Goal: Transaction & Acquisition: Purchase product/service

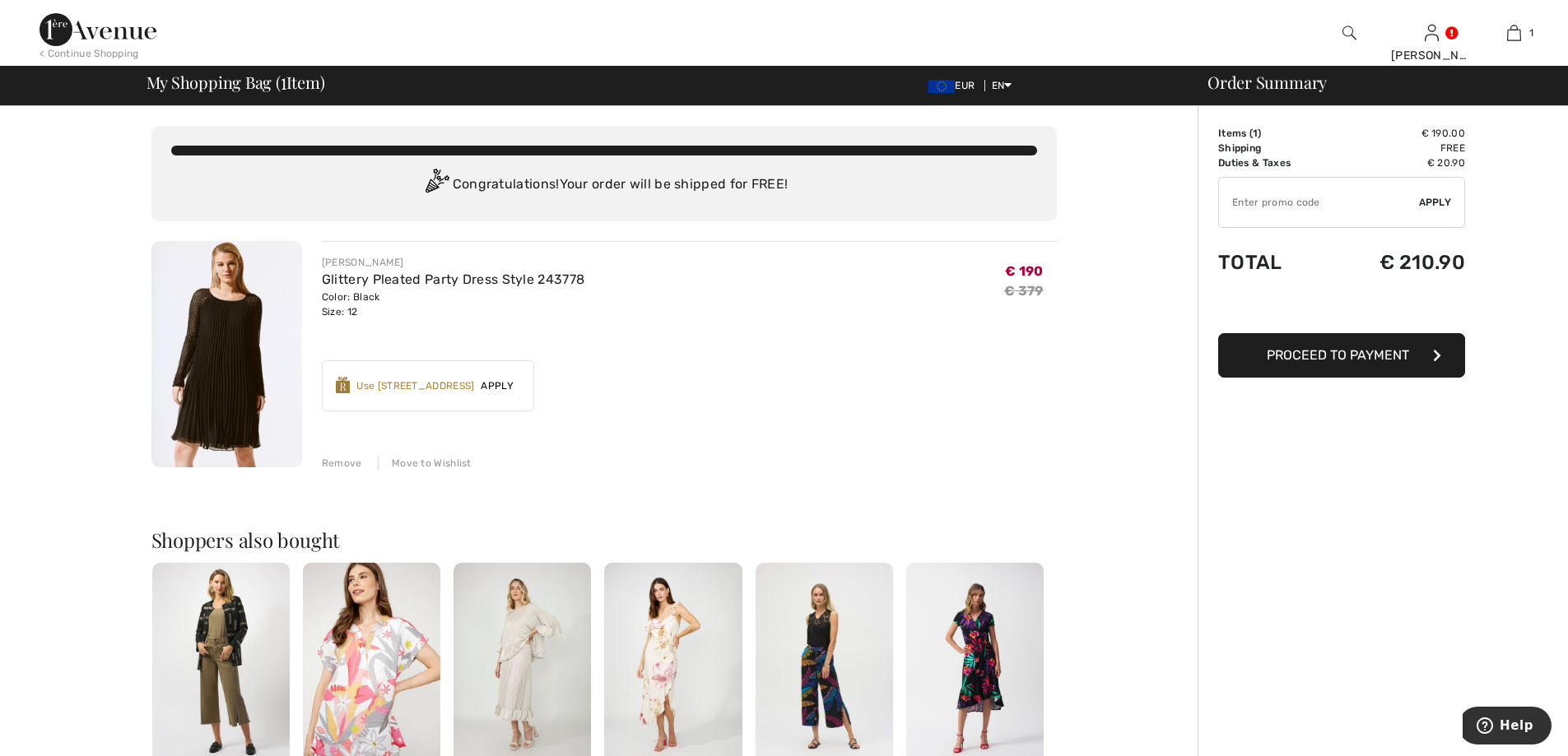
click at [1344, 354] on span "Proceed to Payment" at bounding box center [1337, 354] width 142 height 15
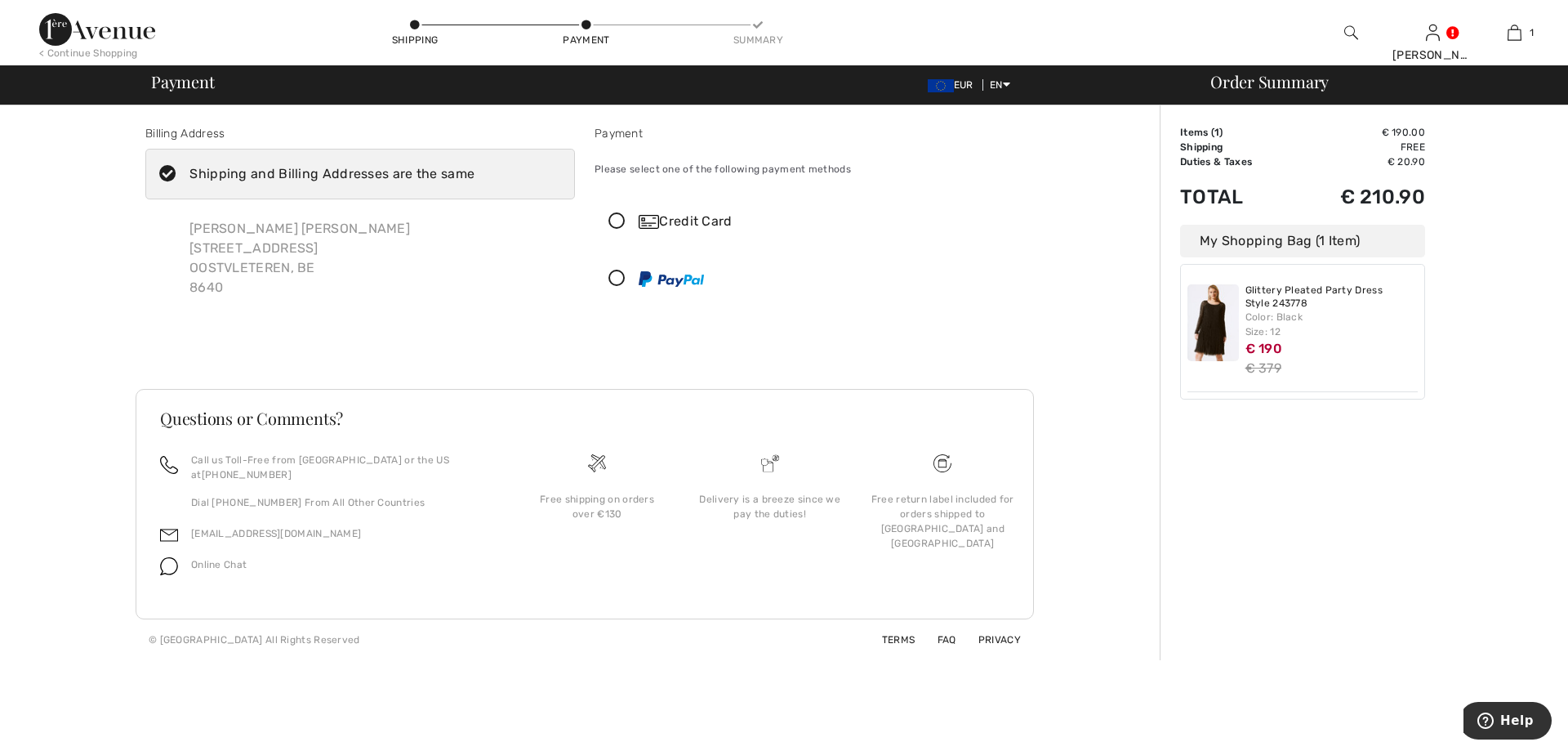
click at [618, 218] on icon at bounding box center [617, 221] width 43 height 17
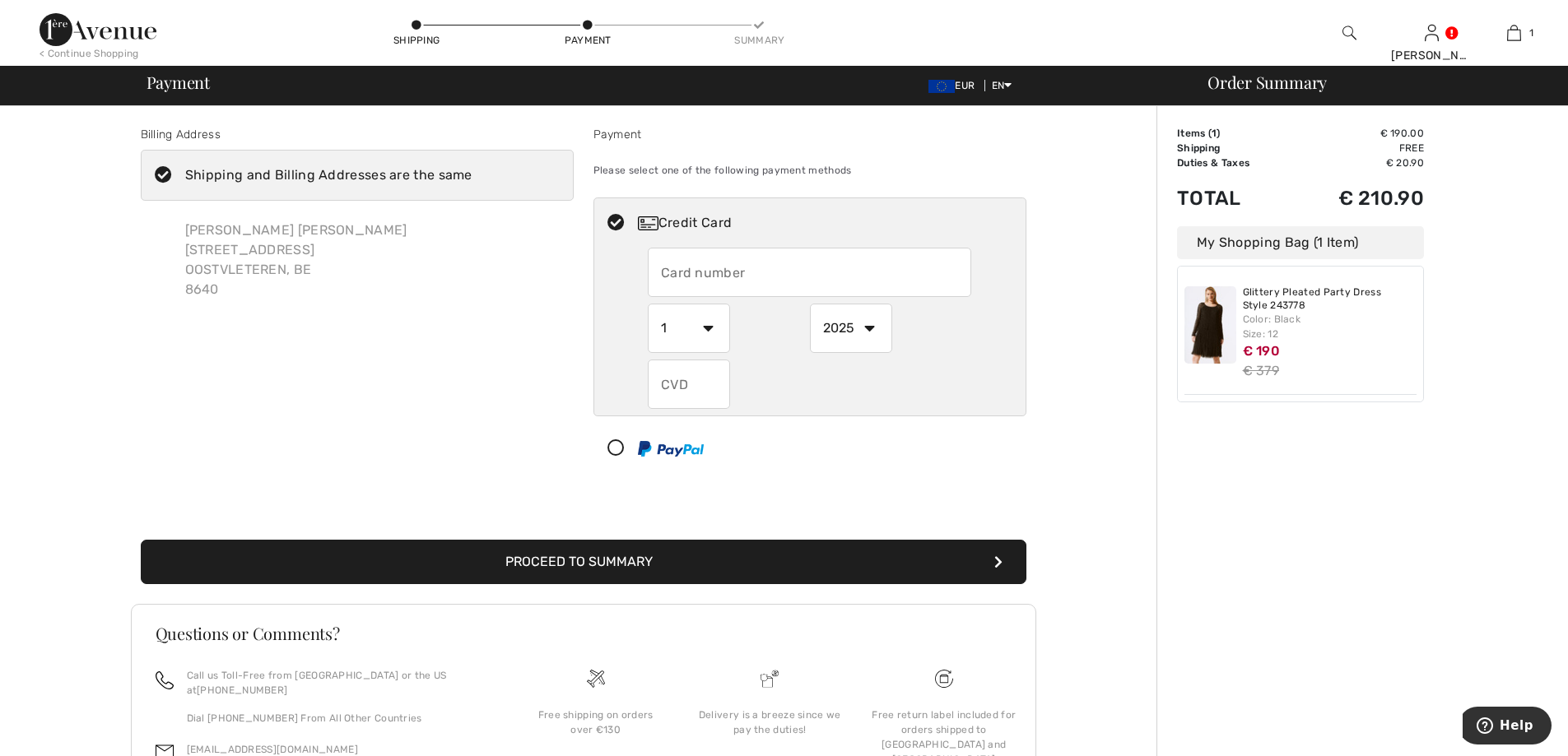
click at [668, 274] on input "text" at bounding box center [809, 272] width 323 height 50
type input "5478359982280069"
click at [707, 324] on select "1 2 3 4 5 6 7 8 9 10 11 12" at bounding box center [688, 328] width 82 height 50
select select "12"
click at [648, 303] on select "1 2 3 4 5 6 7 8 9 10 11 12" at bounding box center [688, 328] width 82 height 50
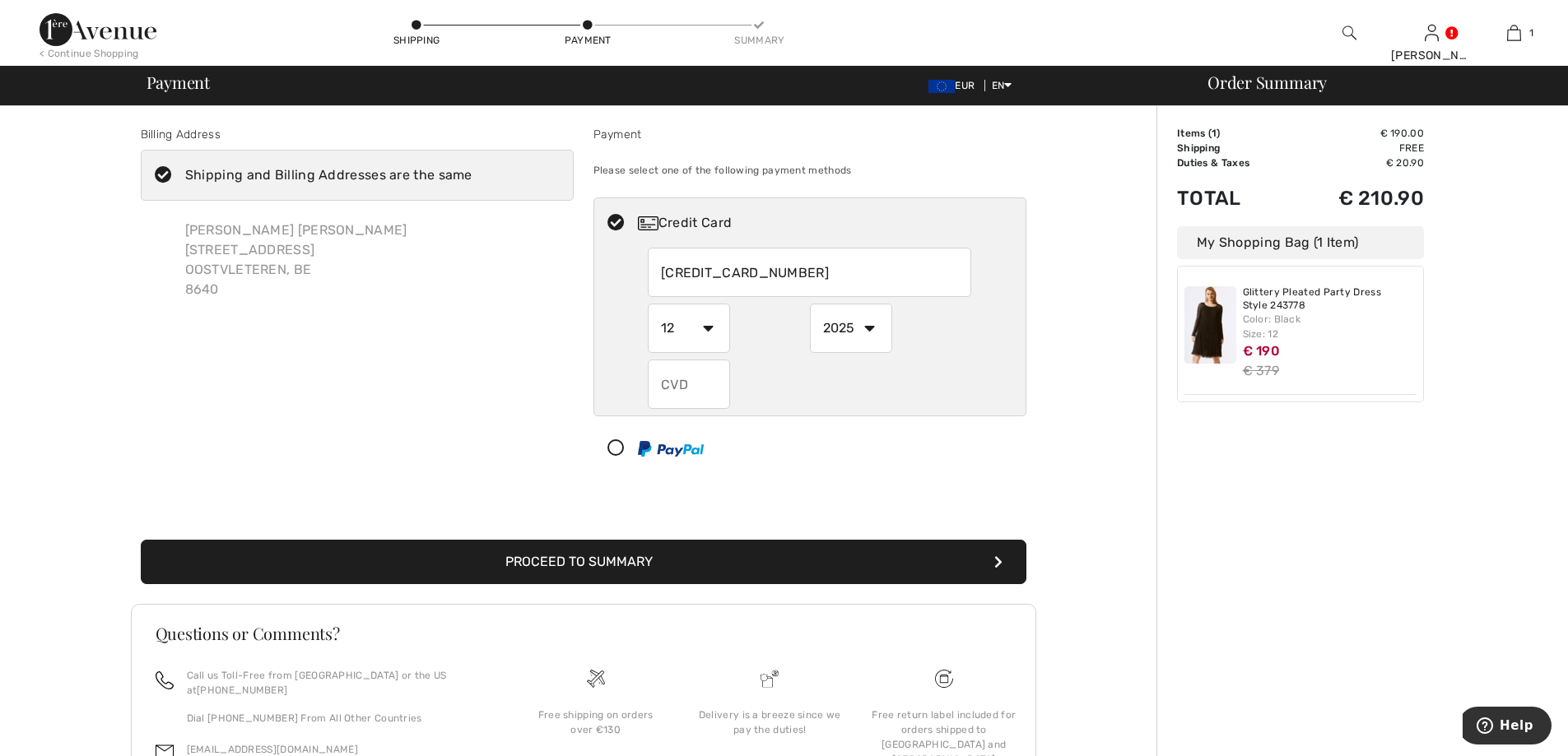
click at [871, 328] on select "2025 2026 2027 2028 2029 2030 2031 2032 2033 2034 2035" at bounding box center [851, 328] width 82 height 50
select select "2028"
click at [810, 303] on select "2025 2026 2027 2028 2029 2030 2031 2032 2033 2034 2035" at bounding box center [851, 328] width 82 height 50
click at [673, 382] on input "text" at bounding box center [688, 384] width 82 height 50
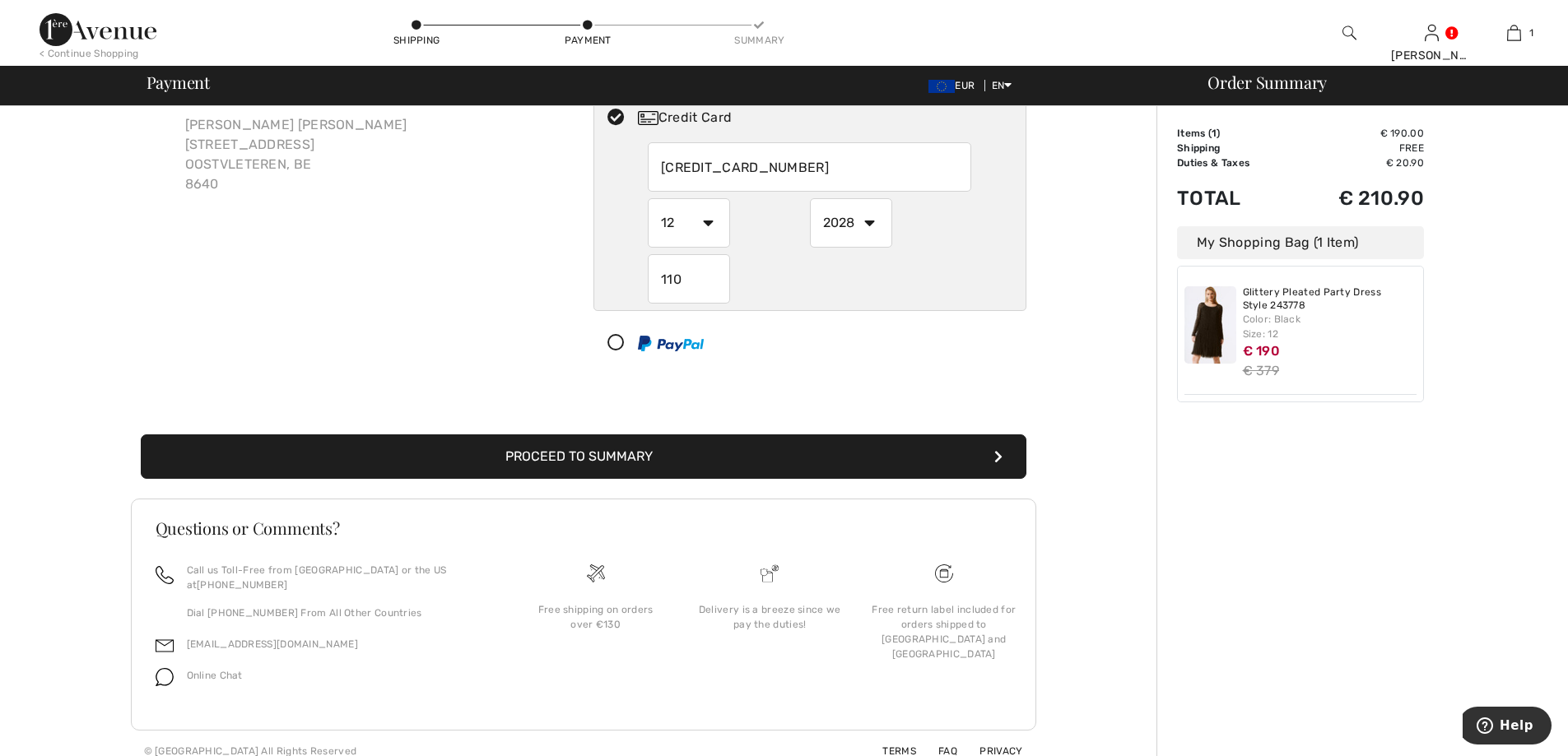
scroll to position [106, 0]
type input "110"
click at [697, 458] on button "Proceed to Summary" at bounding box center [583, 455] width 886 height 44
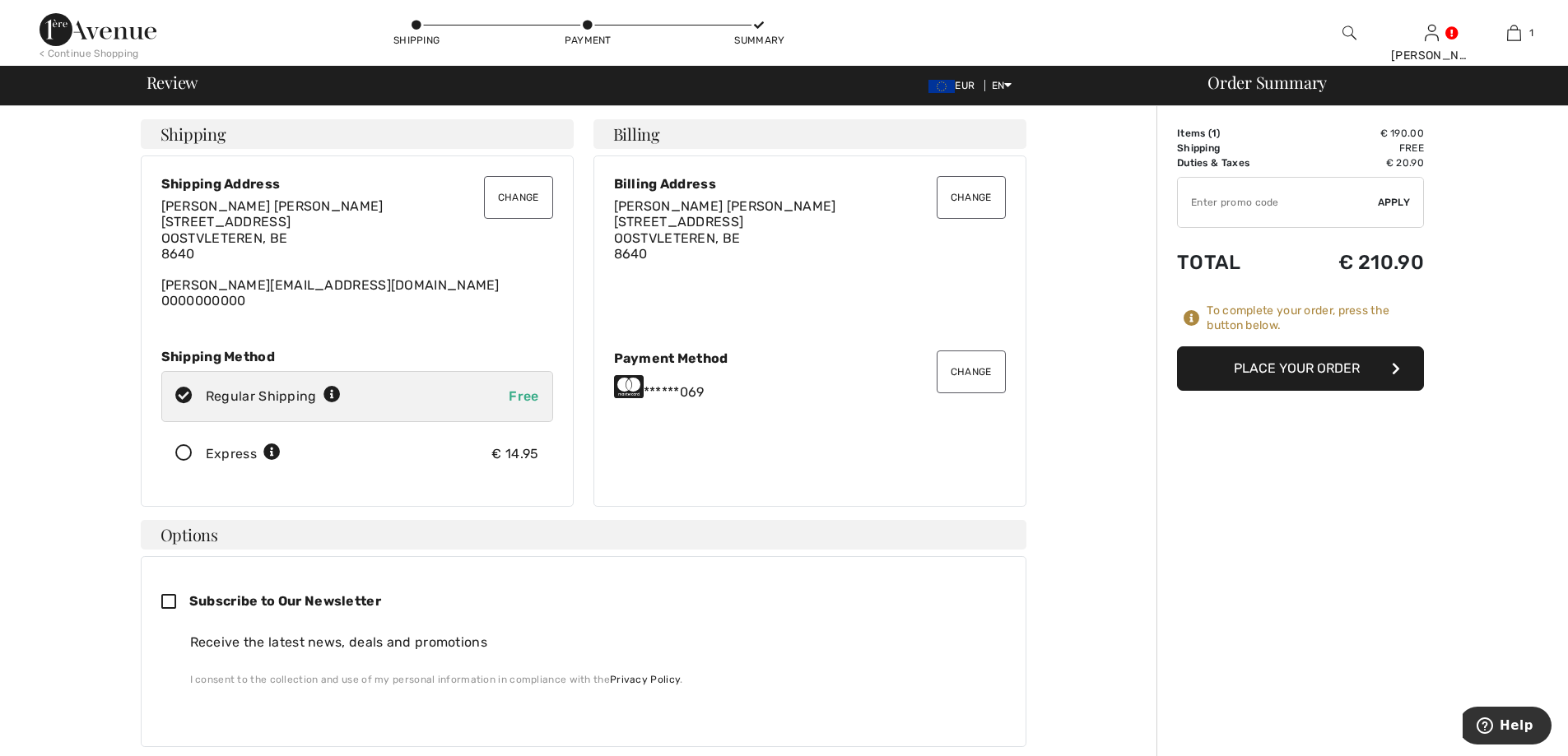
click at [1282, 365] on button "Place Your Order" at bounding box center [1300, 368] width 247 height 44
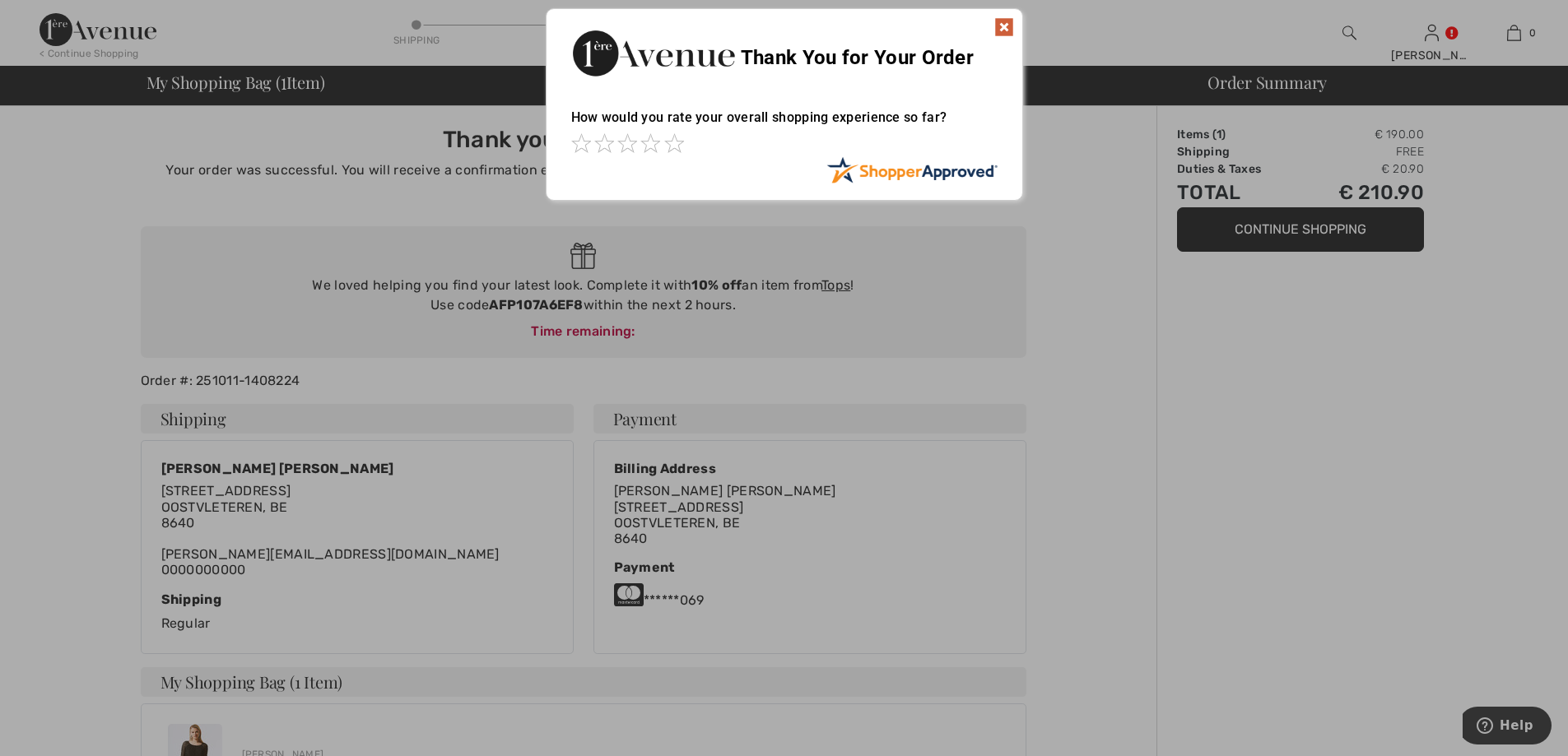
click at [999, 25] on img at bounding box center [1005, 27] width 20 height 20
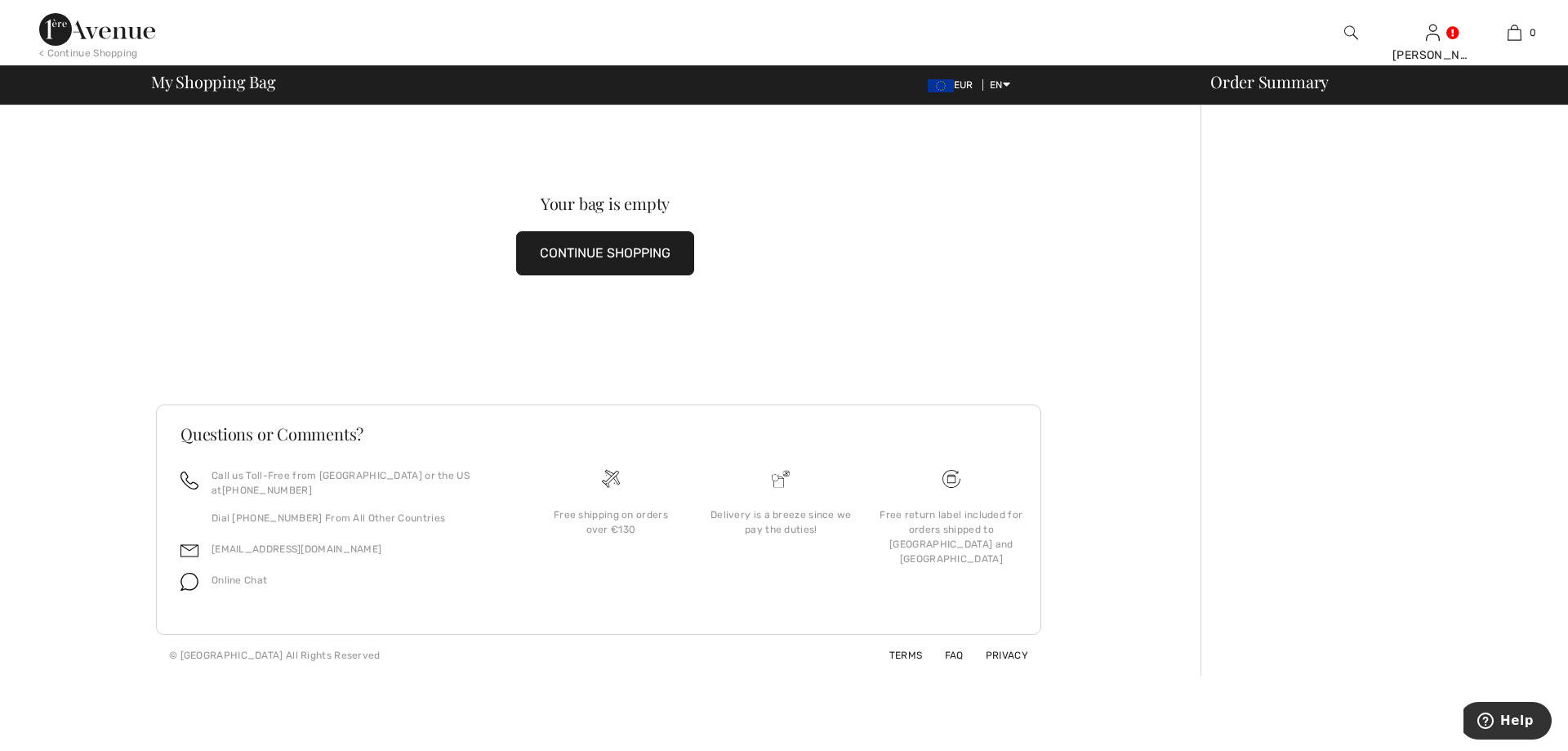
click at [601, 252] on button "CONTINUE SHOPPING" at bounding box center [605, 253] width 178 height 44
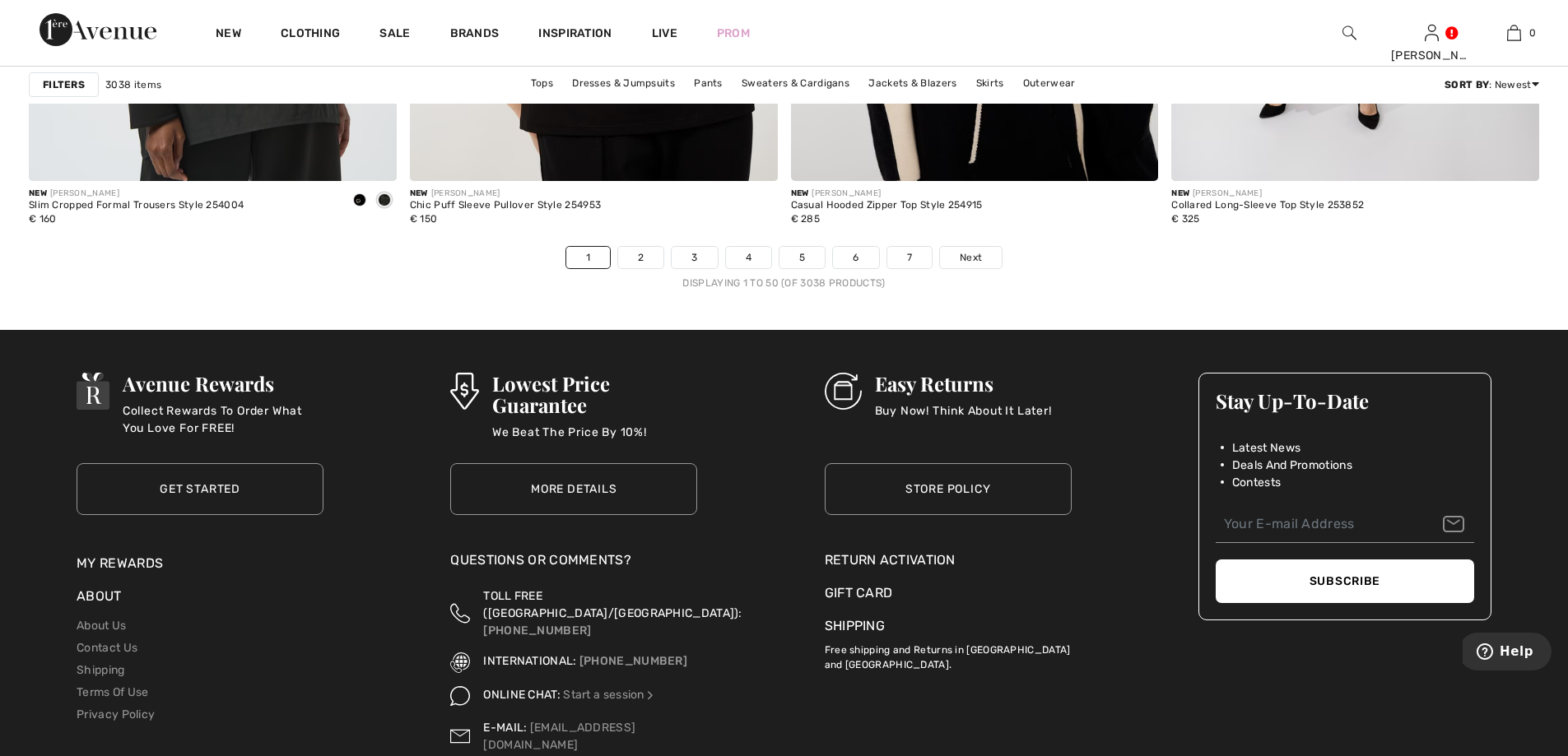
scroll to position [9542, 0]
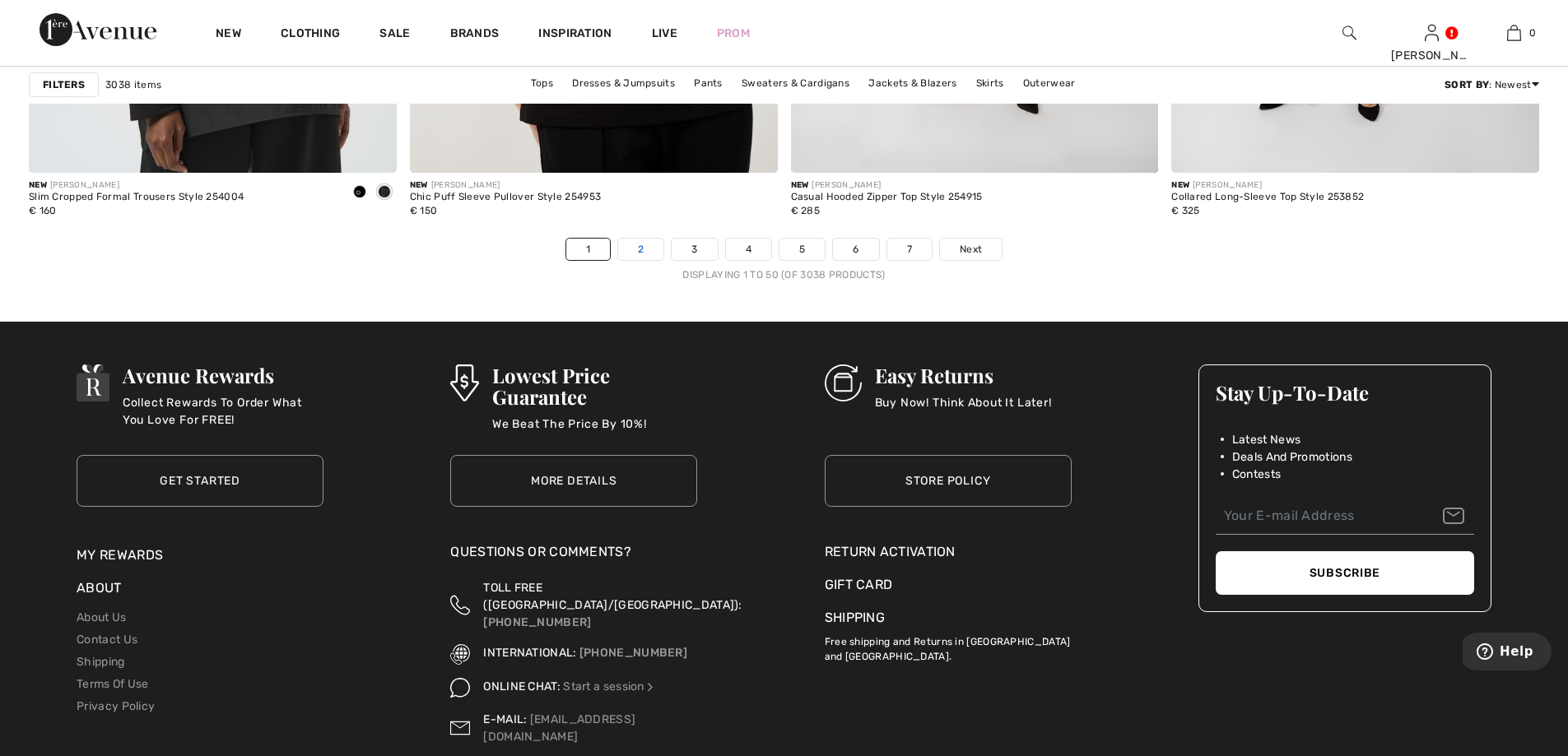
click at [634, 249] on link "2" at bounding box center [640, 249] width 45 height 22
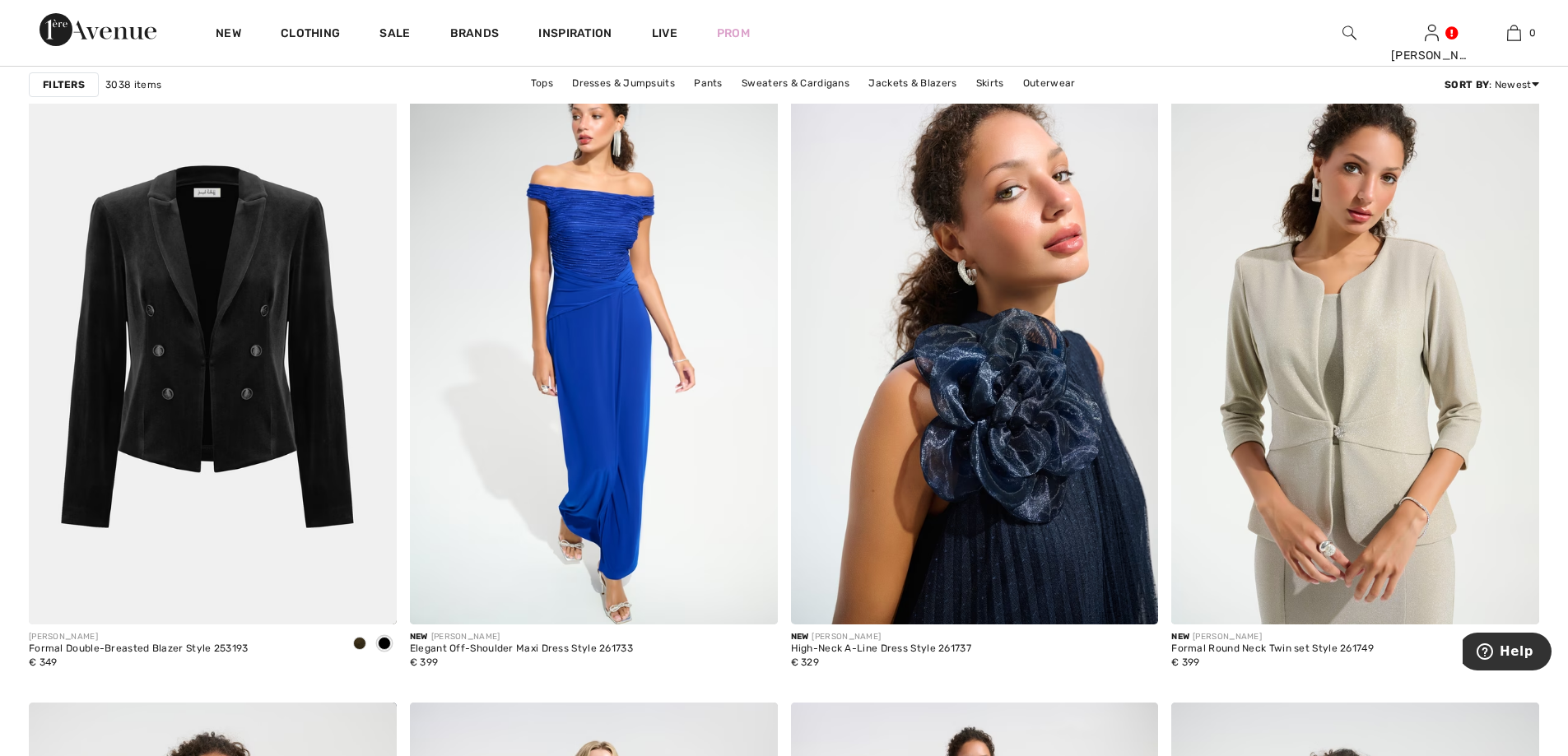
scroll to position [6334, 0]
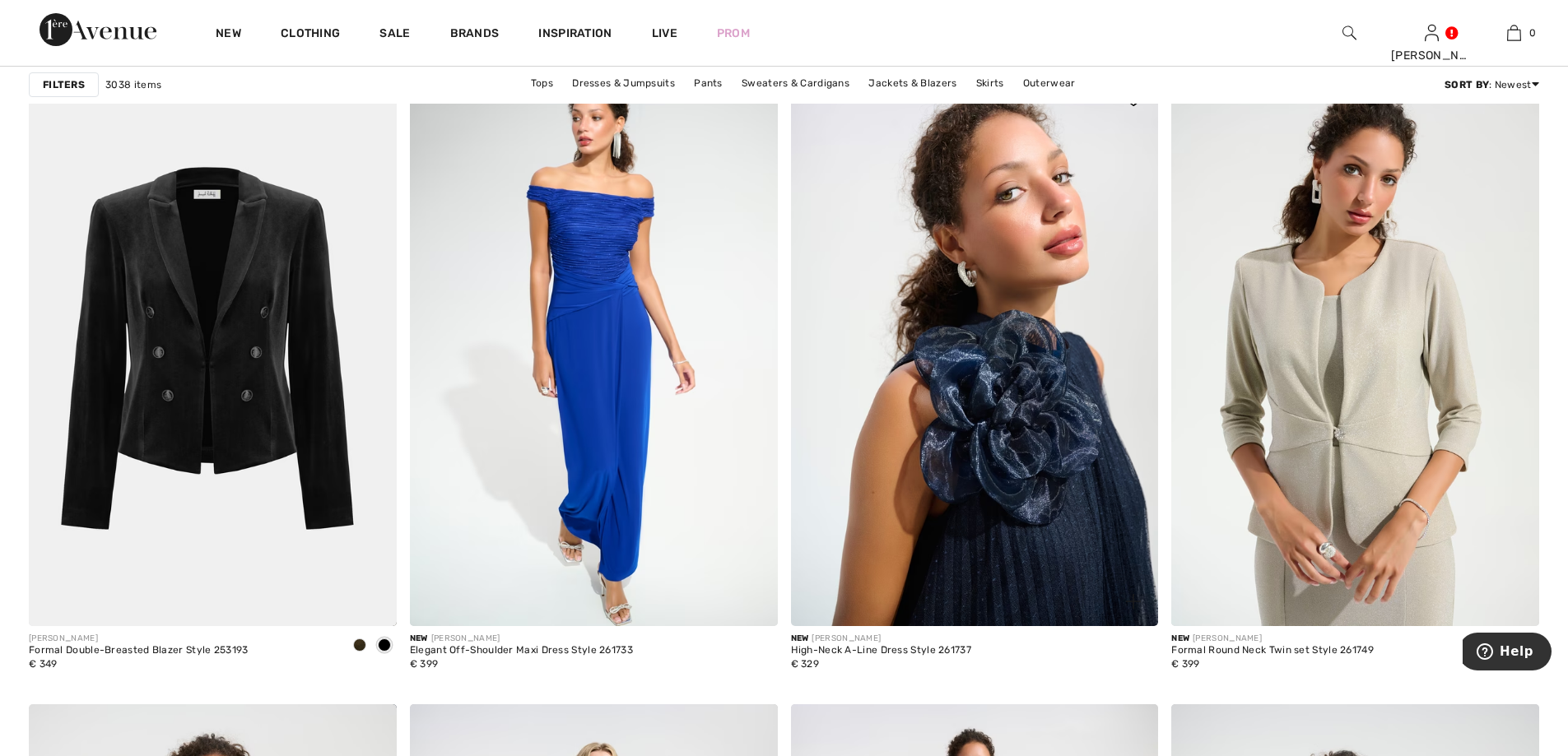
click at [908, 344] on img at bounding box center [975, 350] width 368 height 551
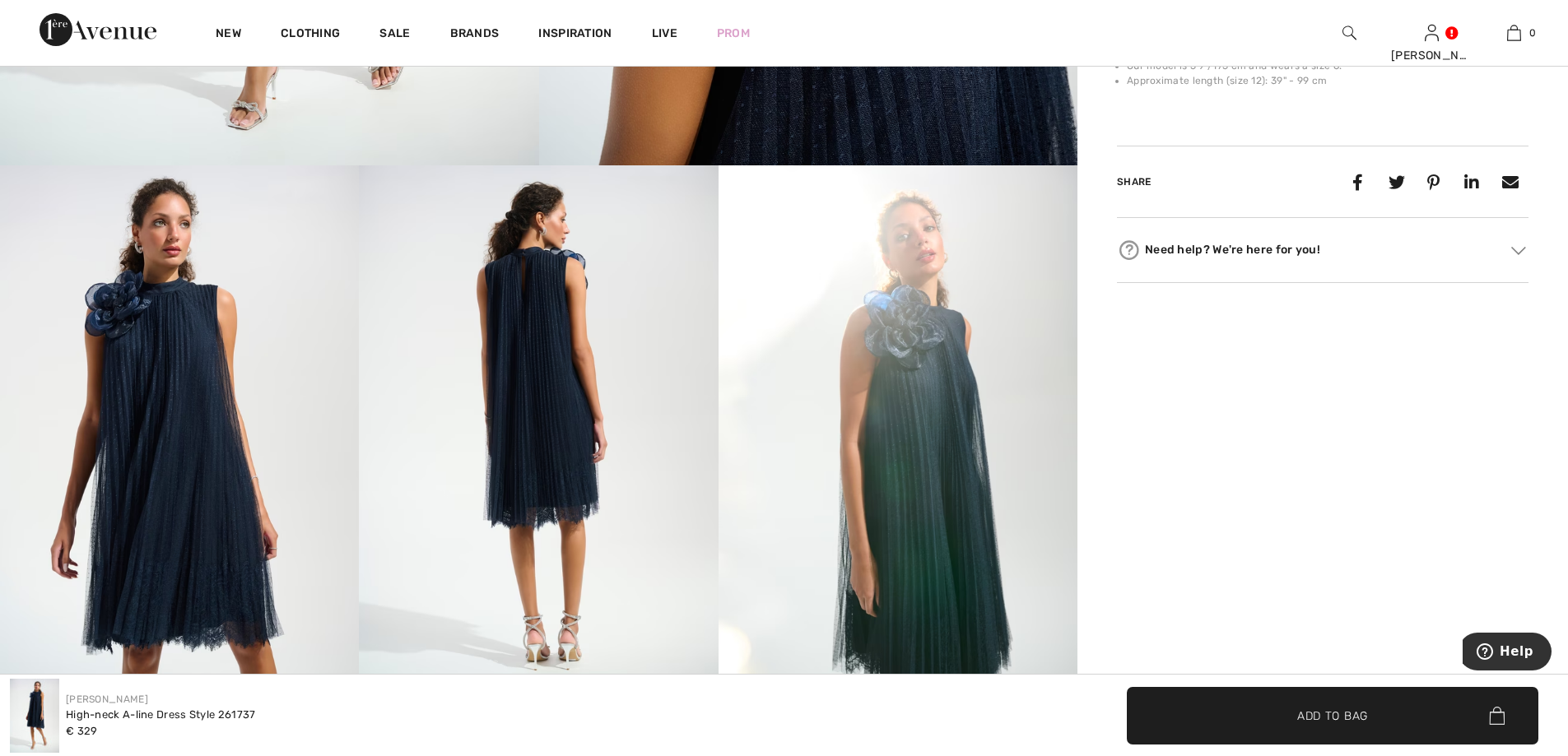
scroll to position [904, 0]
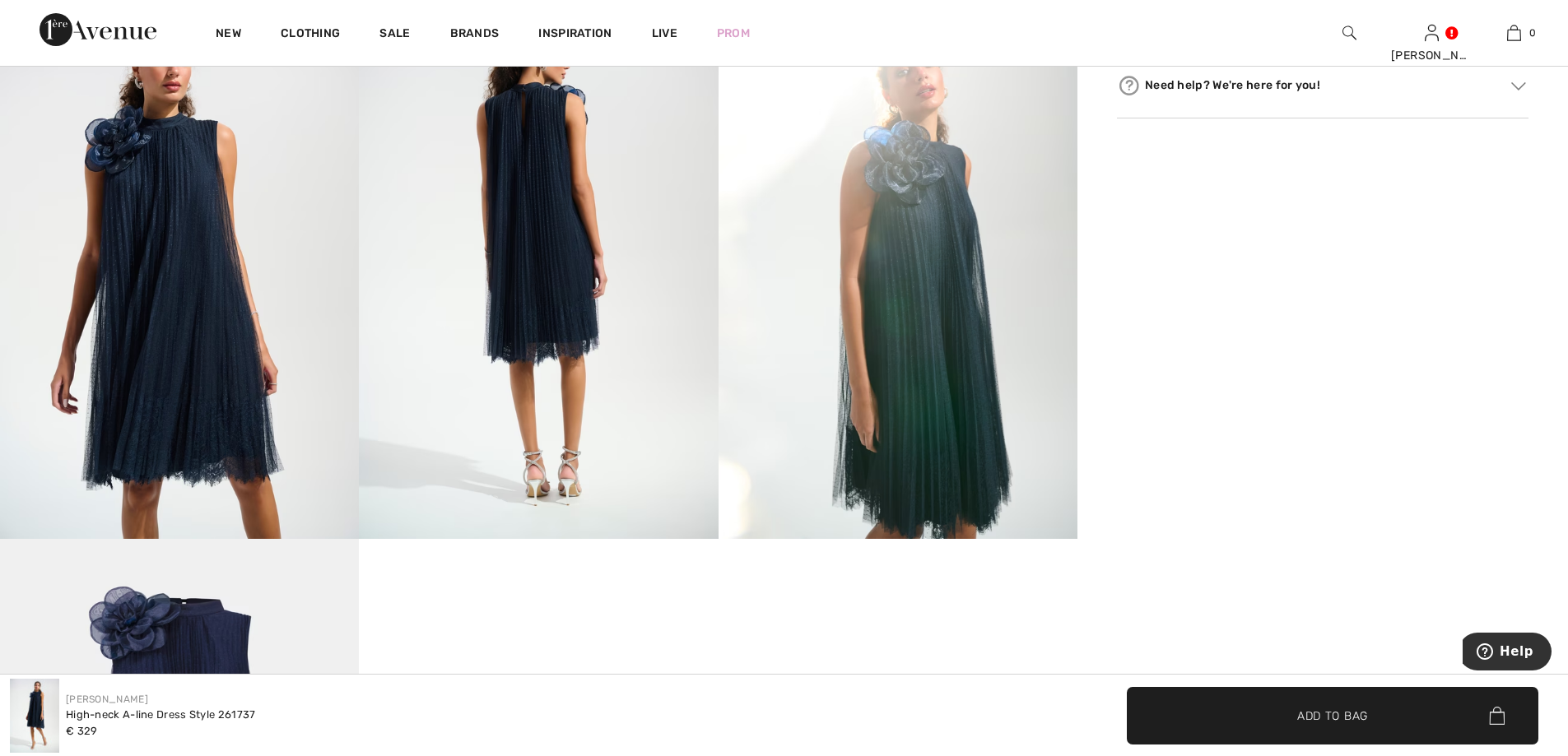
click at [922, 365] on img at bounding box center [898, 270] width 359 height 538
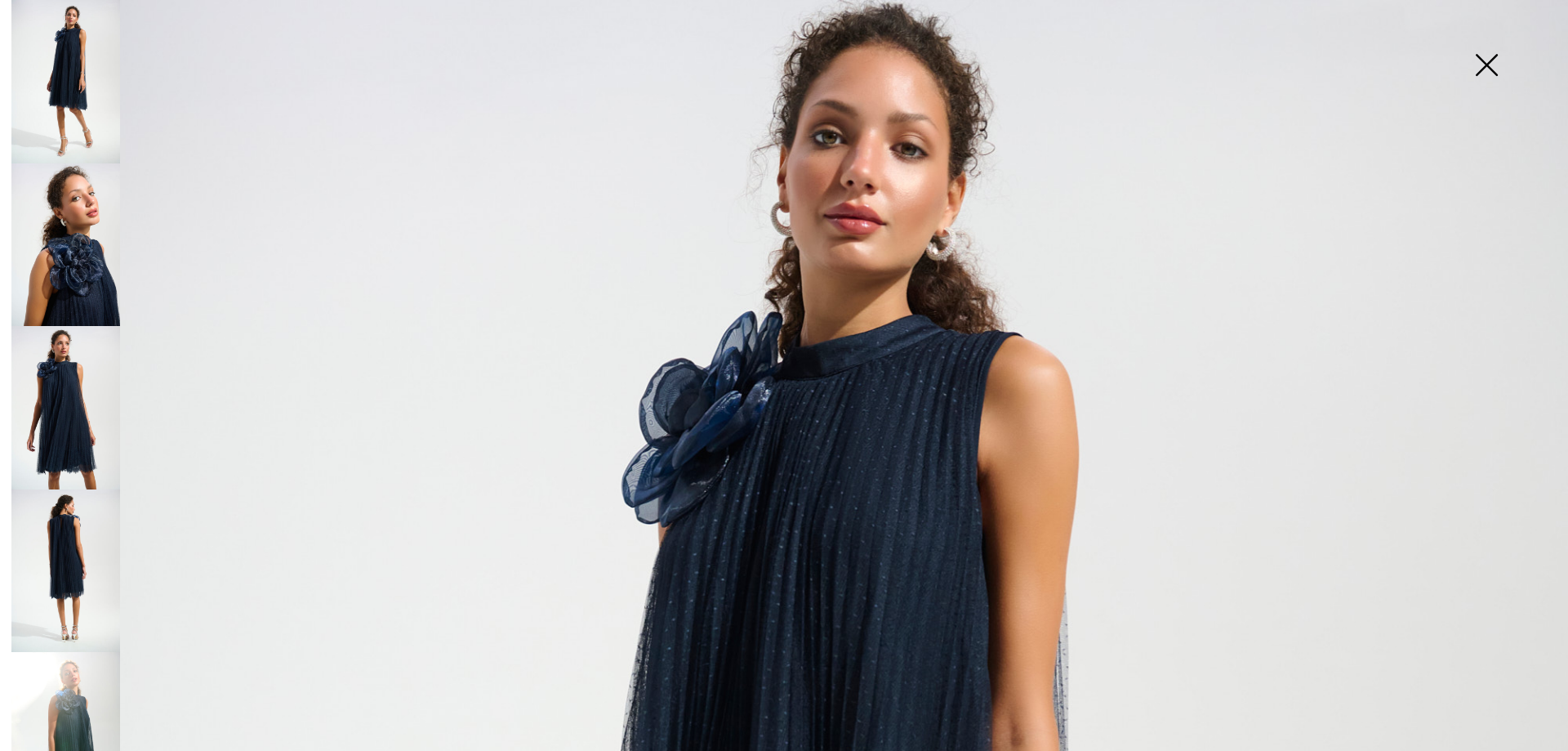
scroll to position [0, 0]
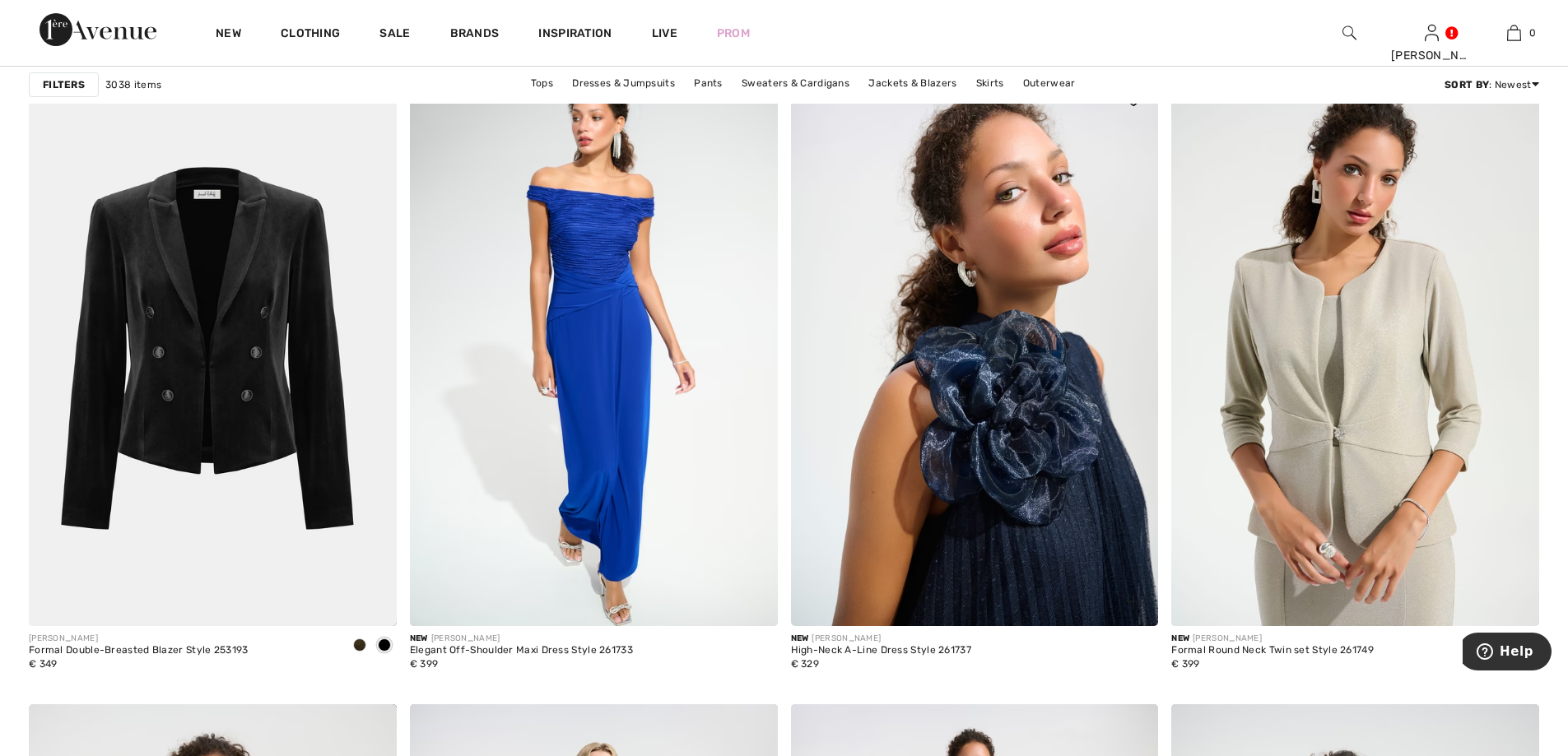
click at [974, 292] on img at bounding box center [975, 350] width 368 height 551
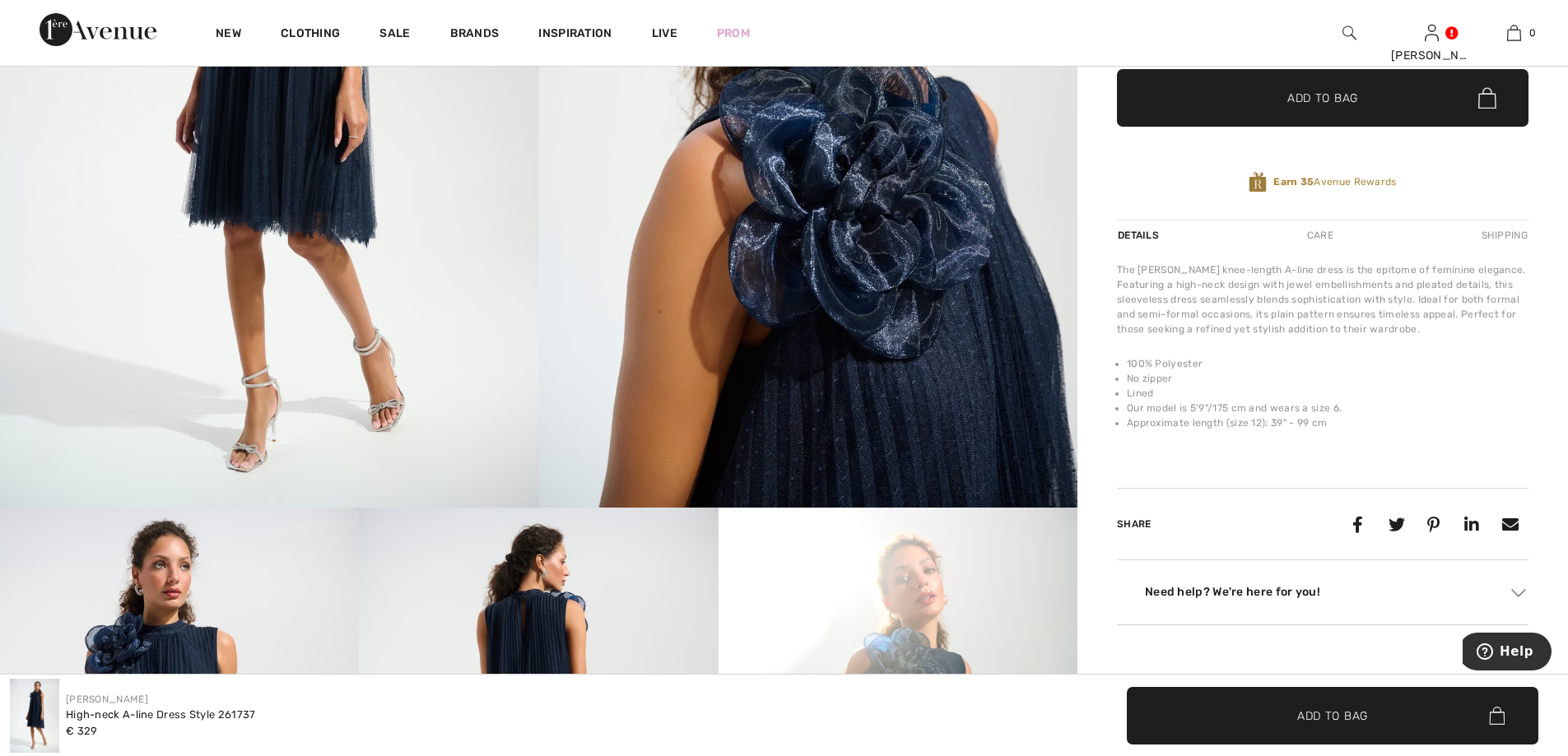
scroll to position [411, 0]
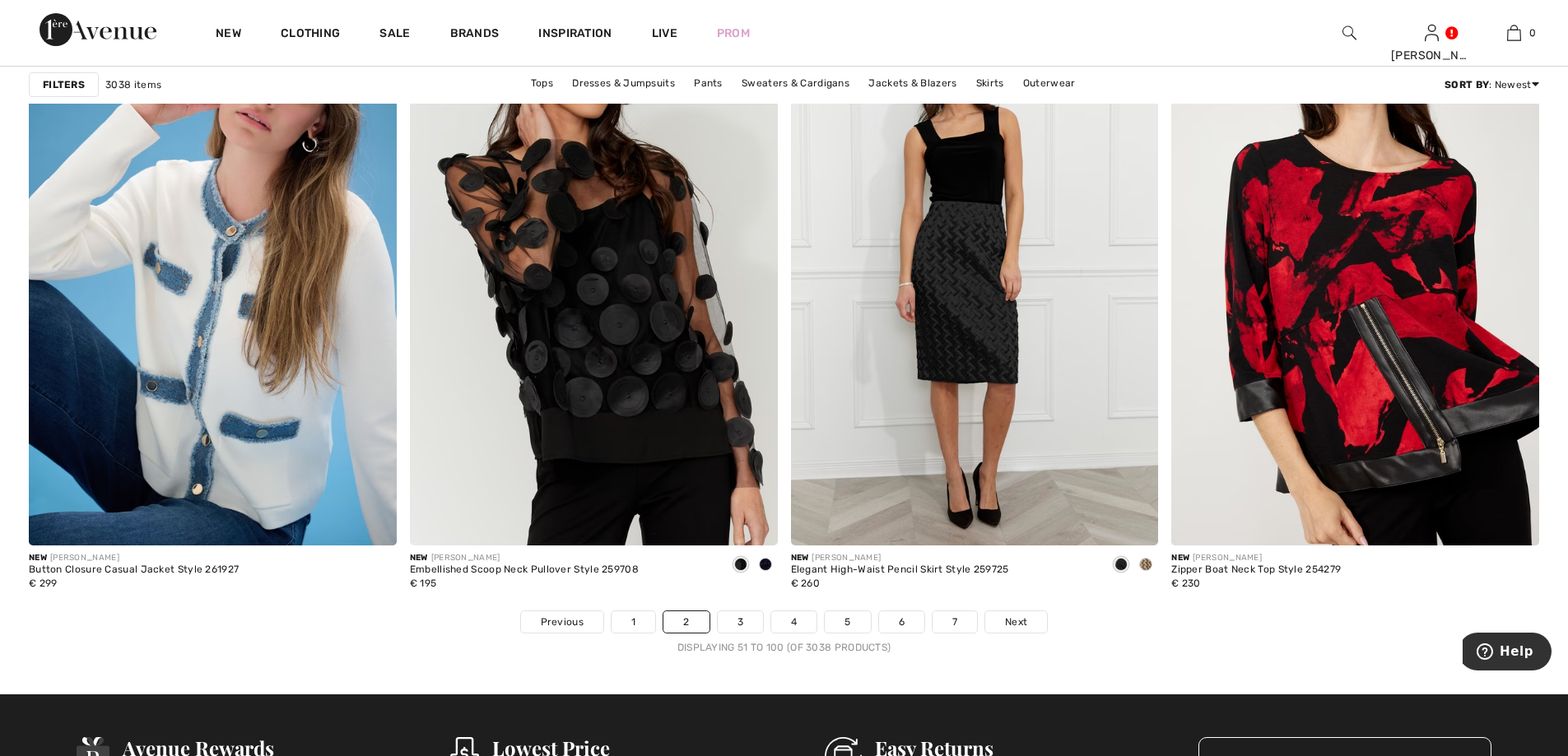
scroll to position [9707, 0]
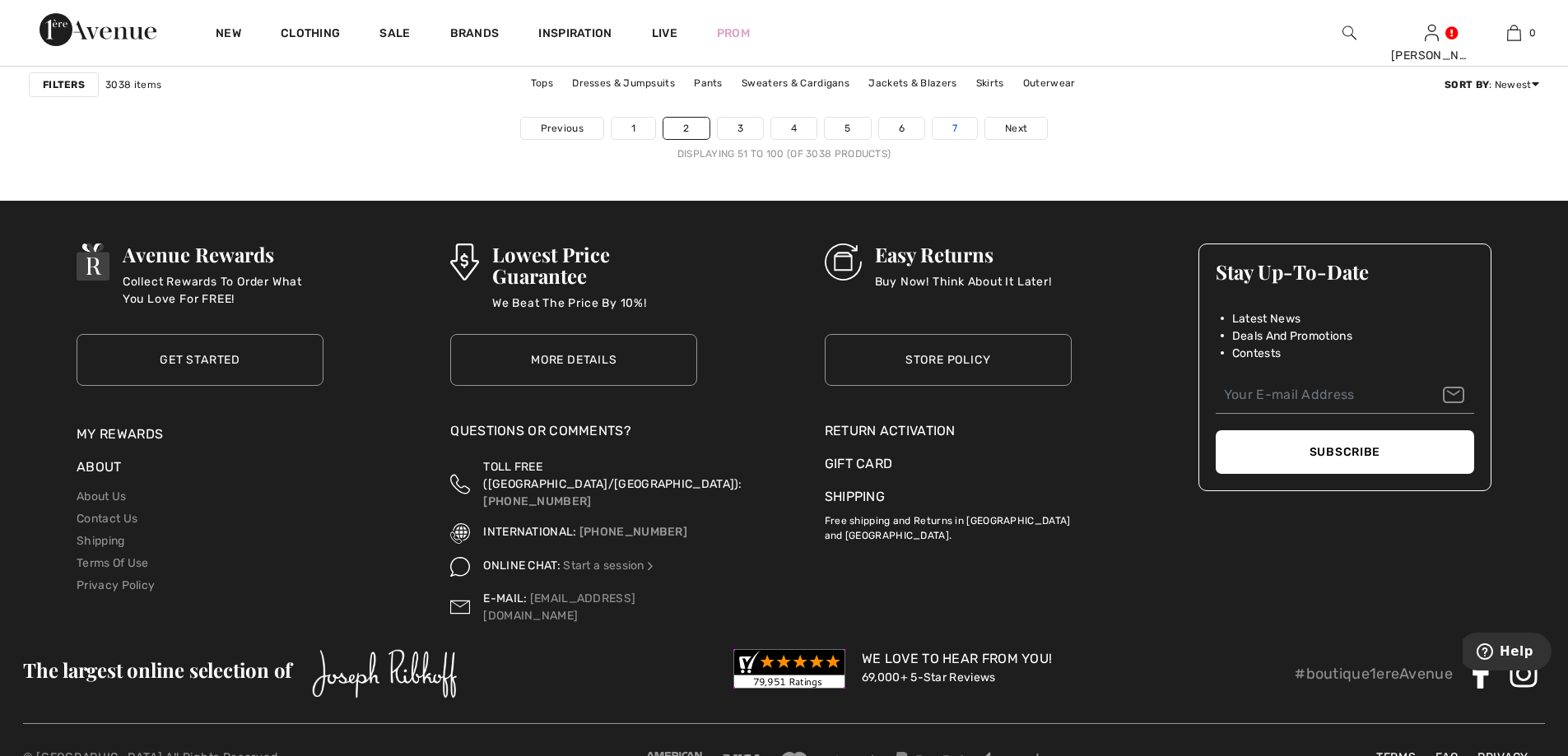
click at [949, 129] on link "7" at bounding box center [954, 129] width 44 height 22
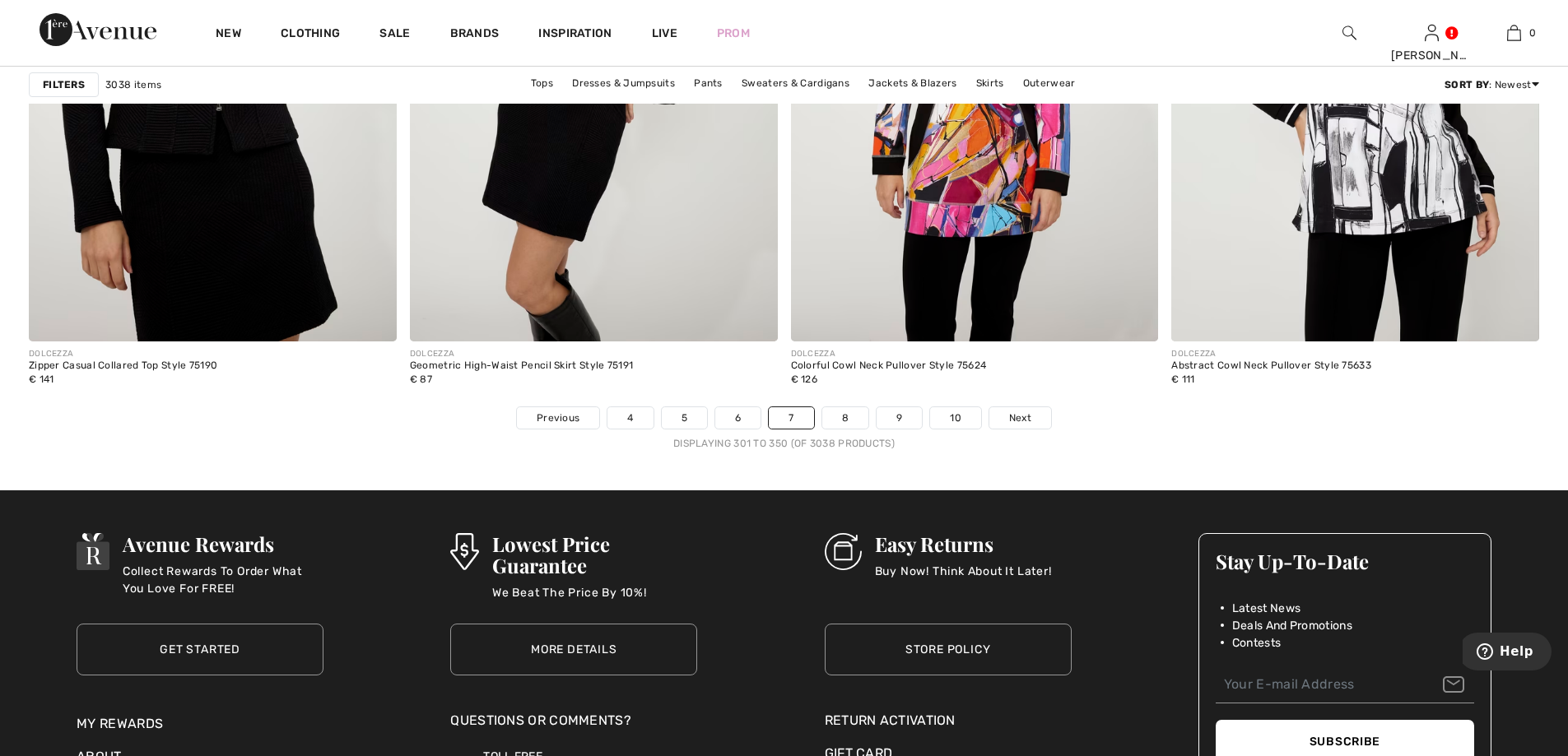
scroll to position [9377, 0]
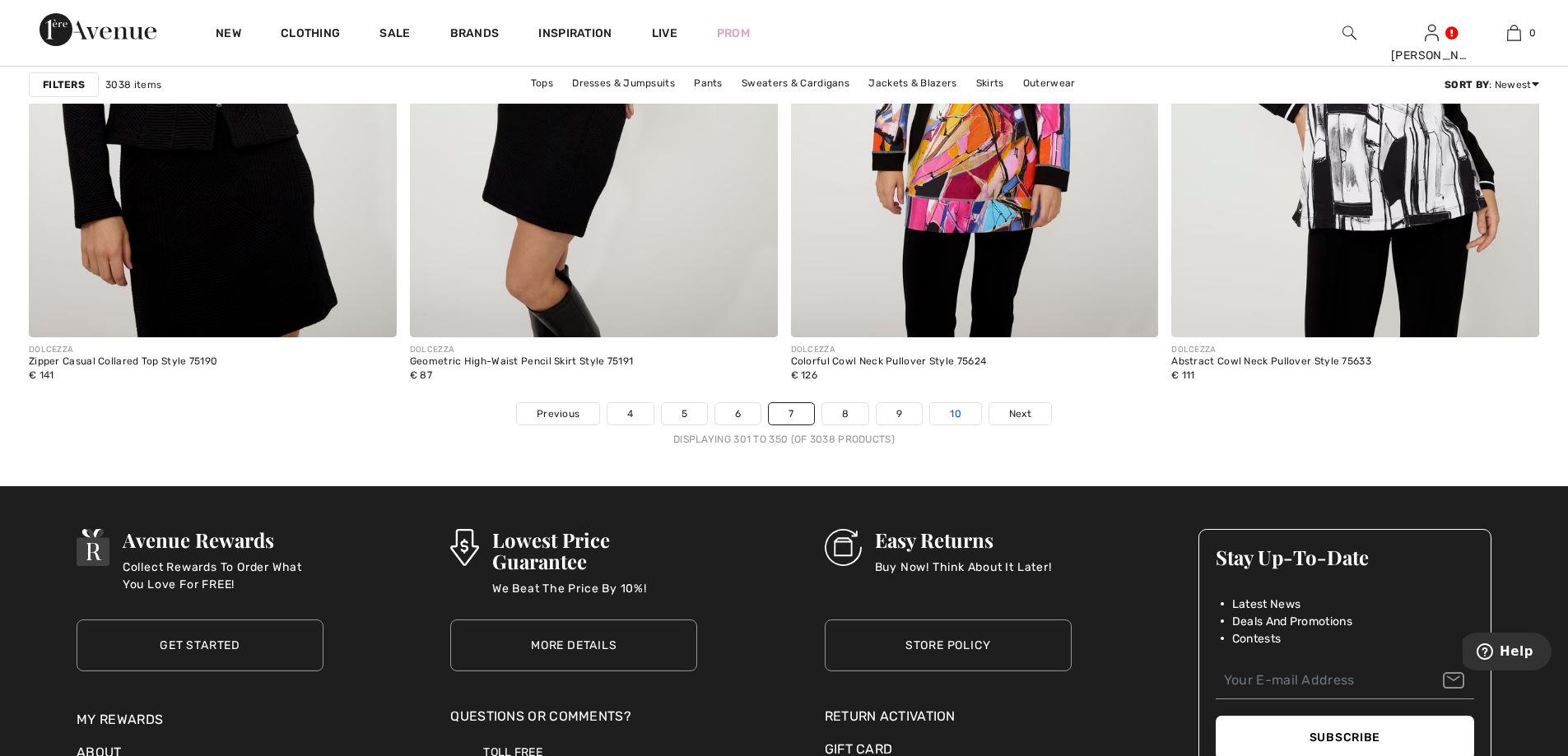
click at [957, 409] on link "10" at bounding box center [956, 414] width 51 height 22
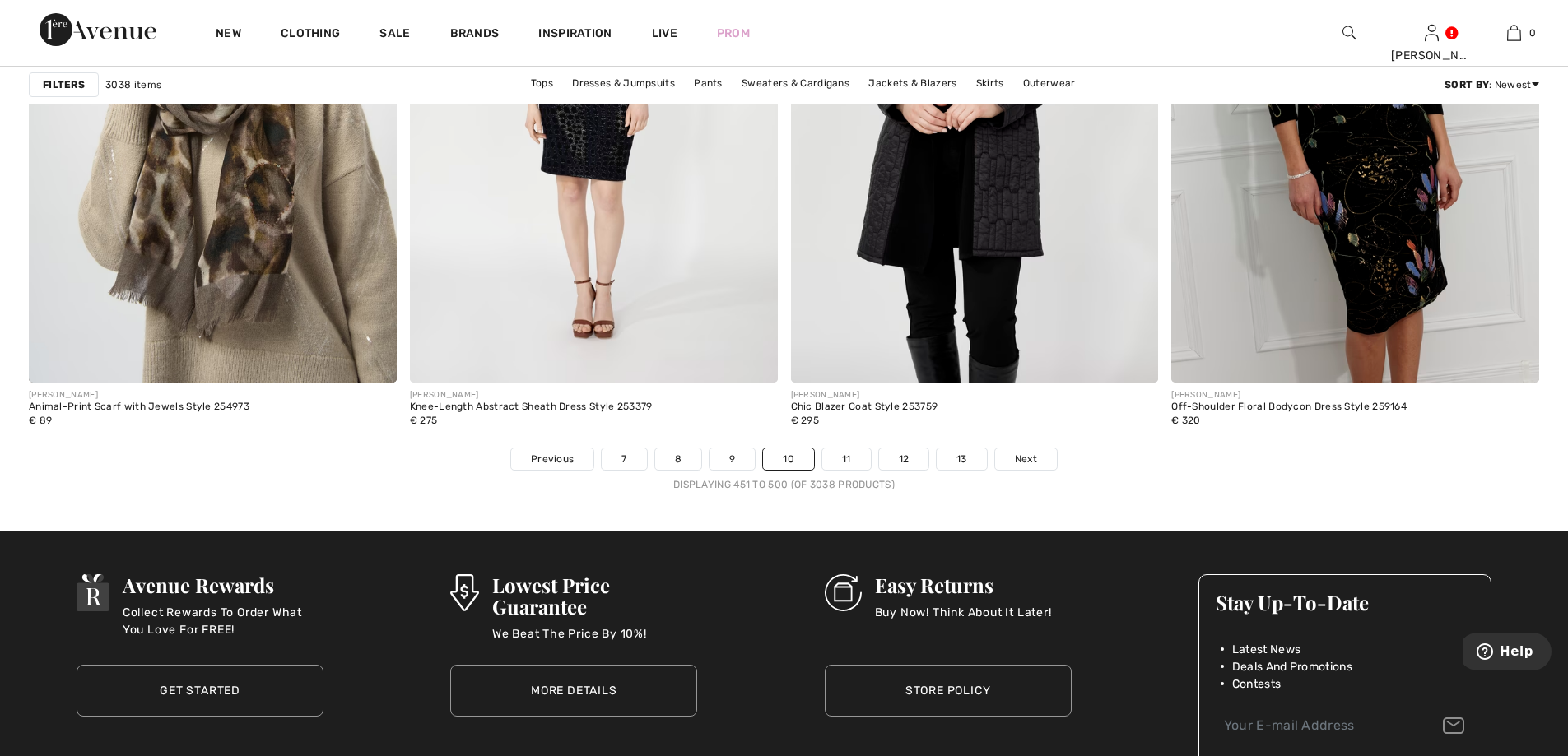
scroll to position [9377, 0]
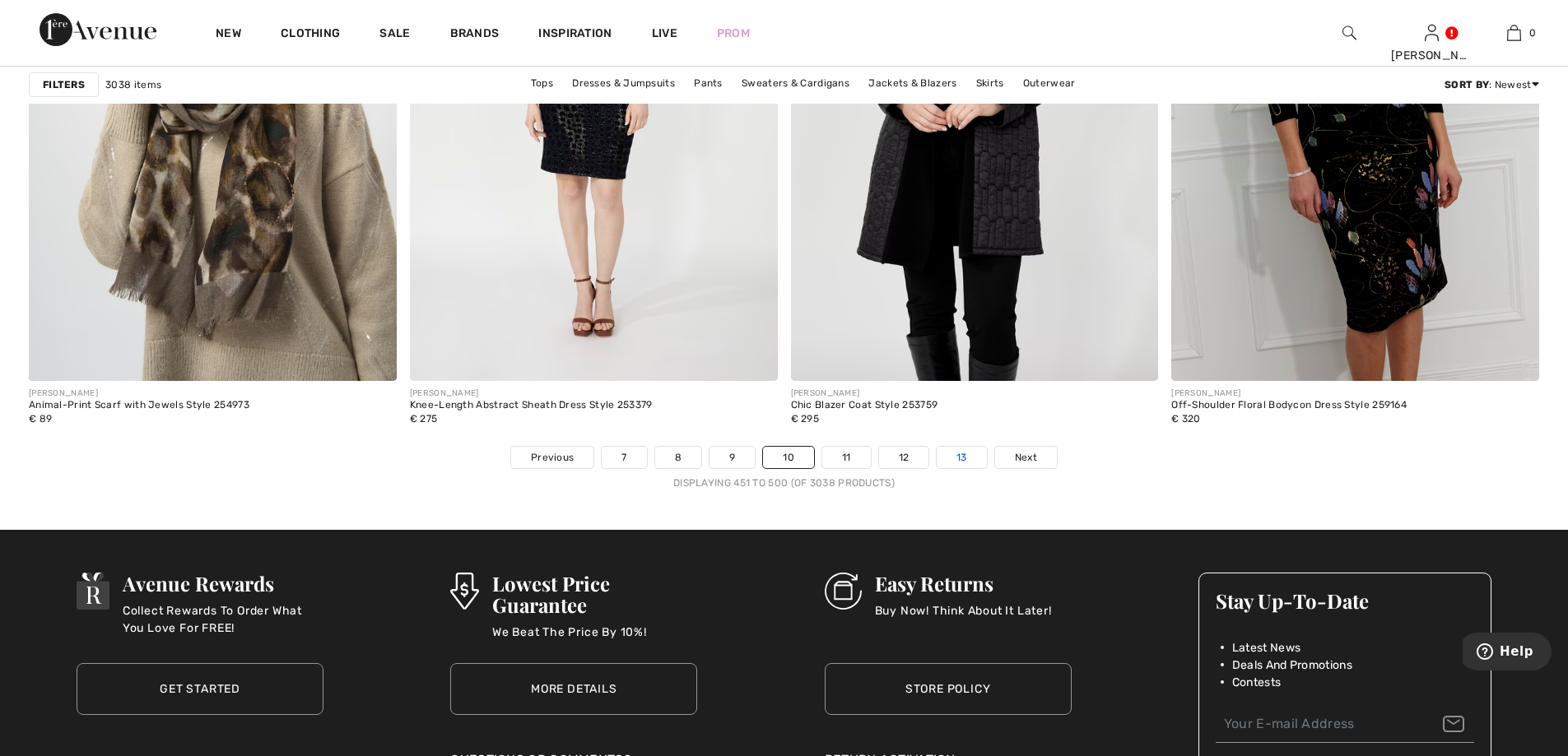
click at [962, 451] on link "13" at bounding box center [961, 457] width 50 height 22
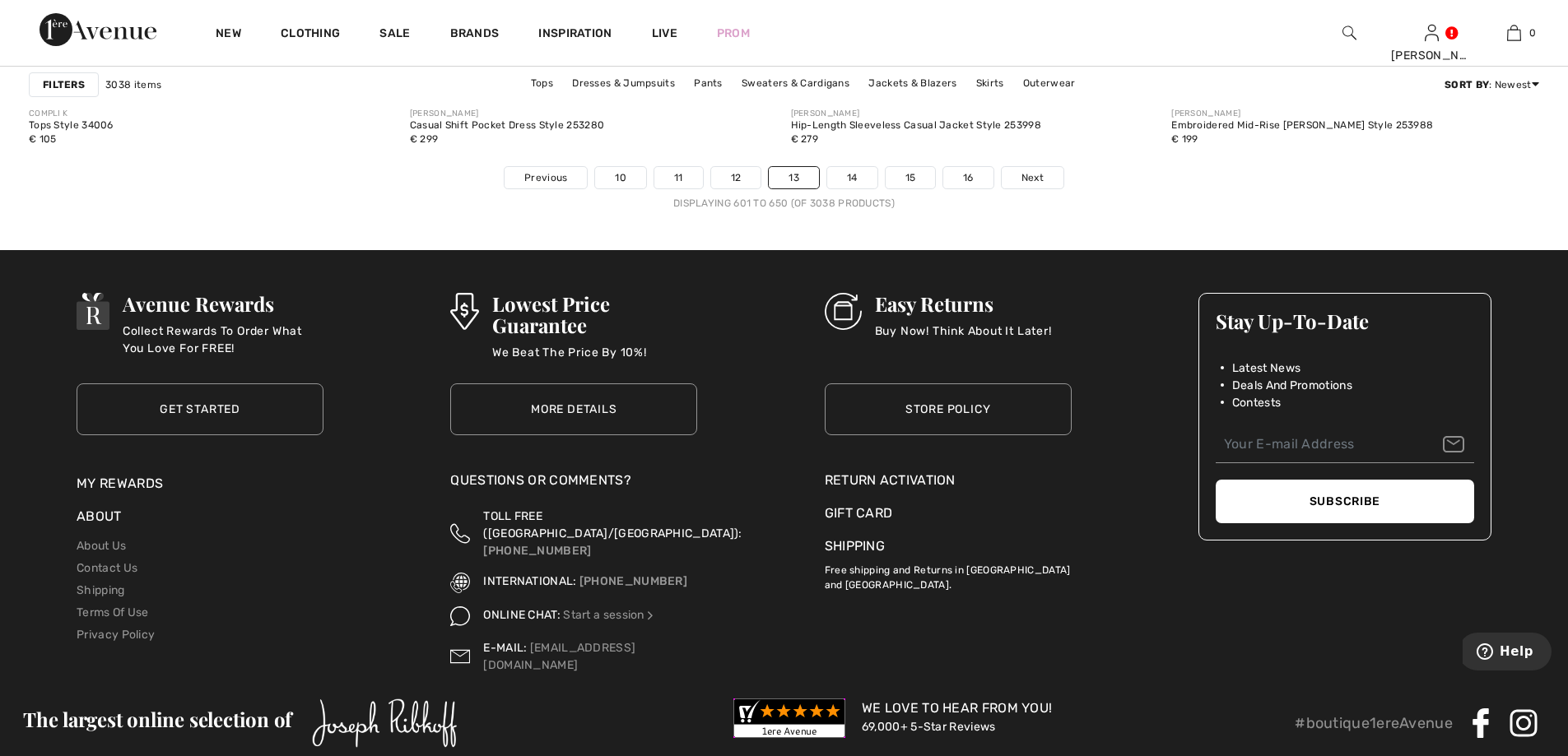
scroll to position [9624, 0]
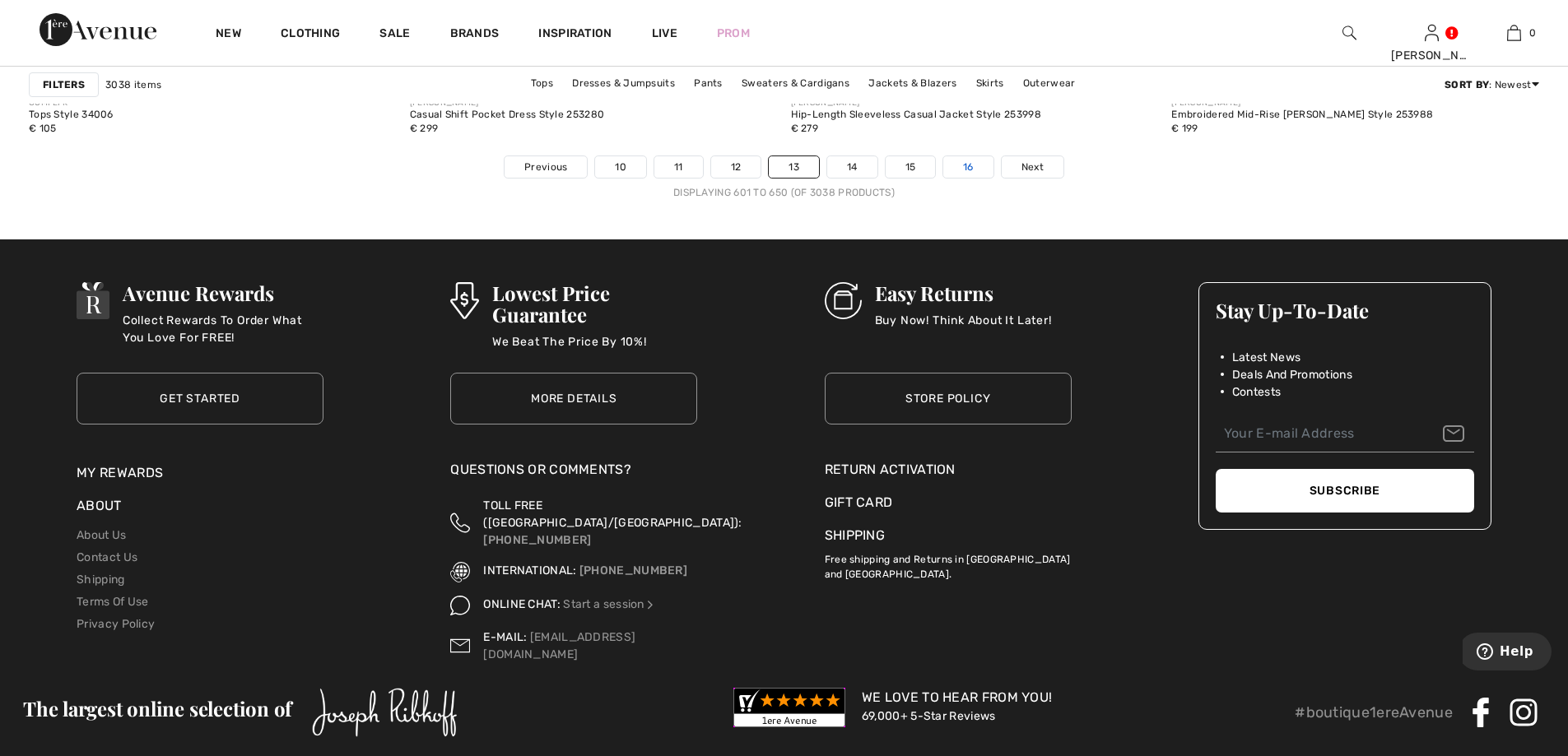
click at [973, 158] on link "16" at bounding box center [967, 167] width 50 height 22
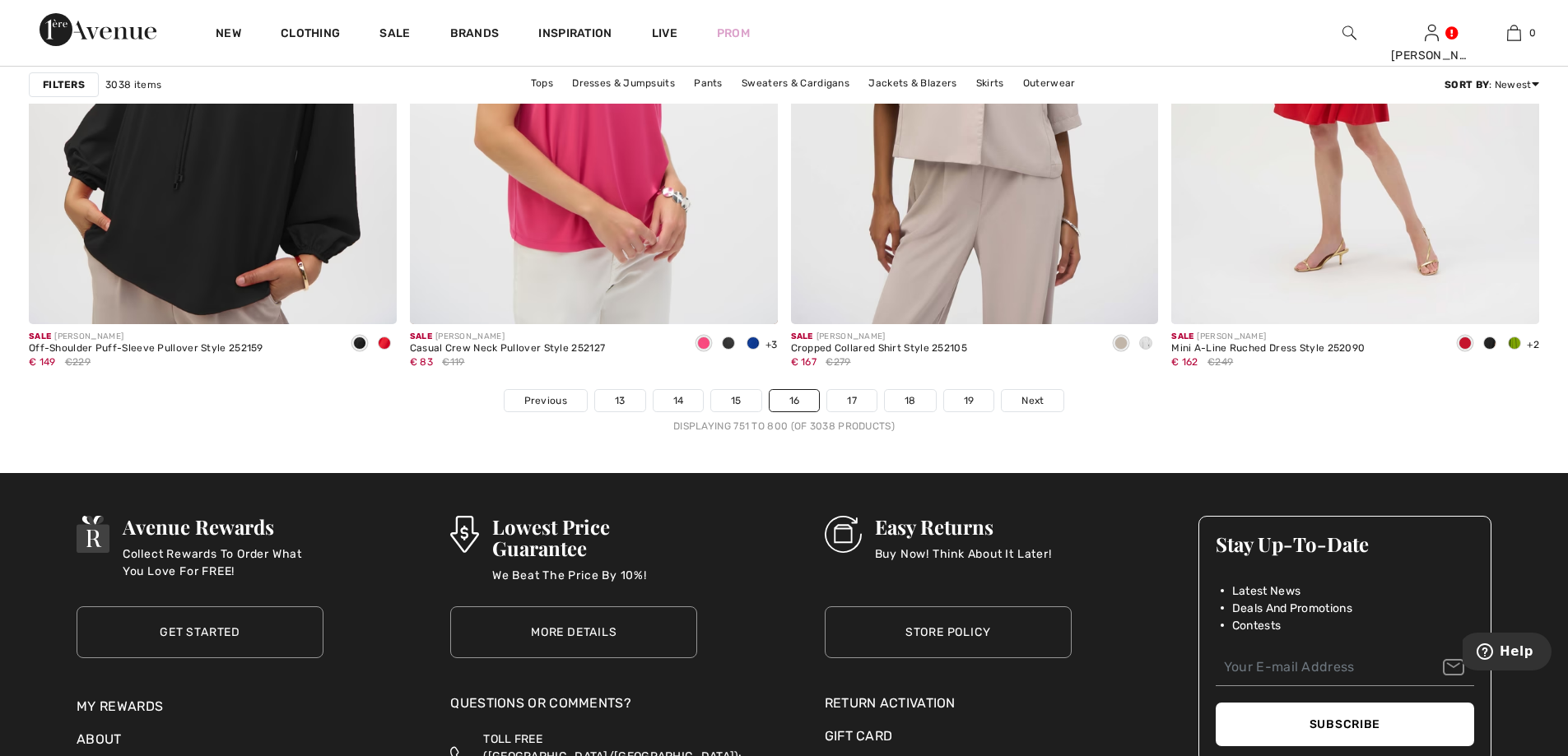
scroll to position [9460, 0]
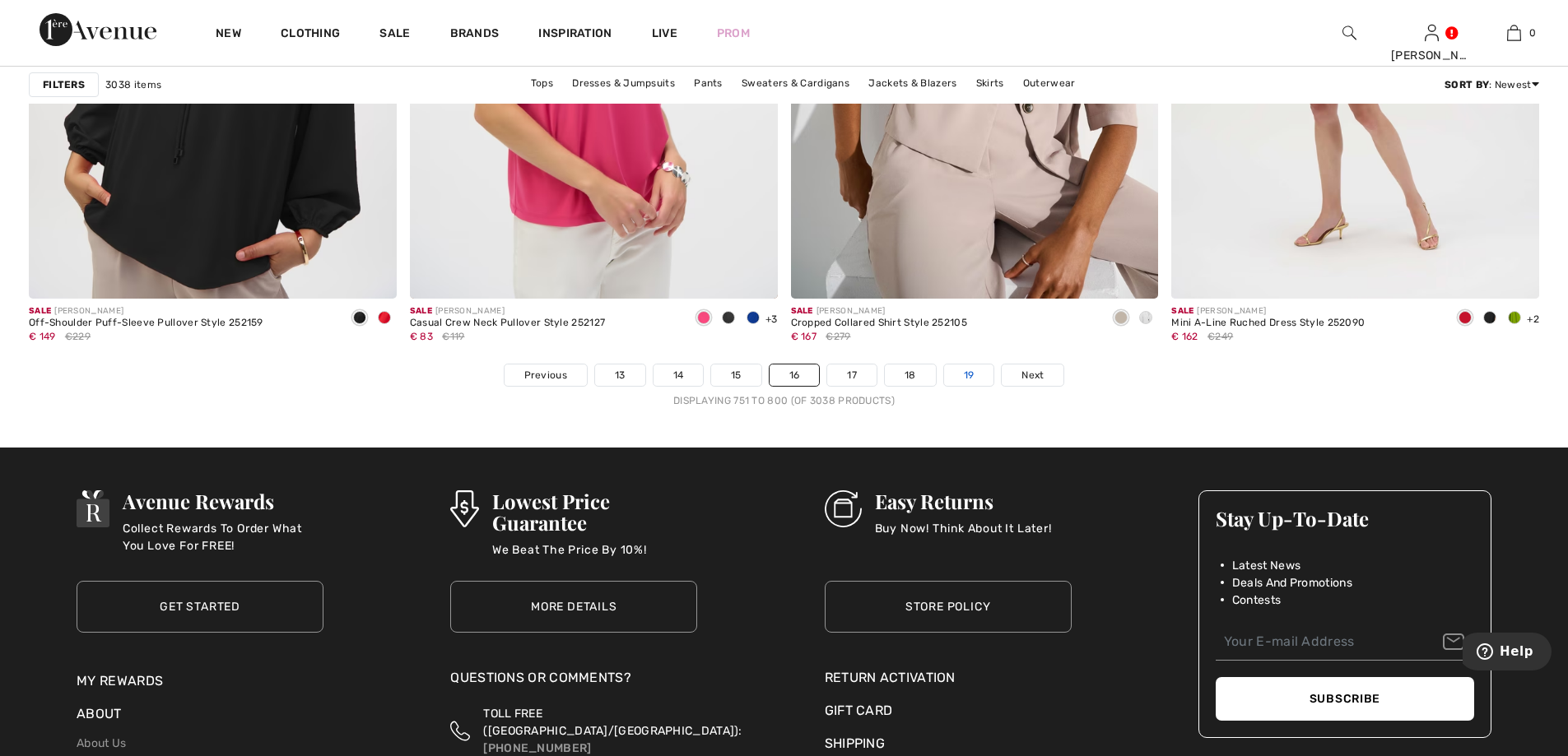
click at [960, 377] on link "19" at bounding box center [968, 375] width 50 height 22
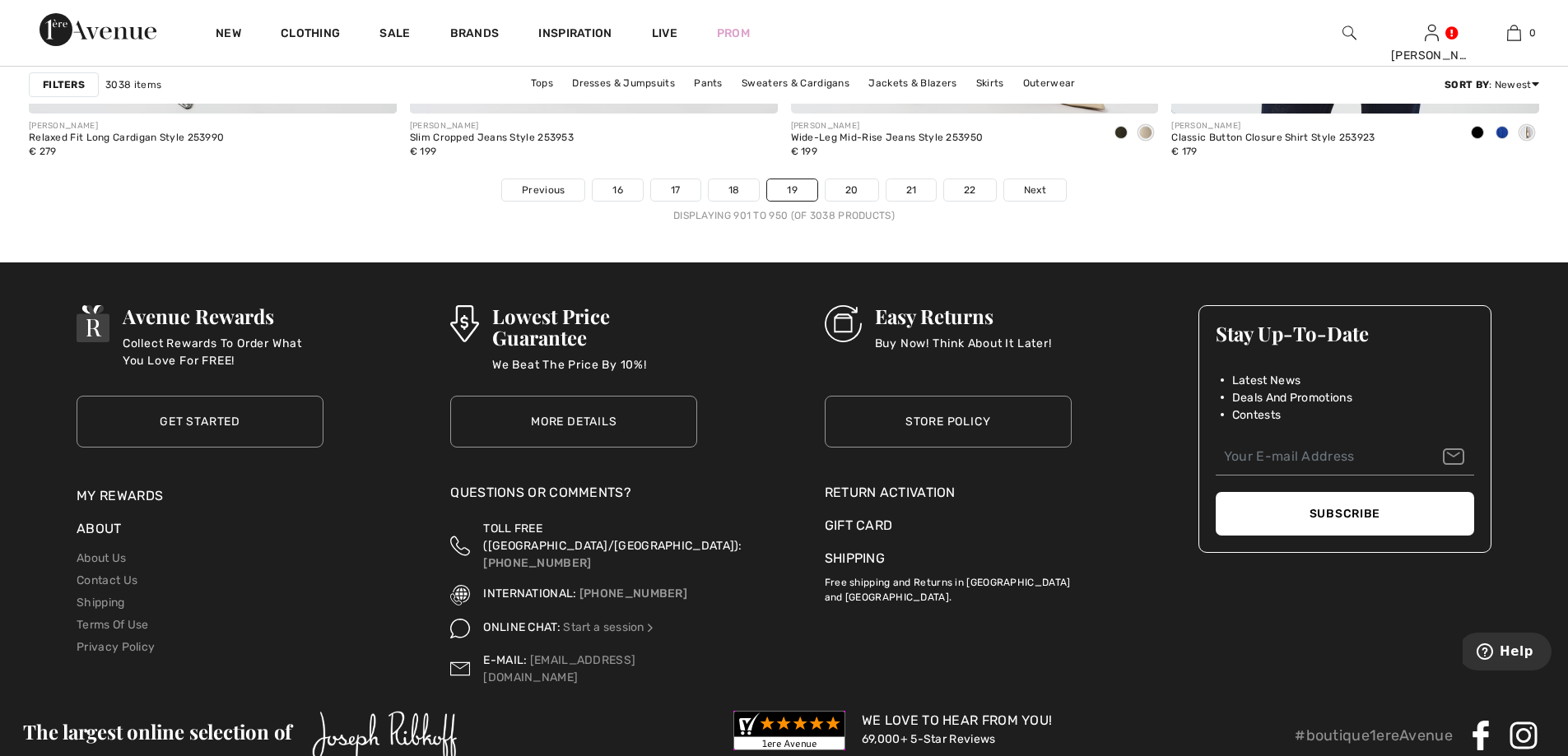
scroll to position [9624, 0]
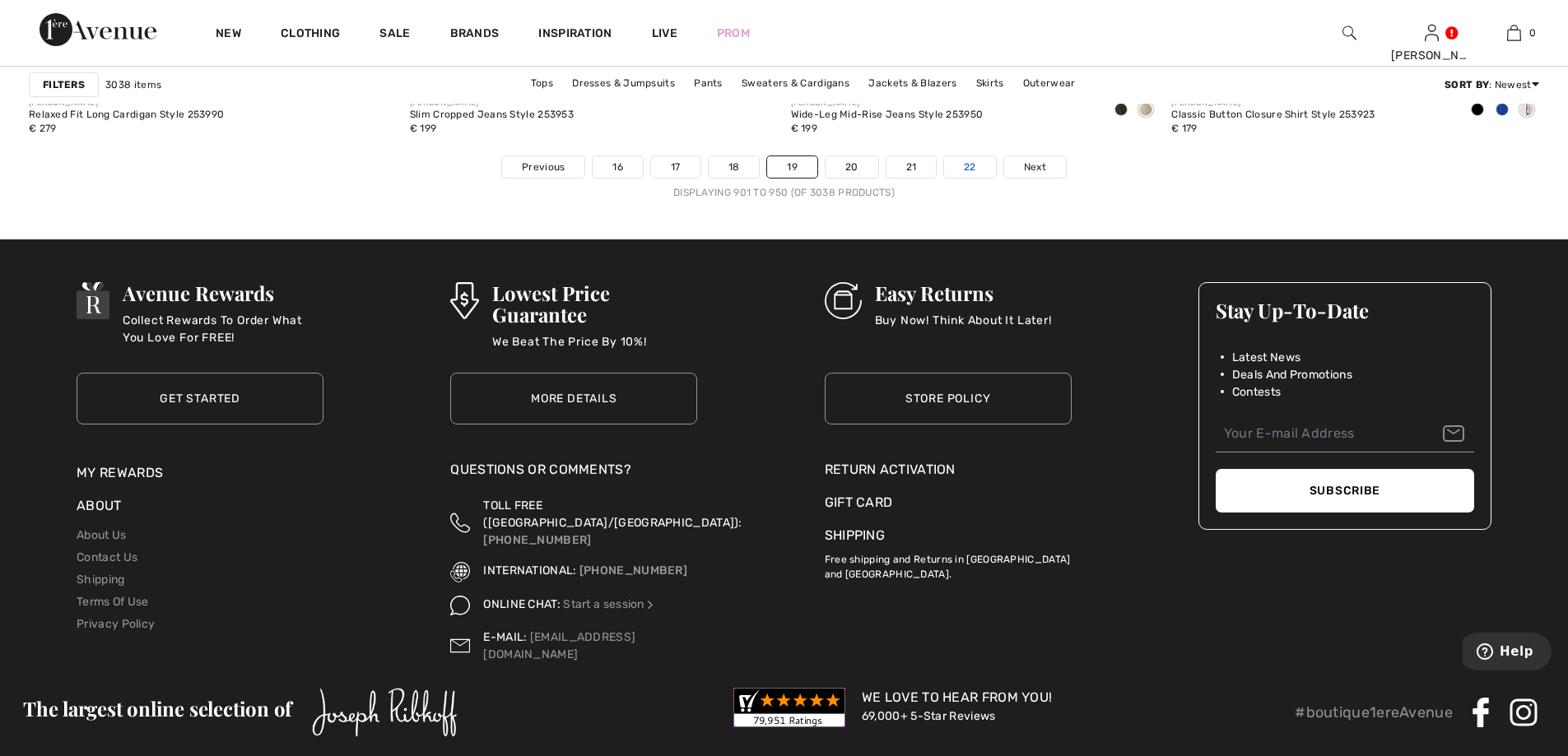
click at [976, 167] on link "22" at bounding box center [969, 167] width 52 height 22
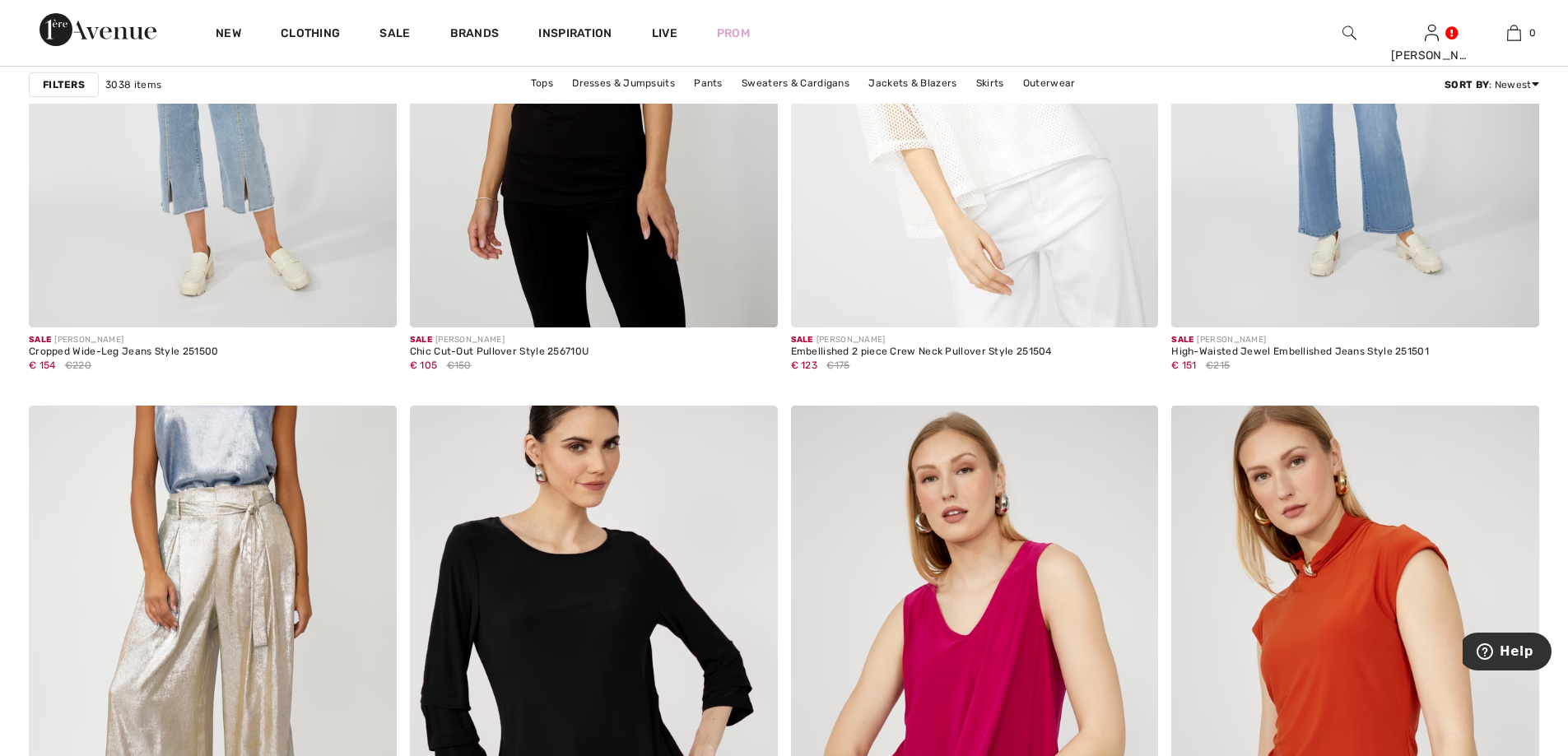
scroll to position [9377, 0]
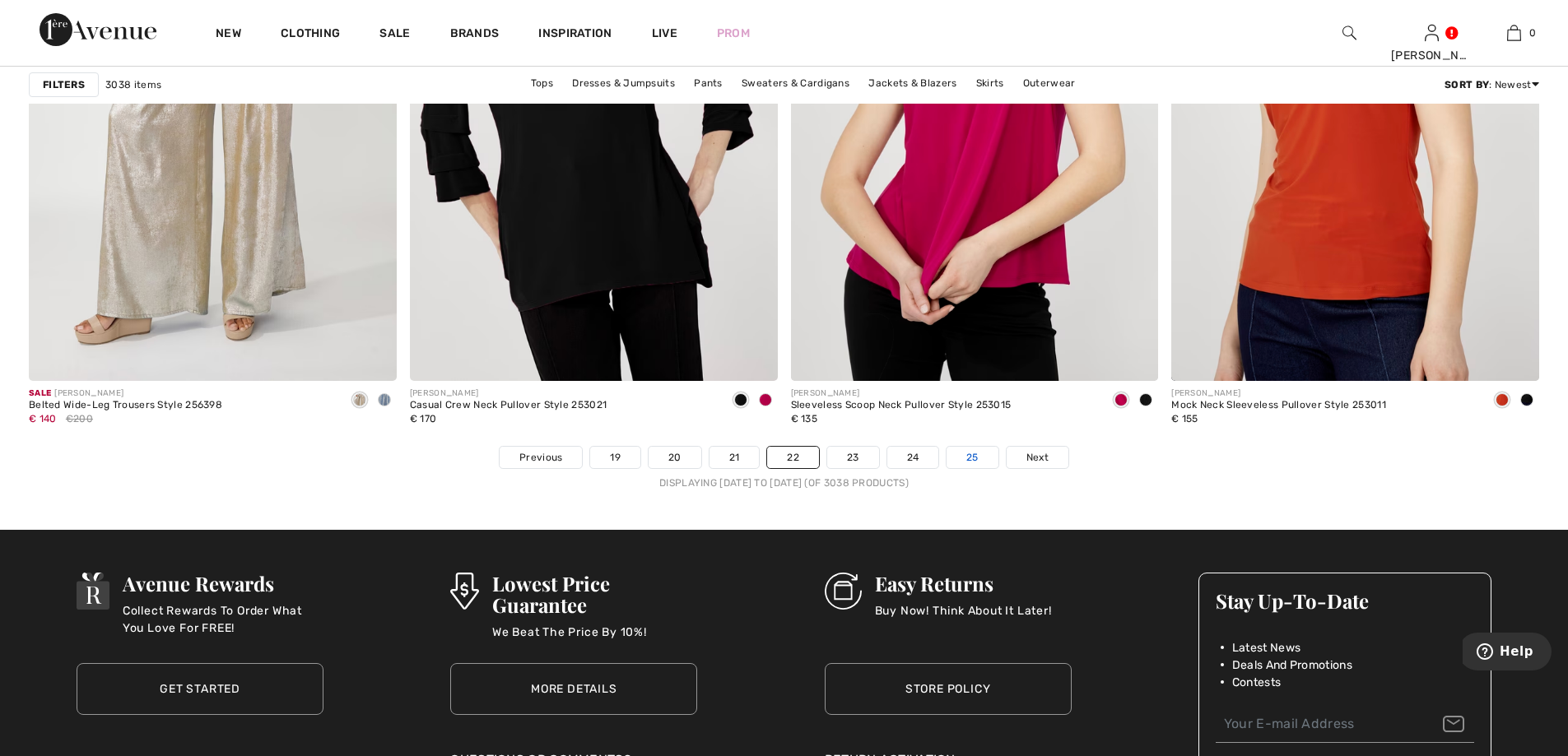
click at [976, 455] on link "25" at bounding box center [972, 457] width 52 height 22
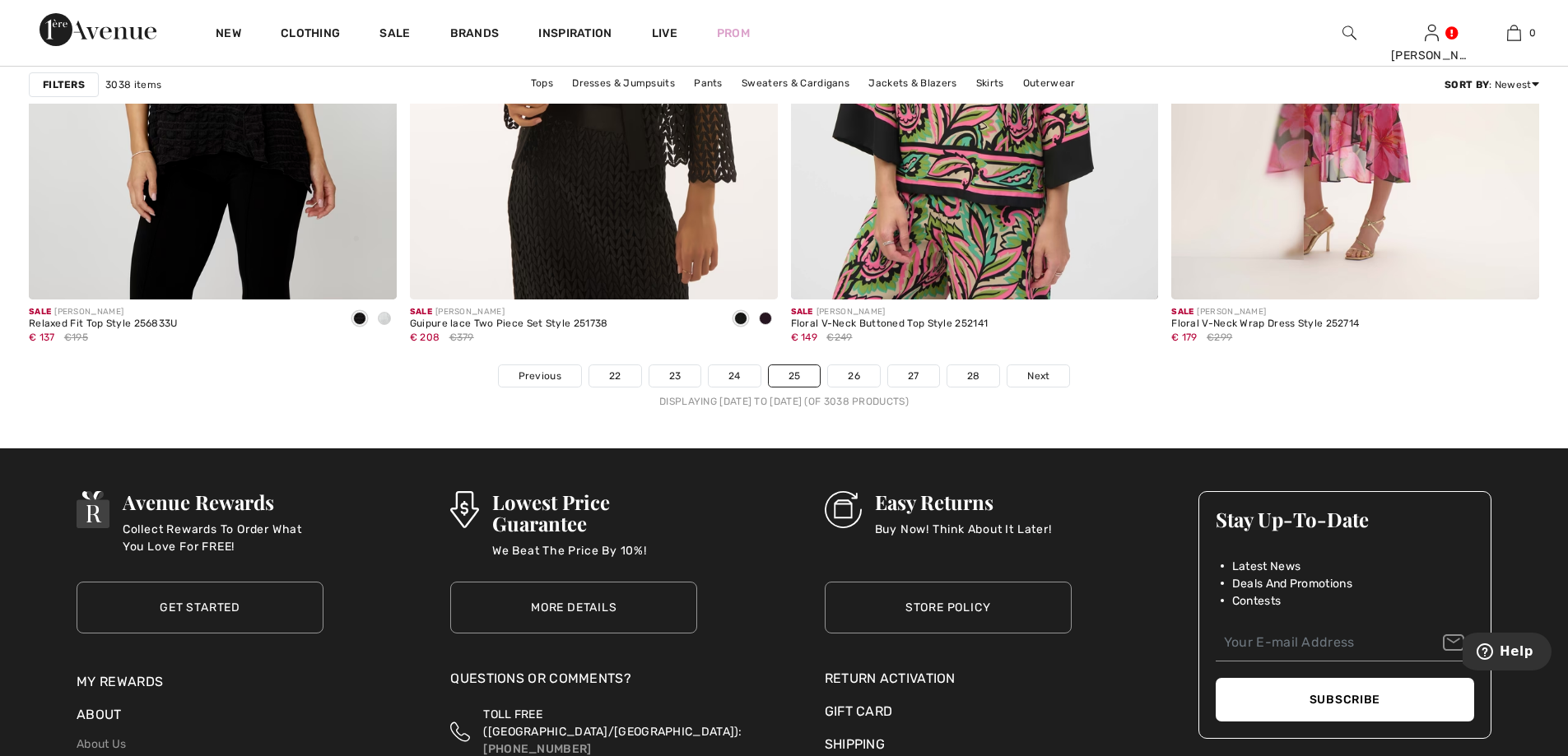
scroll to position [9460, 0]
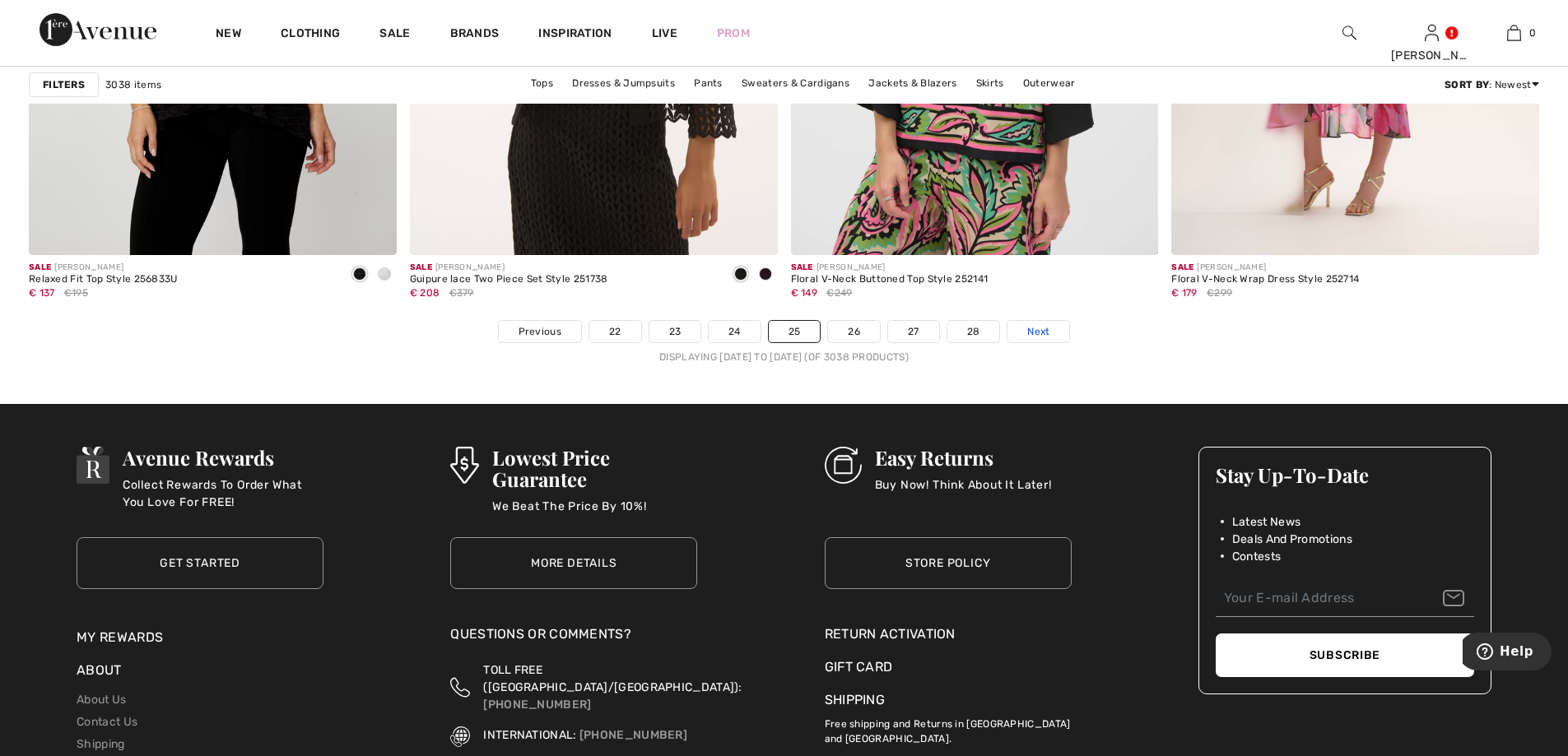
click at [1030, 328] on span "Next" at bounding box center [1038, 331] width 23 height 14
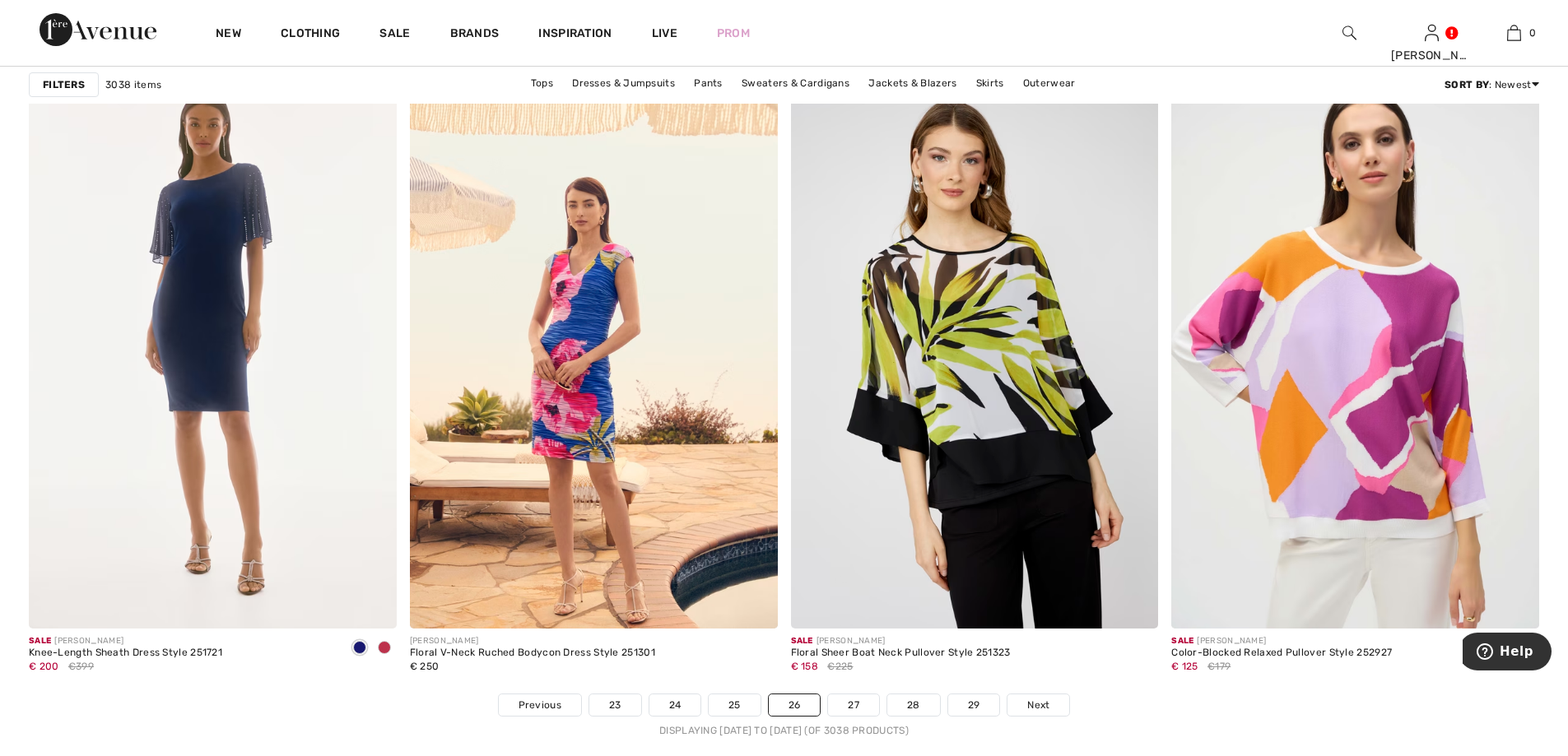
scroll to position [9460, 0]
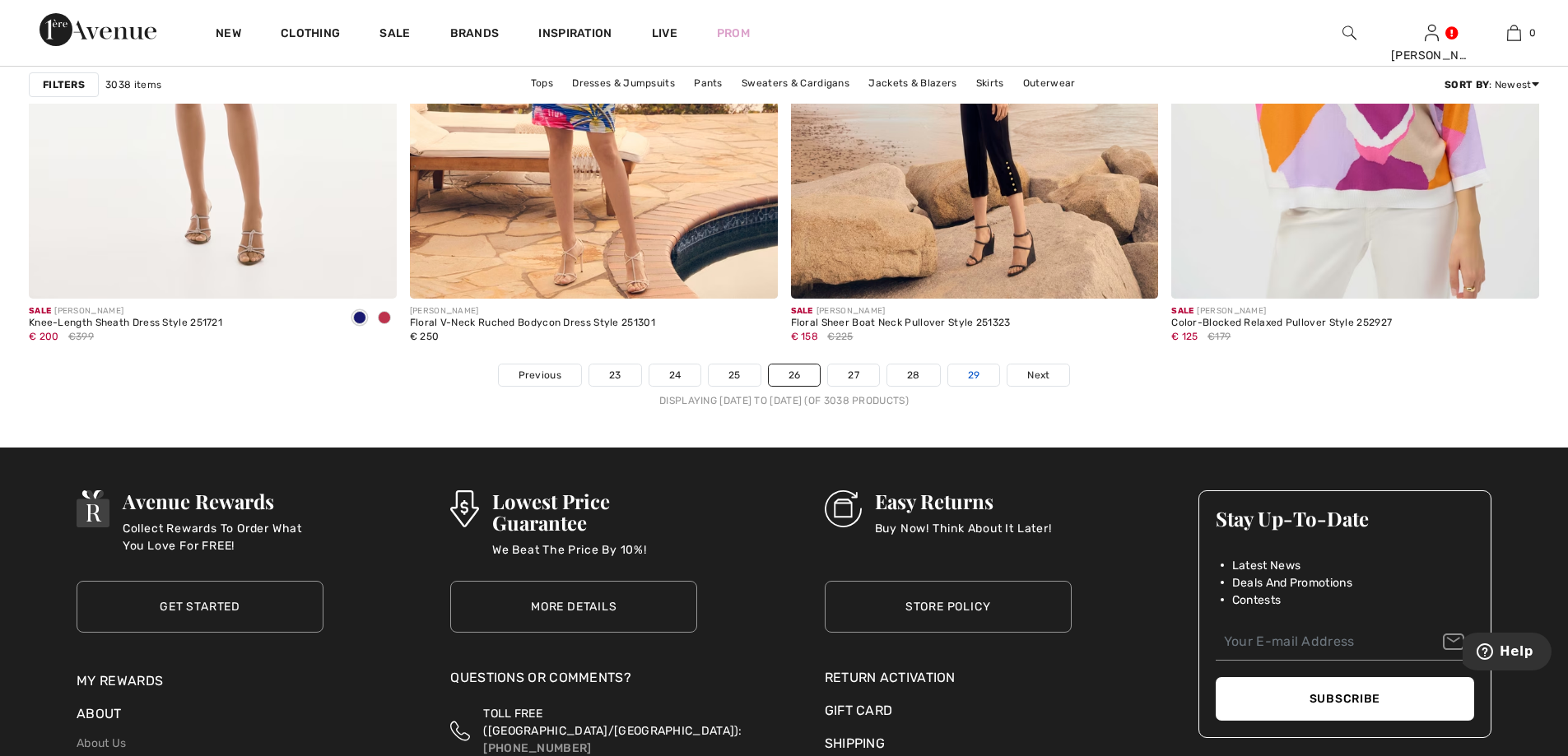
click at [974, 368] on link "29" at bounding box center [974, 375] width 52 height 22
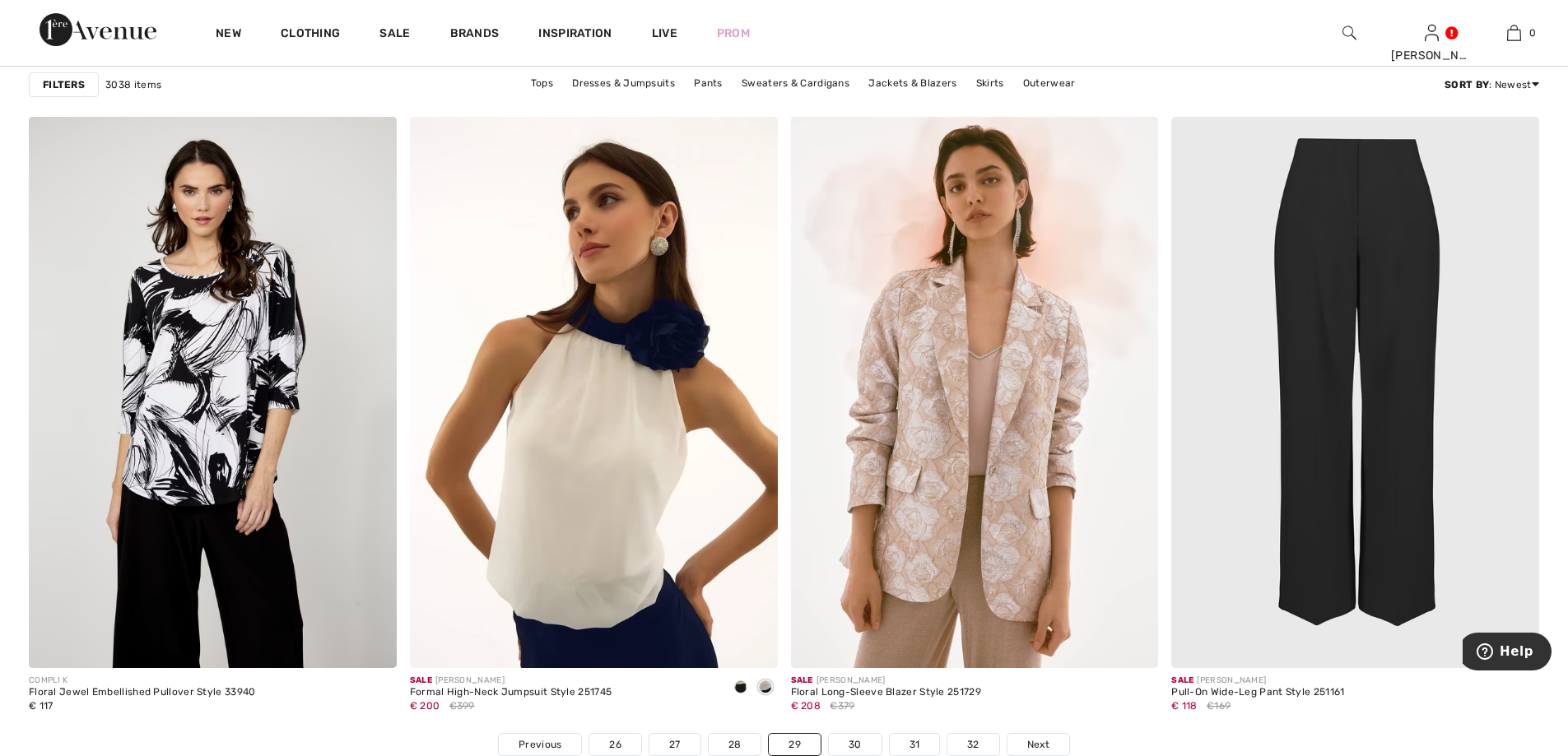
scroll to position [9295, 0]
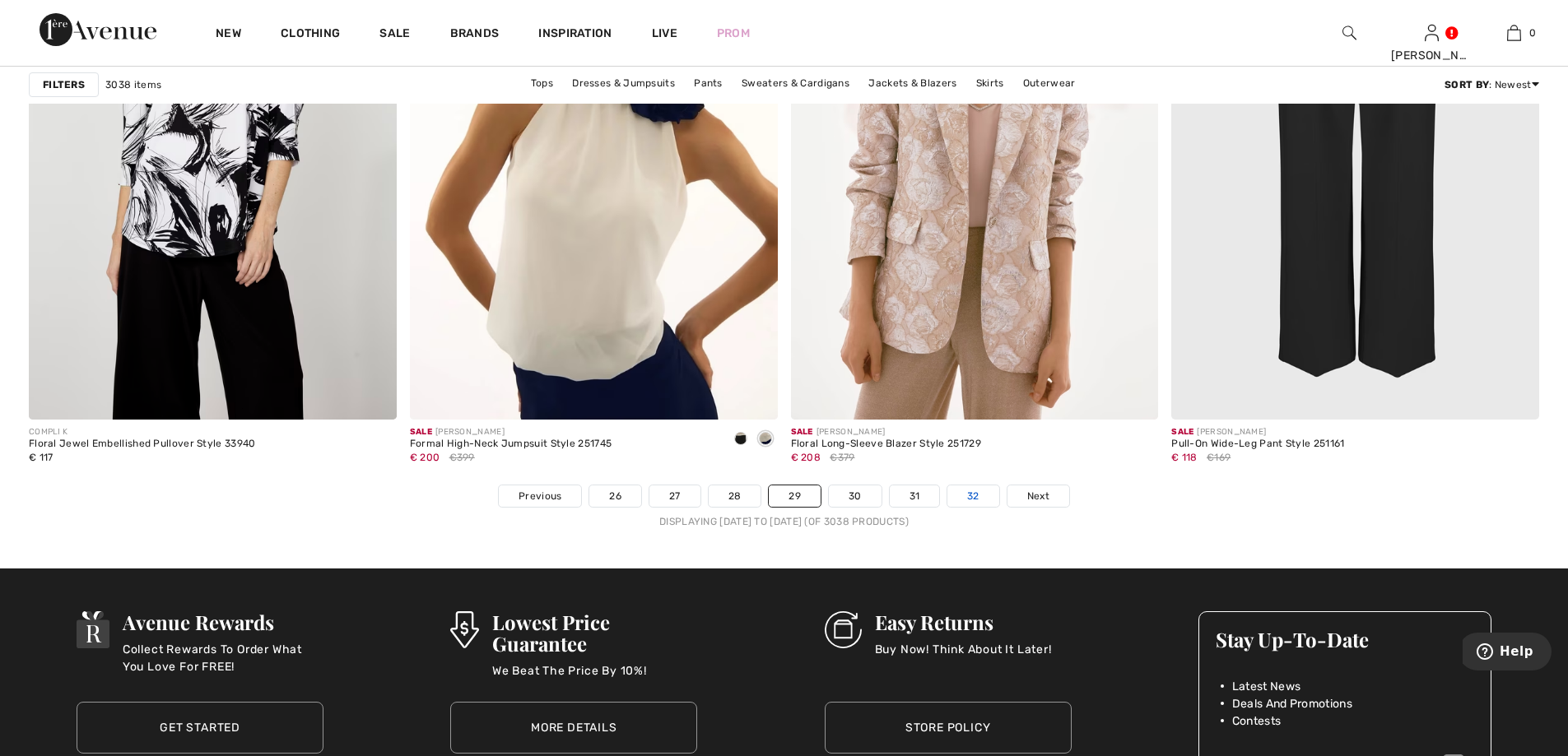
click at [970, 494] on link "32" at bounding box center [973, 496] width 52 height 22
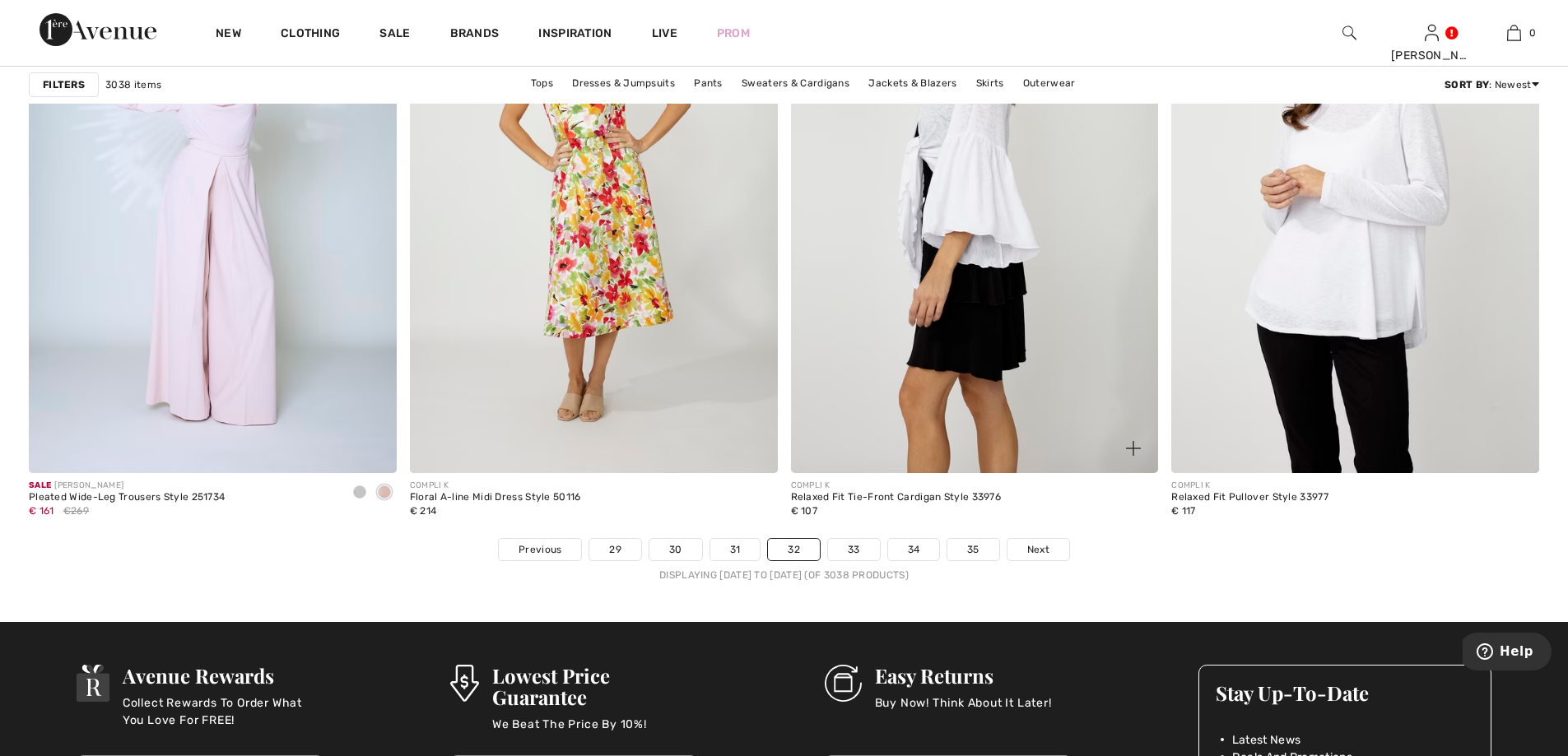
scroll to position [9377, 0]
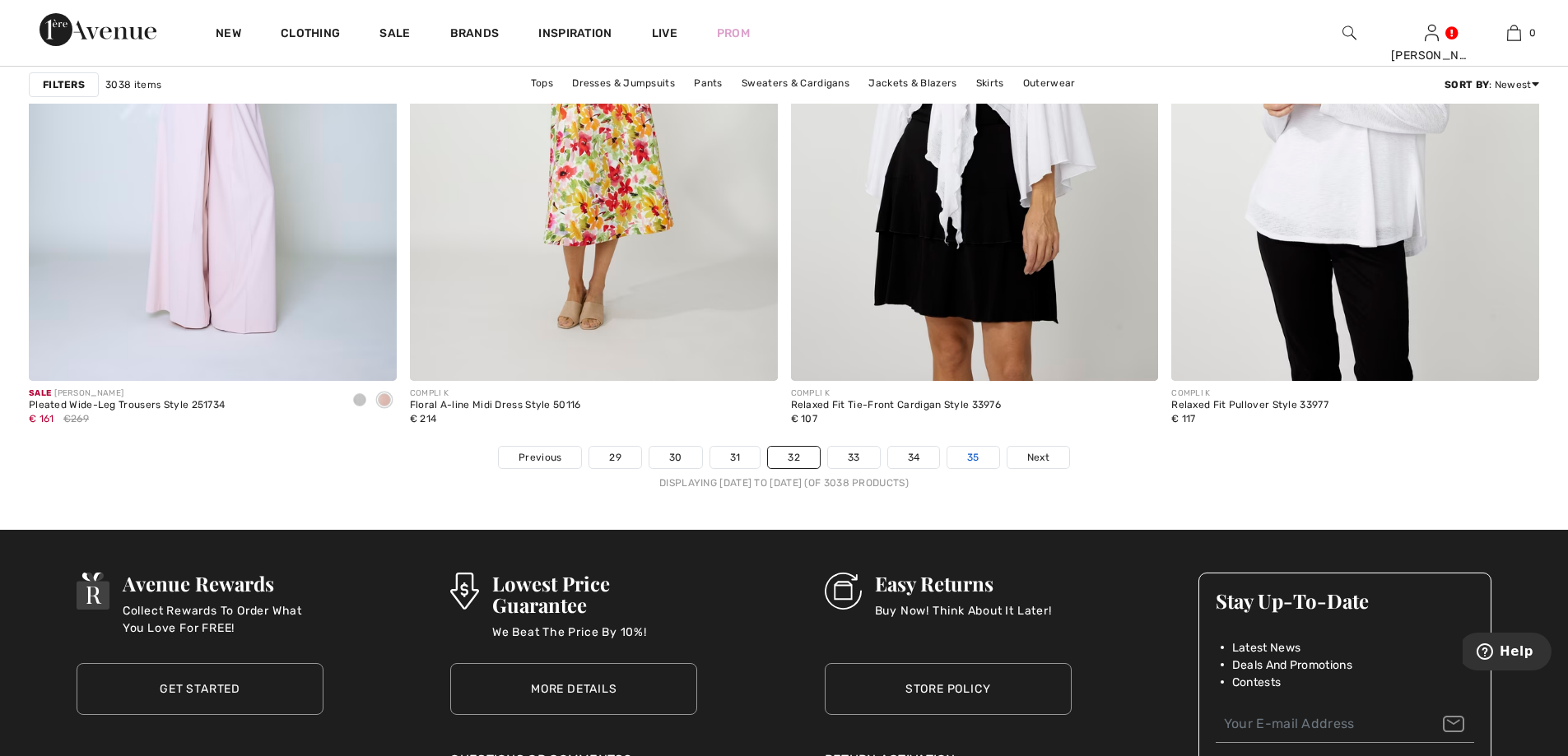
click at [981, 455] on link "35" at bounding box center [973, 457] width 52 height 22
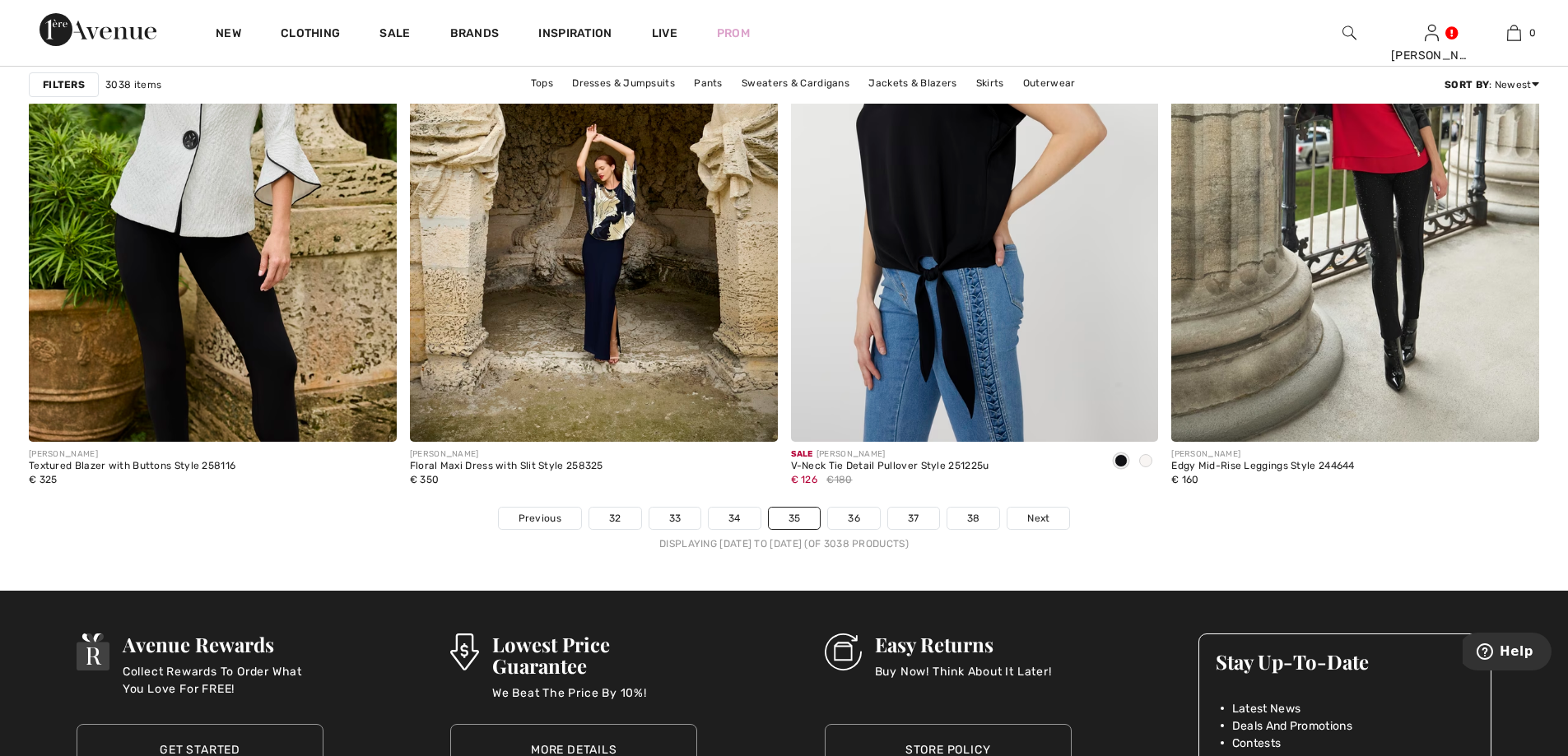
scroll to position [9295, 0]
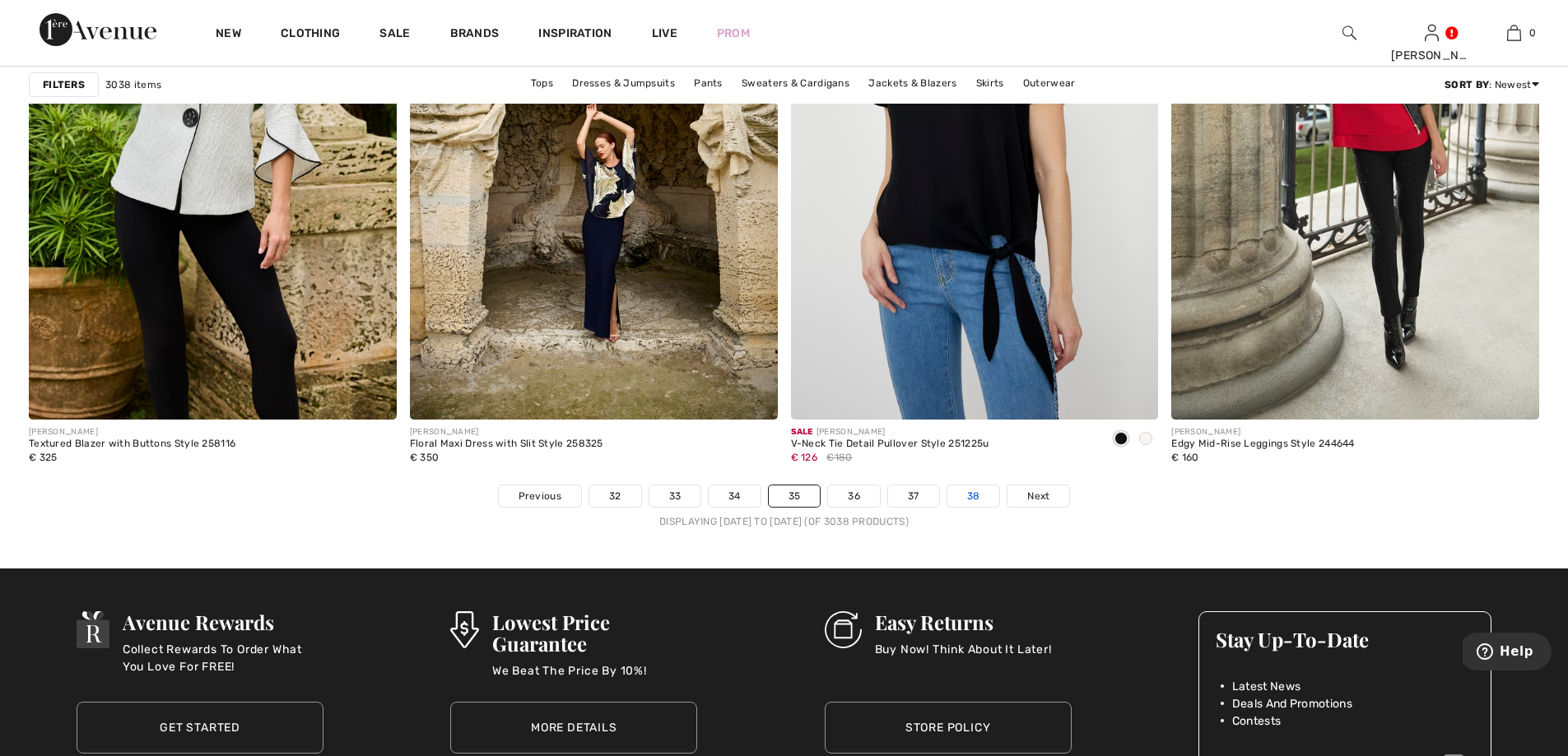
click at [990, 501] on link "38" at bounding box center [974, 496] width 53 height 22
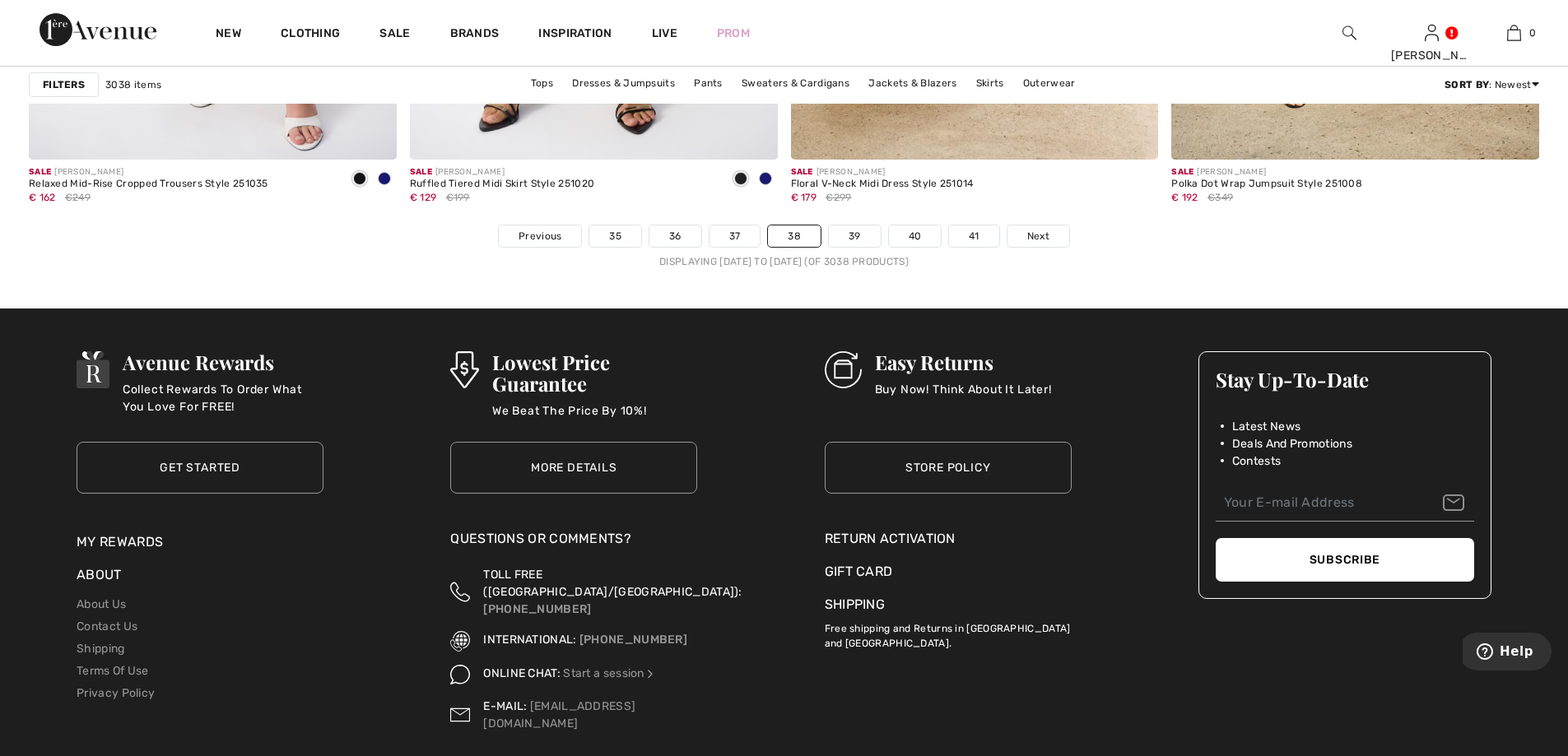
scroll to position [9624, 0]
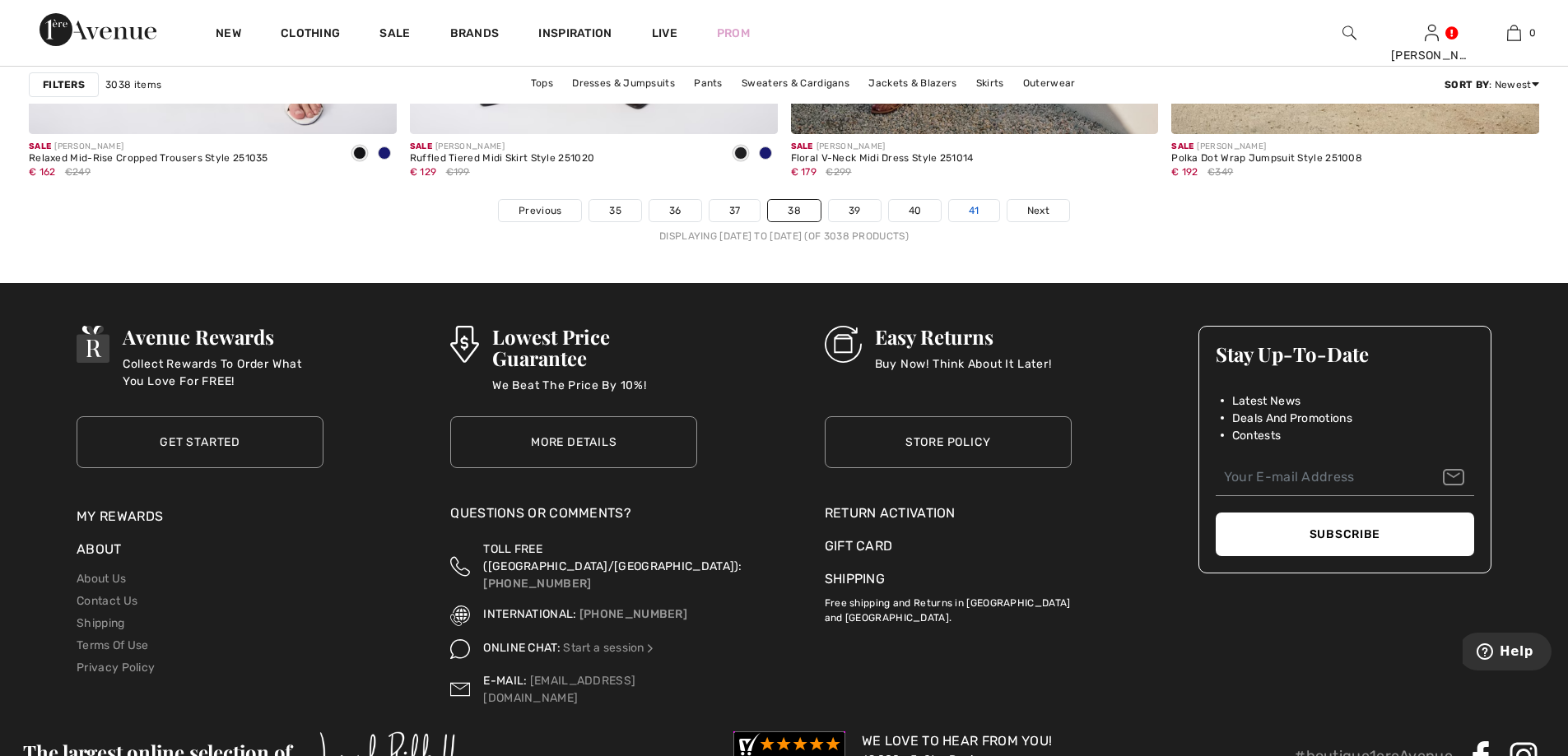
click at [974, 200] on link "41" at bounding box center [974, 211] width 50 height 22
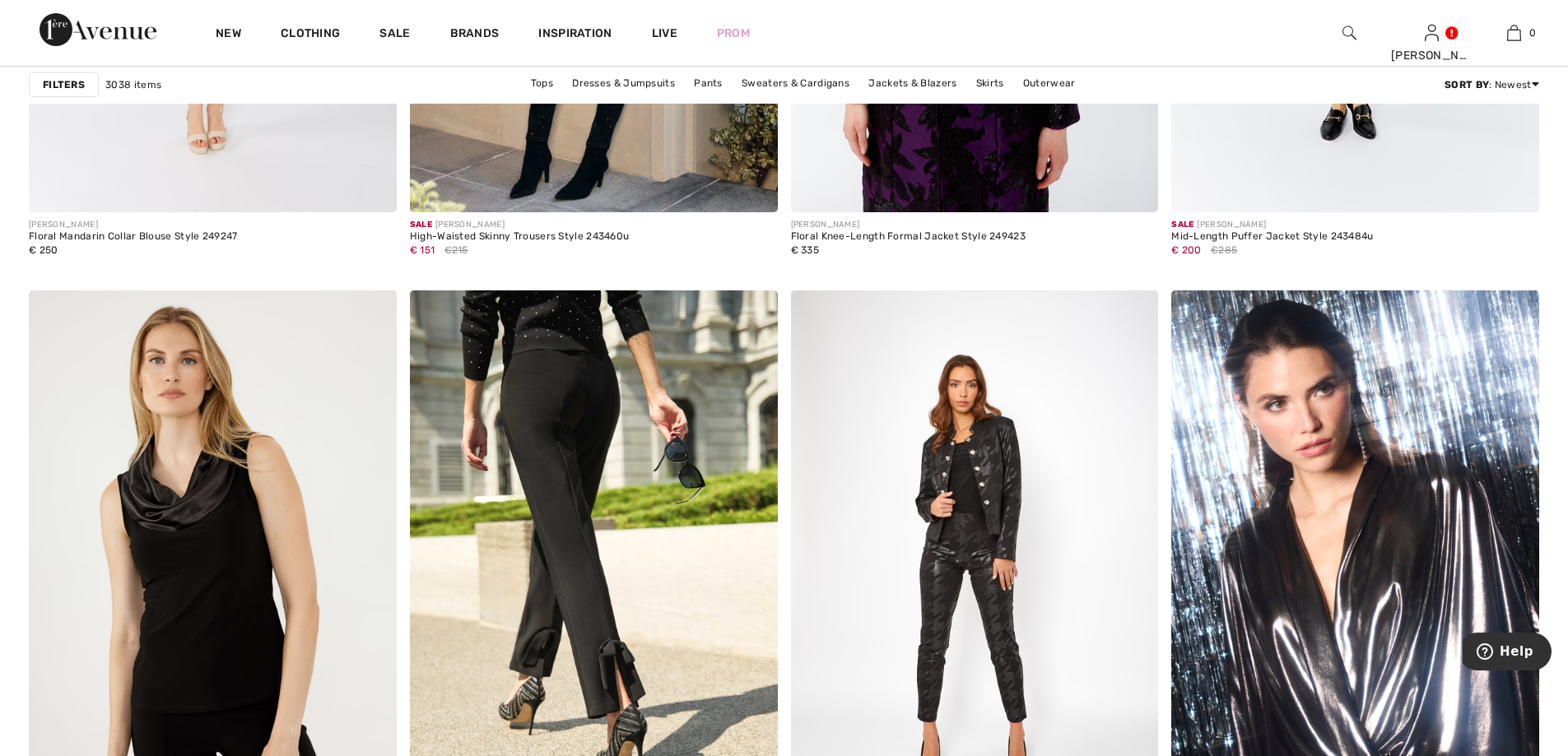
scroll to position [9213, 0]
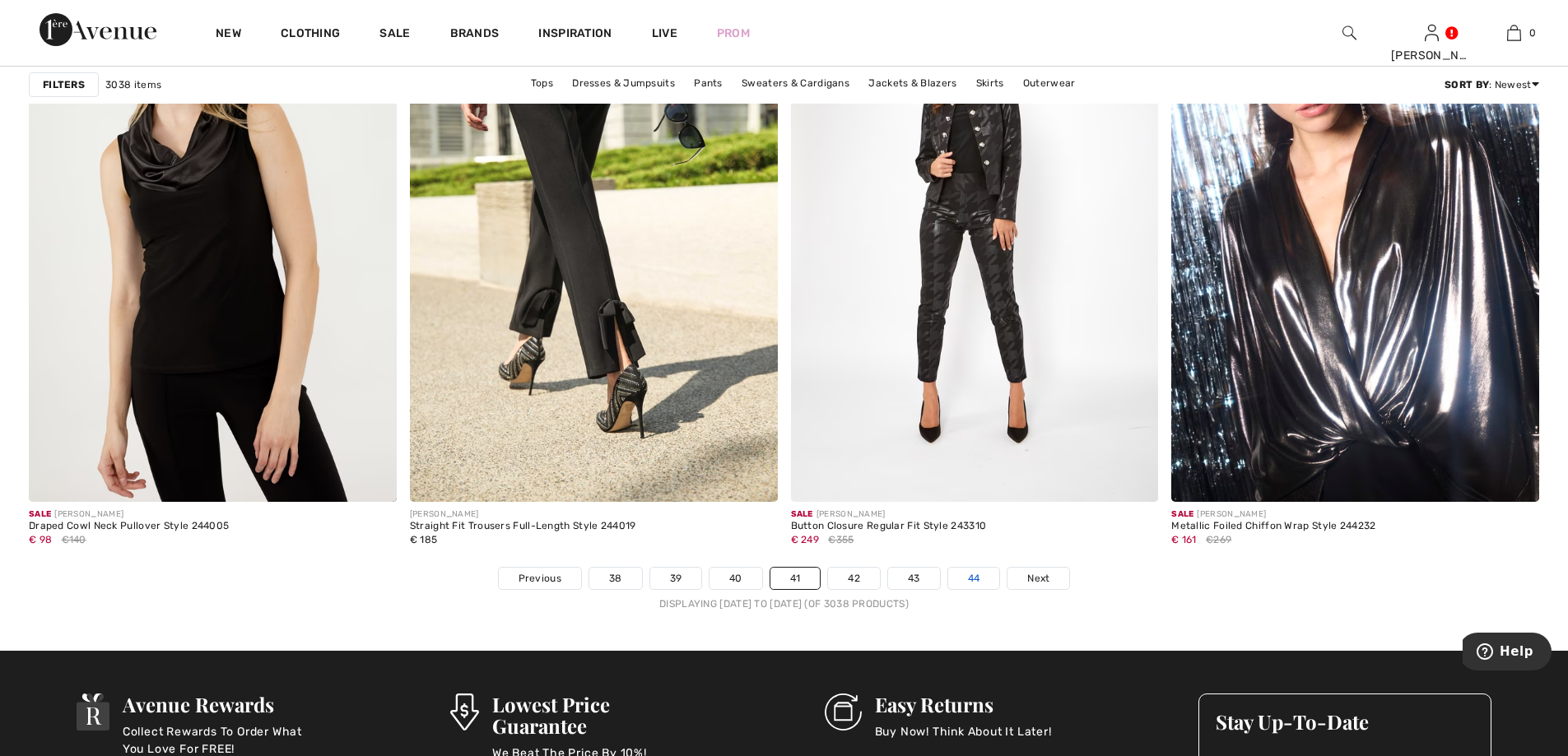
click at [969, 569] on link "44" at bounding box center [974, 579] width 52 height 22
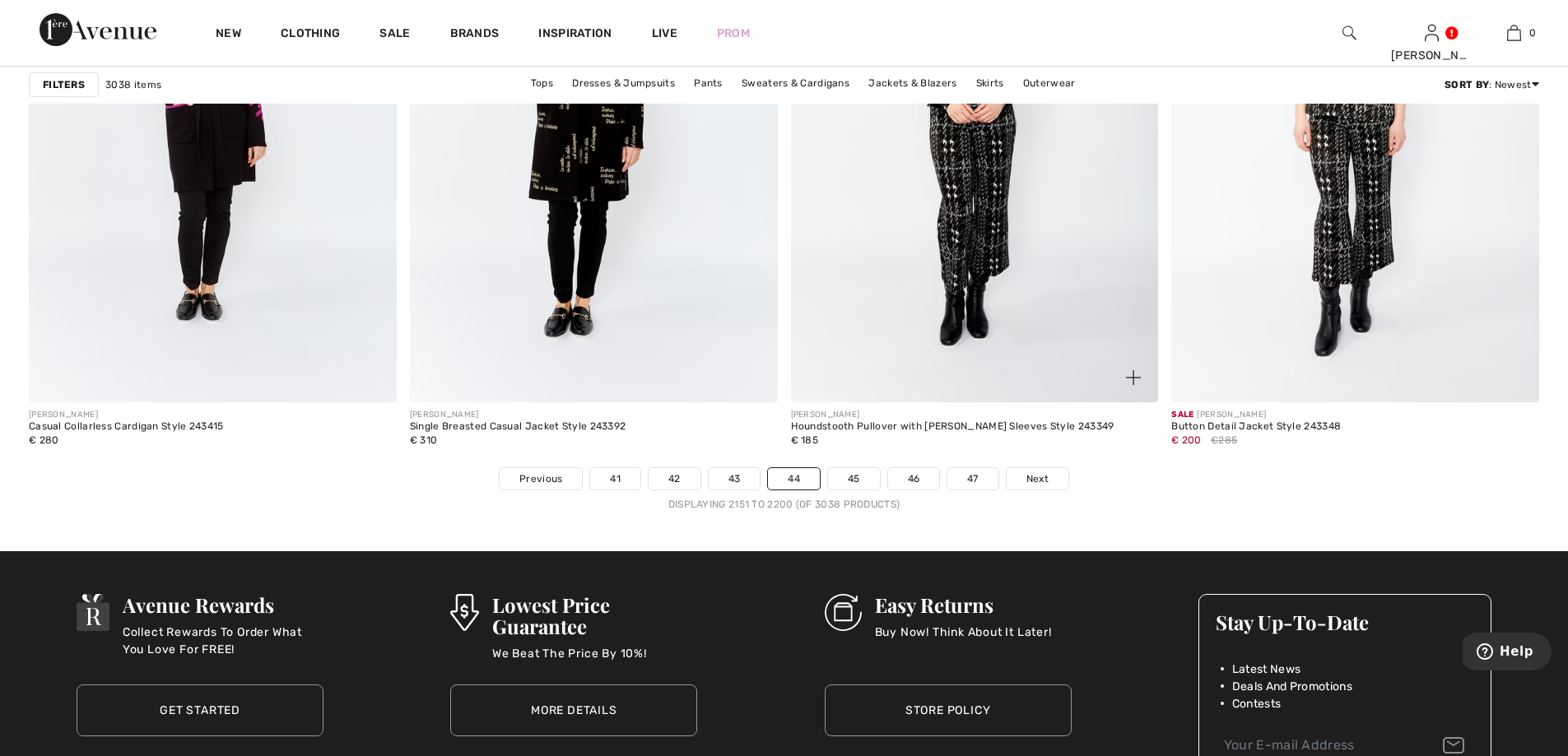
scroll to position [9542, 0]
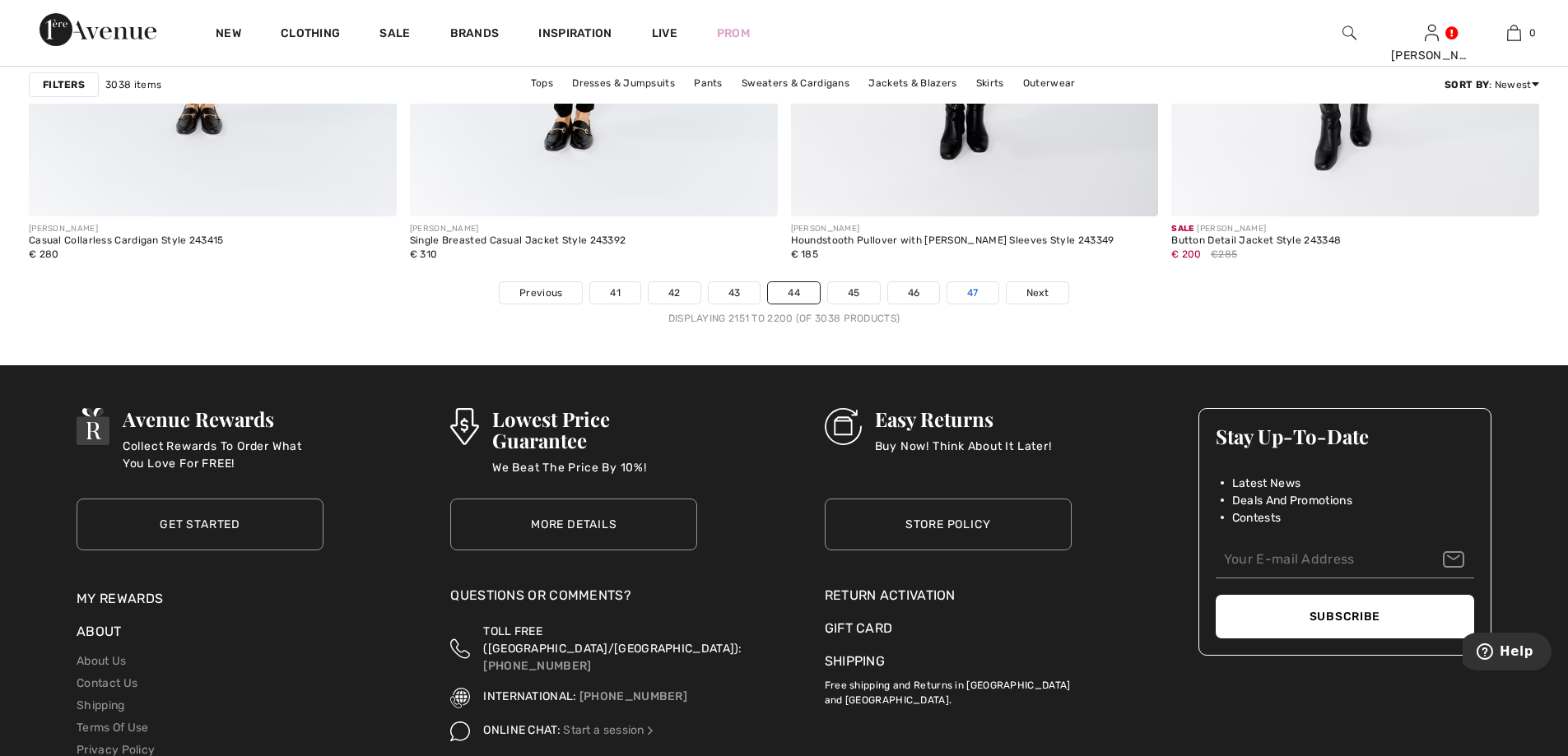
click at [967, 293] on link "47" at bounding box center [973, 293] width 51 height 22
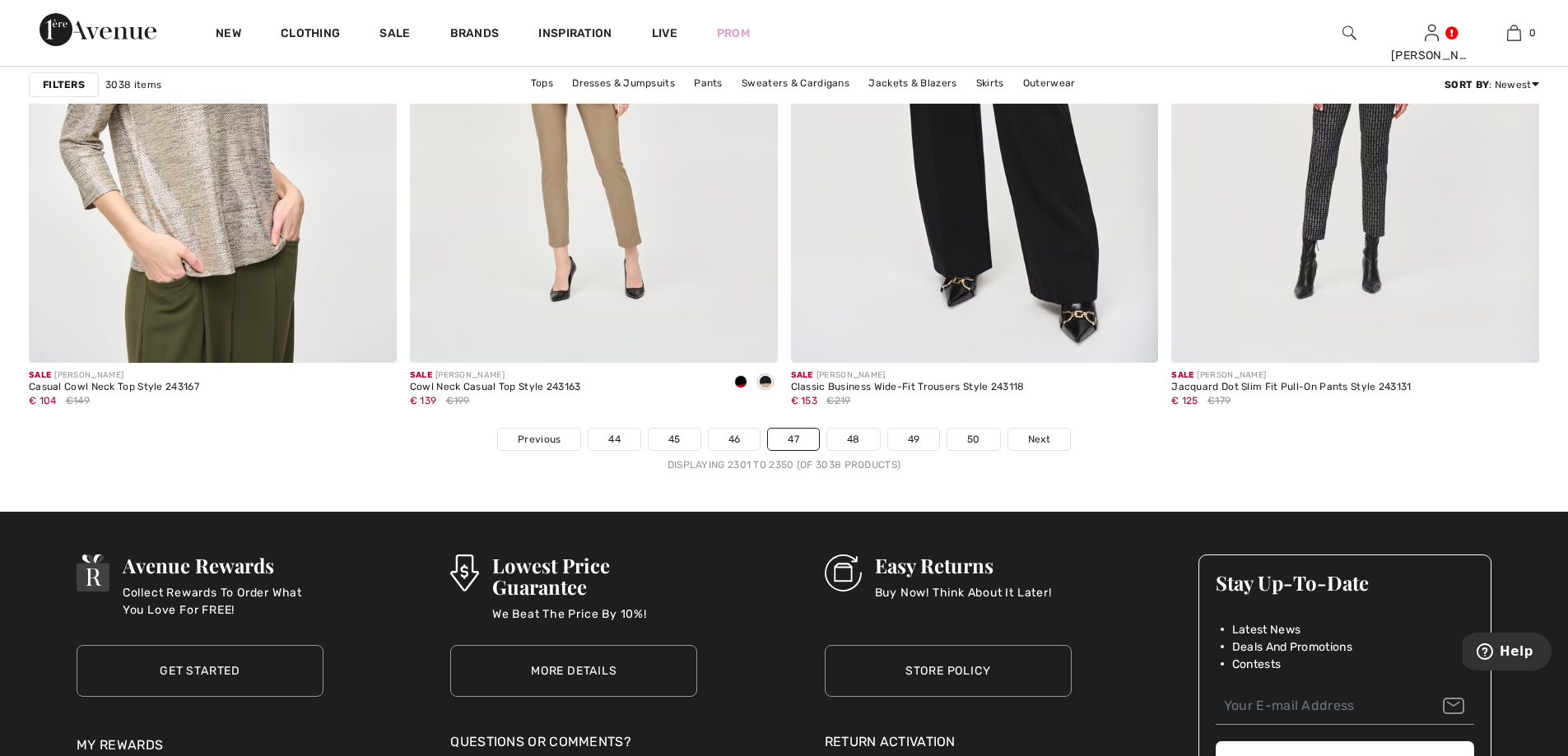
scroll to position [9377, 0]
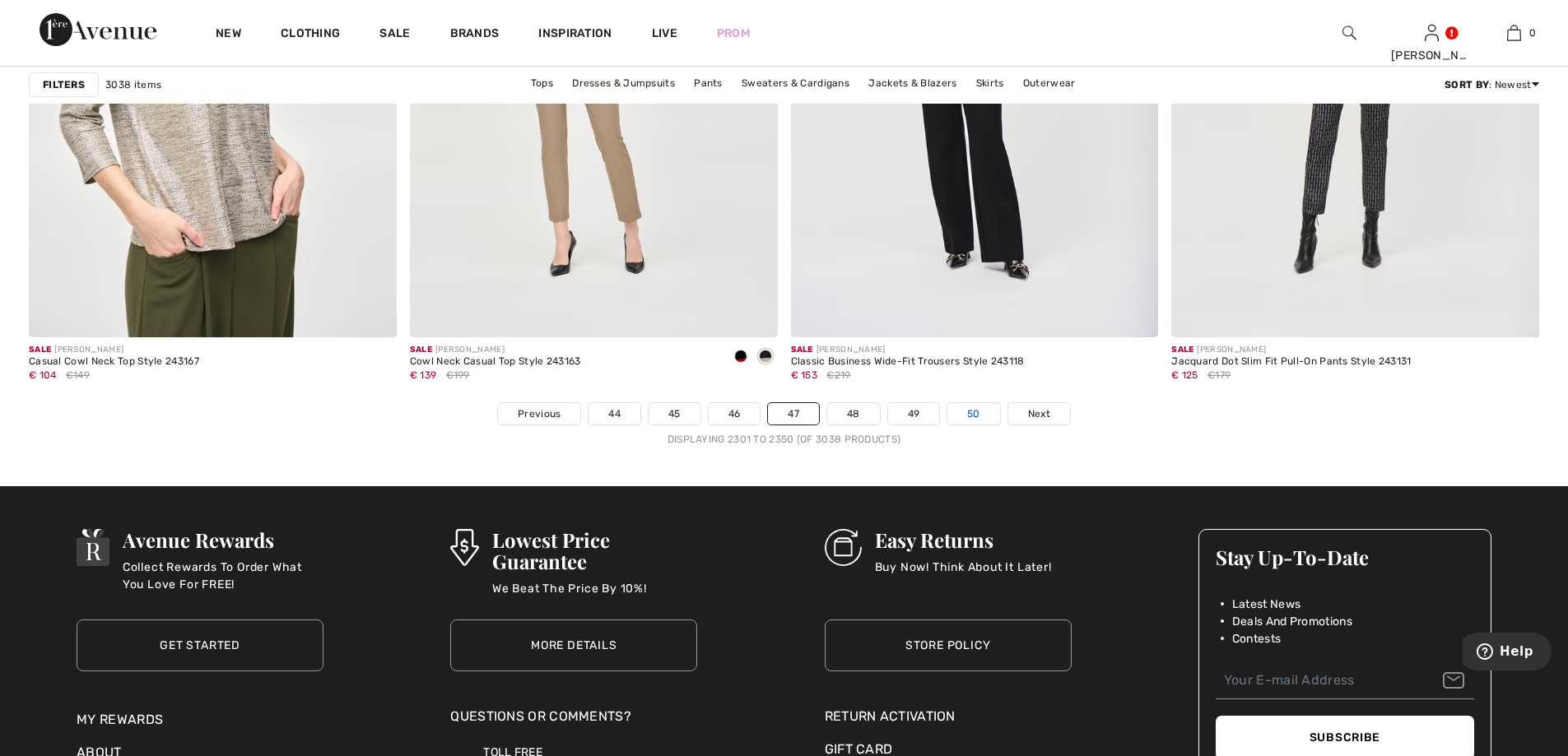
click at [986, 407] on link "50" at bounding box center [974, 414] width 53 height 22
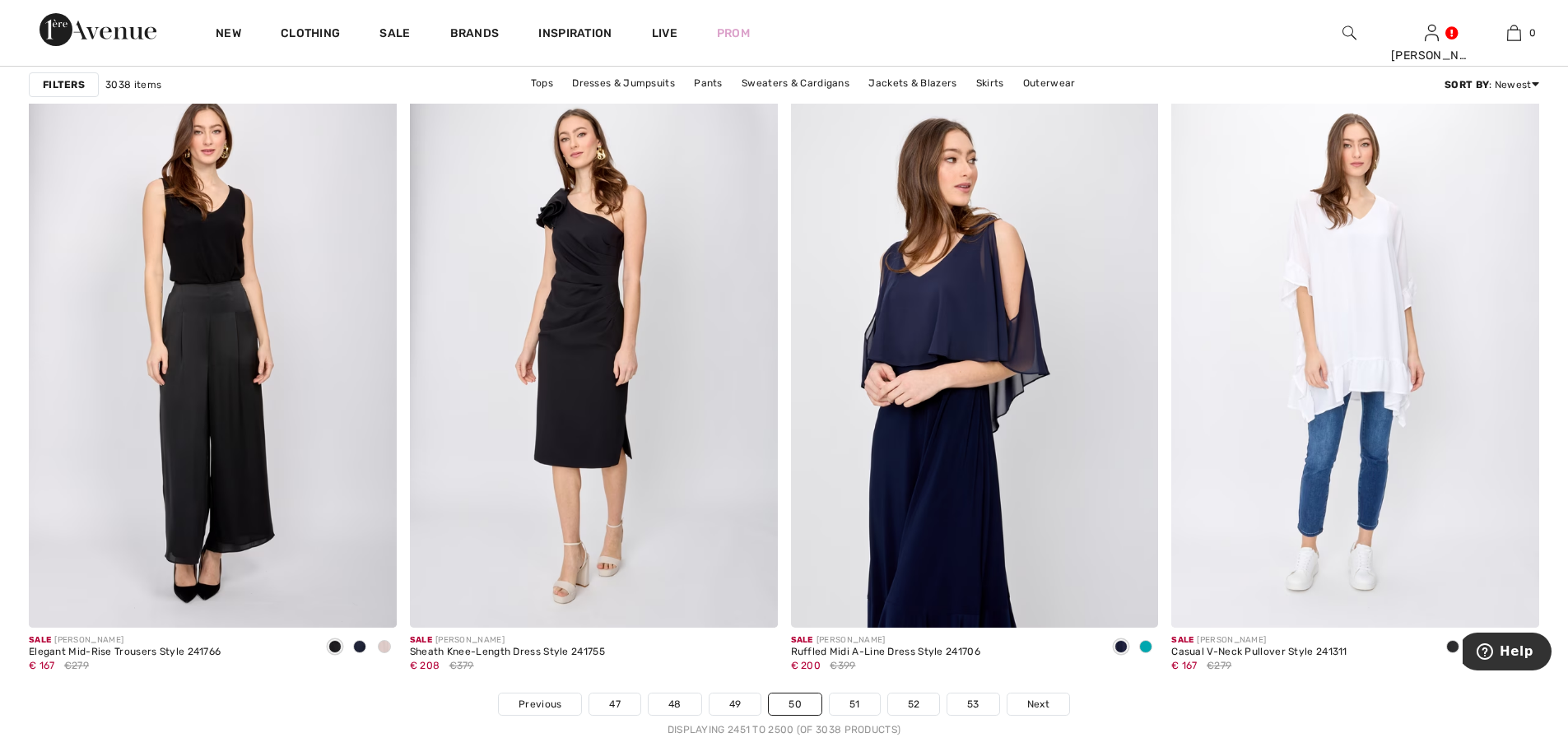
scroll to position [9707, 0]
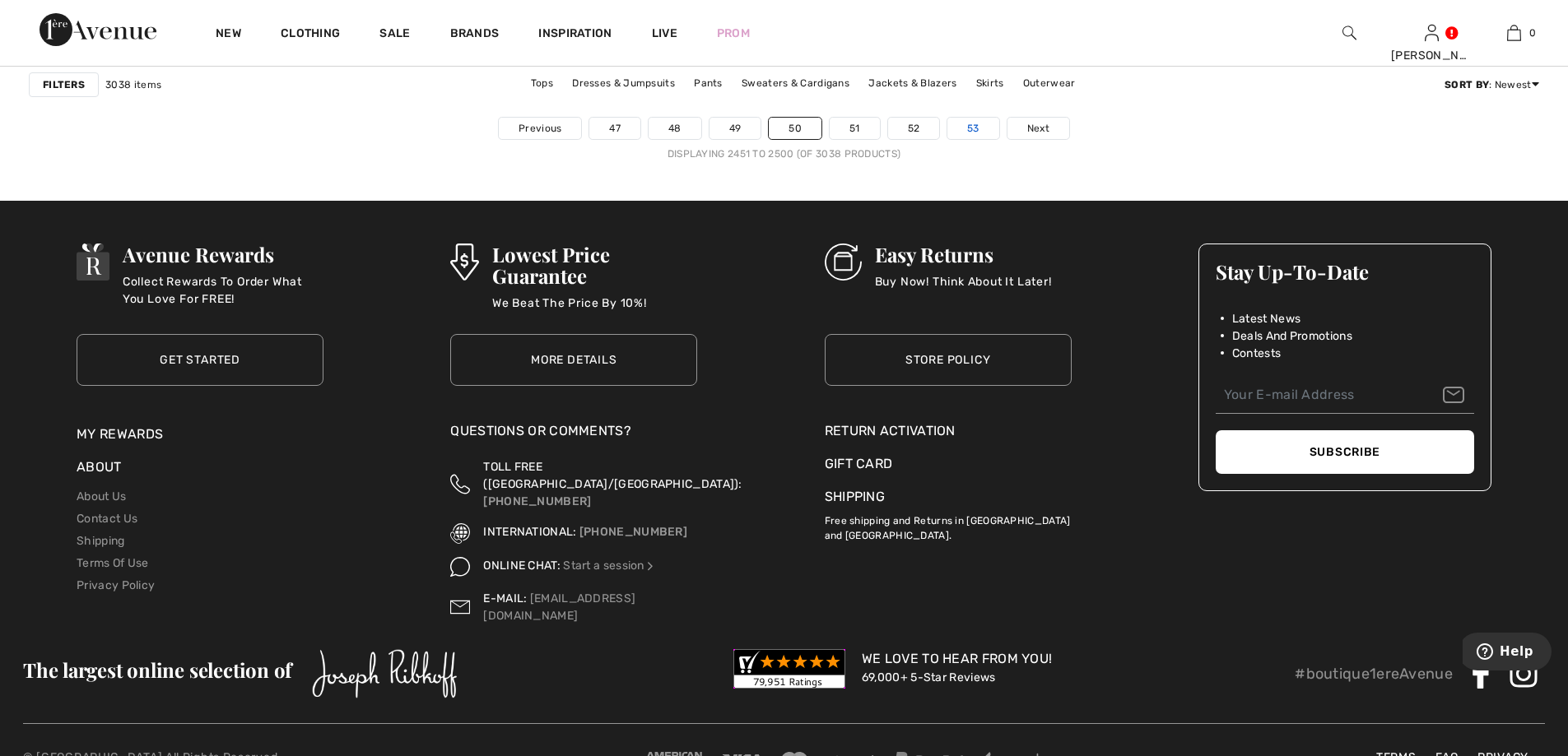
click at [976, 133] on link "53" at bounding box center [973, 129] width 52 height 22
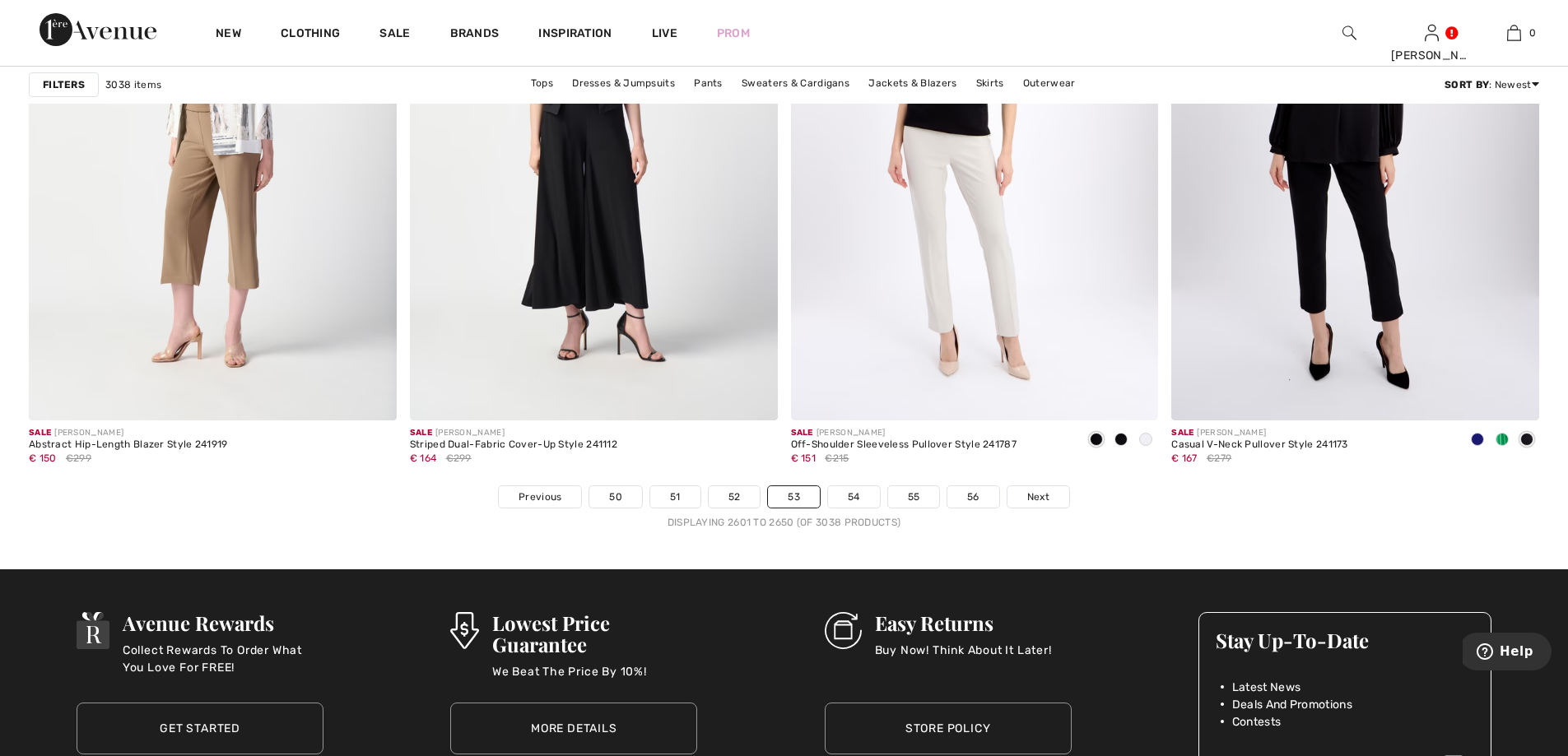
scroll to position [9460, 0]
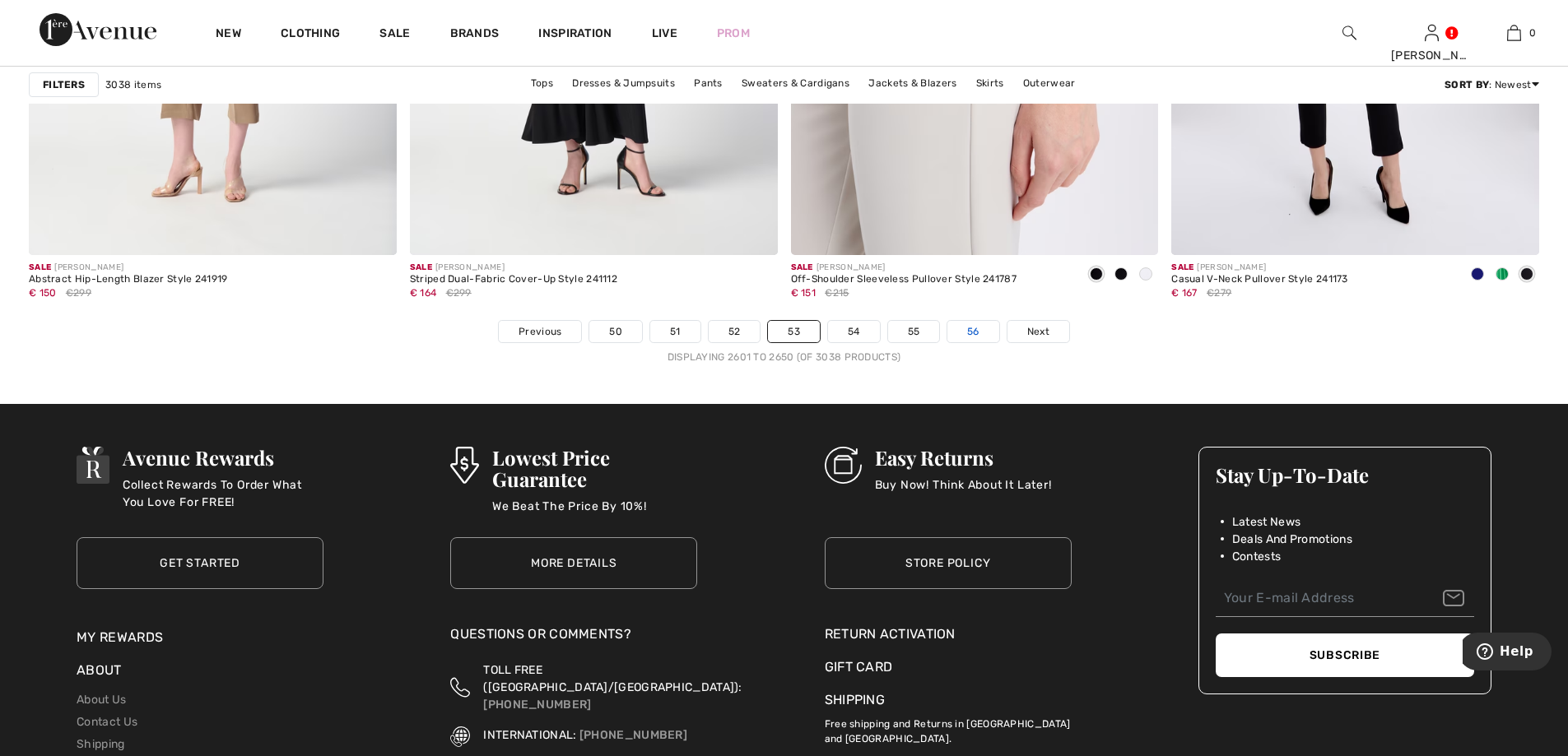
click at [983, 329] on link "56" at bounding box center [973, 331] width 52 height 22
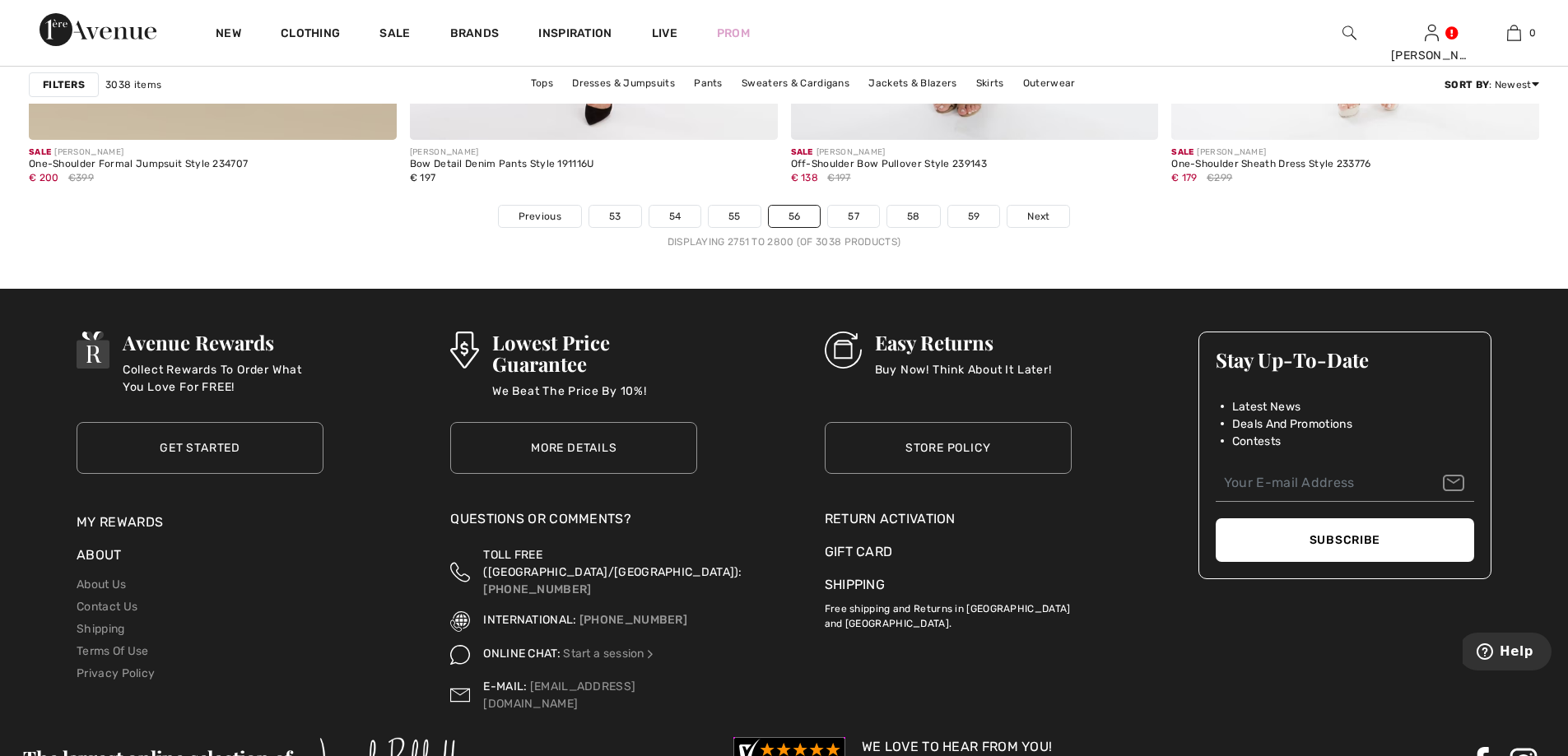
scroll to position [9624, 0]
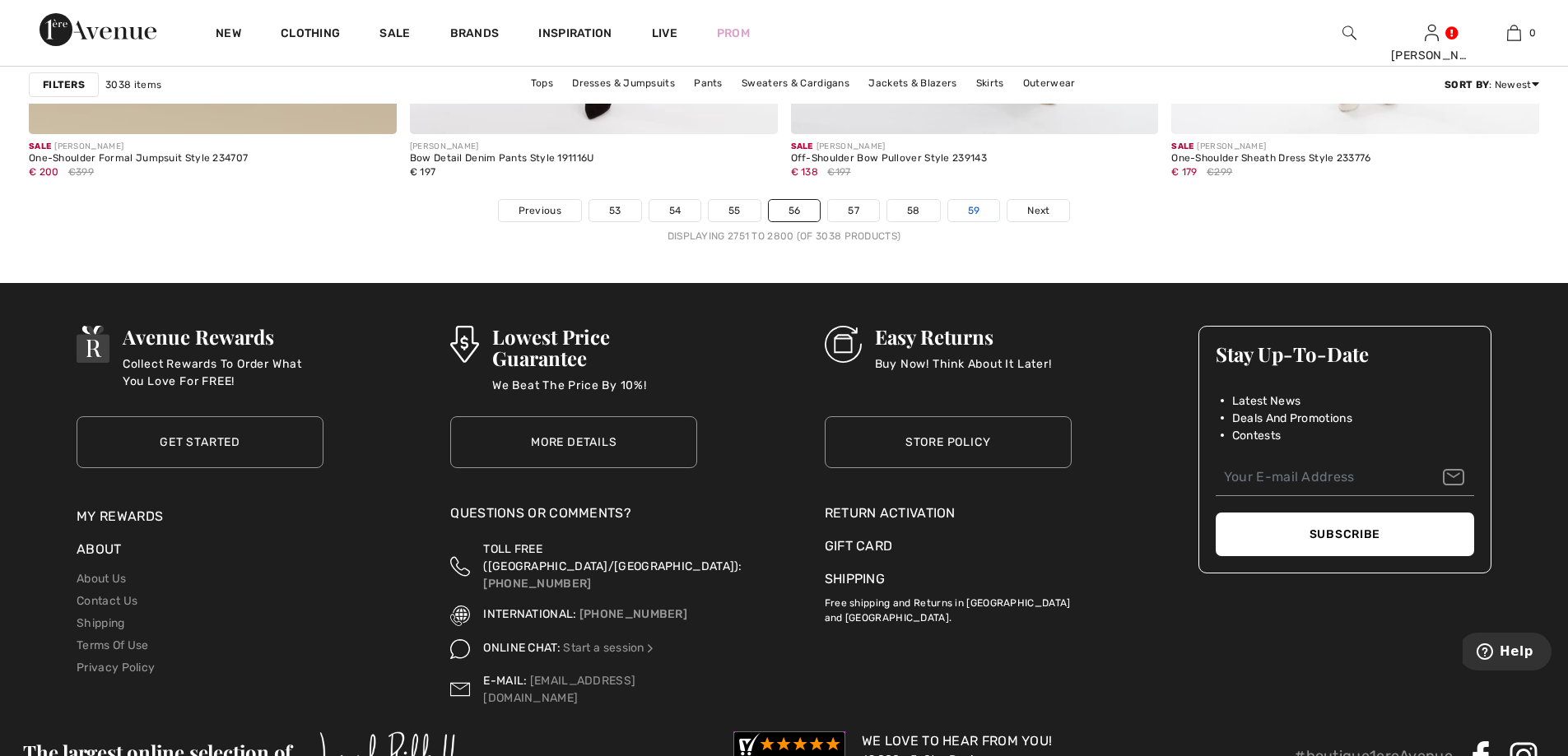
click at [976, 216] on link "59" at bounding box center [974, 211] width 52 height 22
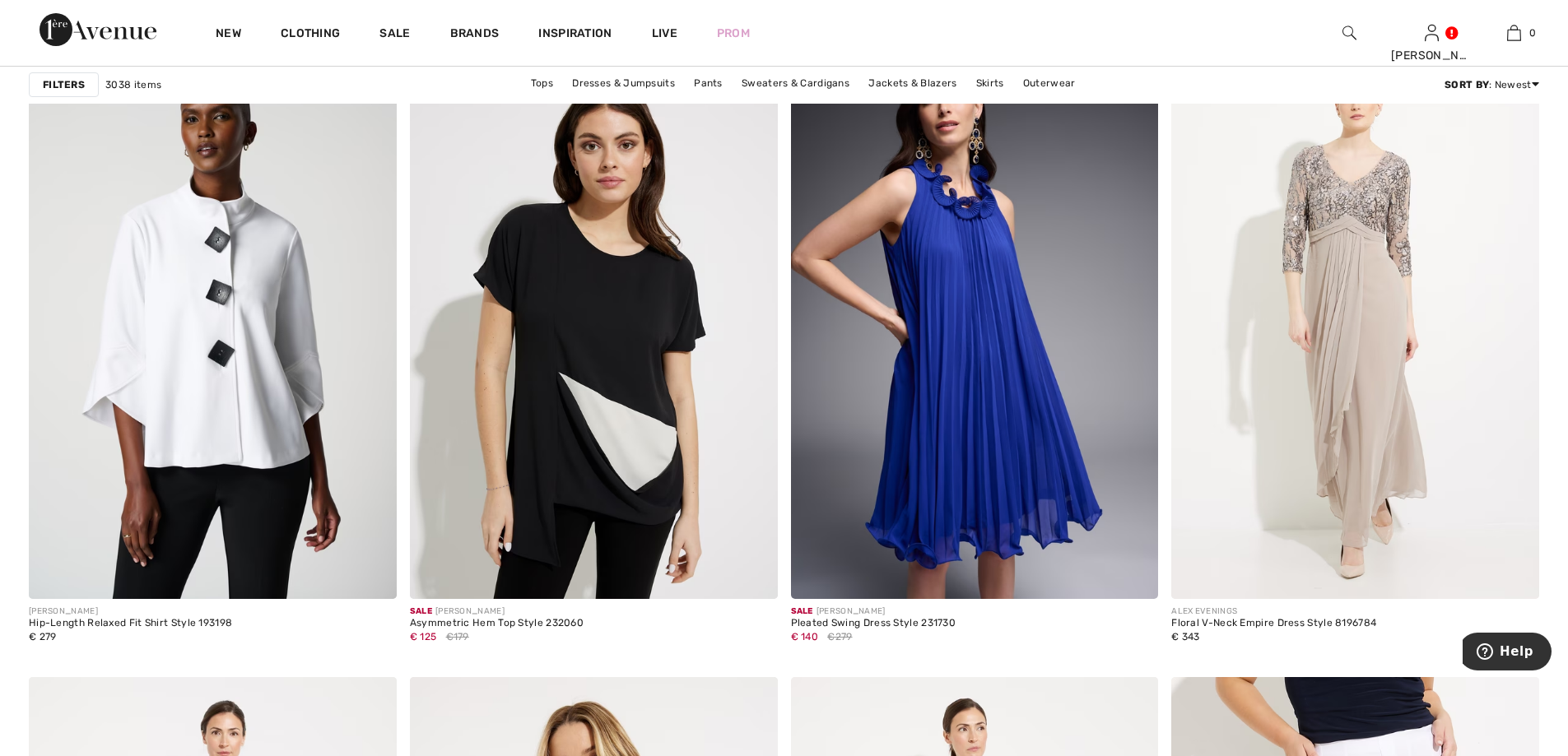
scroll to position [1480, 0]
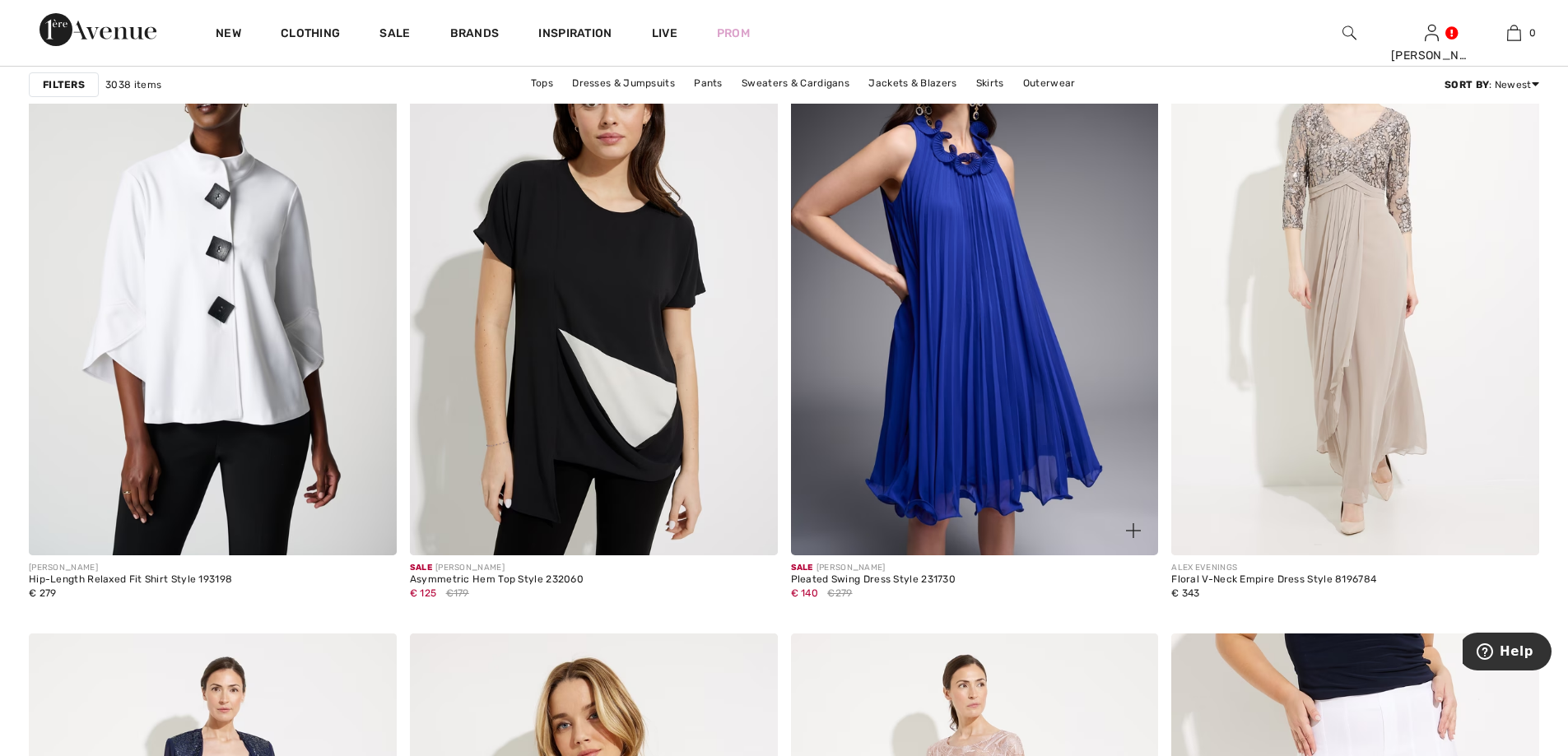
click at [991, 248] on img at bounding box center [975, 280] width 368 height 551
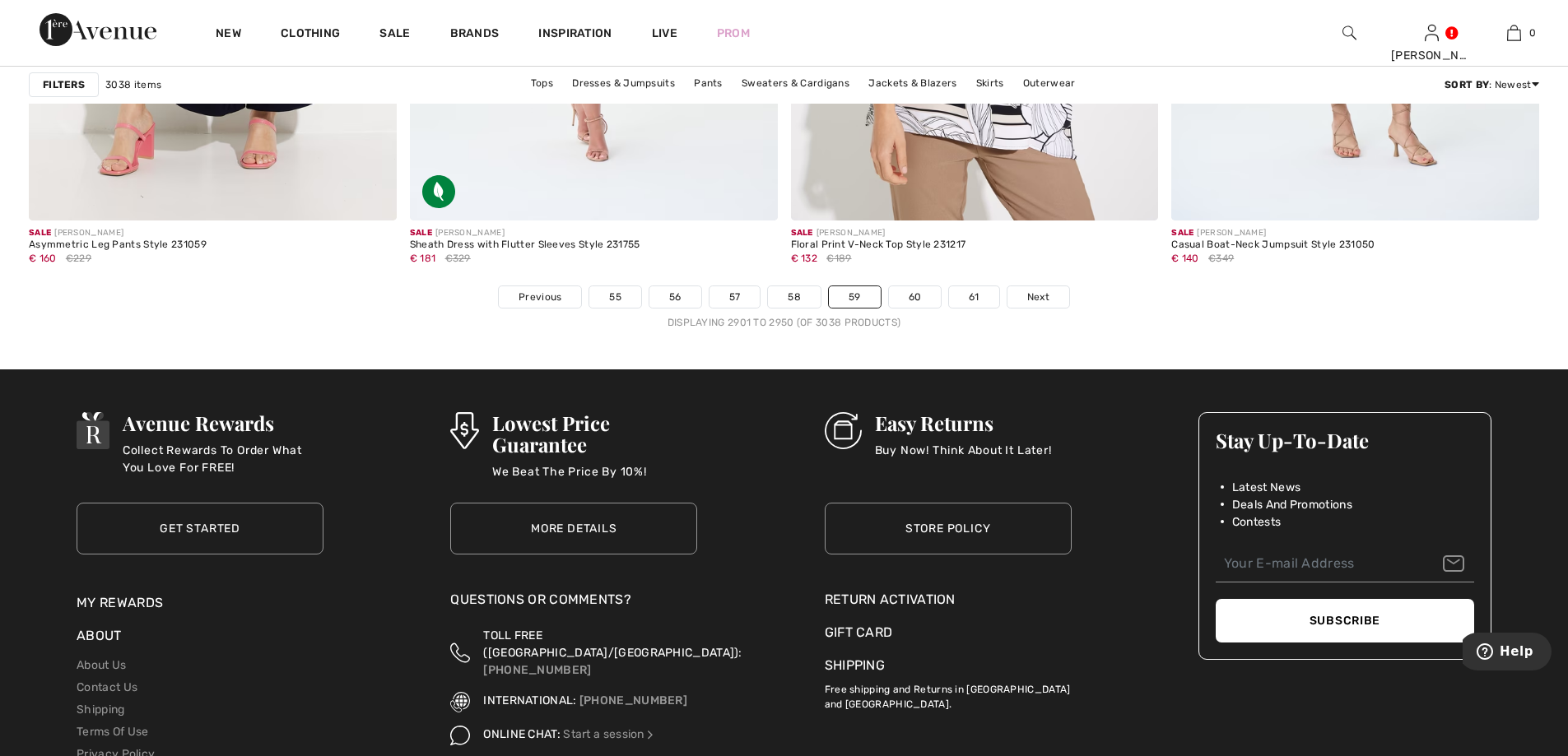
scroll to position [9542, 0]
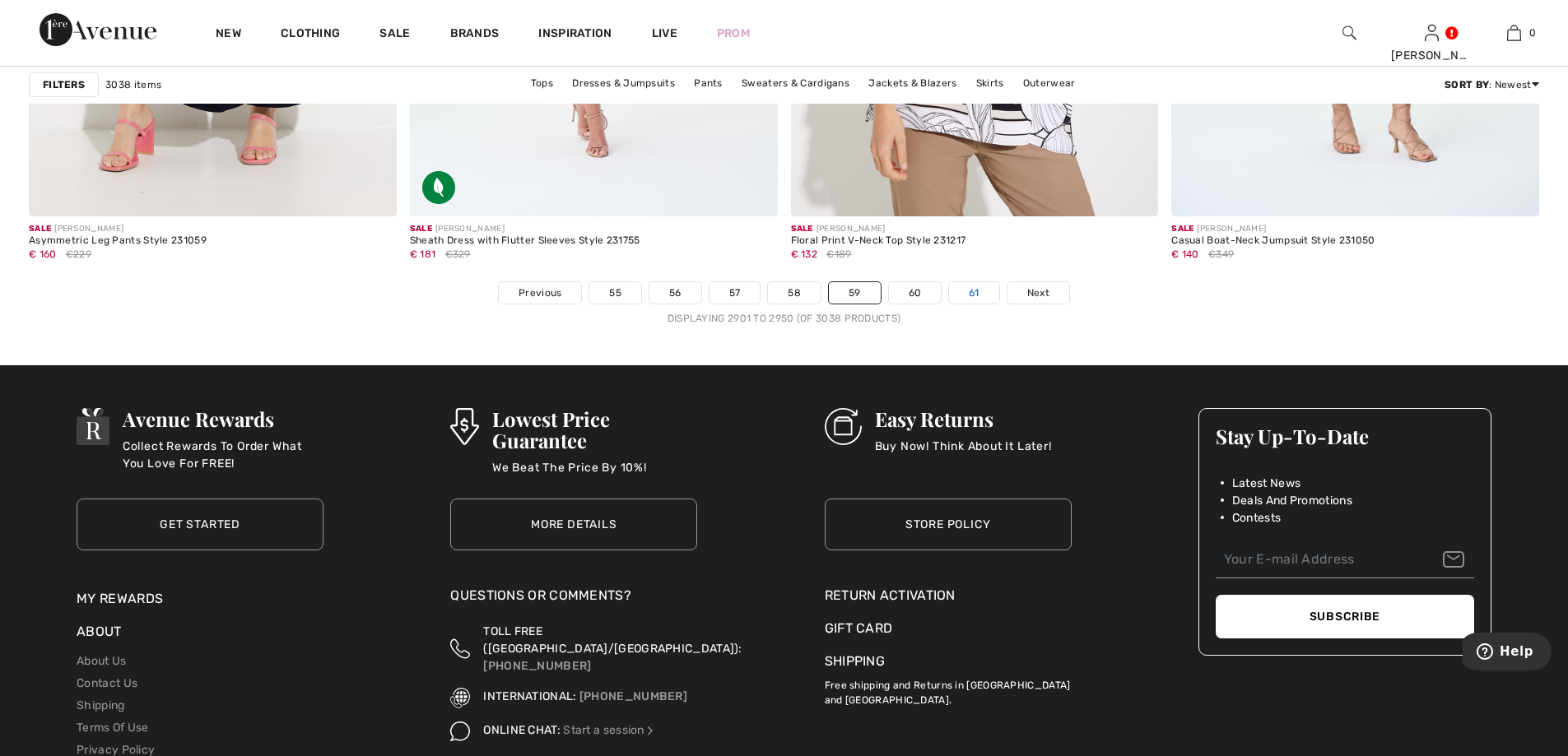
click at [983, 287] on link "61" at bounding box center [974, 293] width 50 height 22
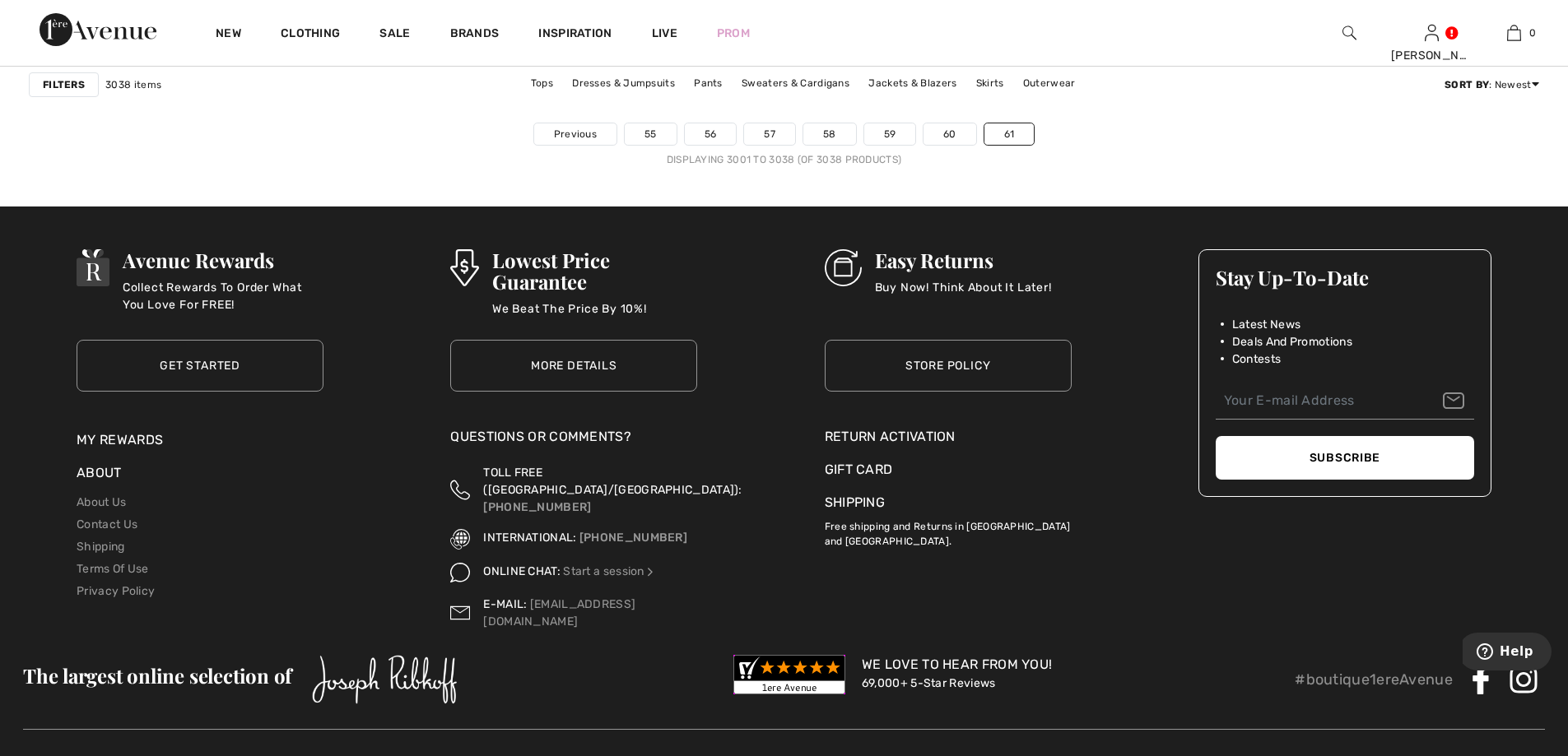
scroll to position [7565, 0]
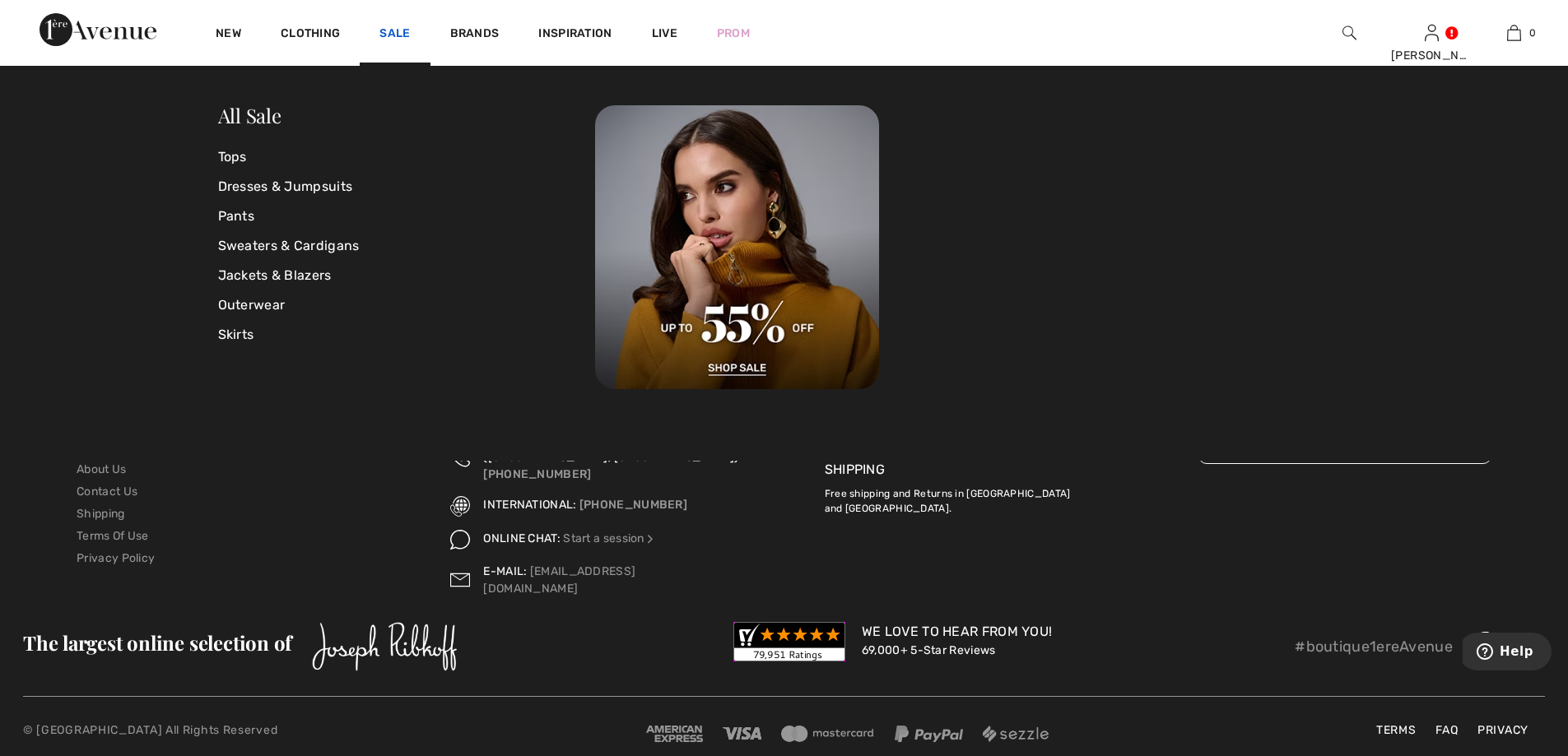
click at [391, 32] on link "Sale" at bounding box center [395, 34] width 31 height 17
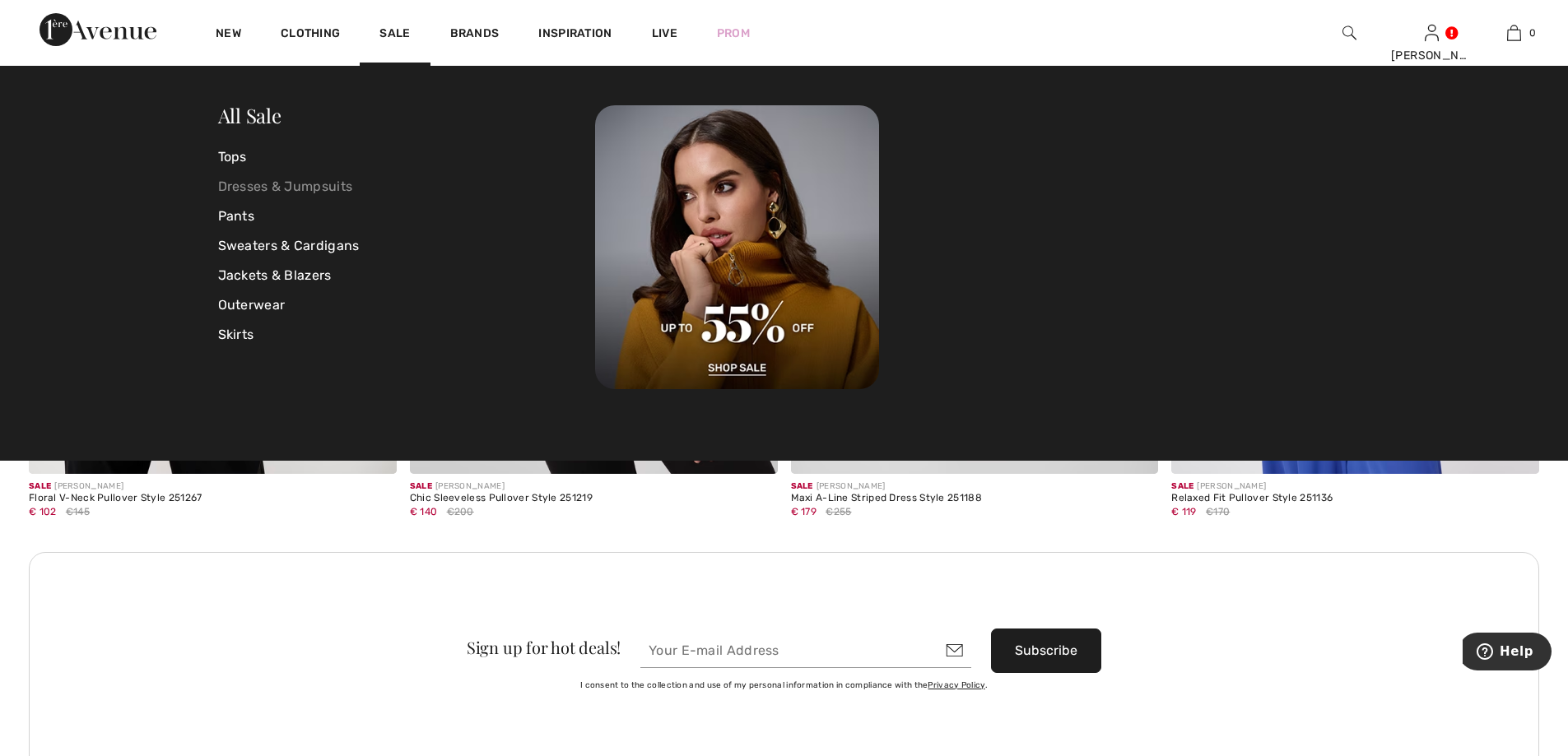
scroll to position [4359, 0]
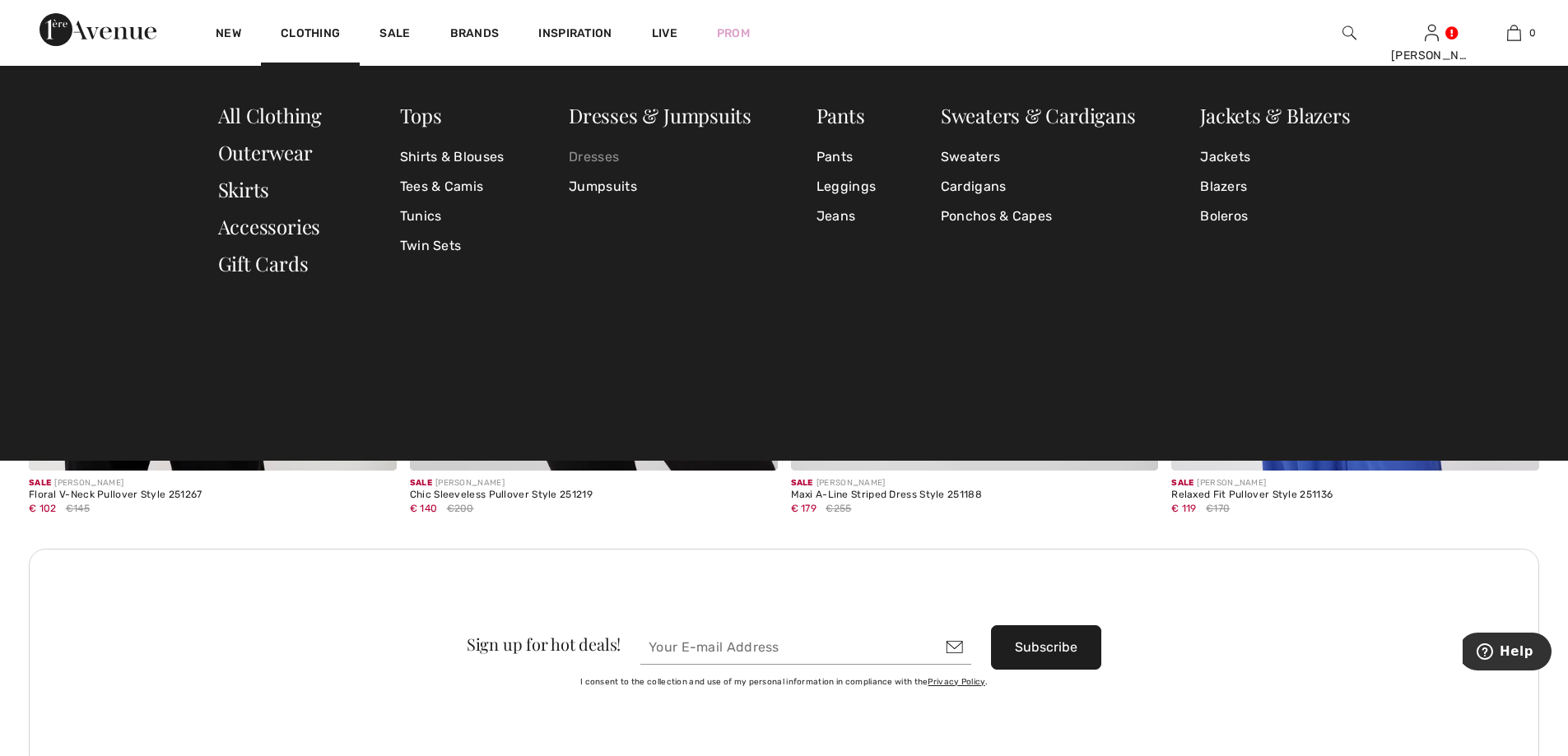
click at [592, 154] on link "Dresses" at bounding box center [660, 157] width 183 height 30
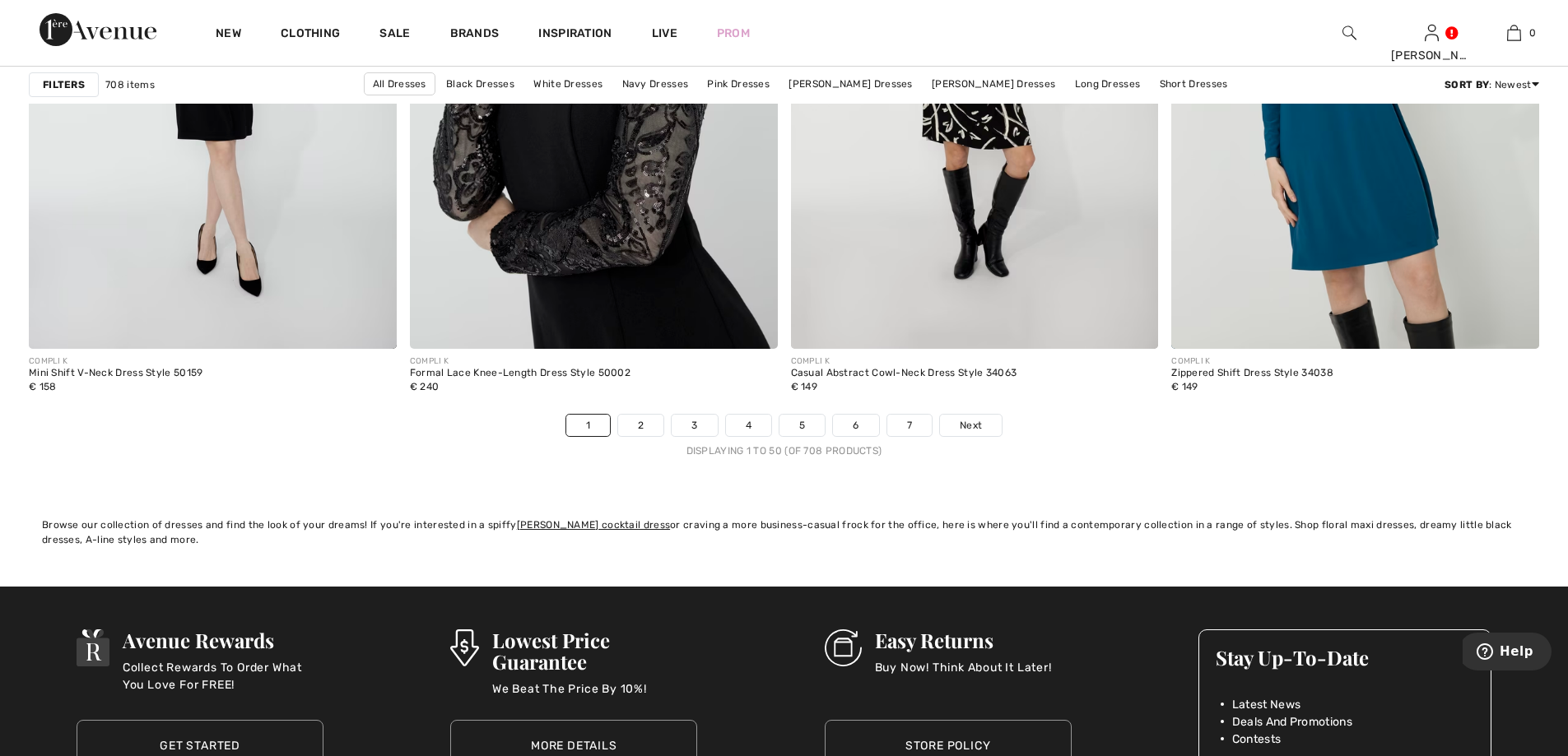
scroll to position [9460, 0]
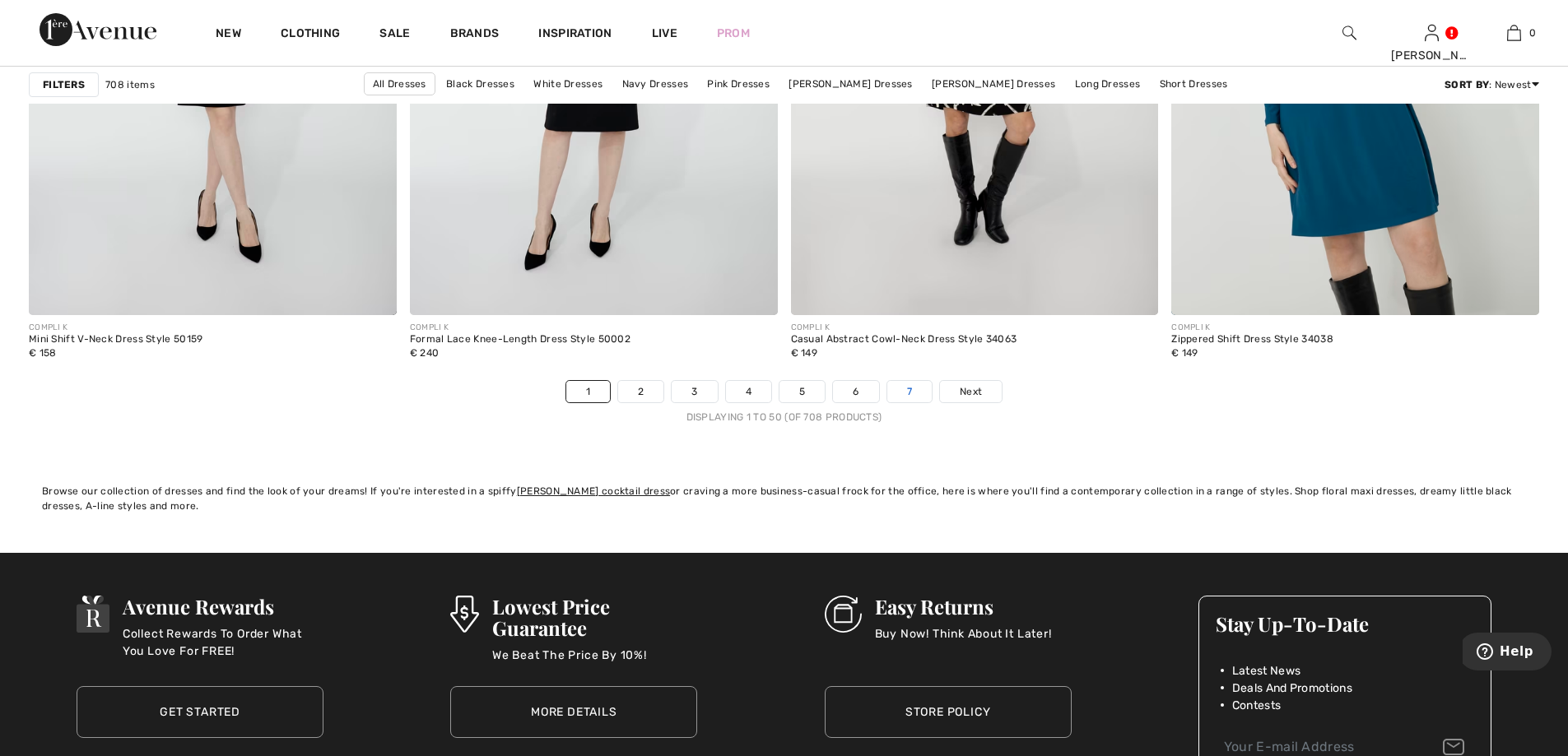
click at [914, 385] on link "7" at bounding box center [909, 392] width 44 height 22
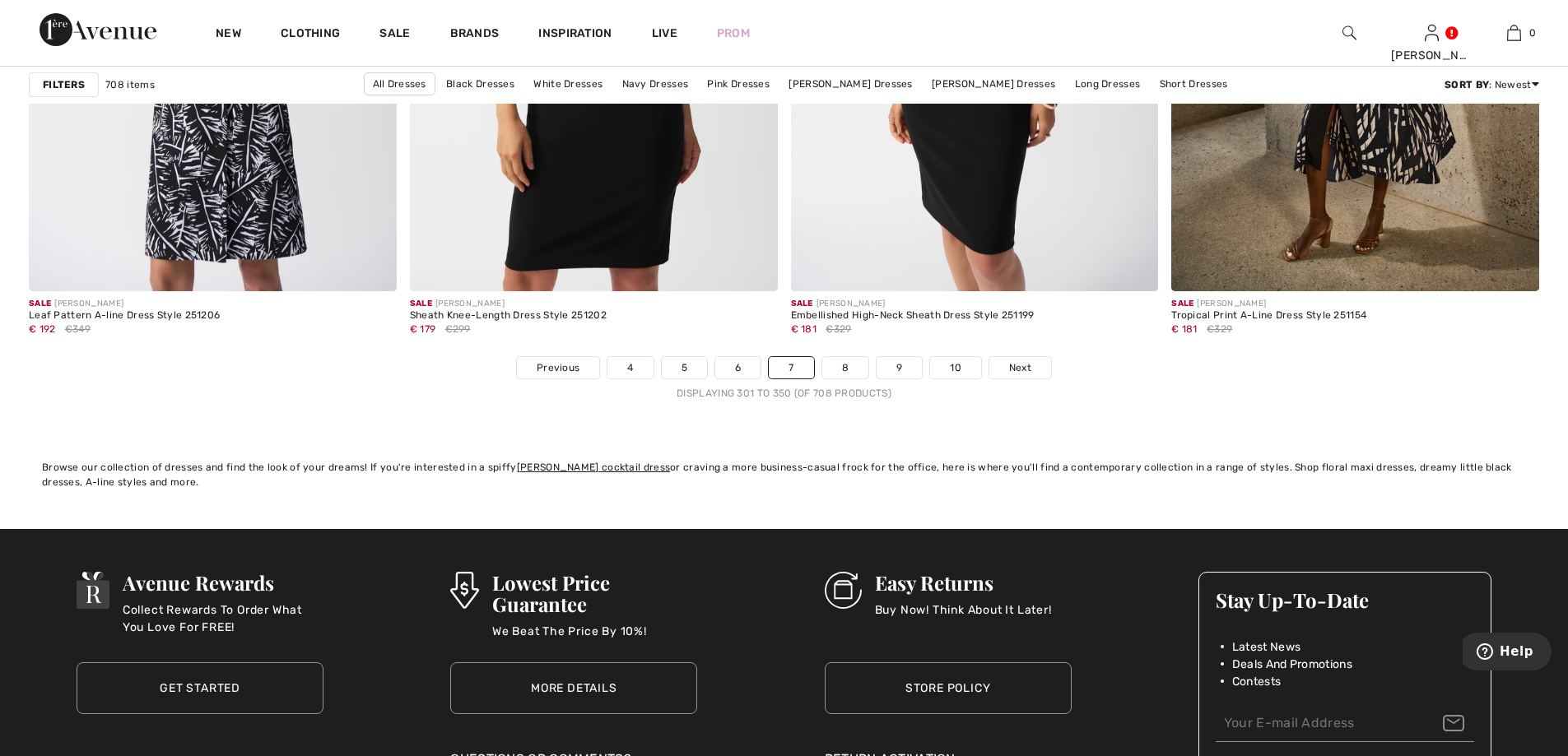
scroll to position [9460, 0]
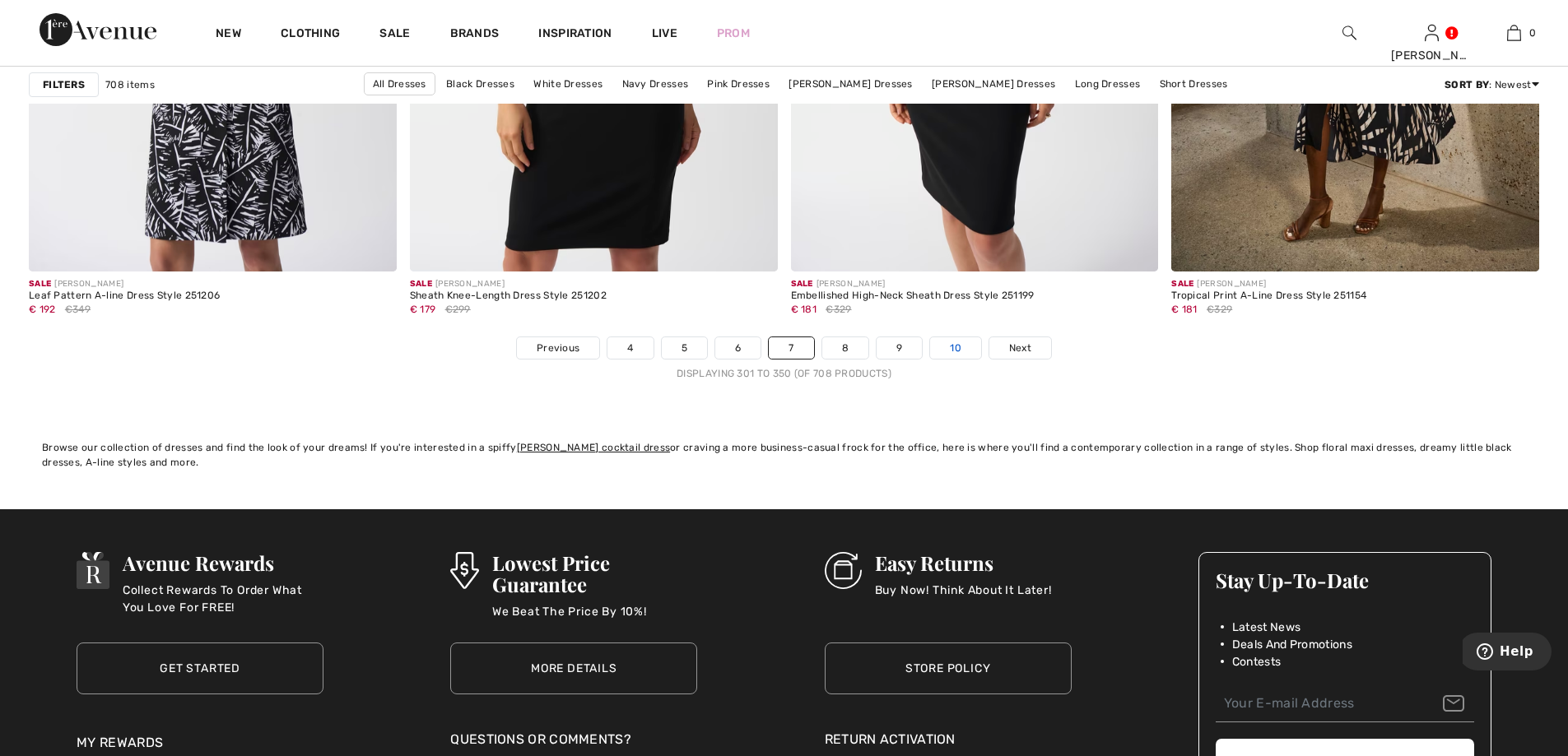
click at [950, 340] on link "10" at bounding box center [956, 348] width 51 height 22
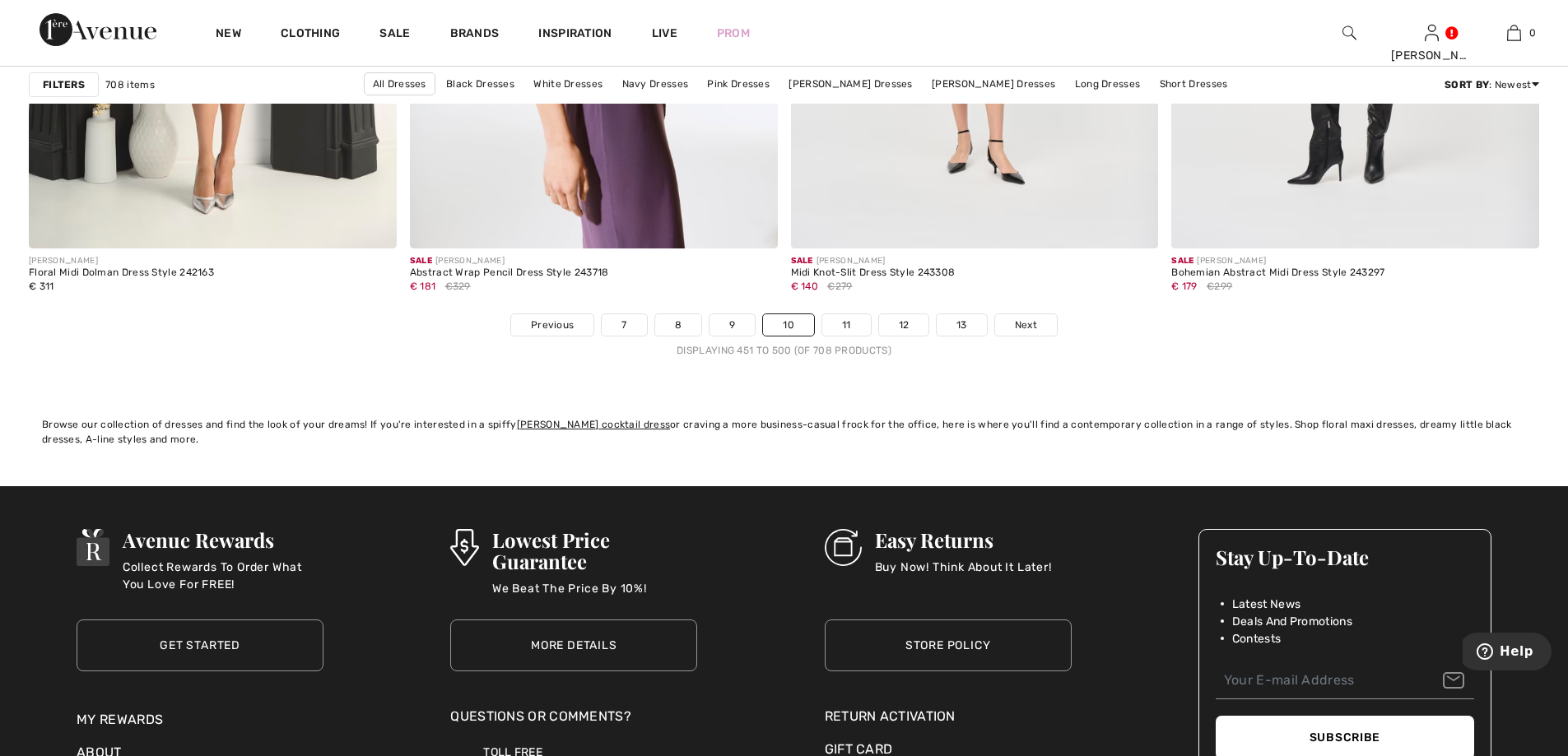
scroll to position [9542, 0]
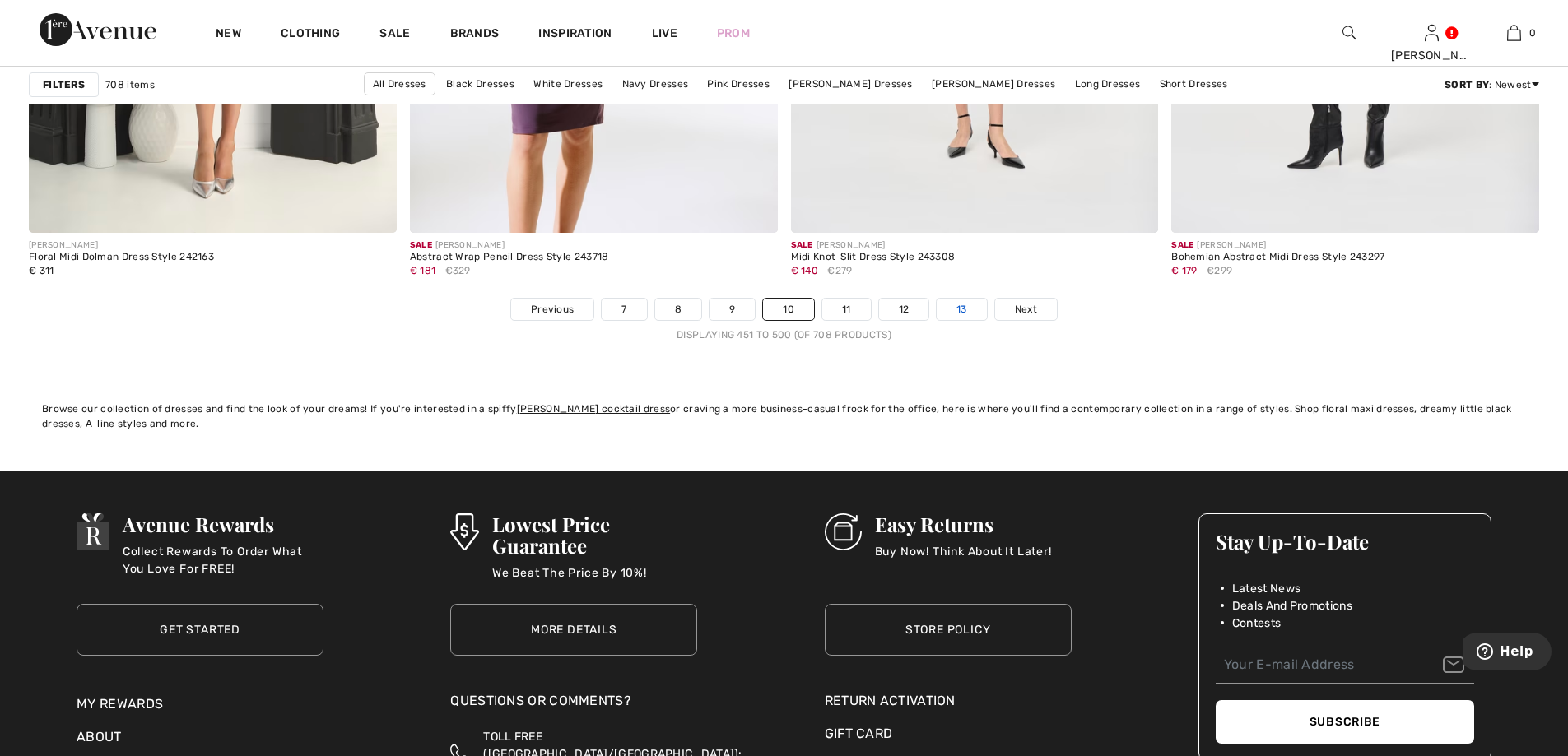
click at [968, 308] on link "13" at bounding box center [961, 310] width 50 height 22
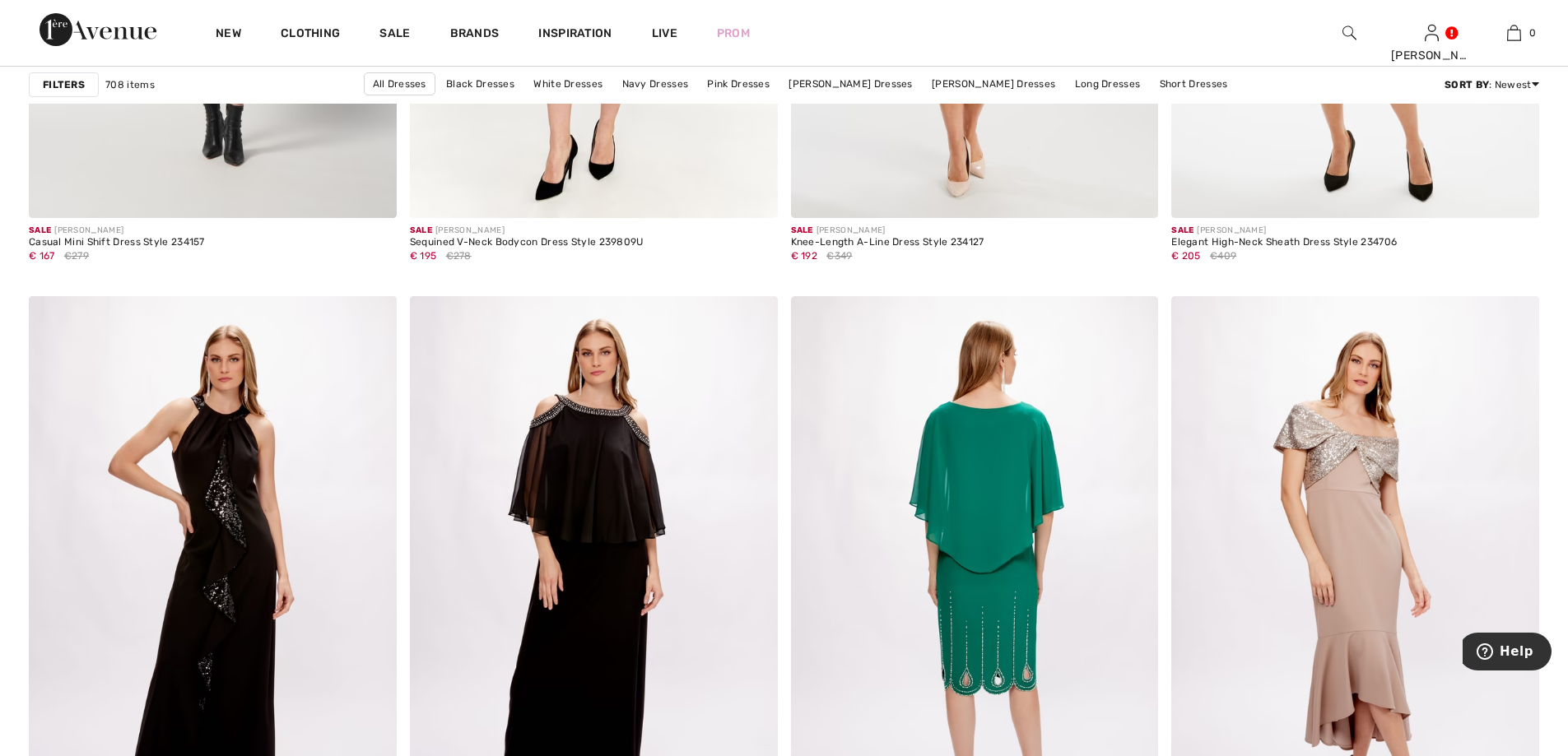
scroll to position [9460, 0]
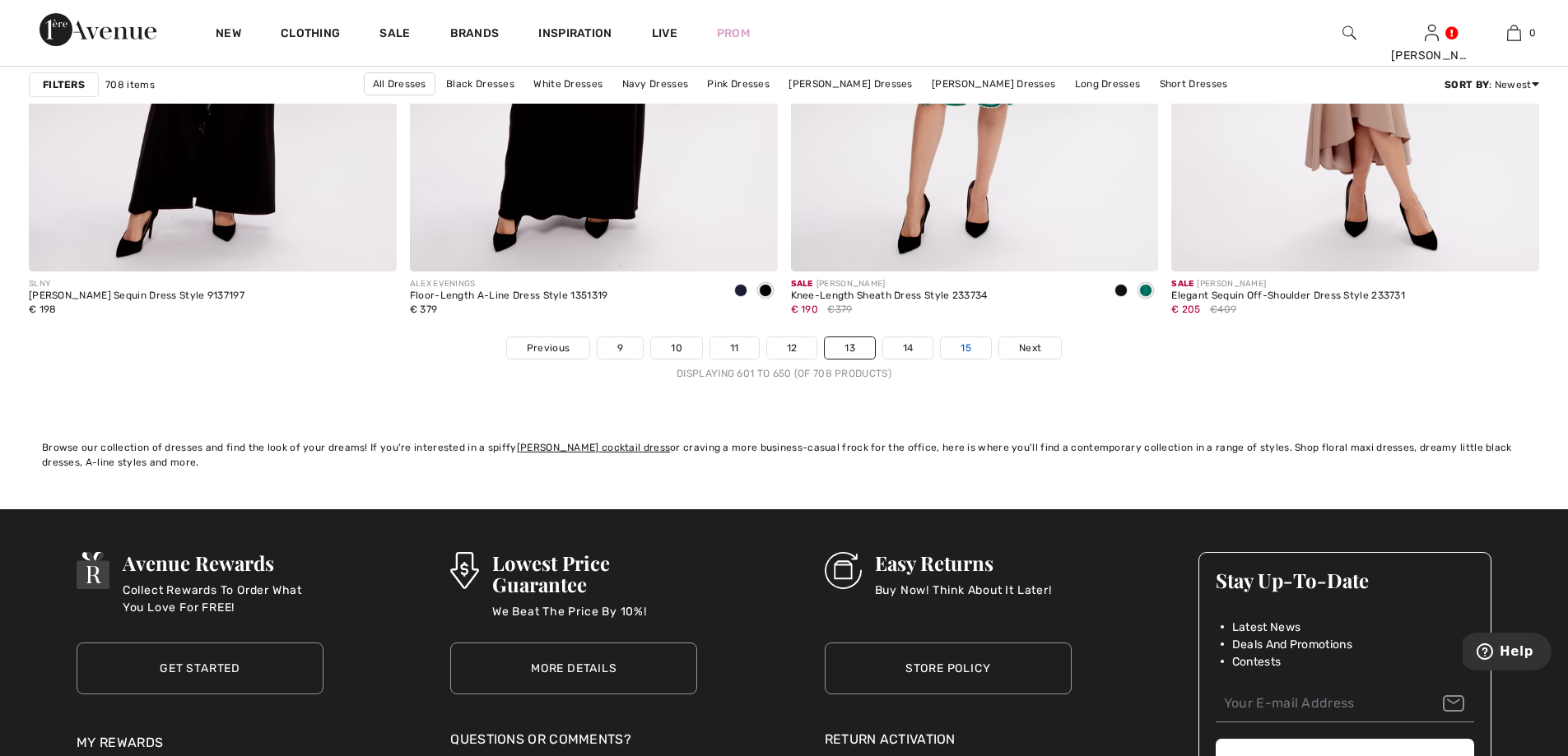
click at [976, 344] on link "15" at bounding box center [965, 348] width 50 height 22
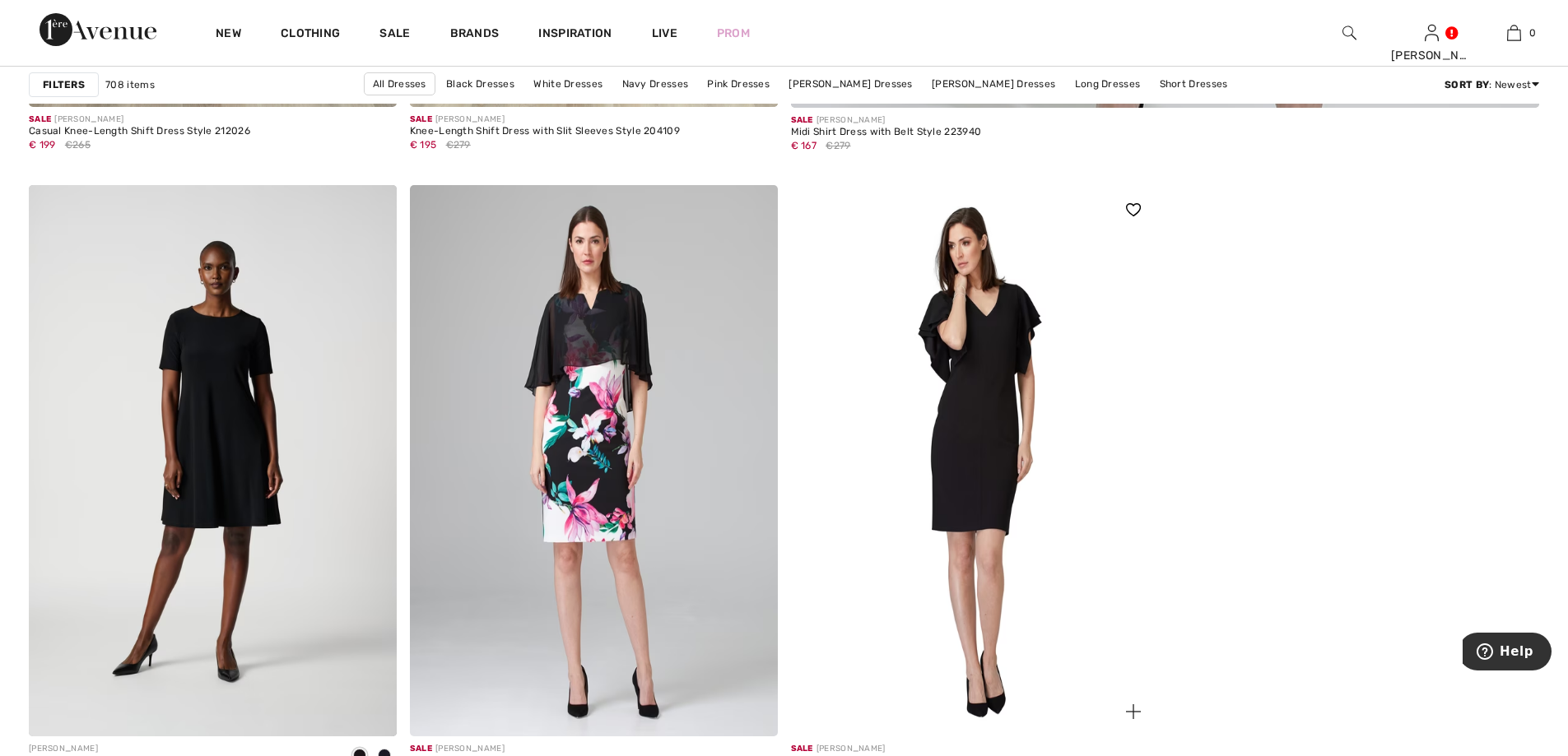
scroll to position [1645, 0]
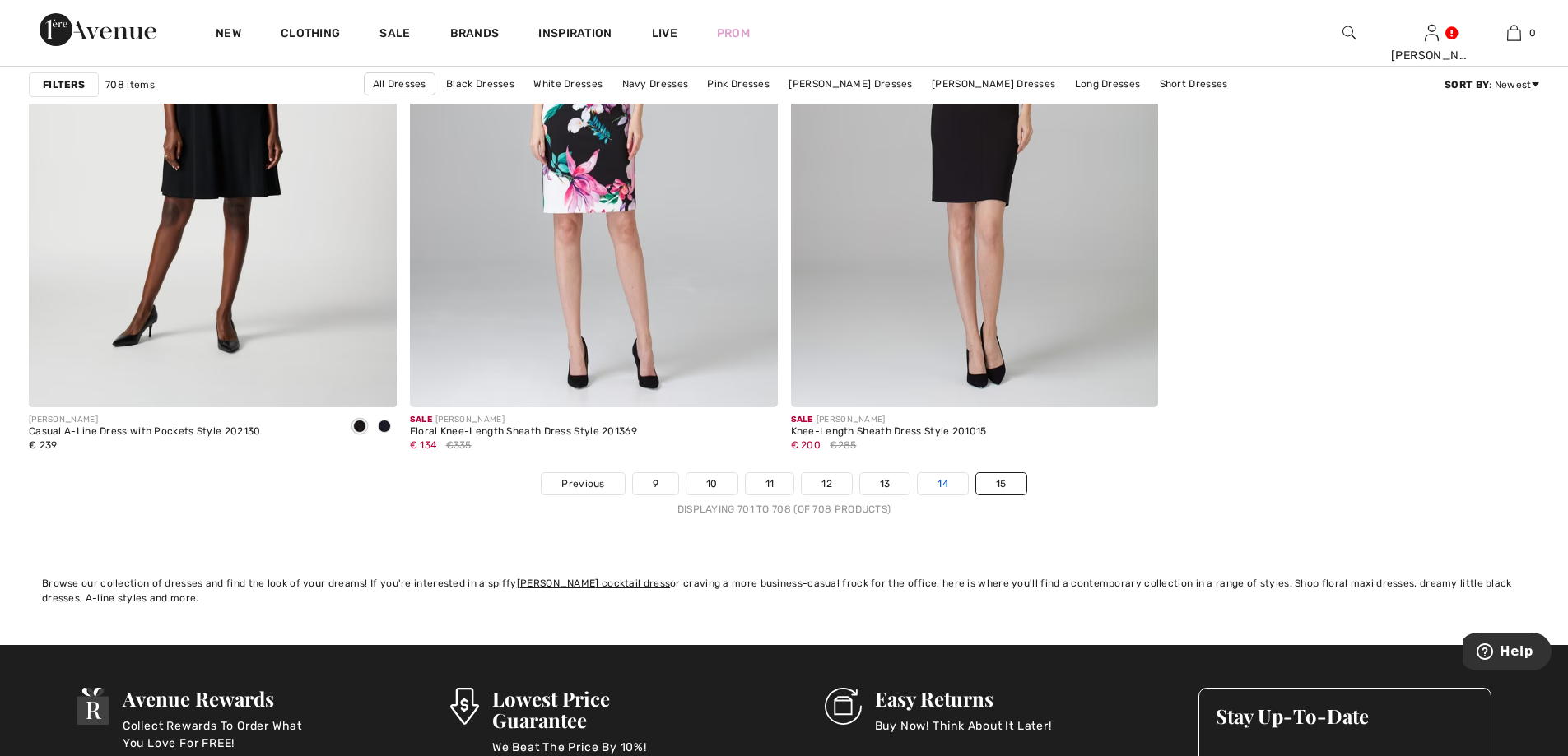
click at [934, 483] on link "14" at bounding box center [942, 483] width 50 height 22
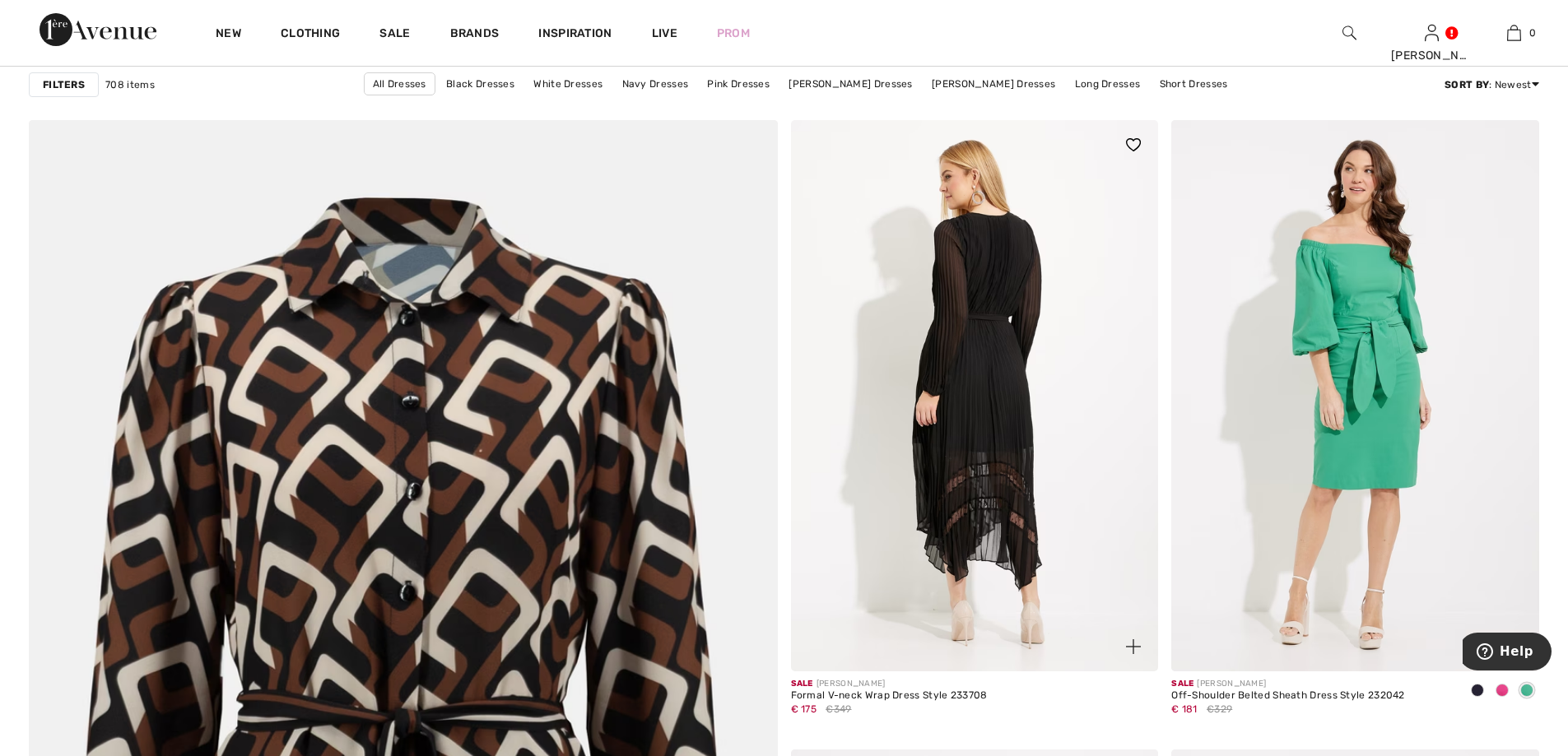
scroll to position [5018, 0]
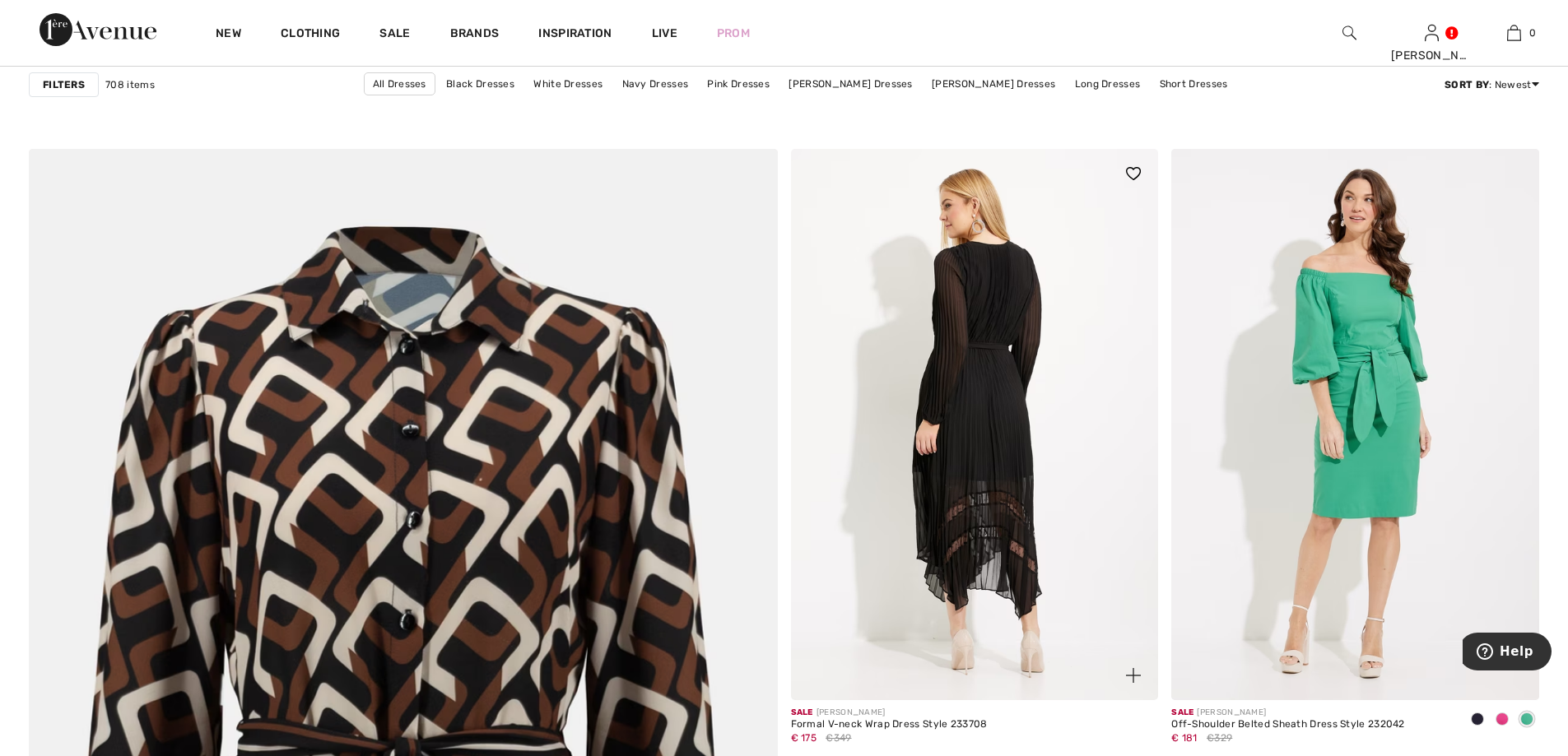
click at [993, 364] on img at bounding box center [975, 424] width 368 height 551
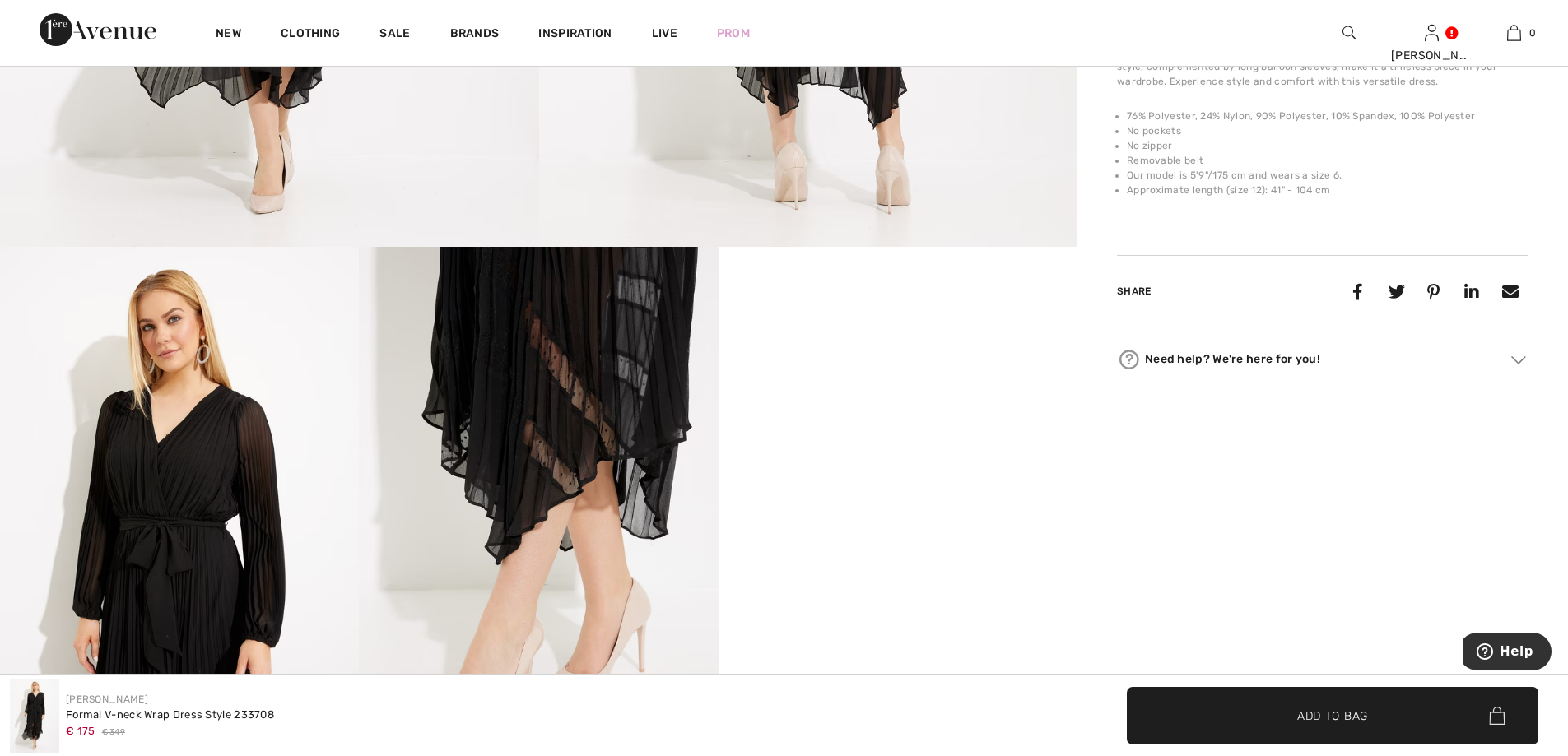
scroll to position [658, 0]
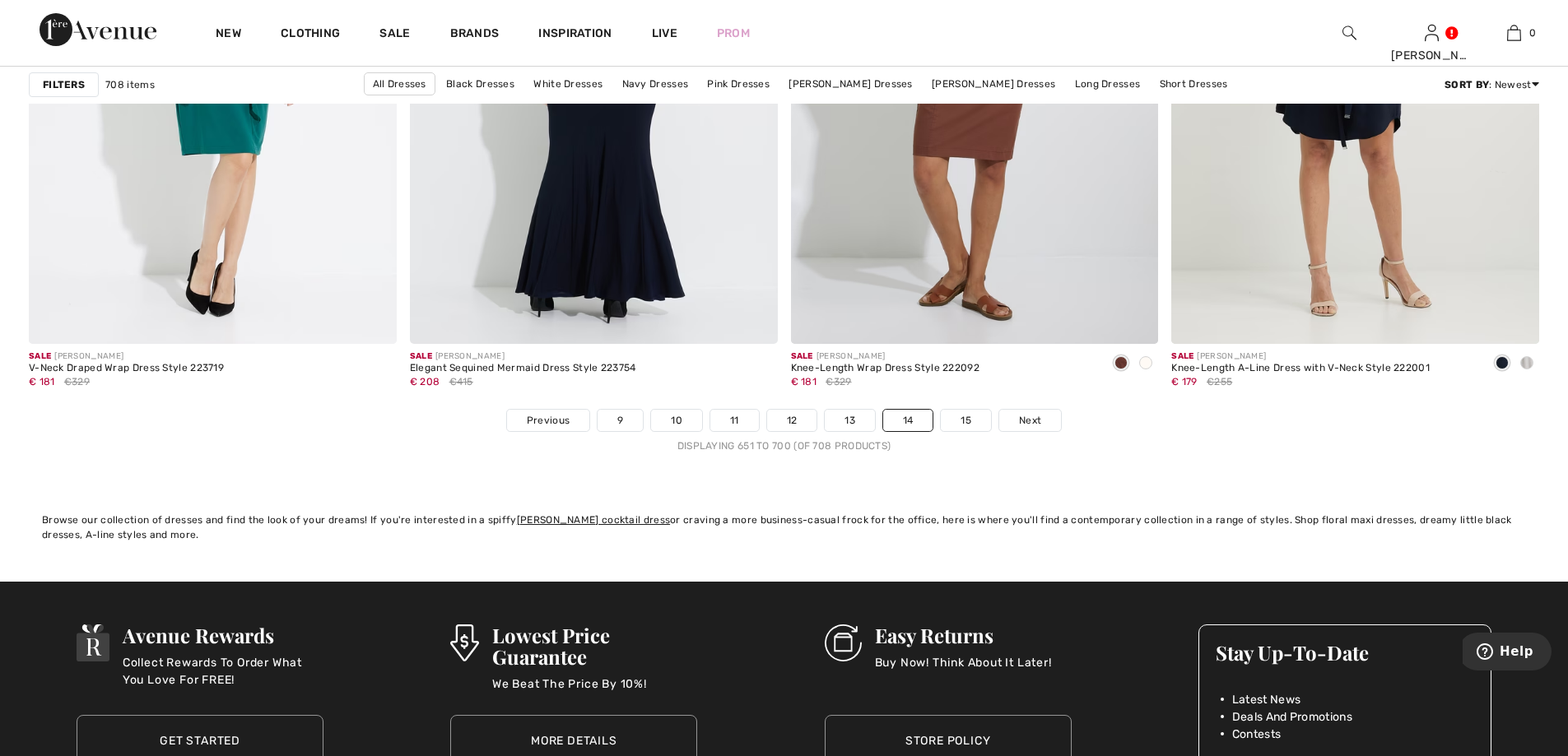
scroll to position [9416, 0]
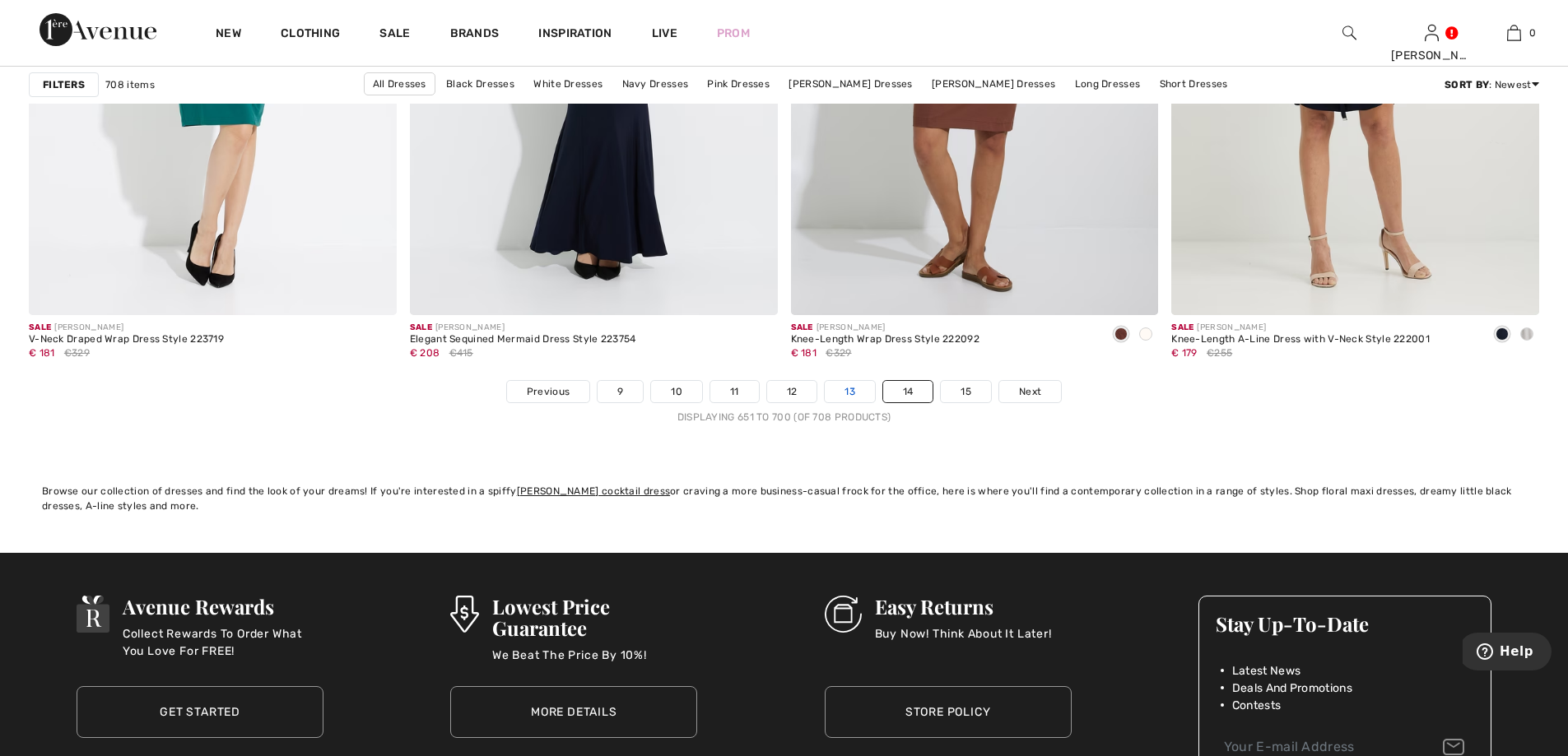
click at [852, 387] on link "13" at bounding box center [849, 392] width 50 height 22
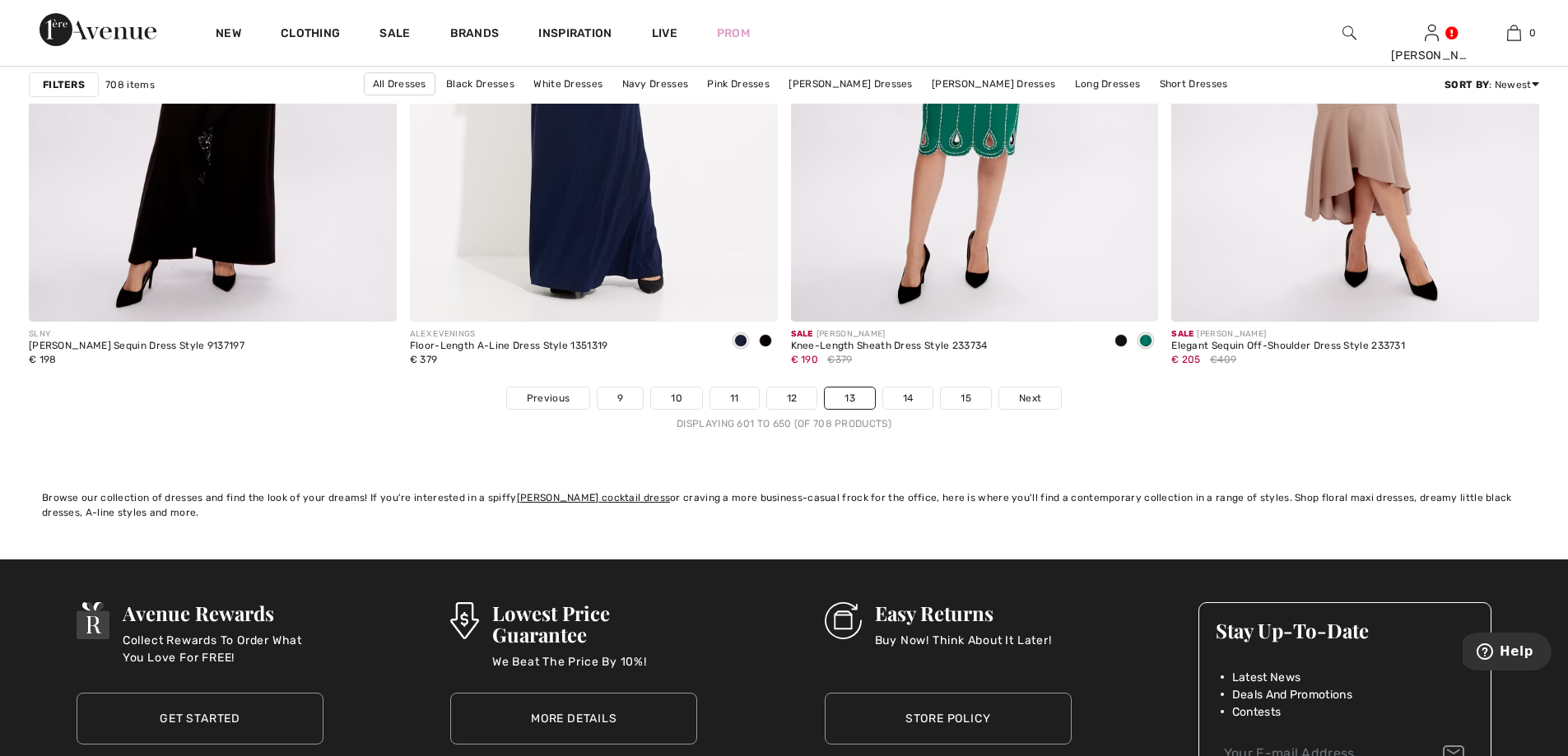
scroll to position [9460, 0]
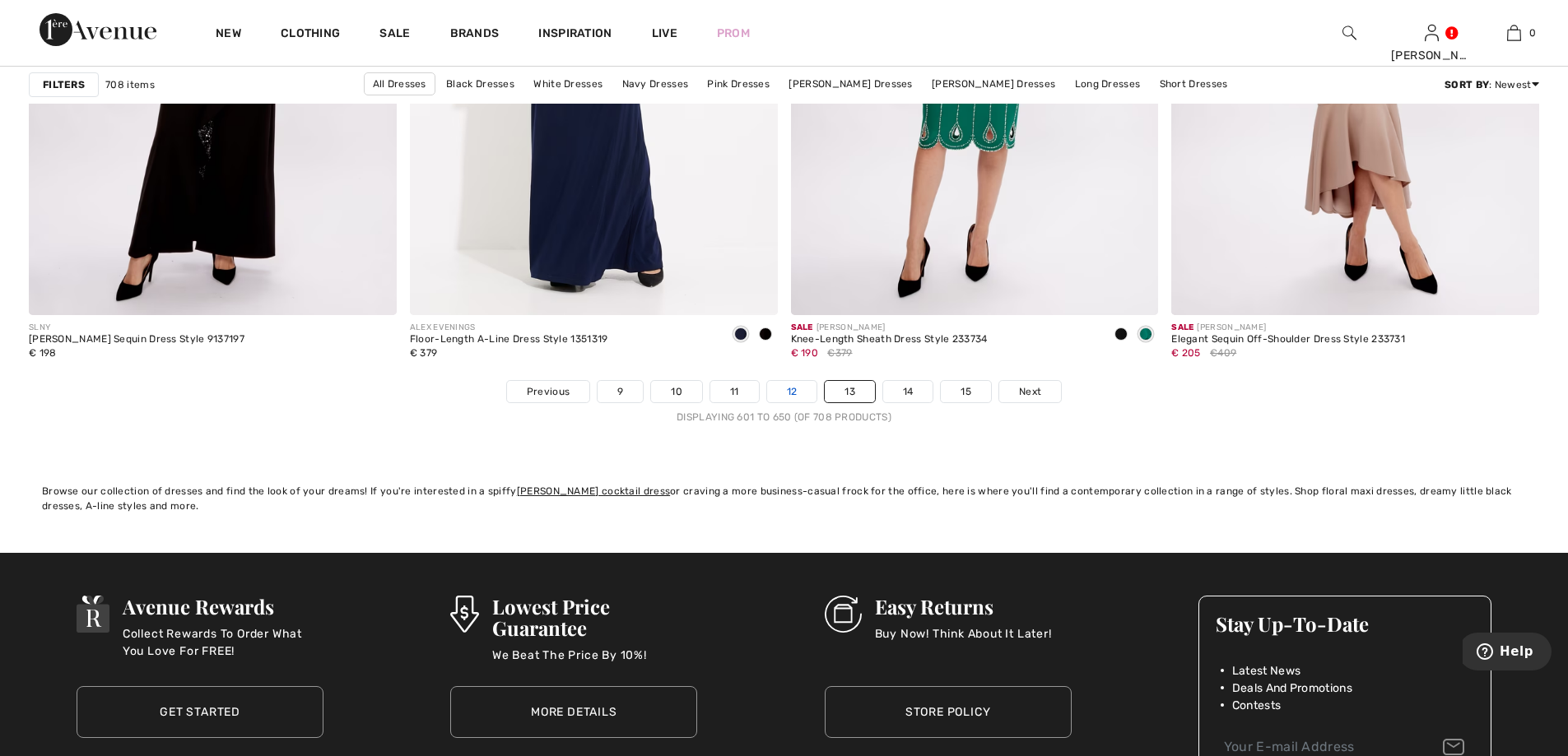
click at [800, 384] on link "12" at bounding box center [792, 392] width 50 height 22
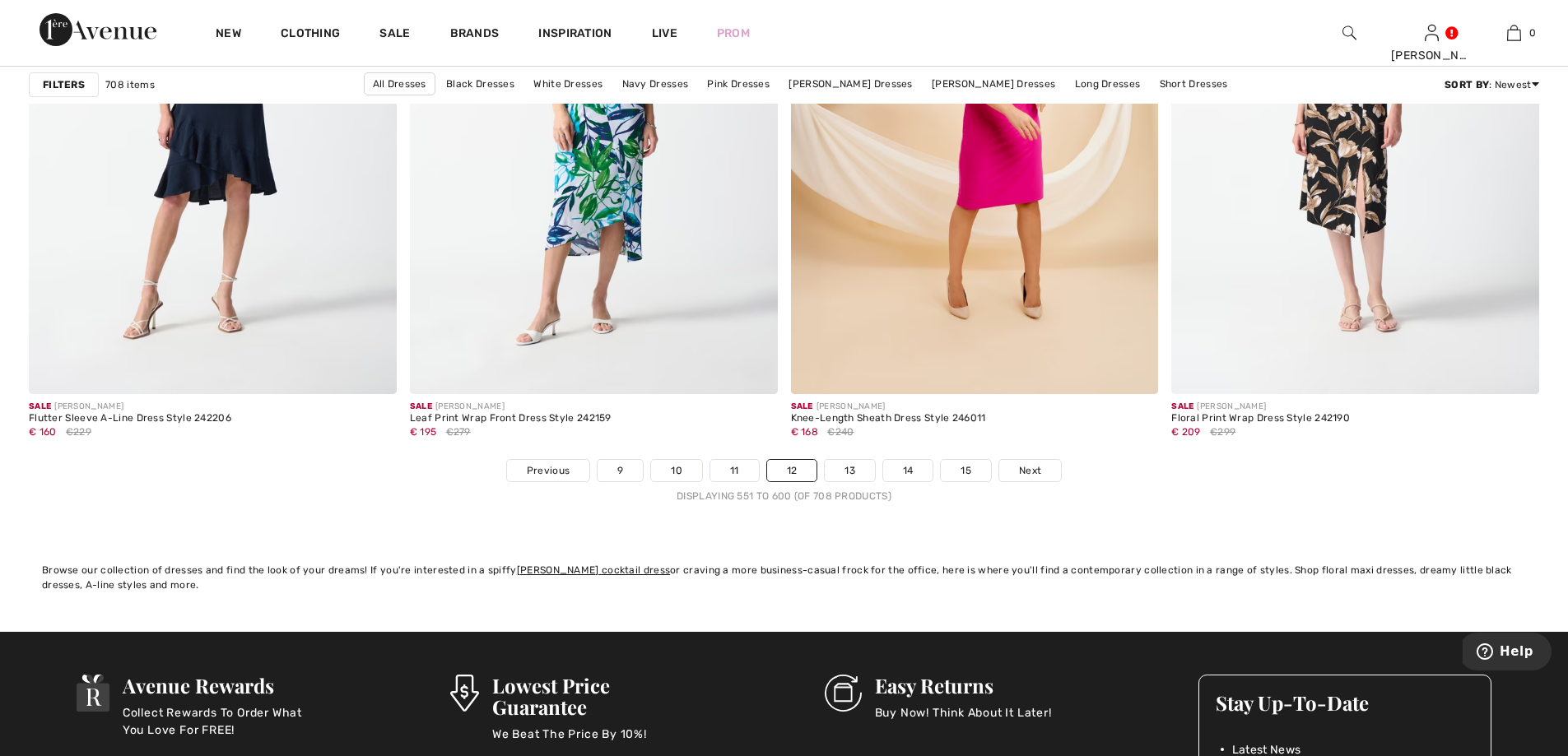
scroll to position [9624, 0]
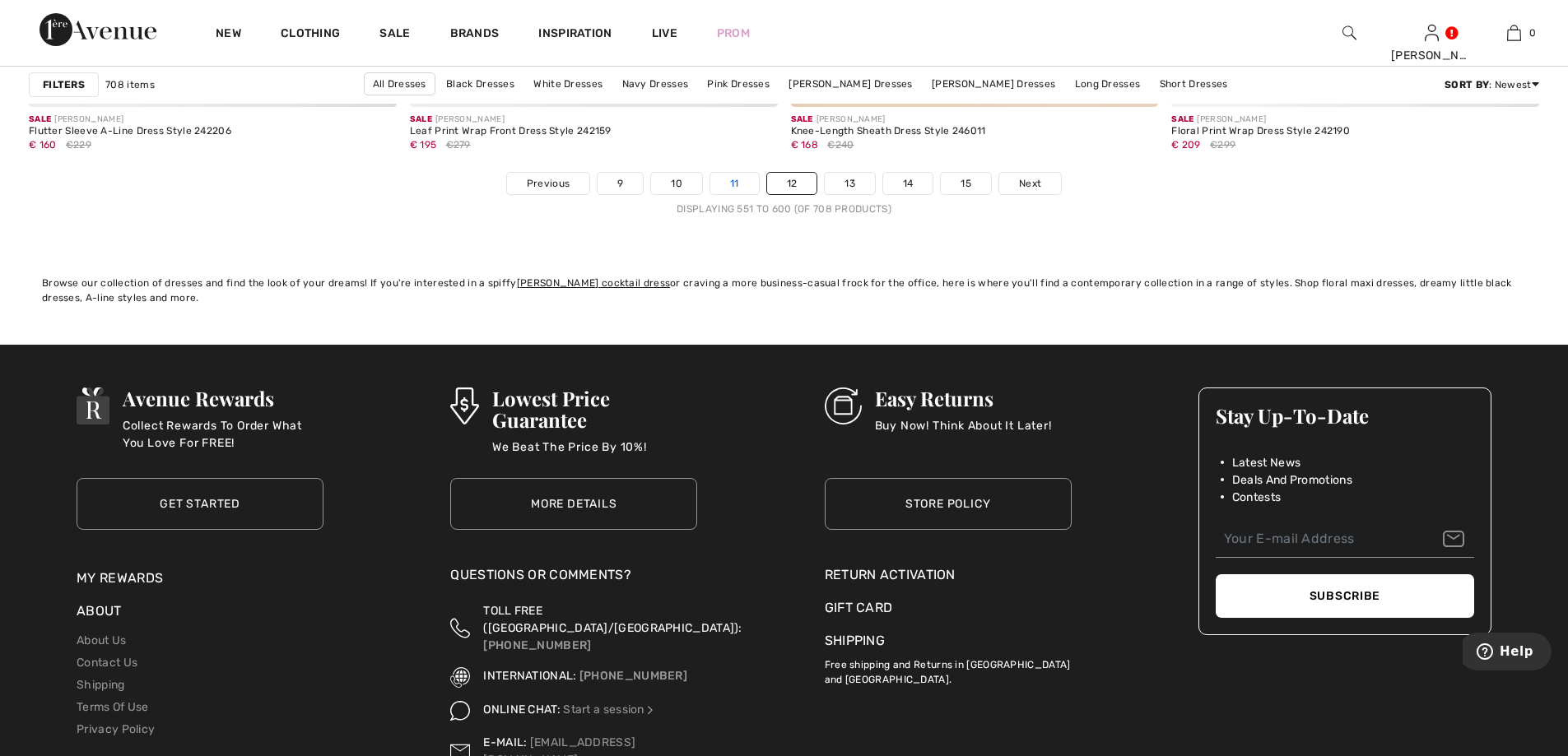
click at [726, 181] on link "11" at bounding box center [735, 184] width 49 height 22
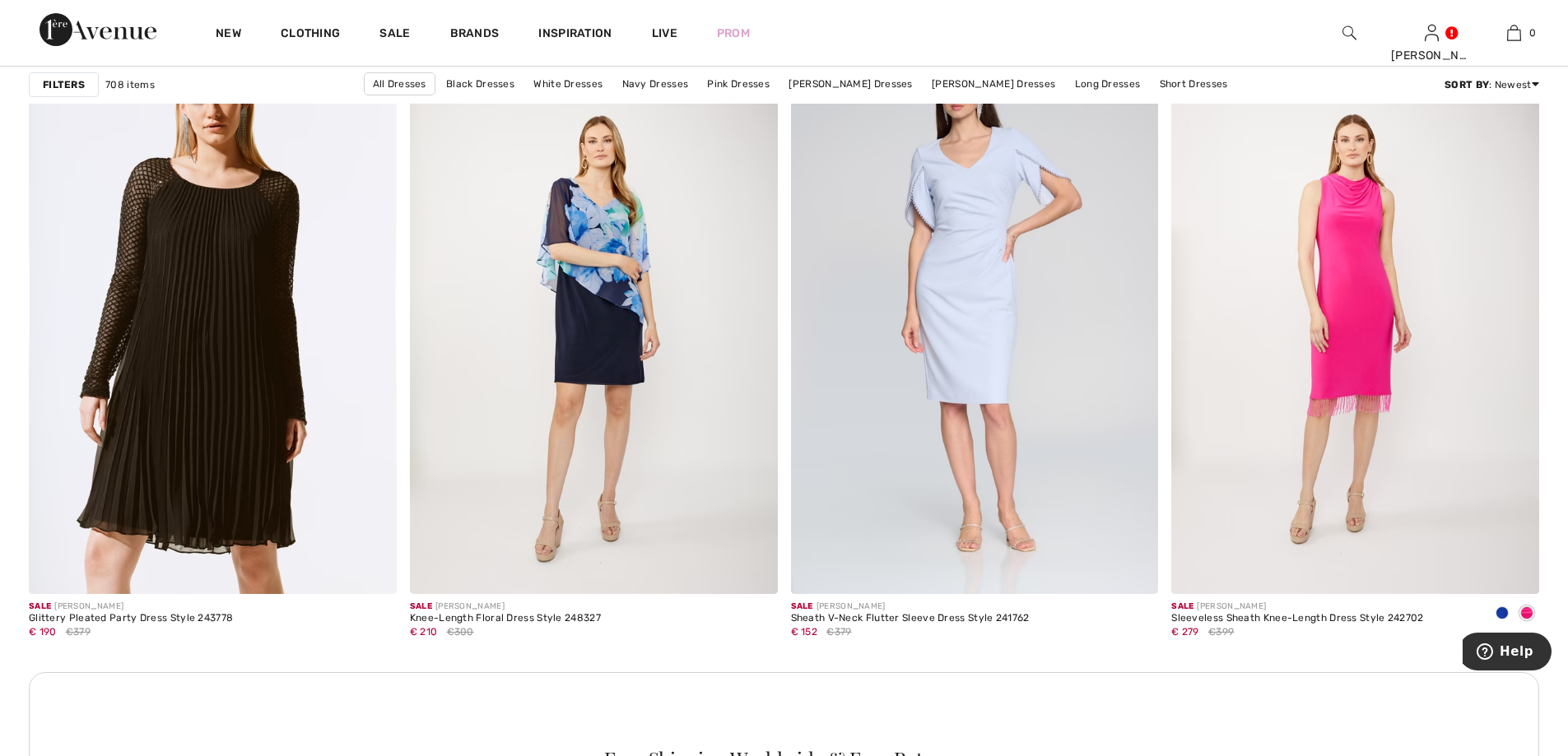
scroll to position [4196, 0]
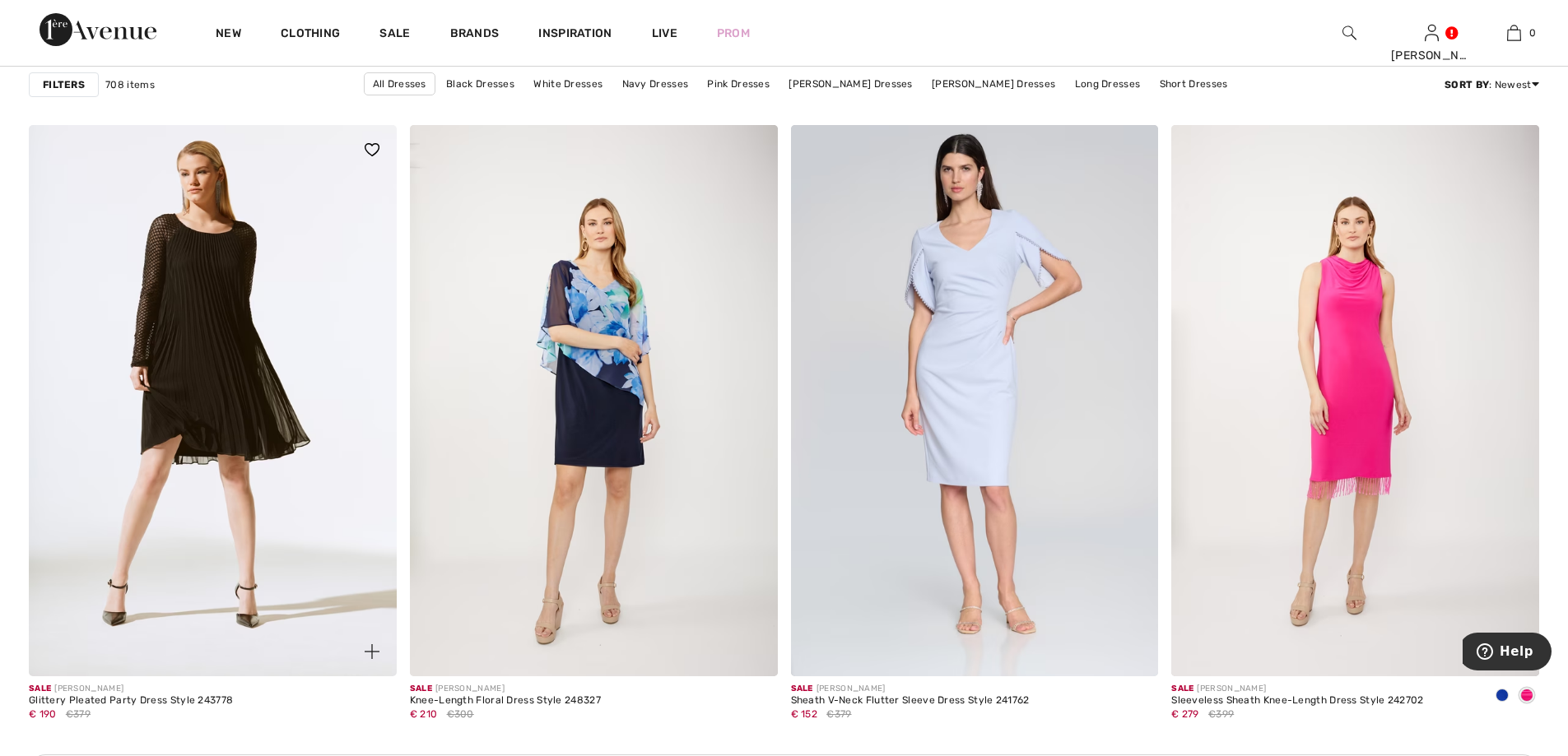
click at [185, 265] on img at bounding box center [213, 400] width 368 height 551
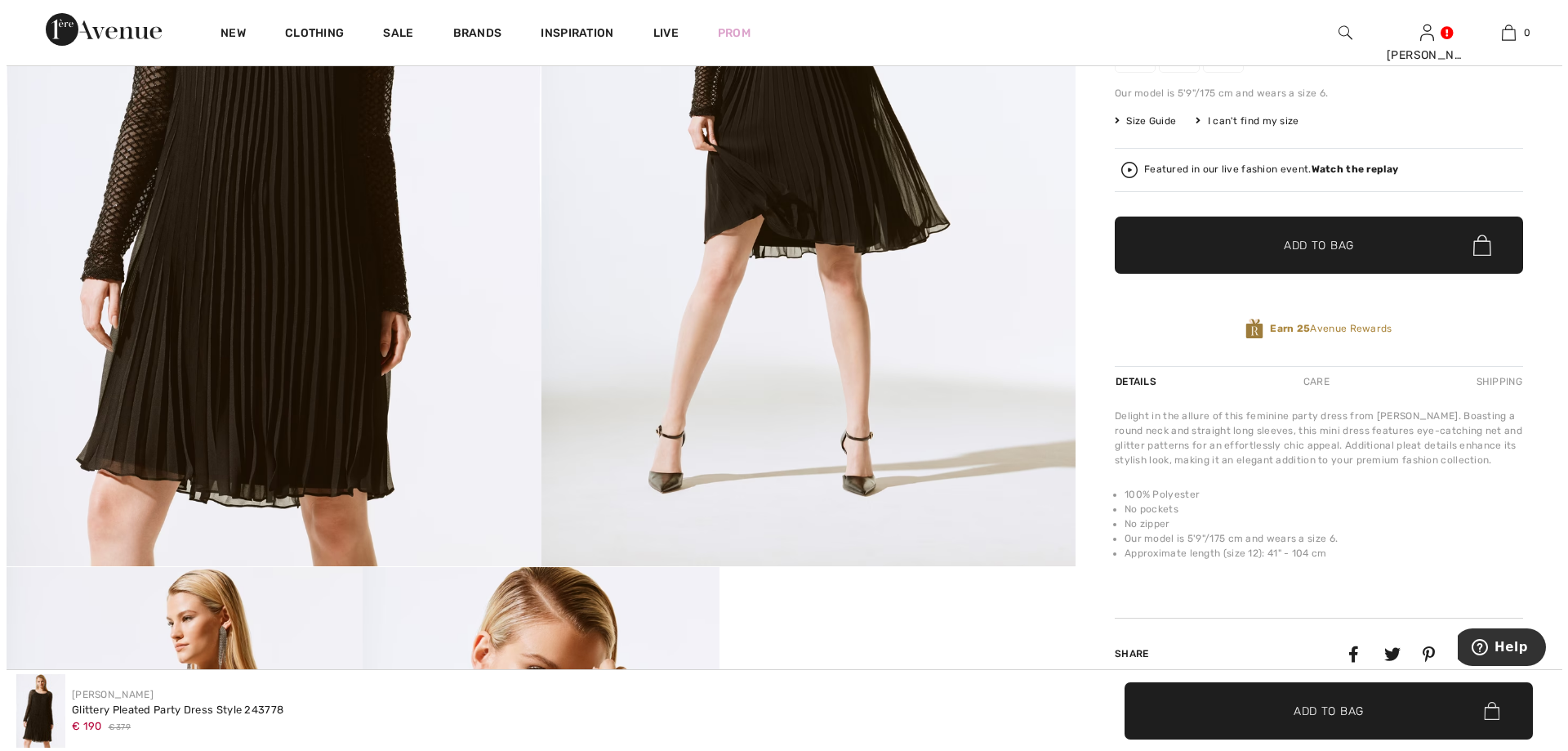
scroll to position [326, 0]
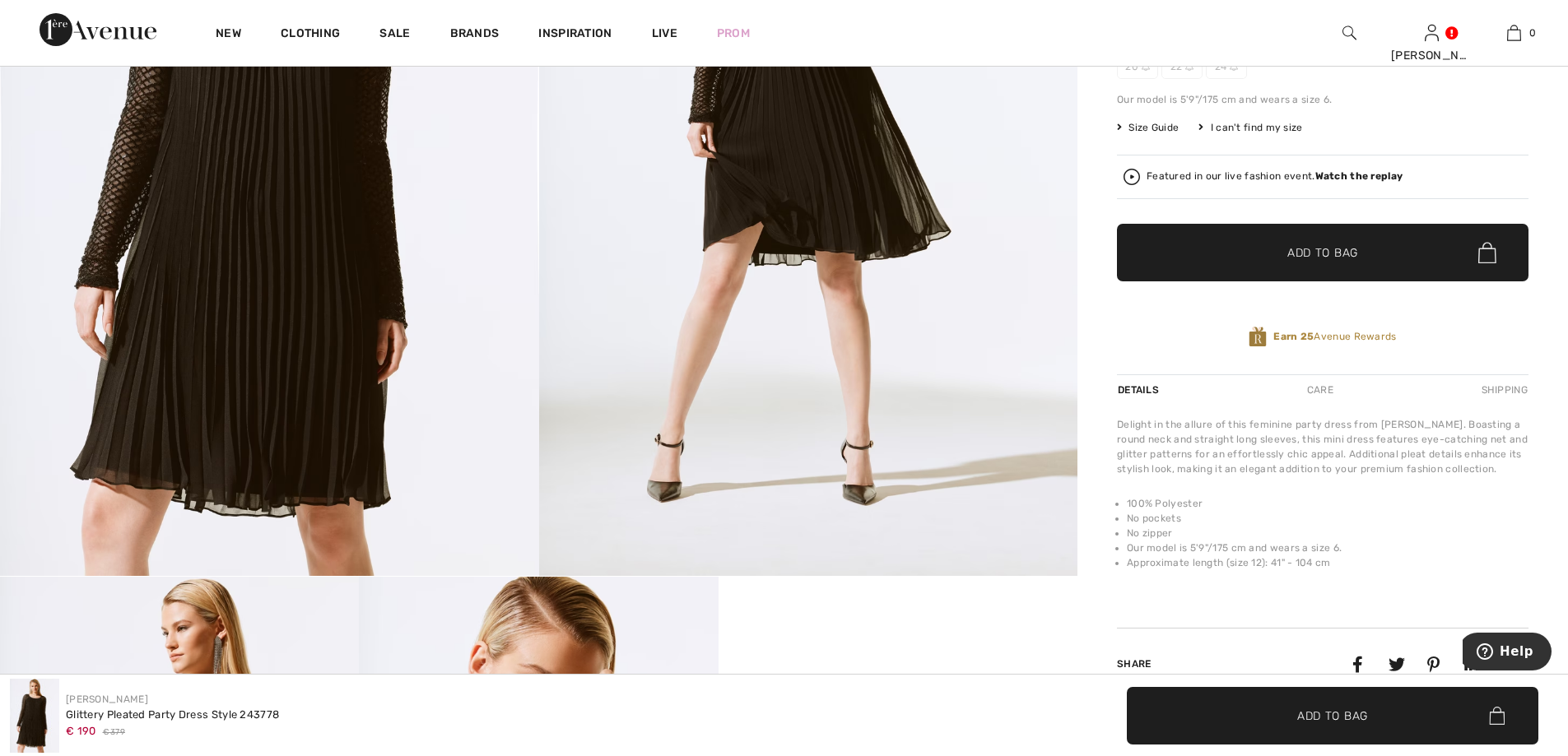
click at [724, 283] on img at bounding box center [808, 172] width 539 height 807
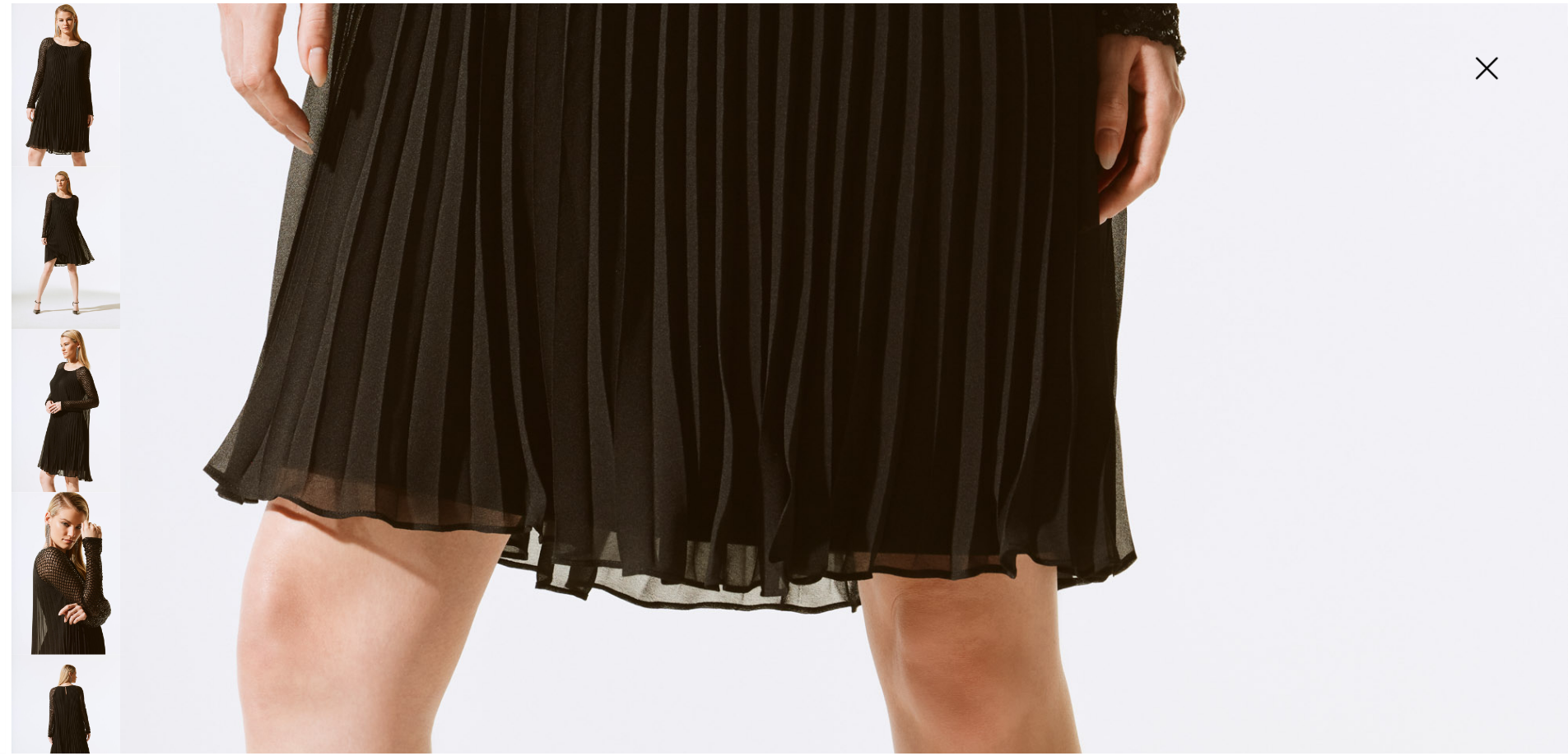
scroll to position [1593, 0]
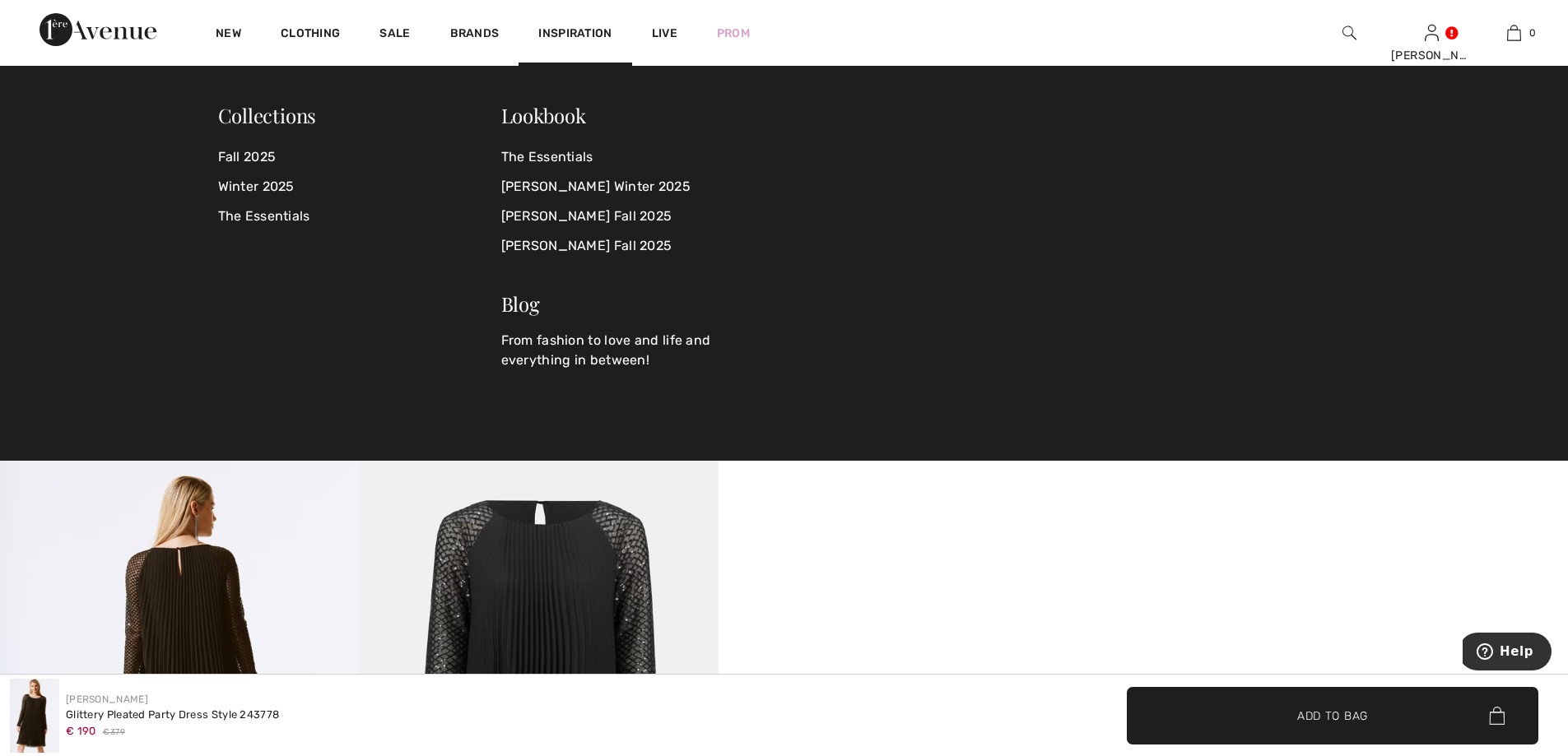
scroll to position [1152, 0]
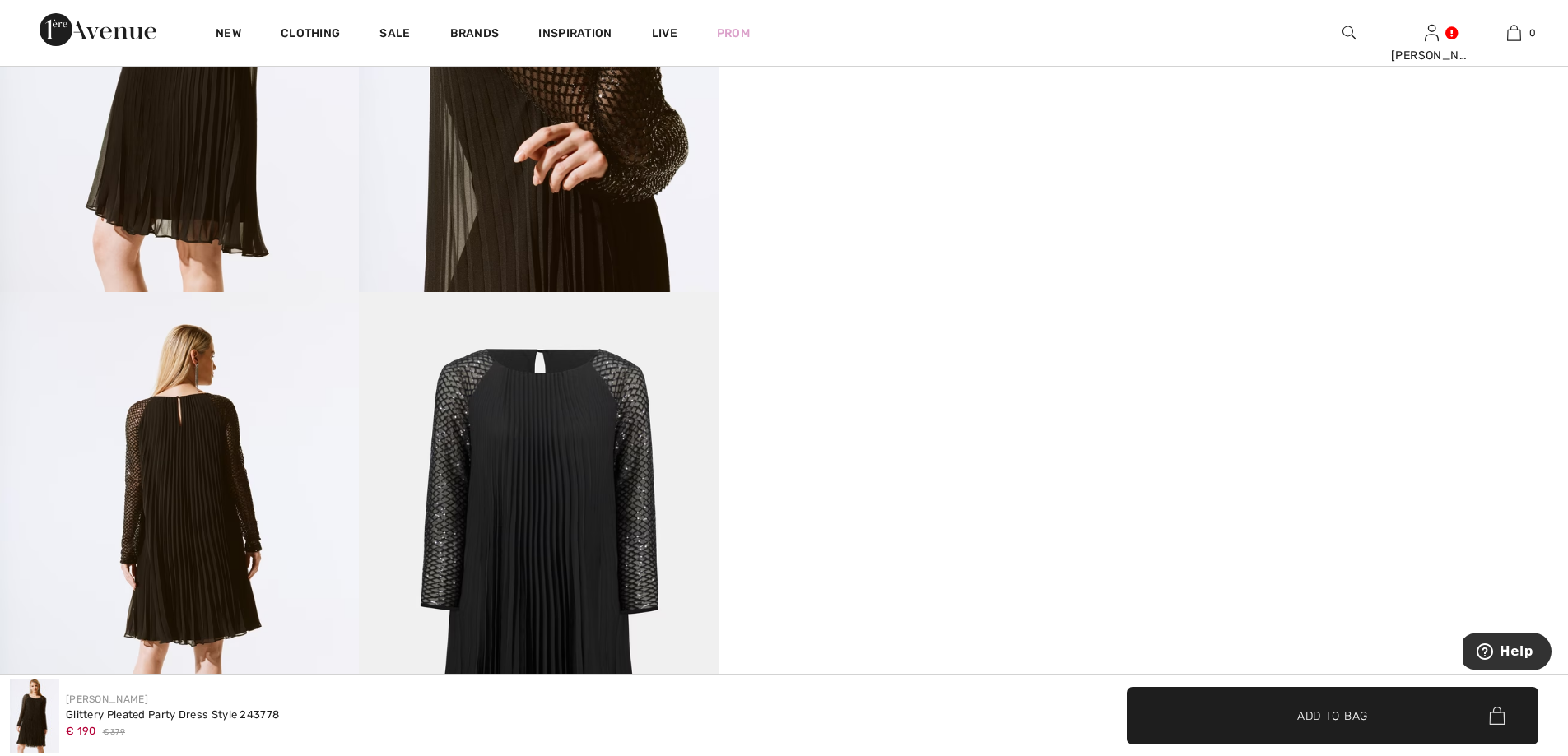
click at [194, 506] on img at bounding box center [179, 561] width 359 height 538
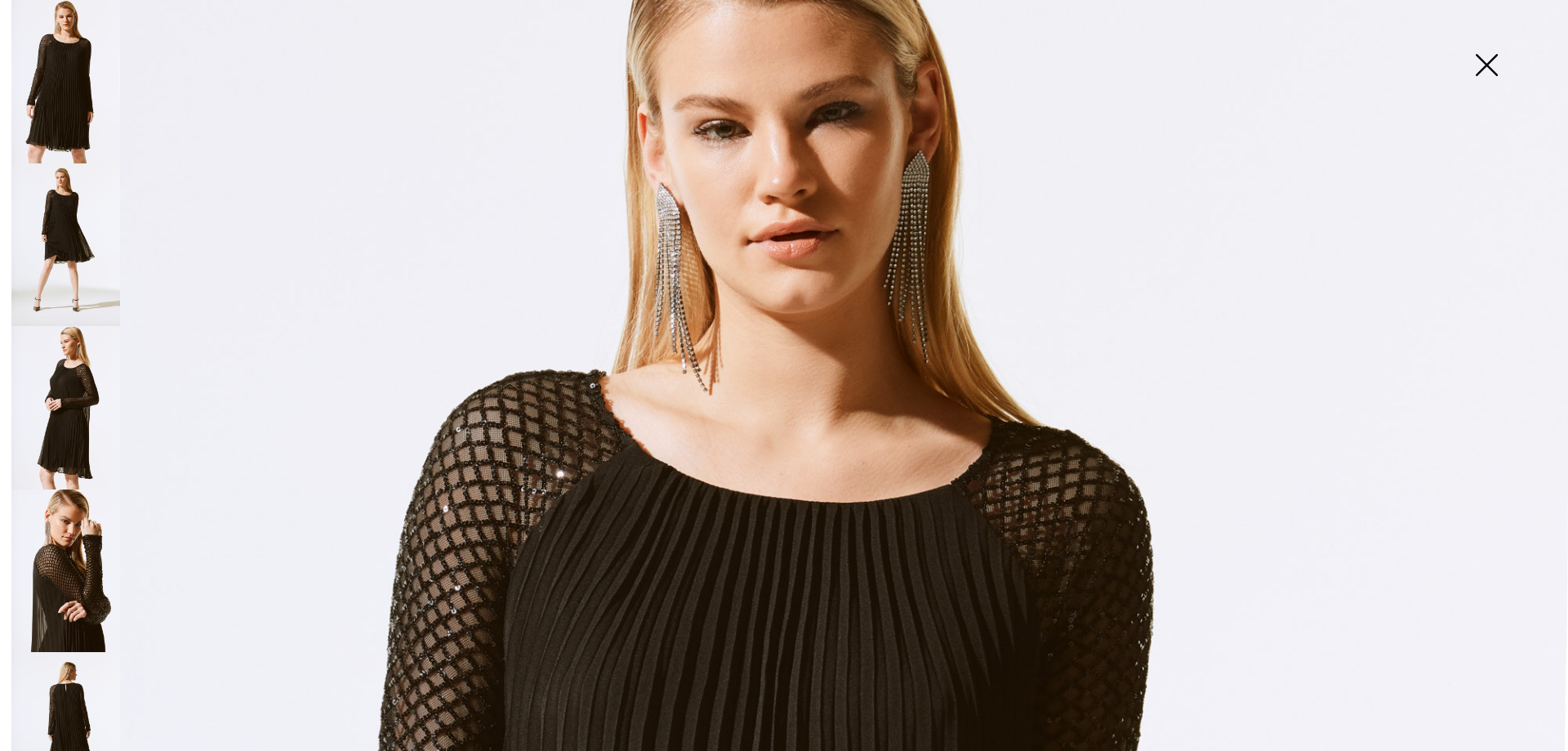
scroll to position [94, 0]
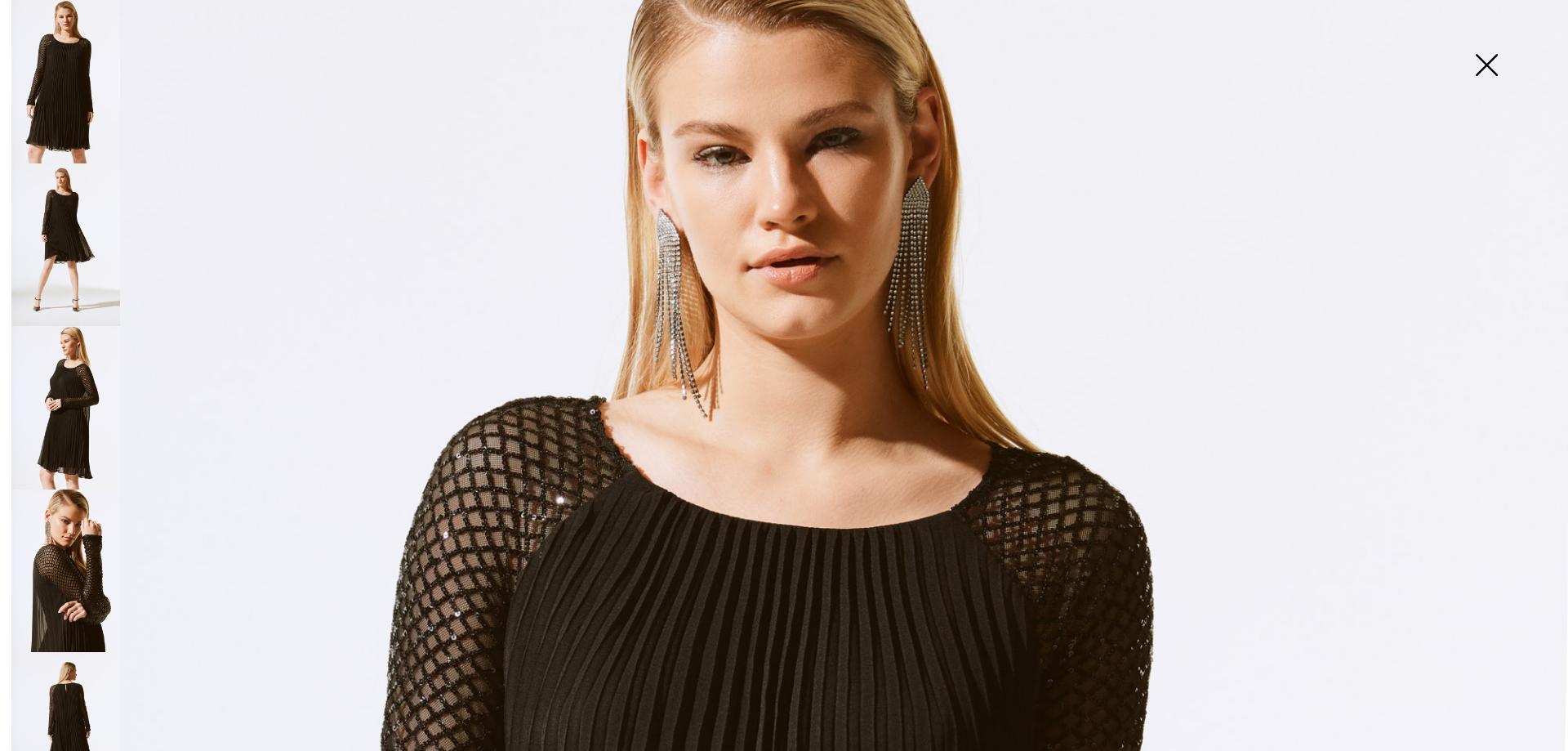
click at [62, 684] on img at bounding box center [66, 734] width 109 height 164
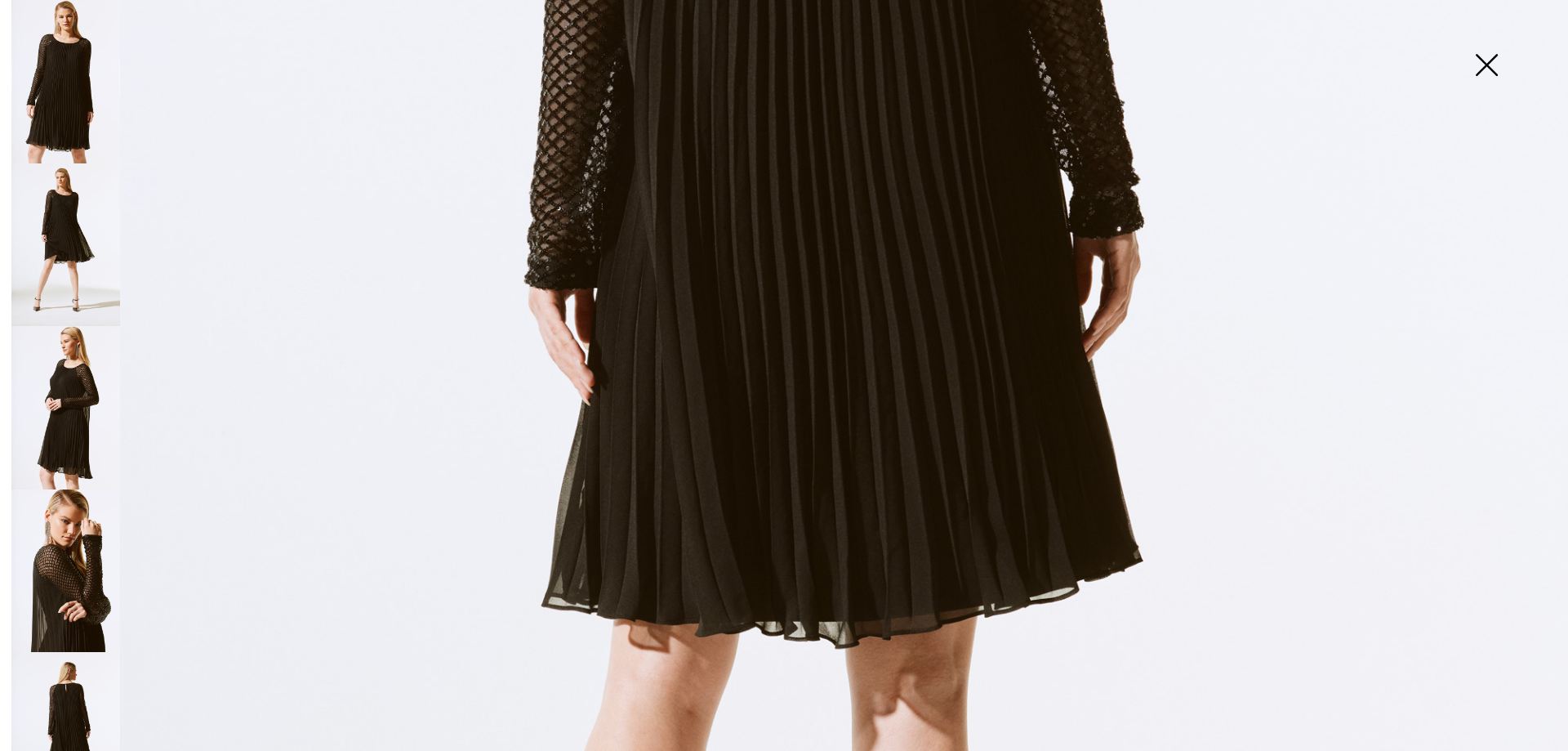
scroll to position [911, 0]
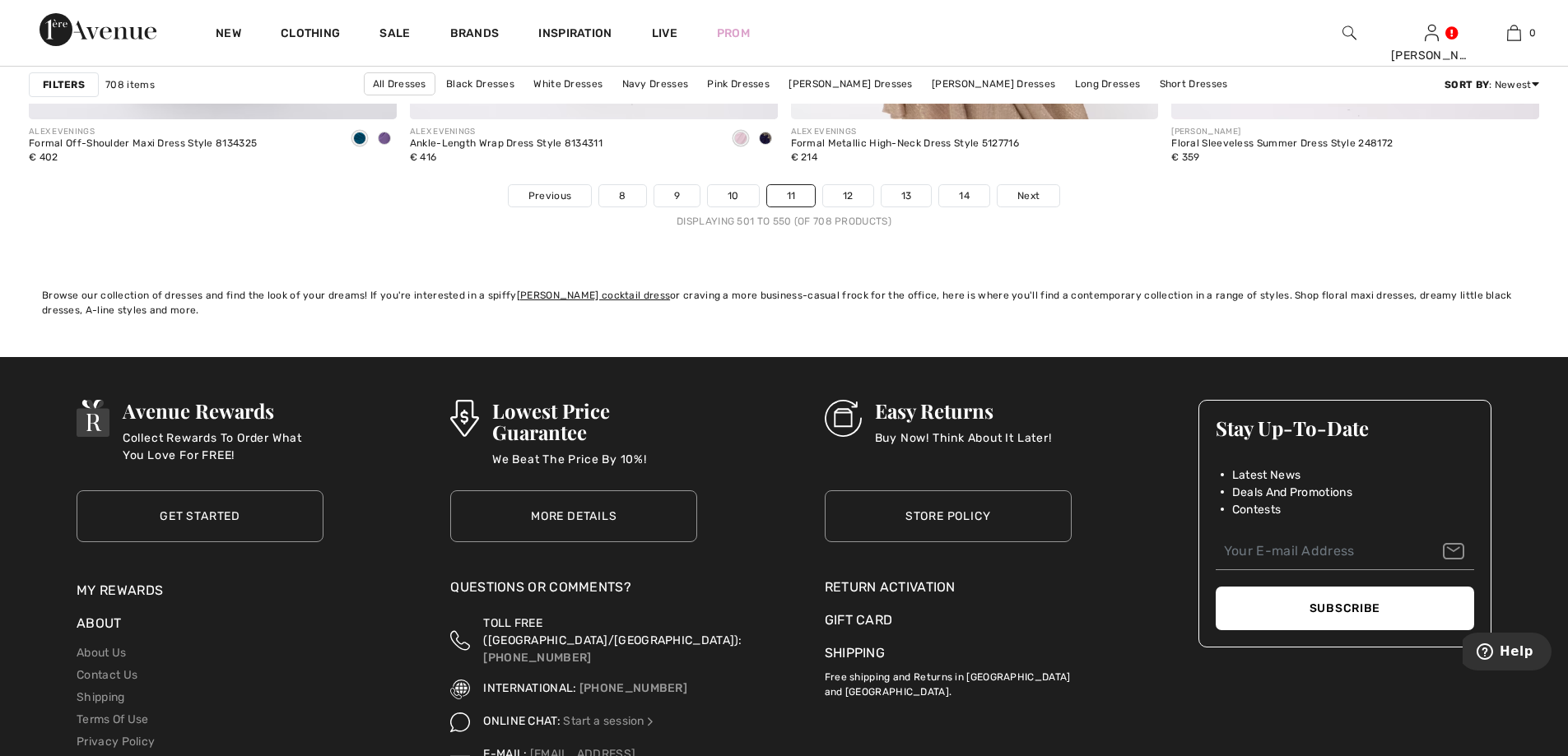
scroll to position [9745, 0]
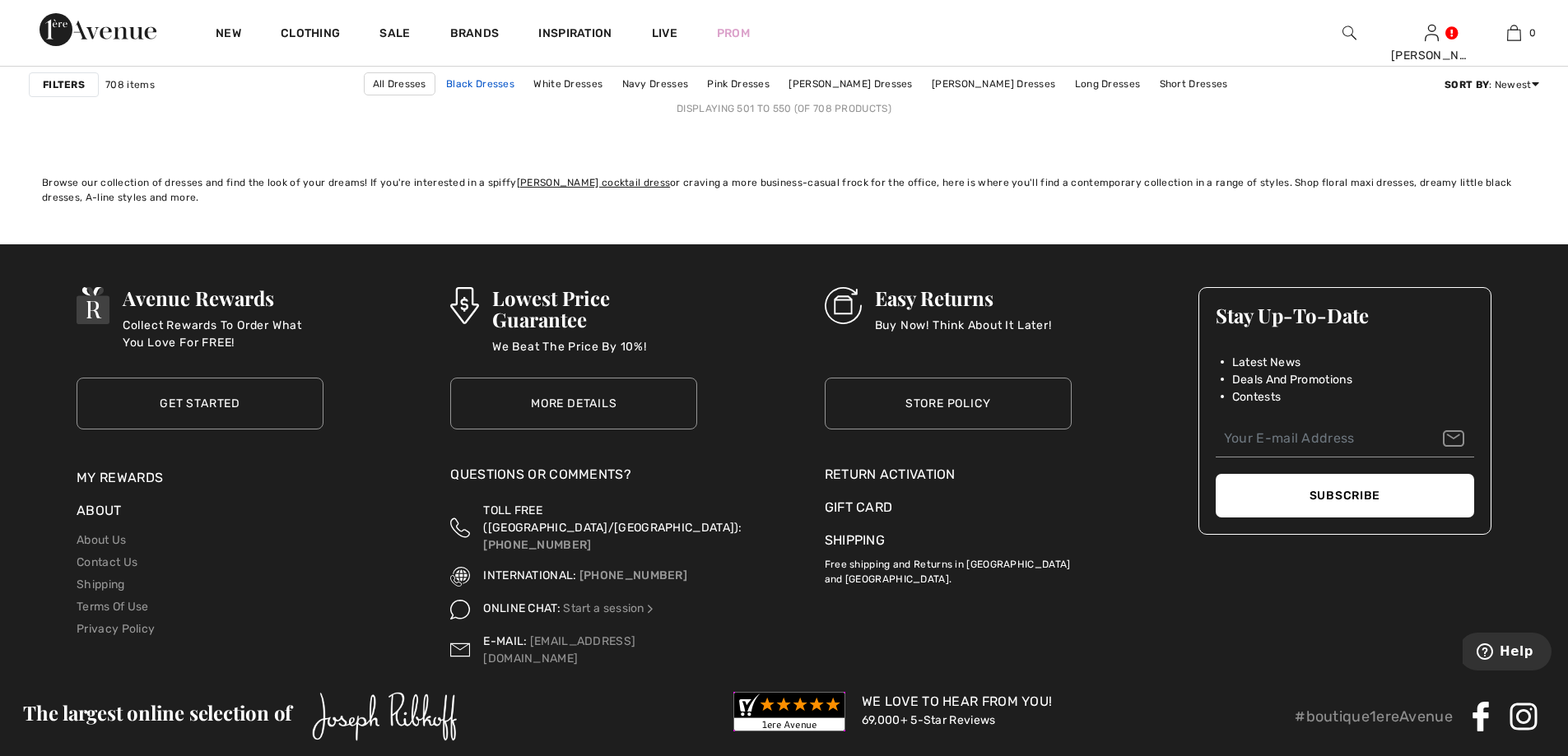
click at [499, 81] on link "Black Dresses" at bounding box center [480, 84] width 85 height 22
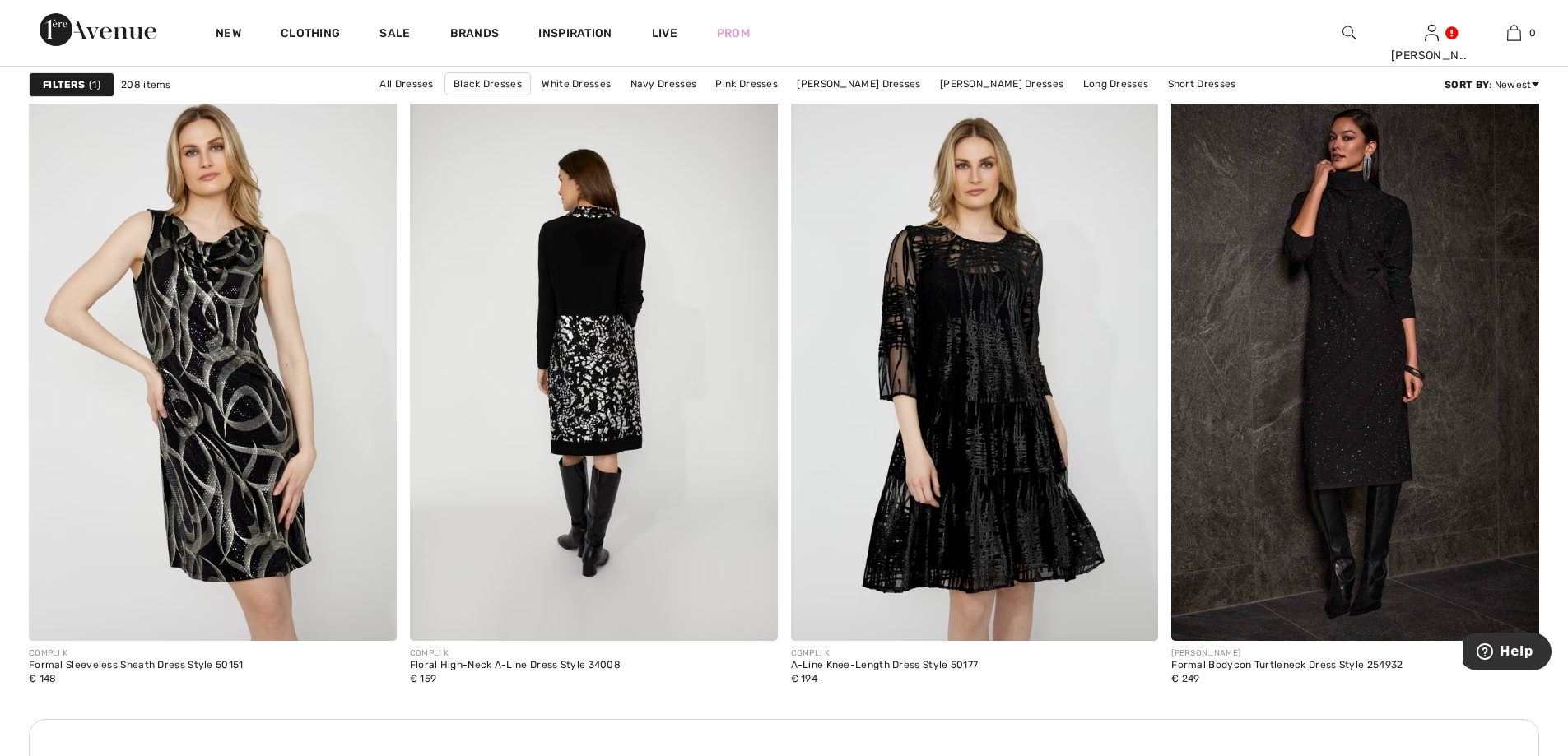
scroll to position [6992, 0]
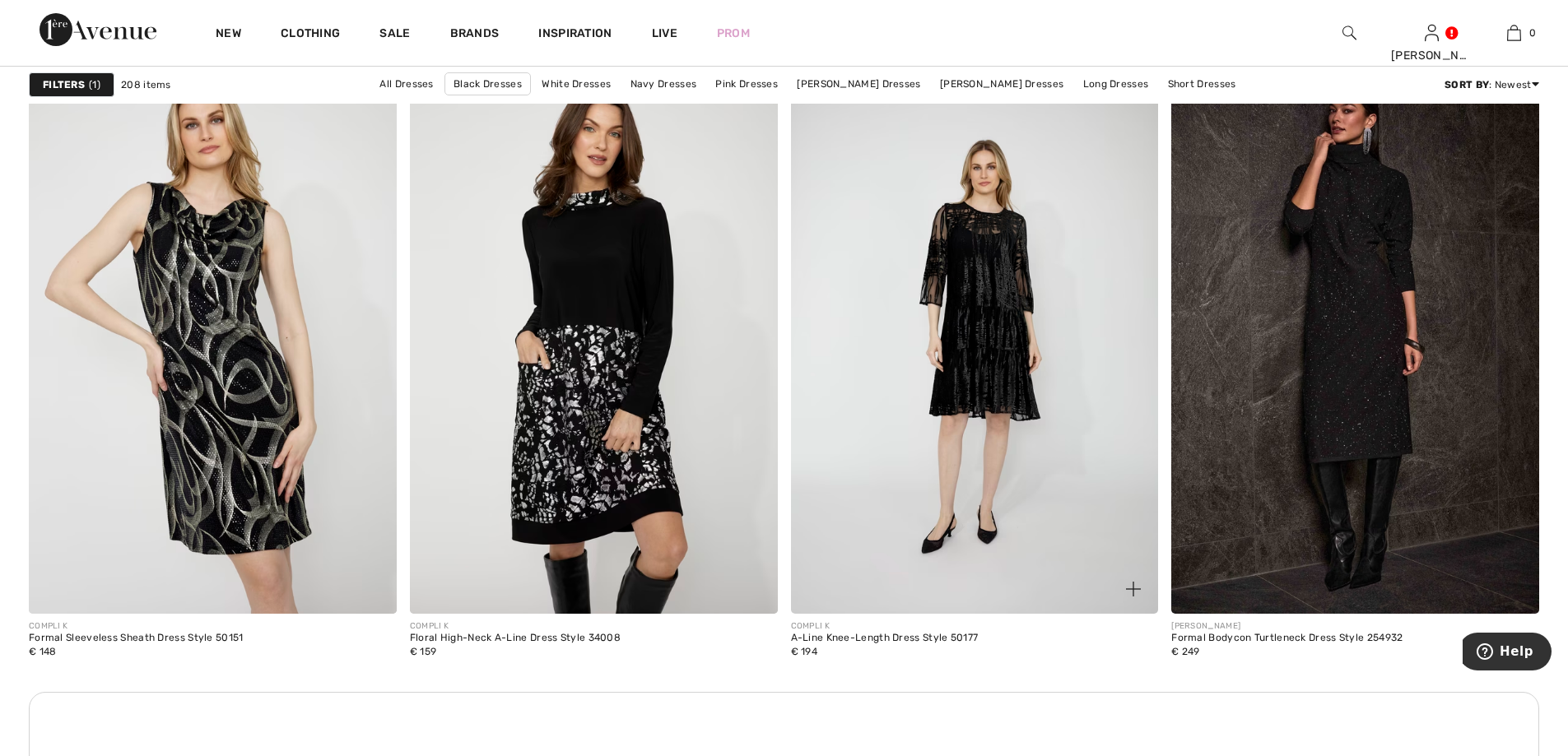
click at [980, 317] on img at bounding box center [975, 338] width 368 height 551
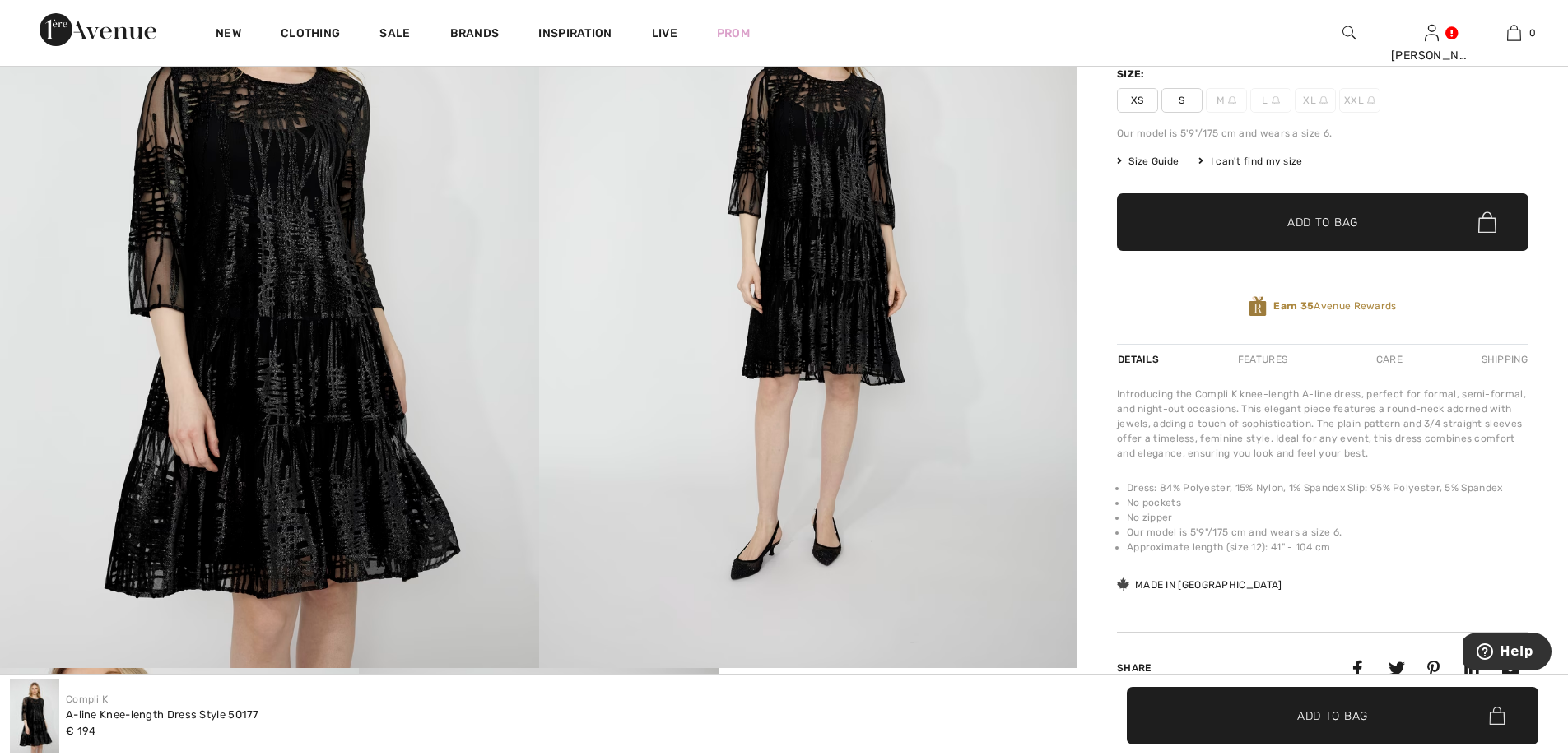
scroll to position [247, 0]
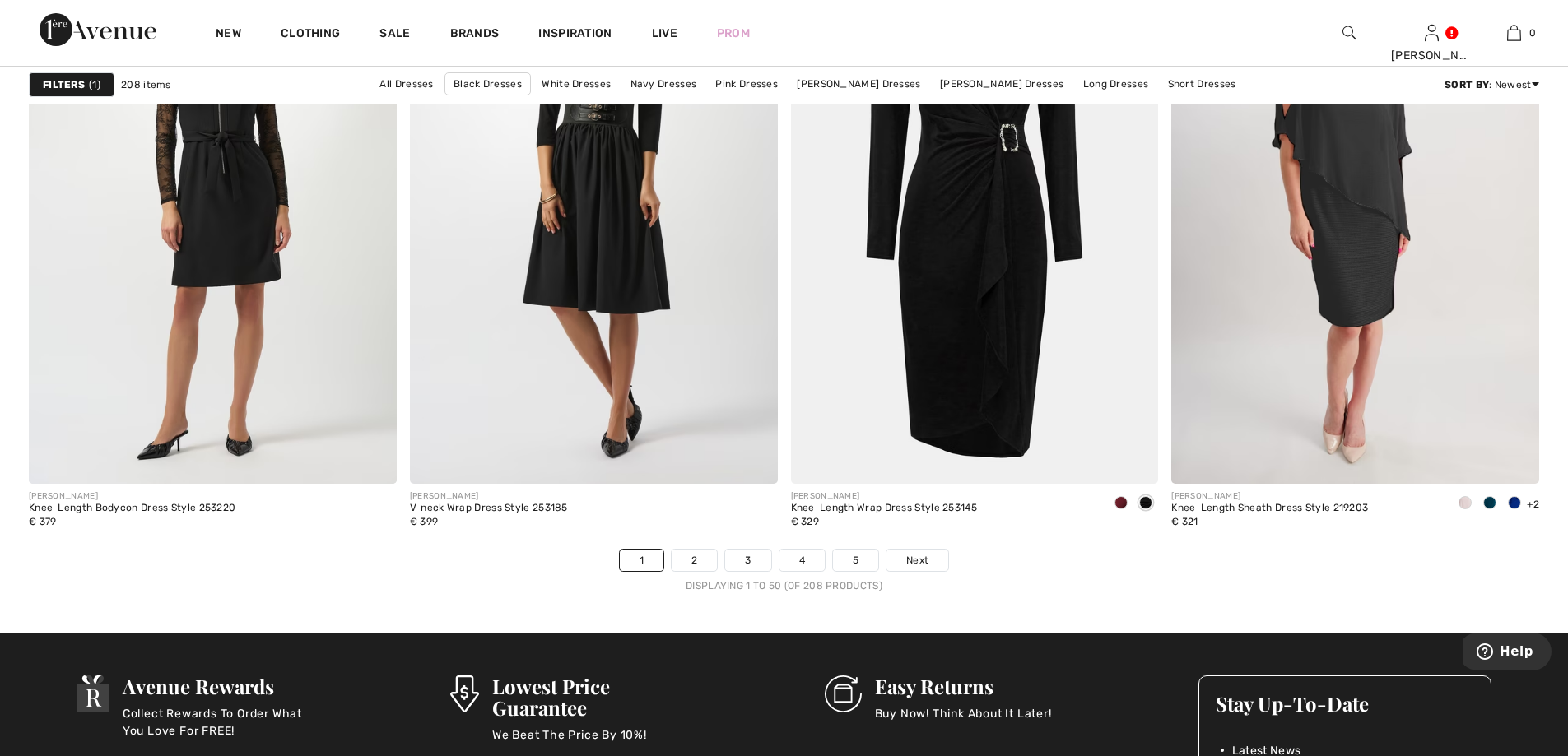
scroll to position [9295, 0]
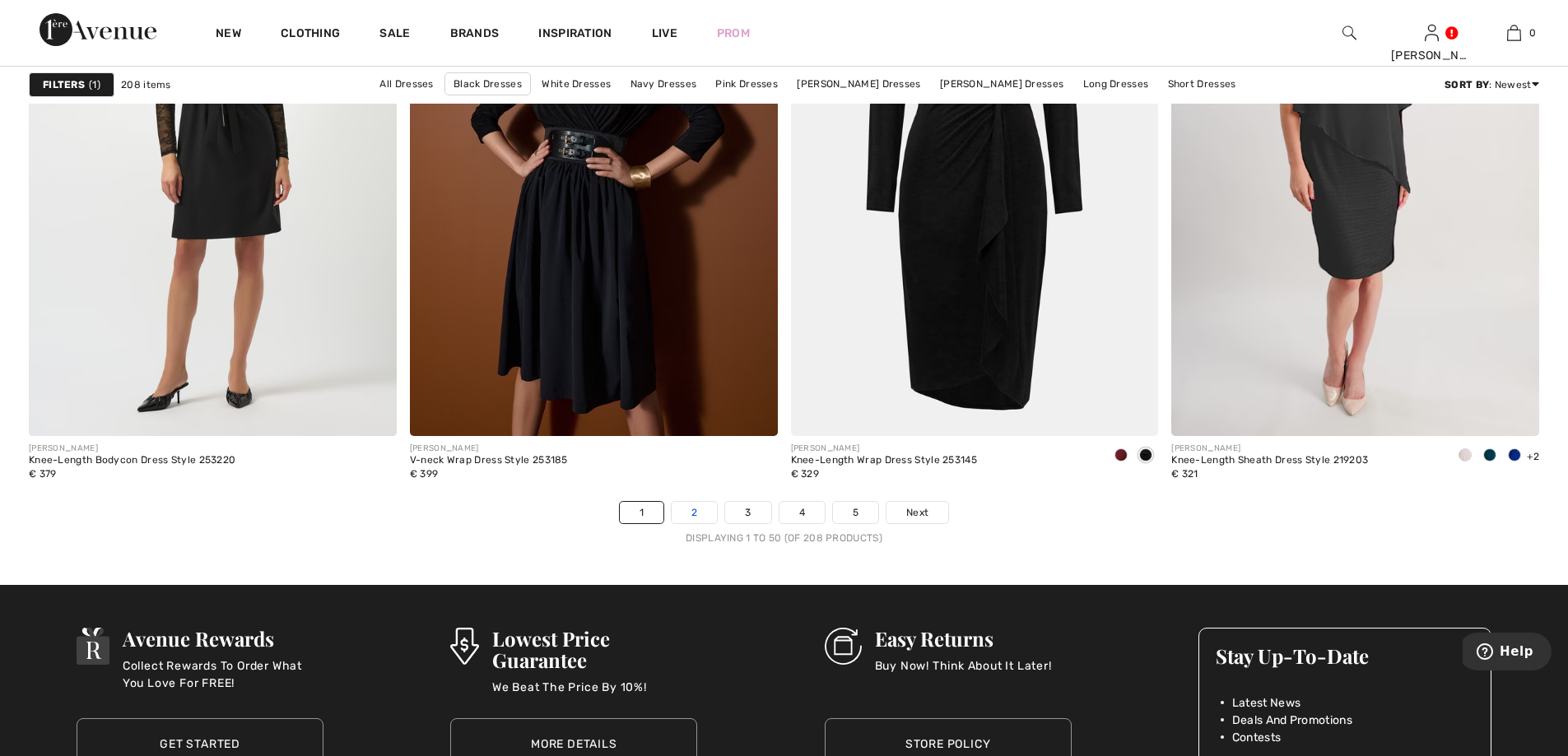
click at [696, 504] on link "2" at bounding box center [694, 512] width 45 height 22
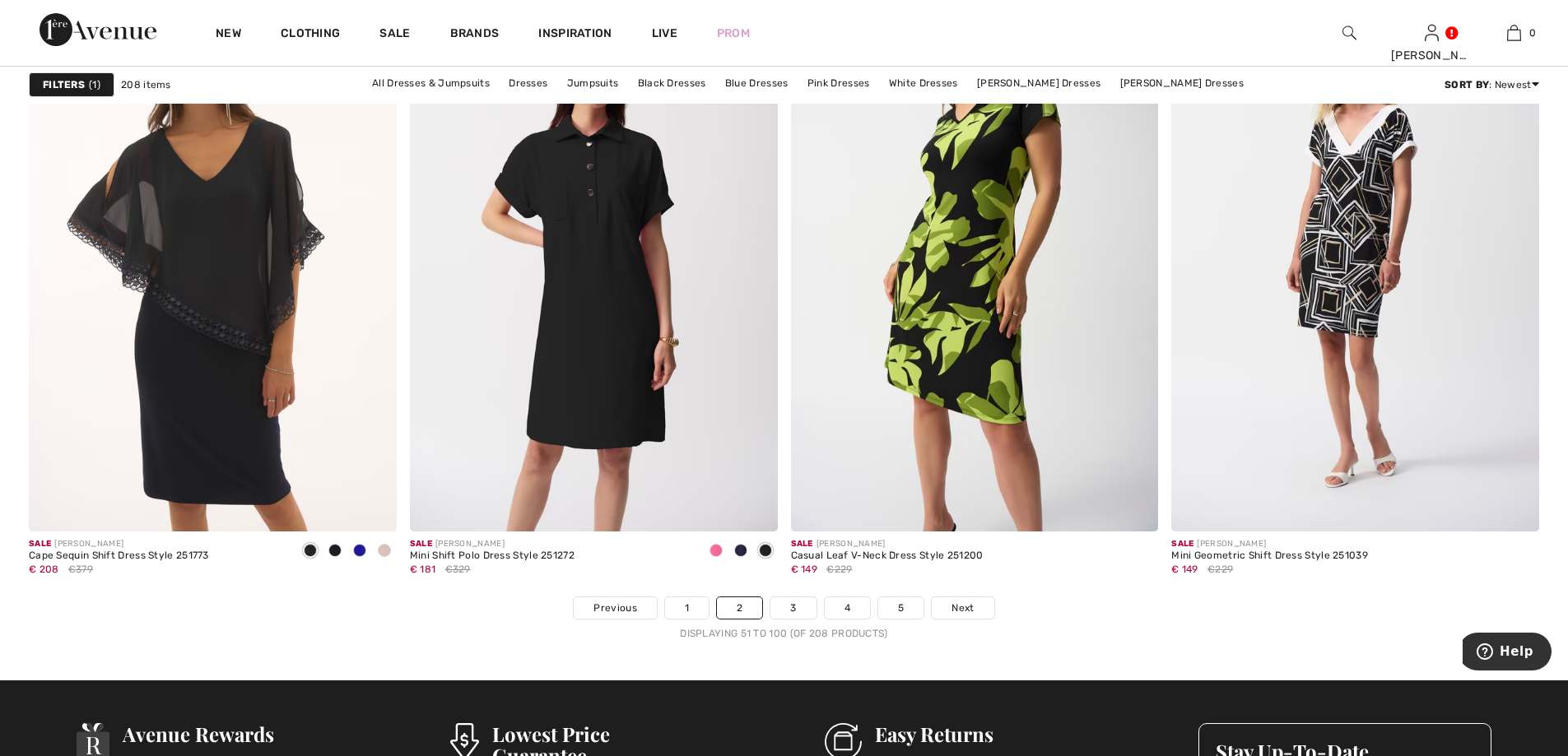
scroll to position [9542, 0]
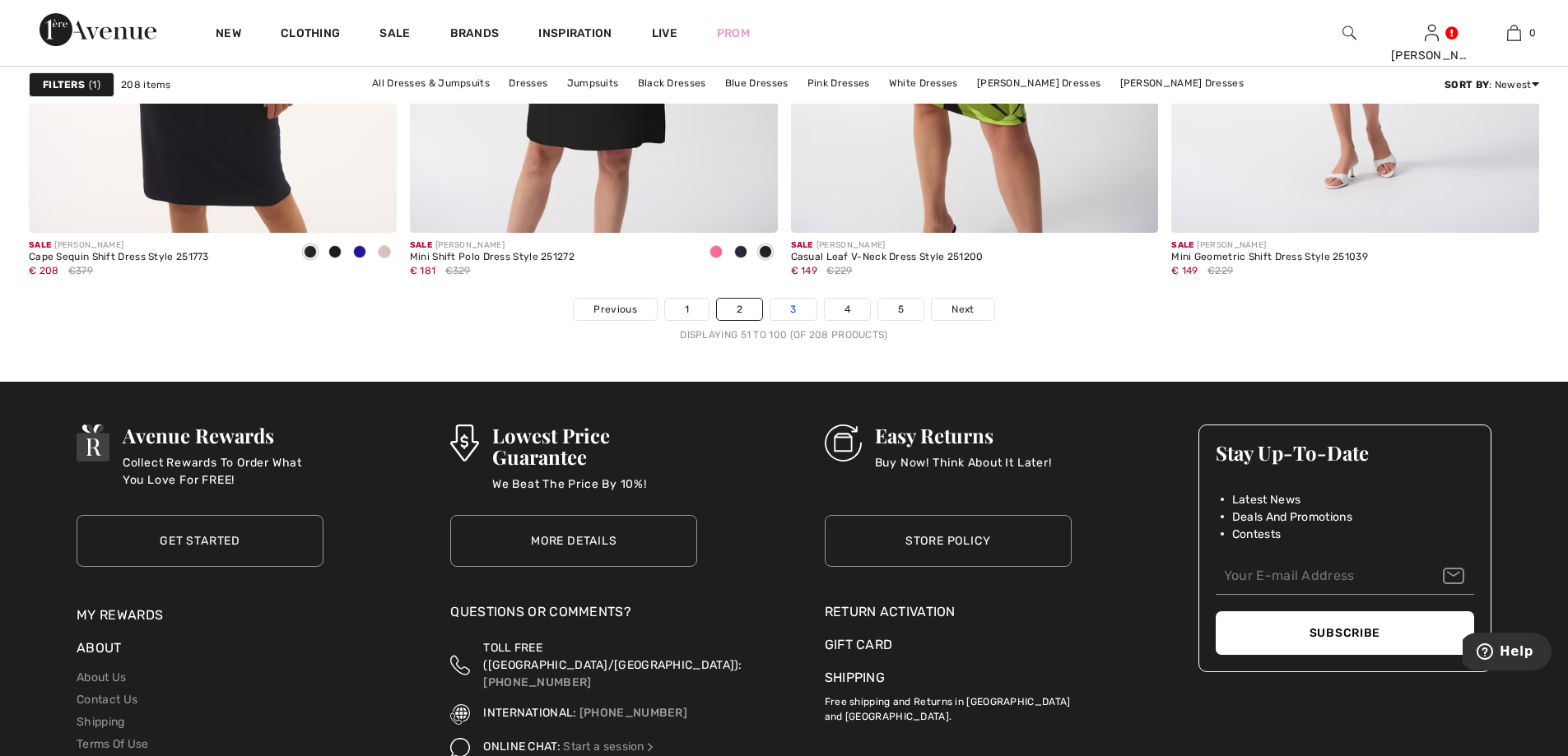
click at [790, 305] on link "3" at bounding box center [793, 310] width 45 height 22
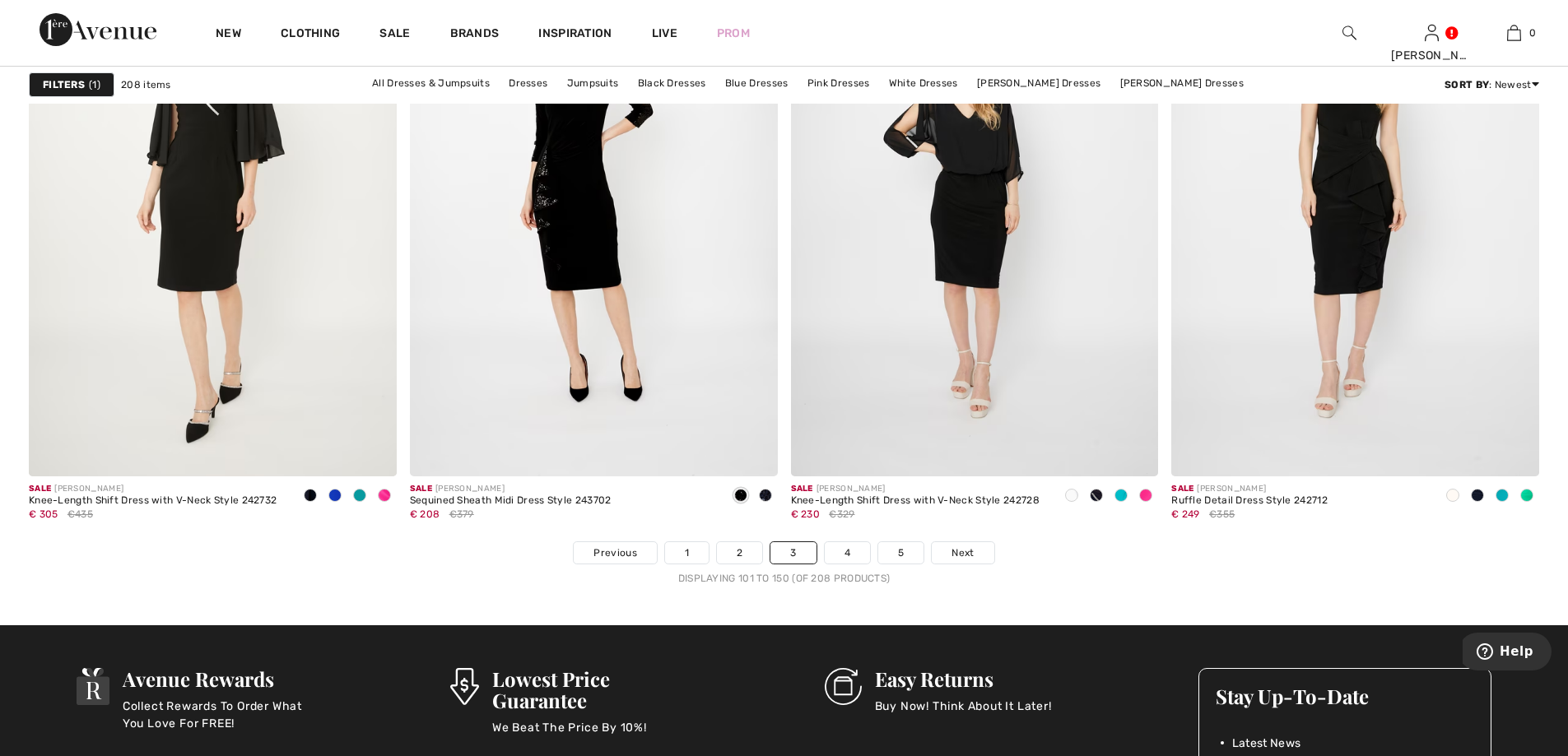
scroll to position [9460, 0]
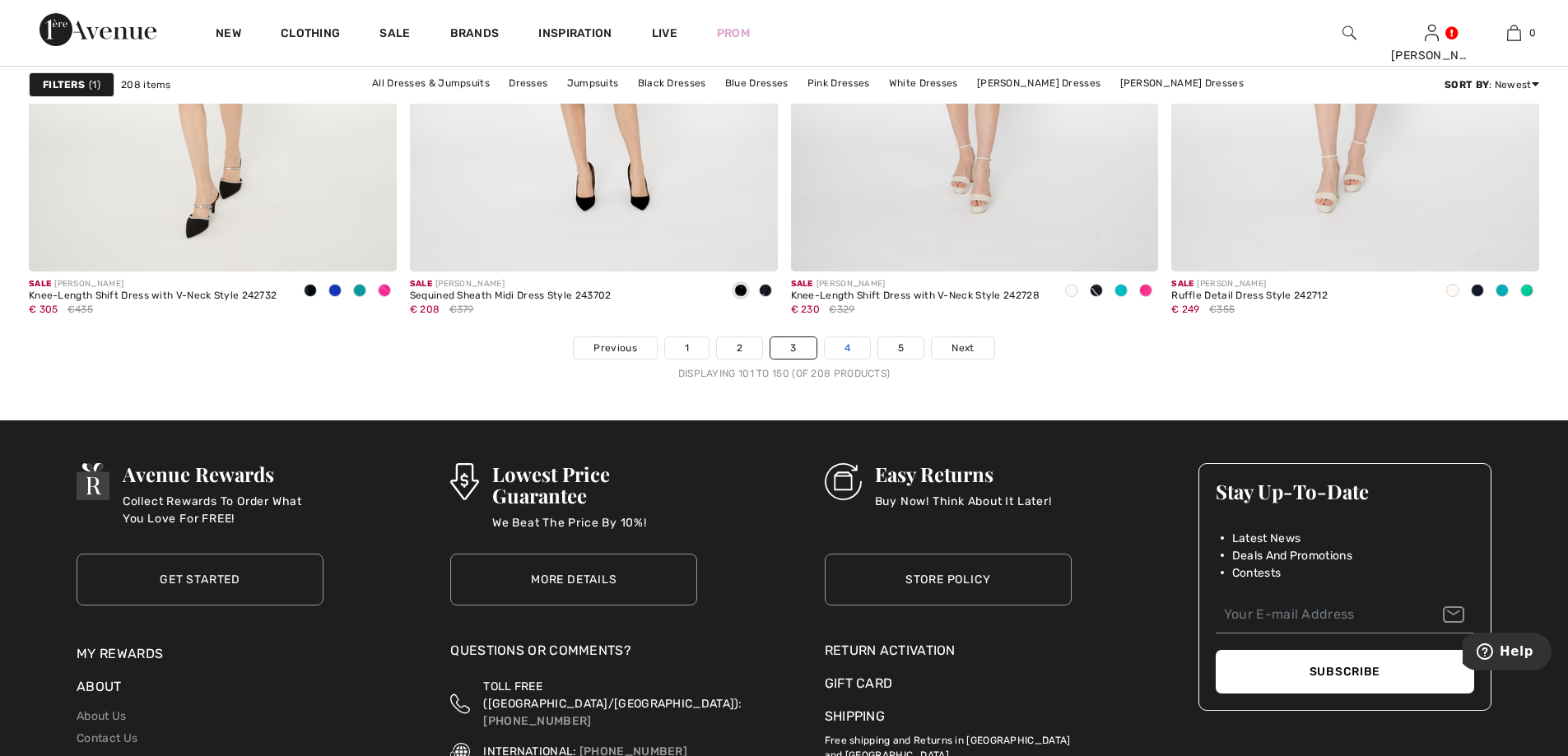
click at [861, 346] on link "4" at bounding box center [847, 348] width 45 height 22
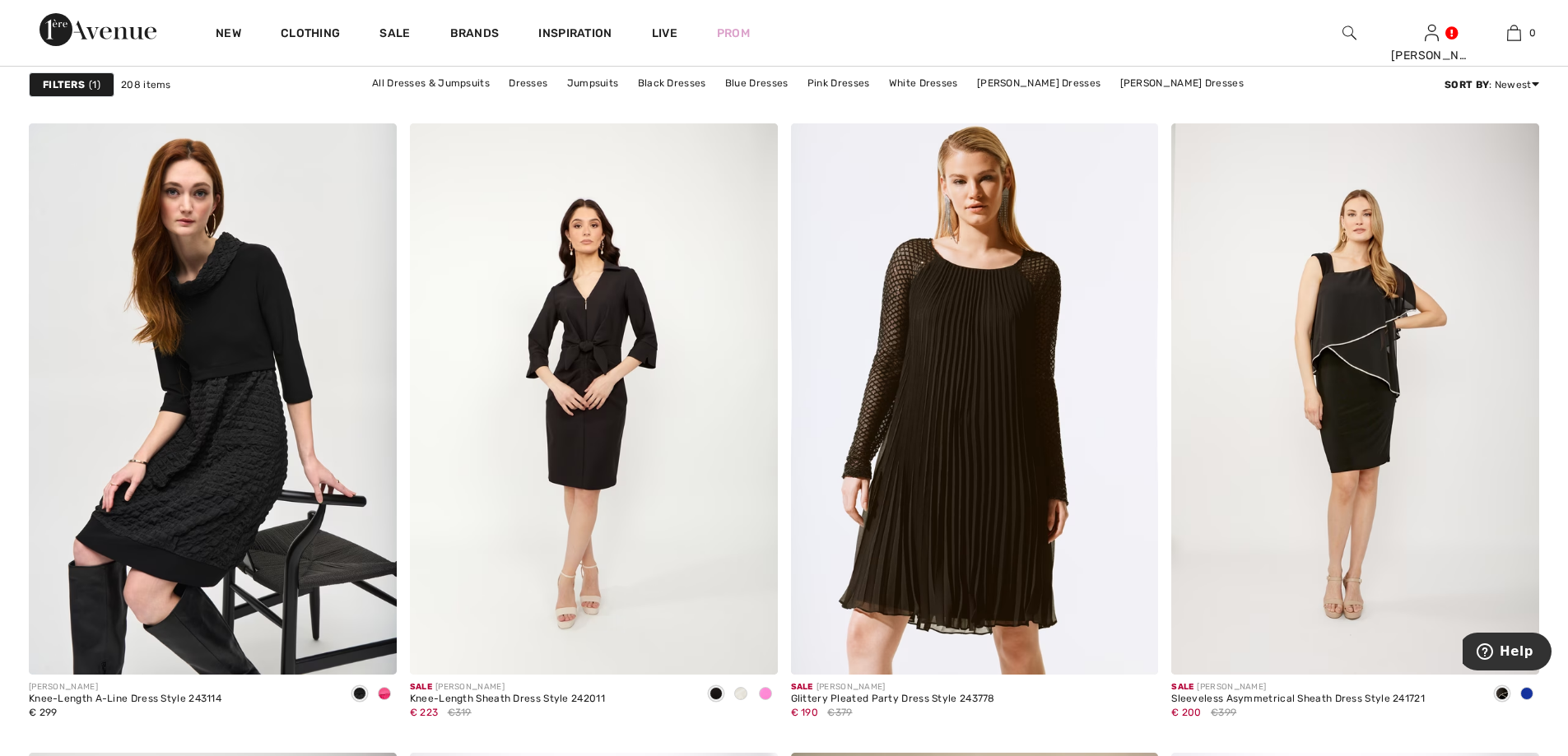
scroll to position [1399, 0]
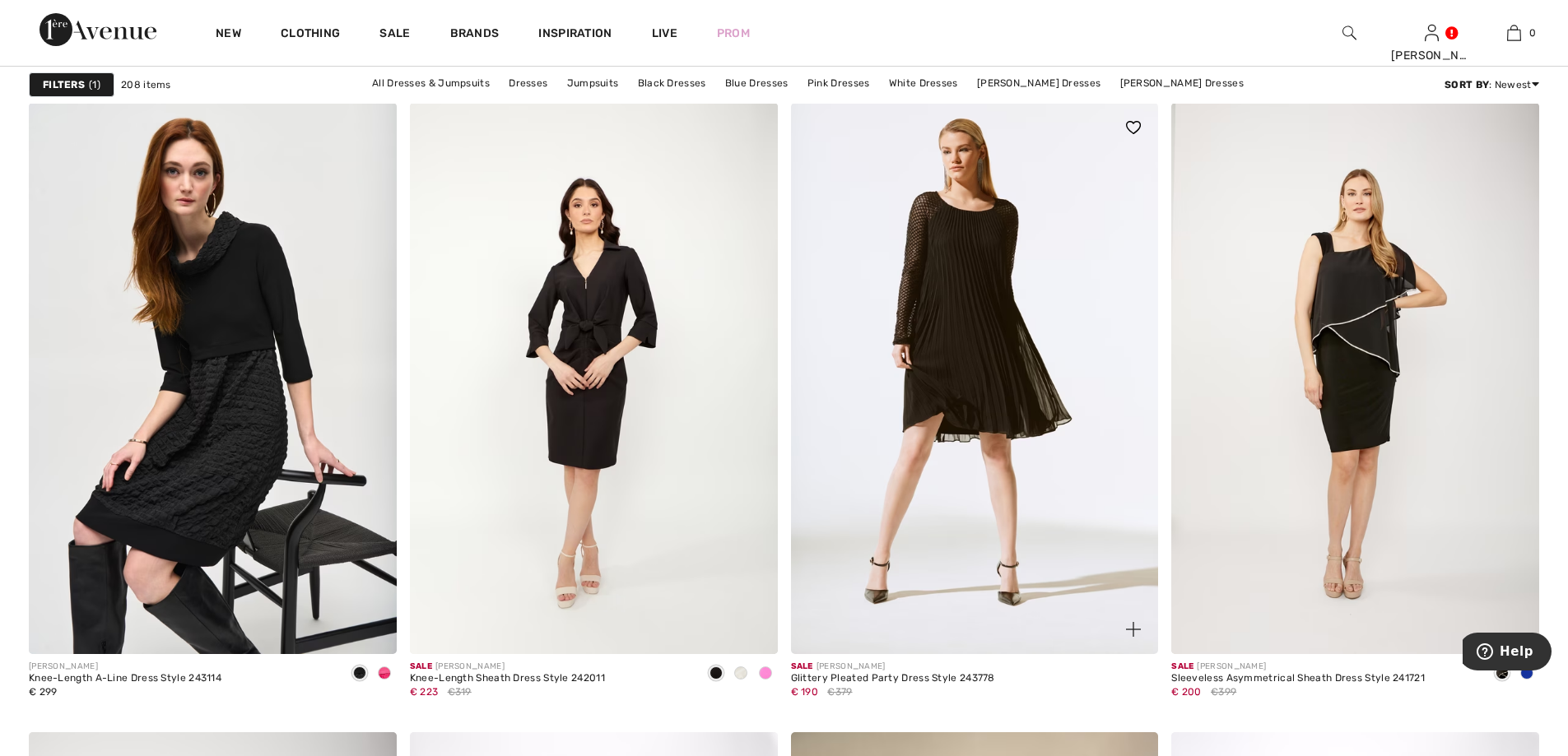
click at [909, 351] on img at bounding box center [975, 378] width 368 height 551
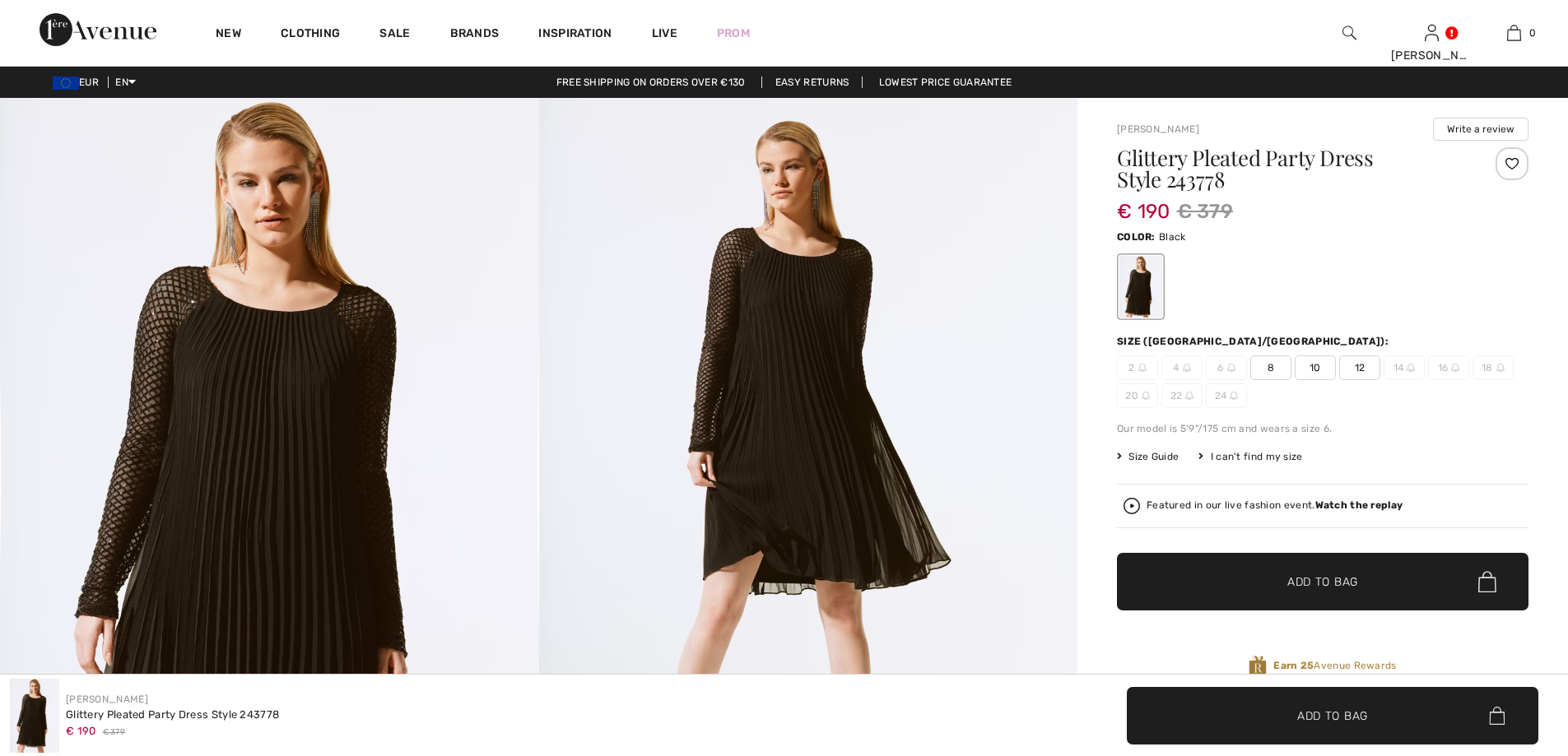
checkbox input "true"
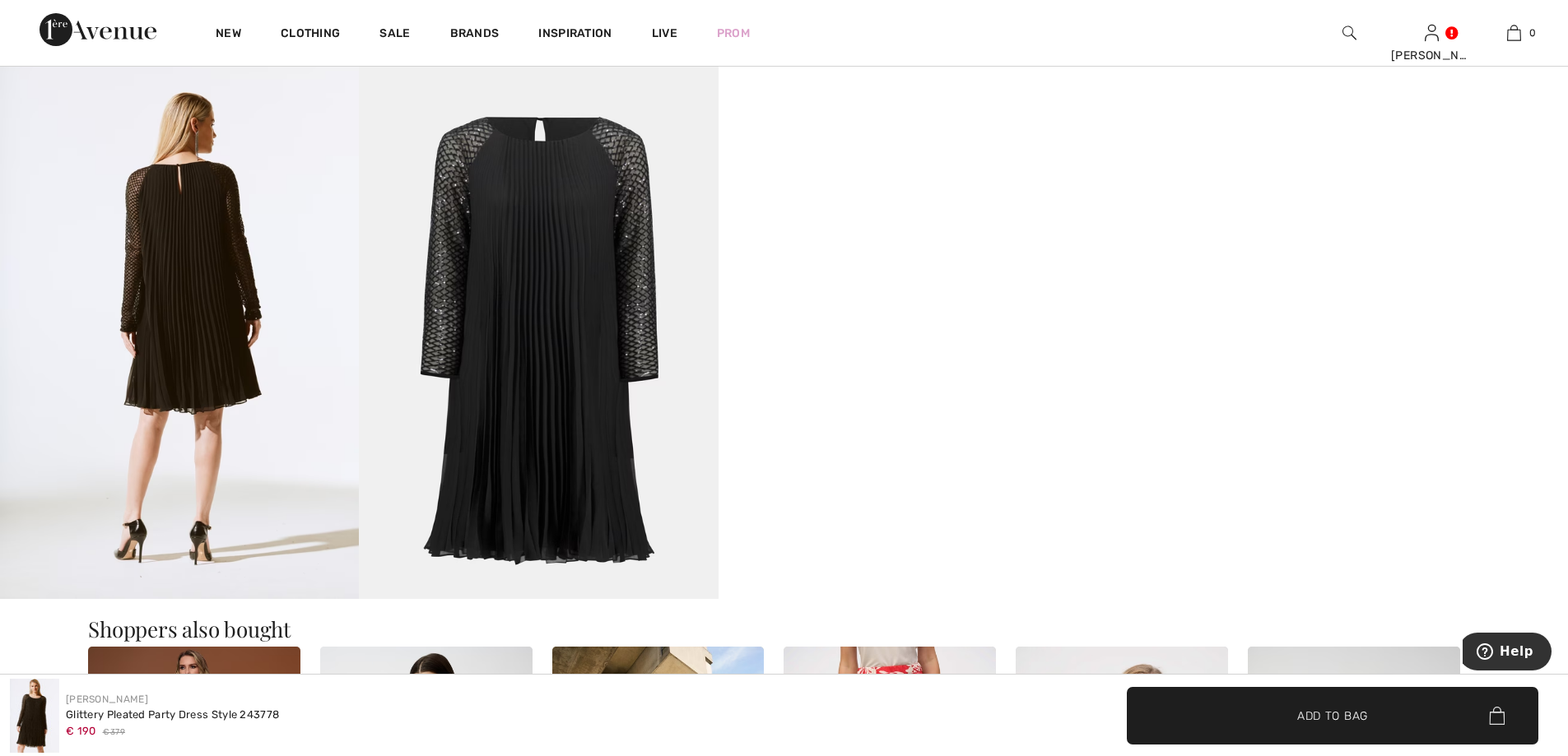
scroll to position [1399, 0]
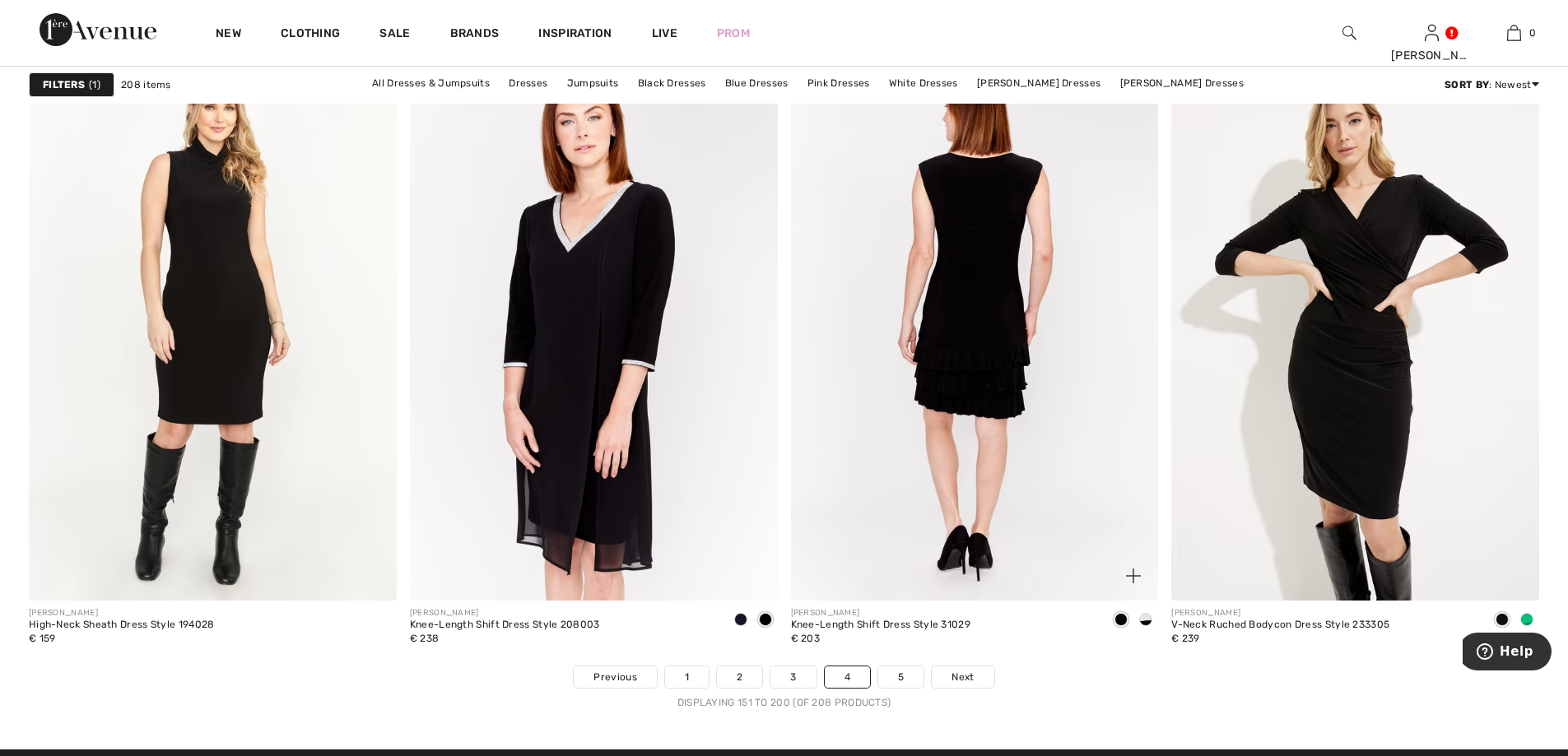
scroll to position [9213, 0]
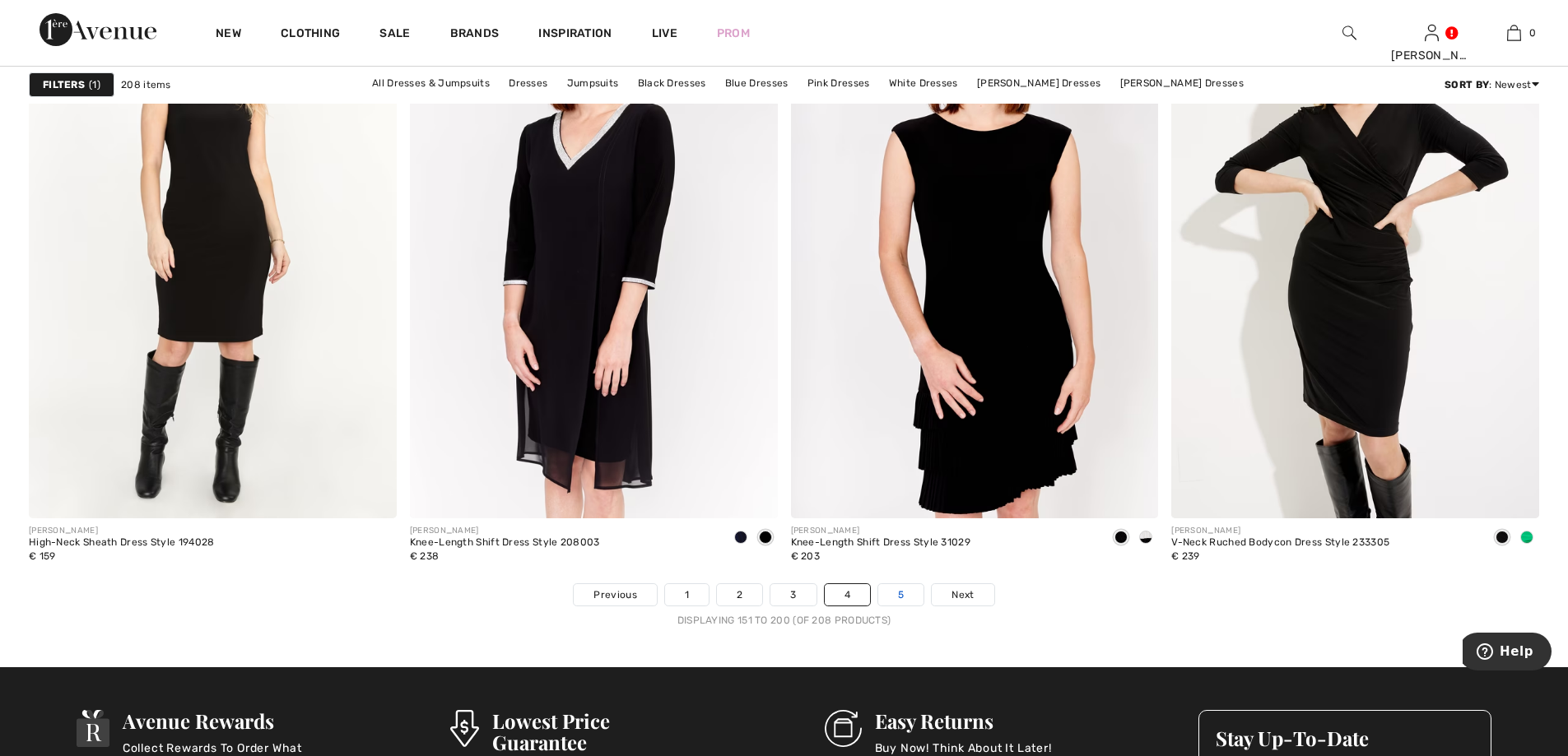
click at [890, 589] on link "5" at bounding box center [900, 595] width 45 height 22
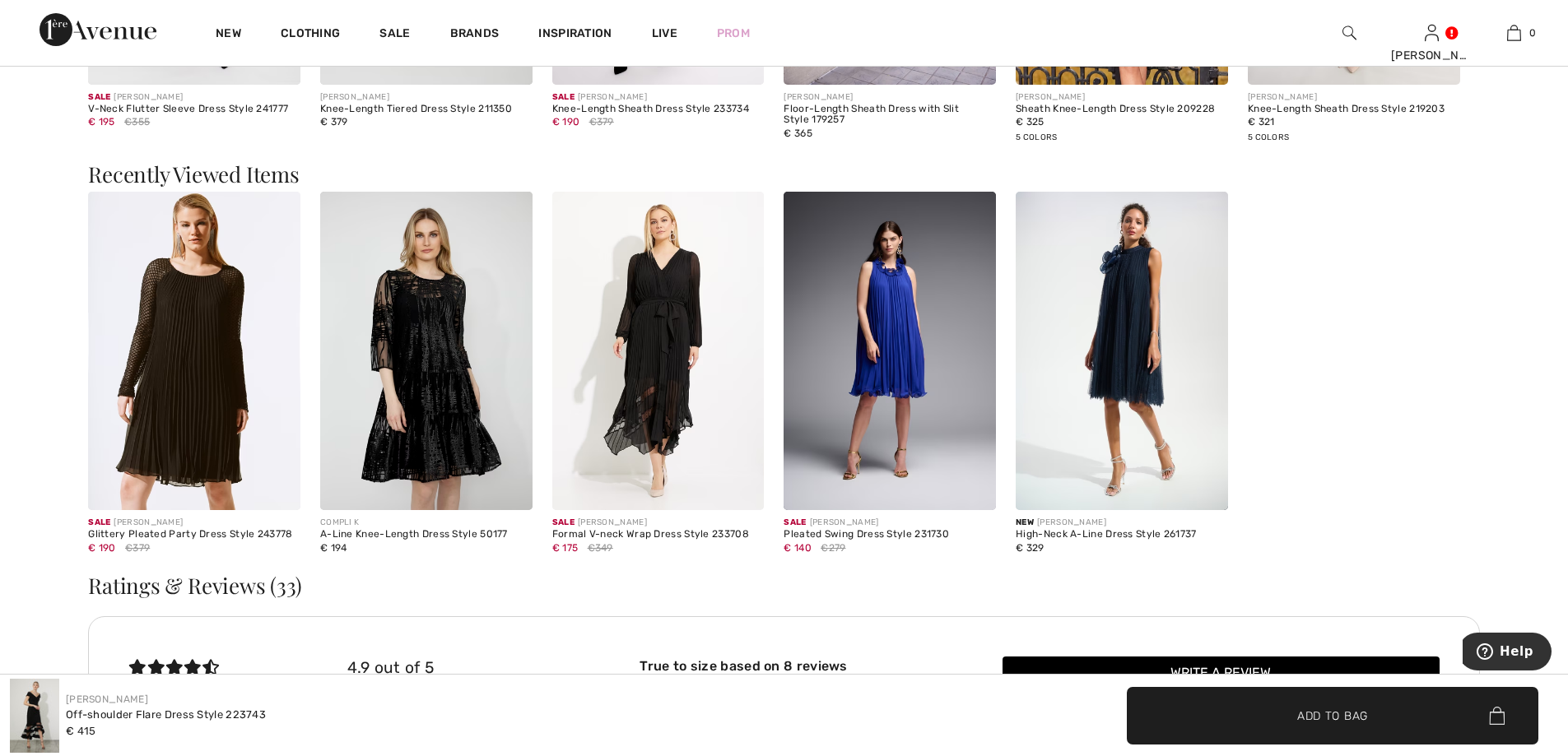
scroll to position [2714, 0]
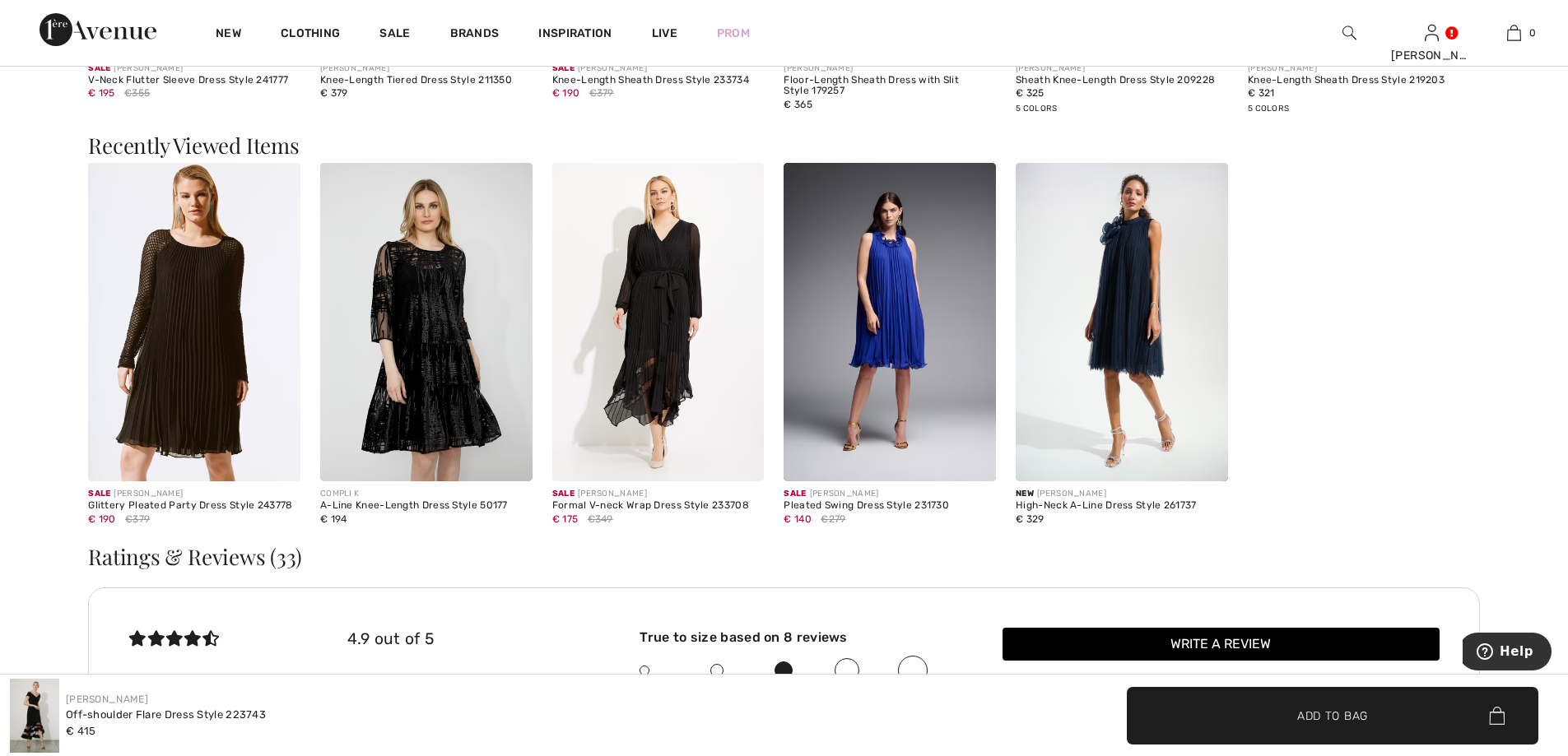
click at [659, 374] on img at bounding box center [659, 322] width 212 height 319
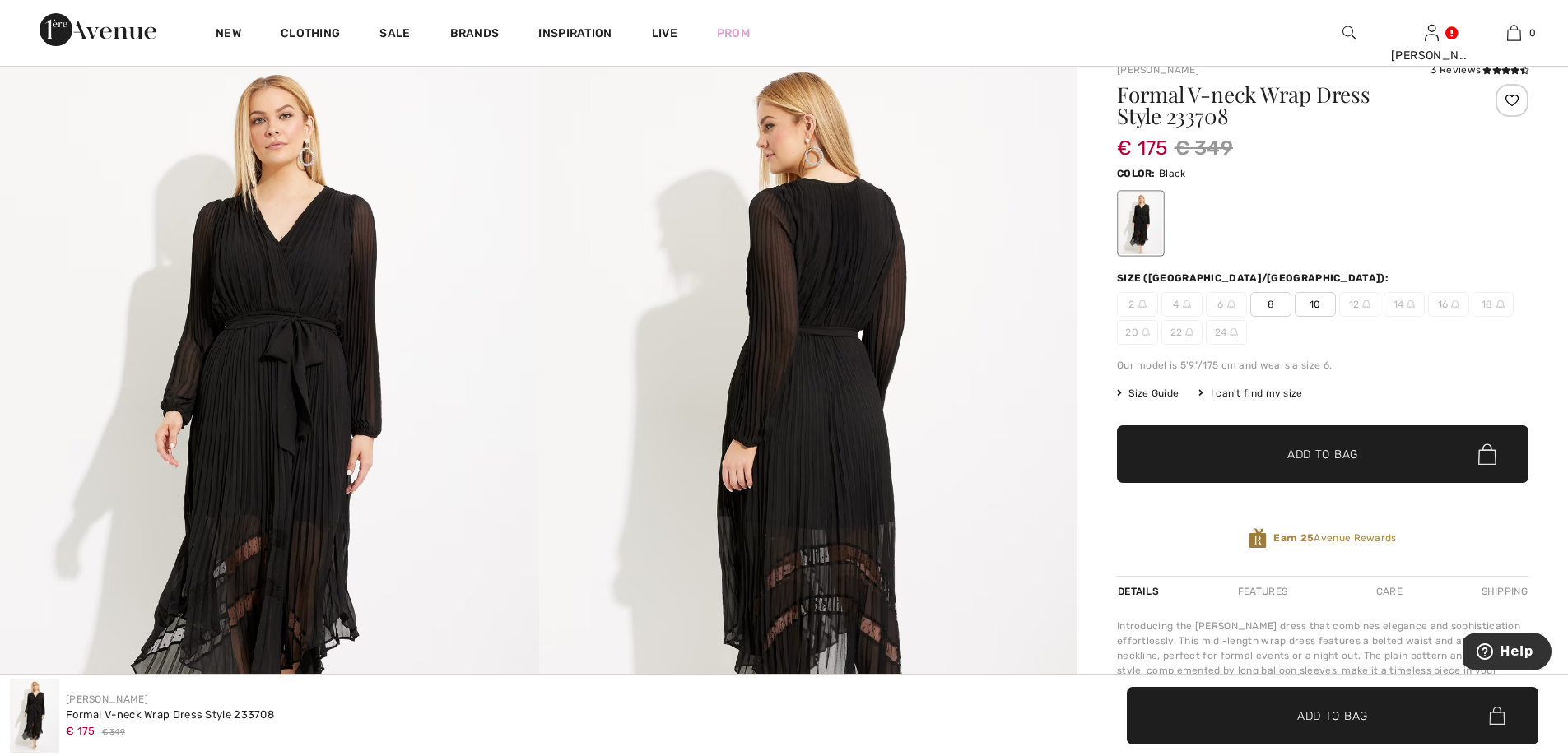
scroll to position [82, 0]
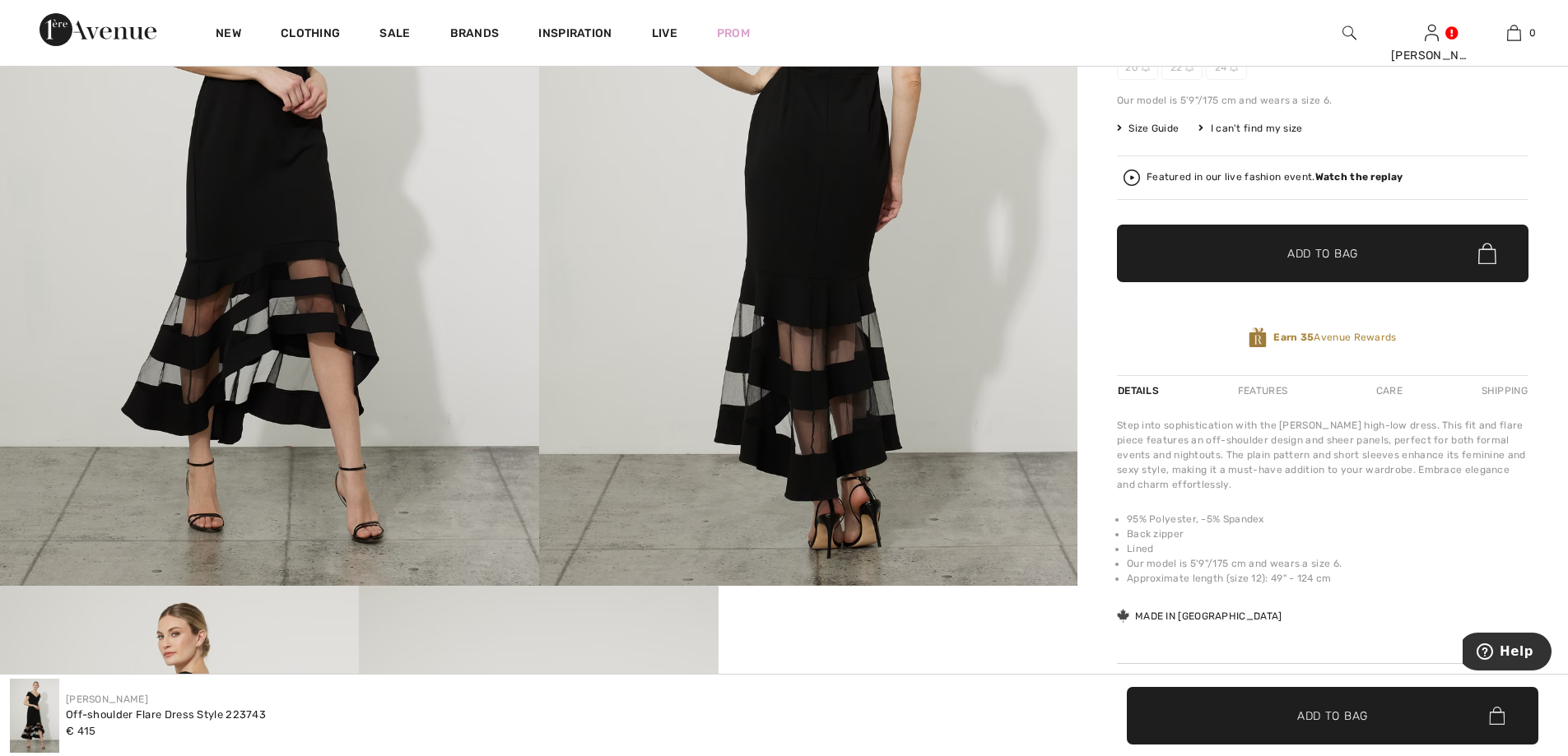
scroll to position [329, 0]
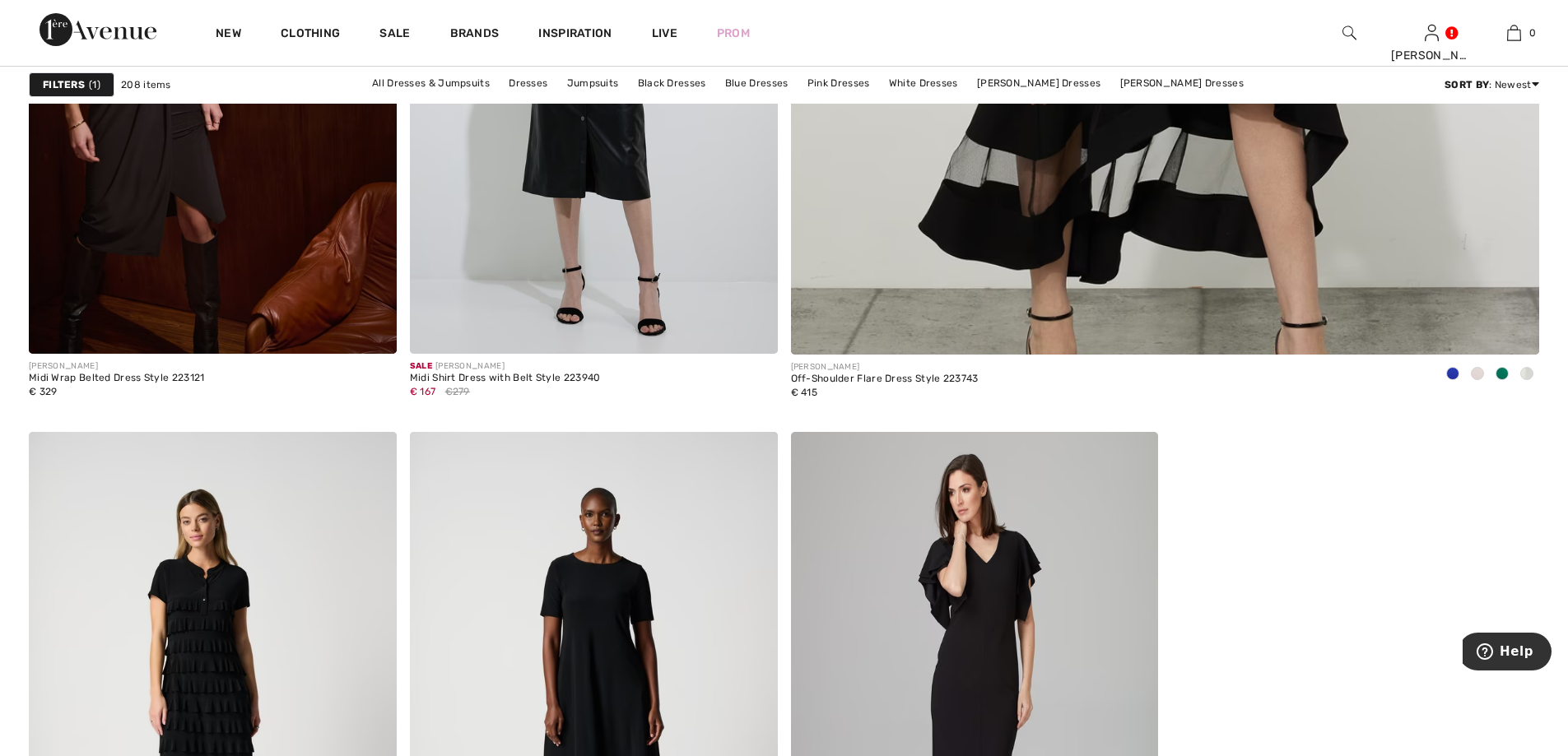
scroll to position [1480, 0]
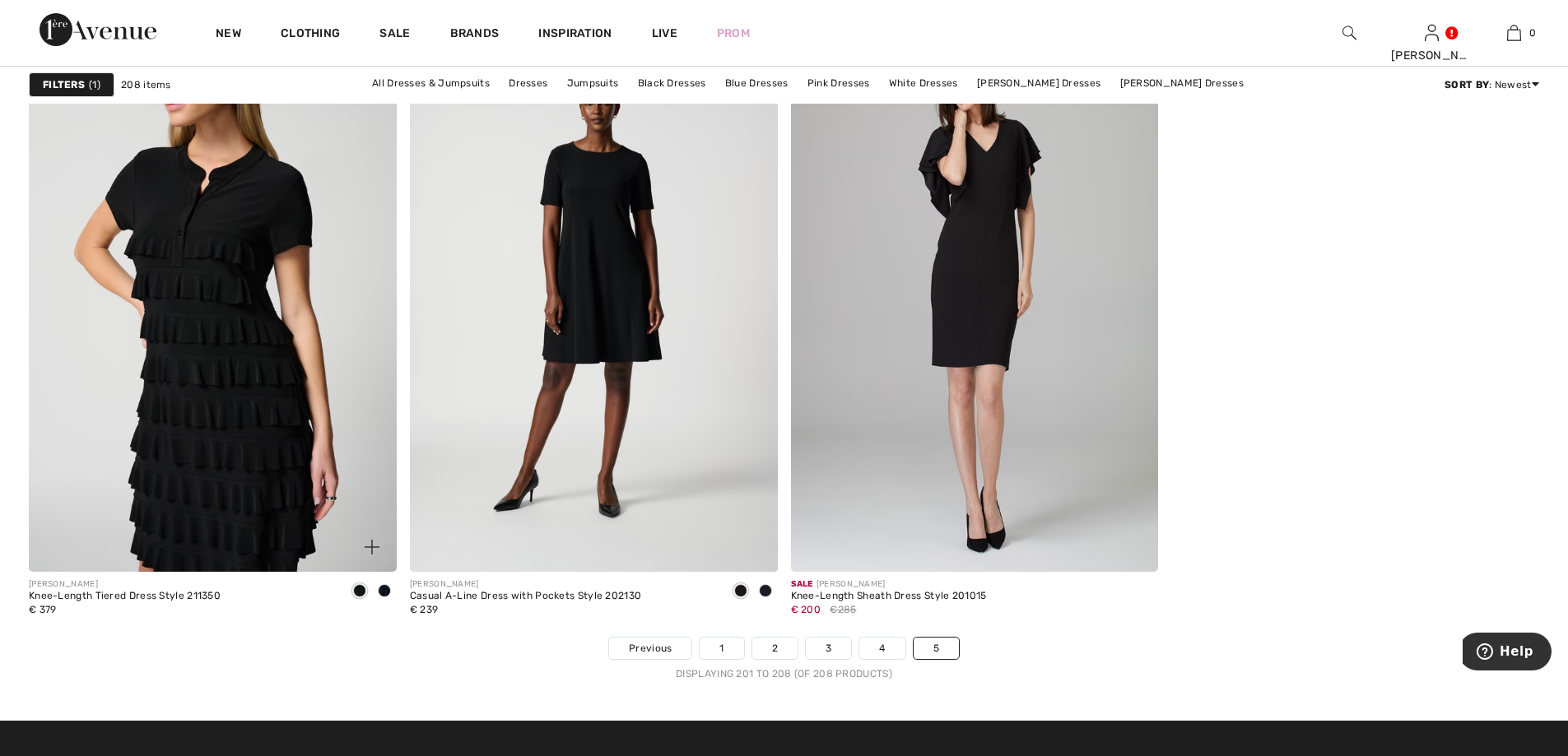
click at [280, 344] on img at bounding box center [213, 296] width 368 height 551
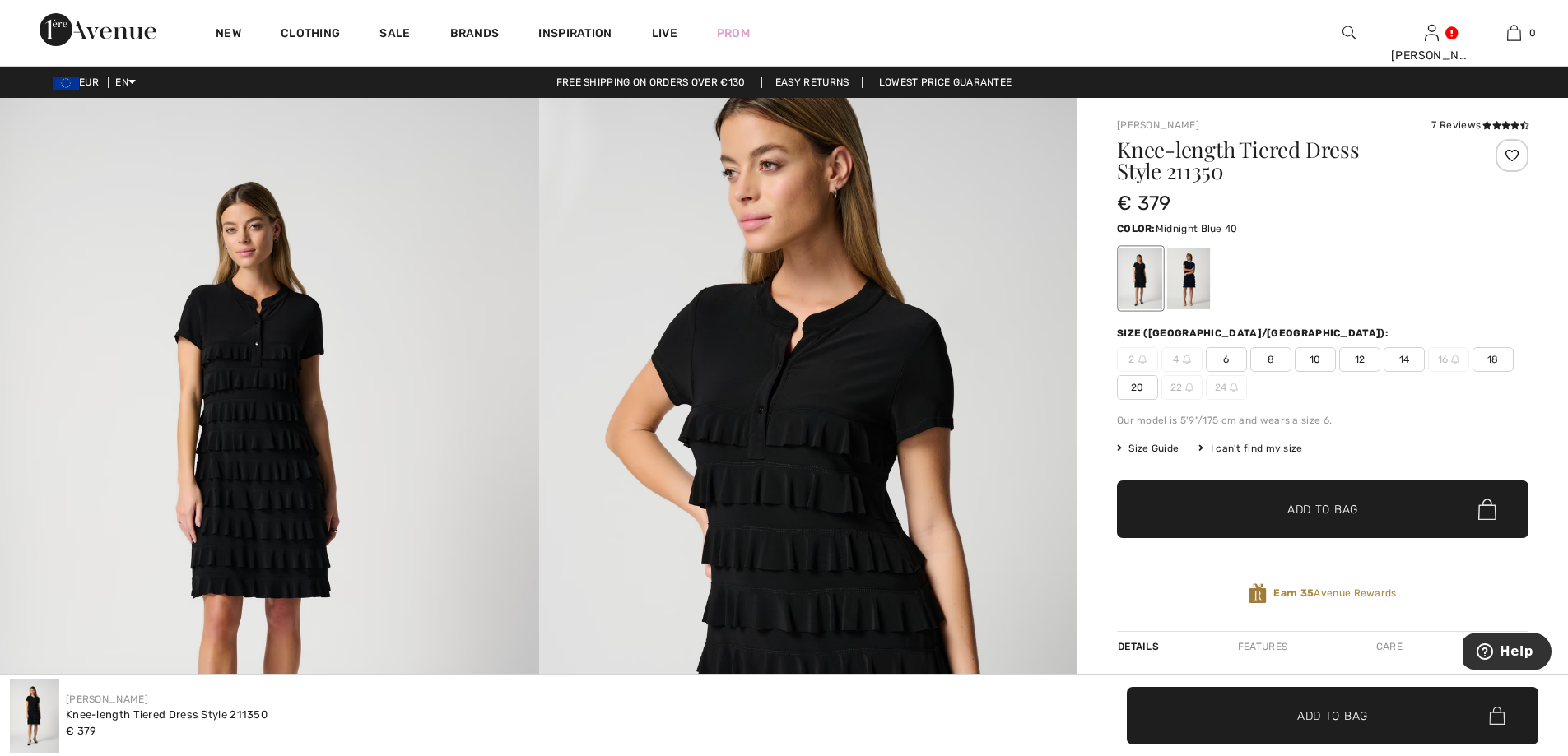
click at [1188, 282] on div at bounding box center [1188, 278] width 43 height 62
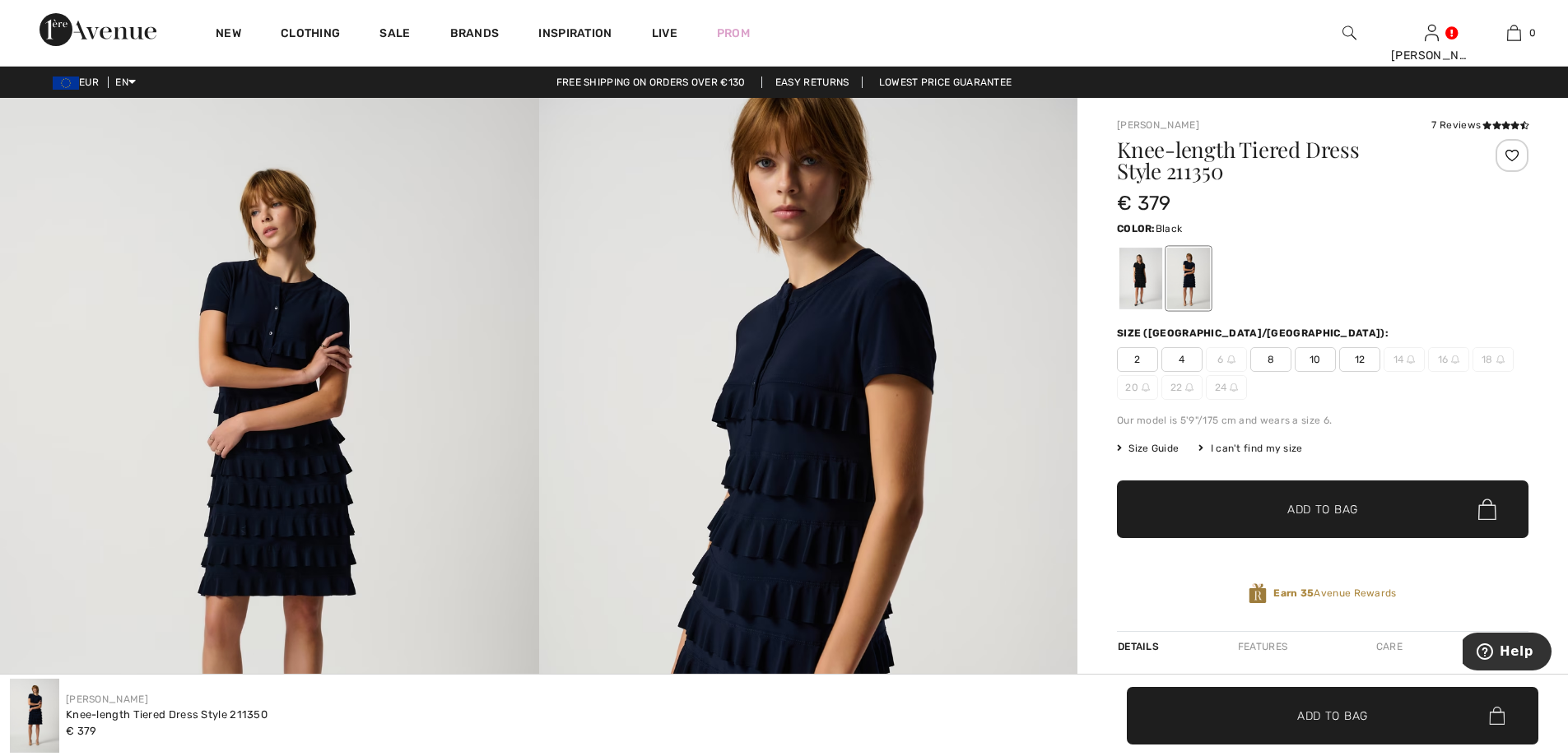
click at [1134, 267] on div at bounding box center [1140, 278] width 43 height 62
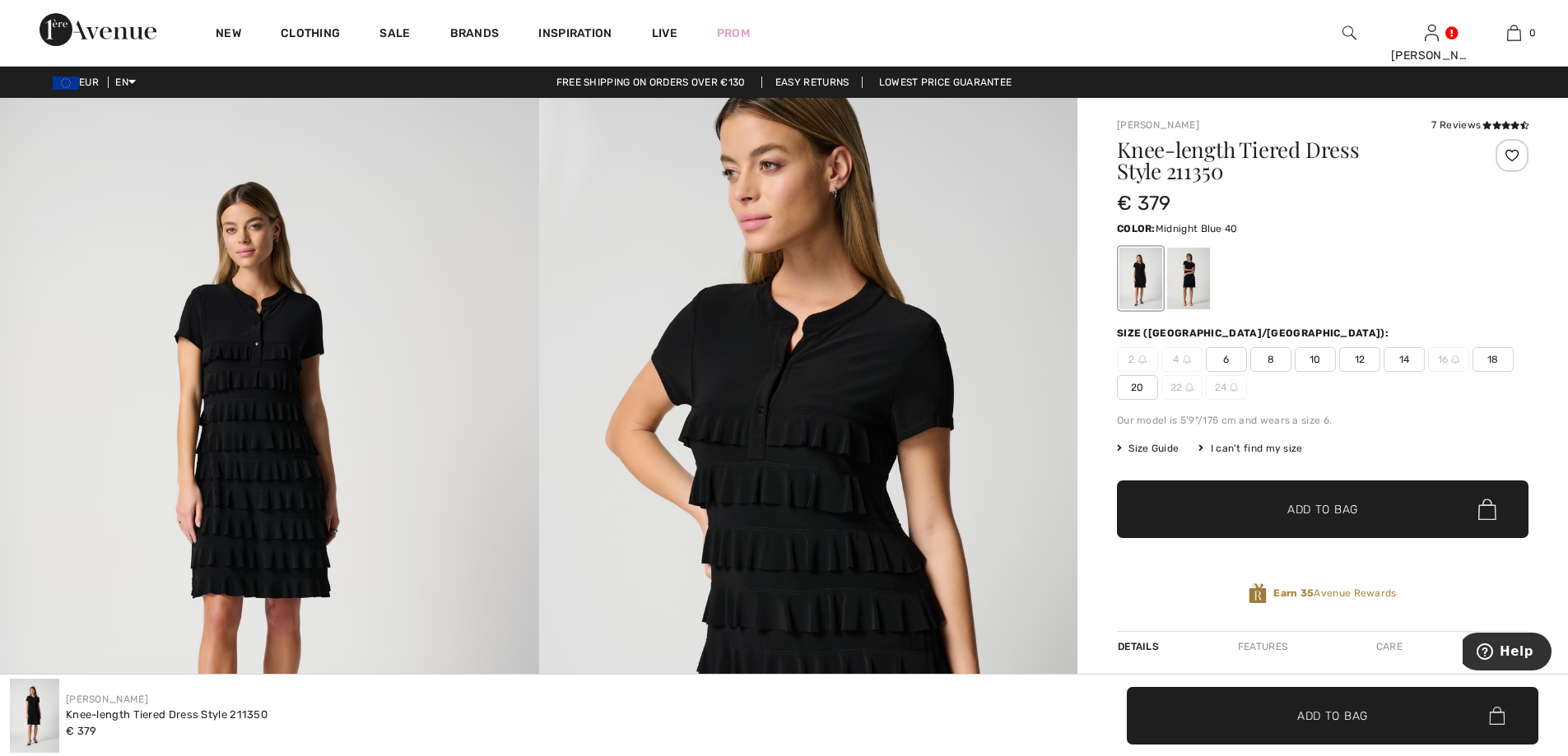
click at [1192, 273] on div at bounding box center [1188, 278] width 43 height 62
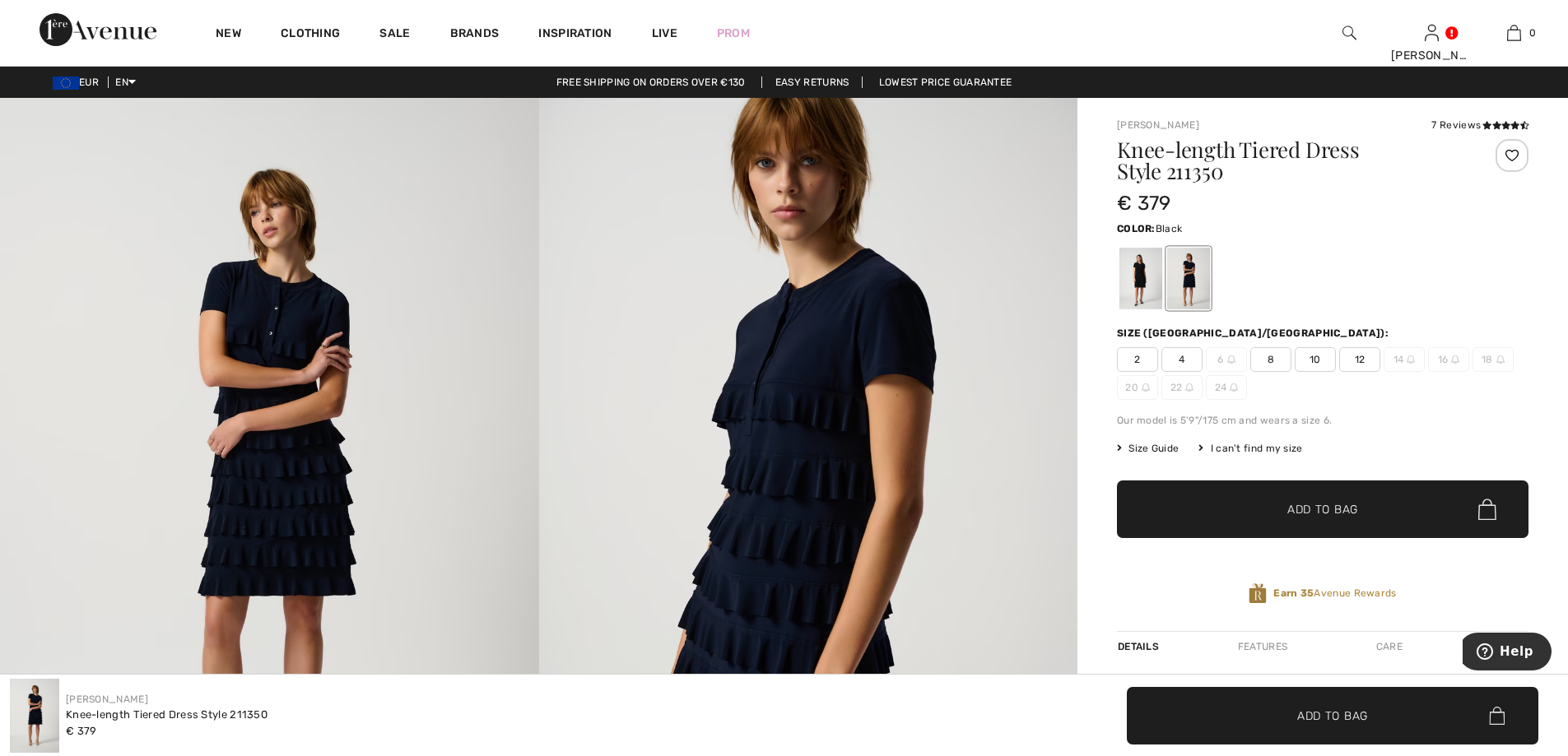
click at [1146, 274] on div at bounding box center [1140, 278] width 43 height 62
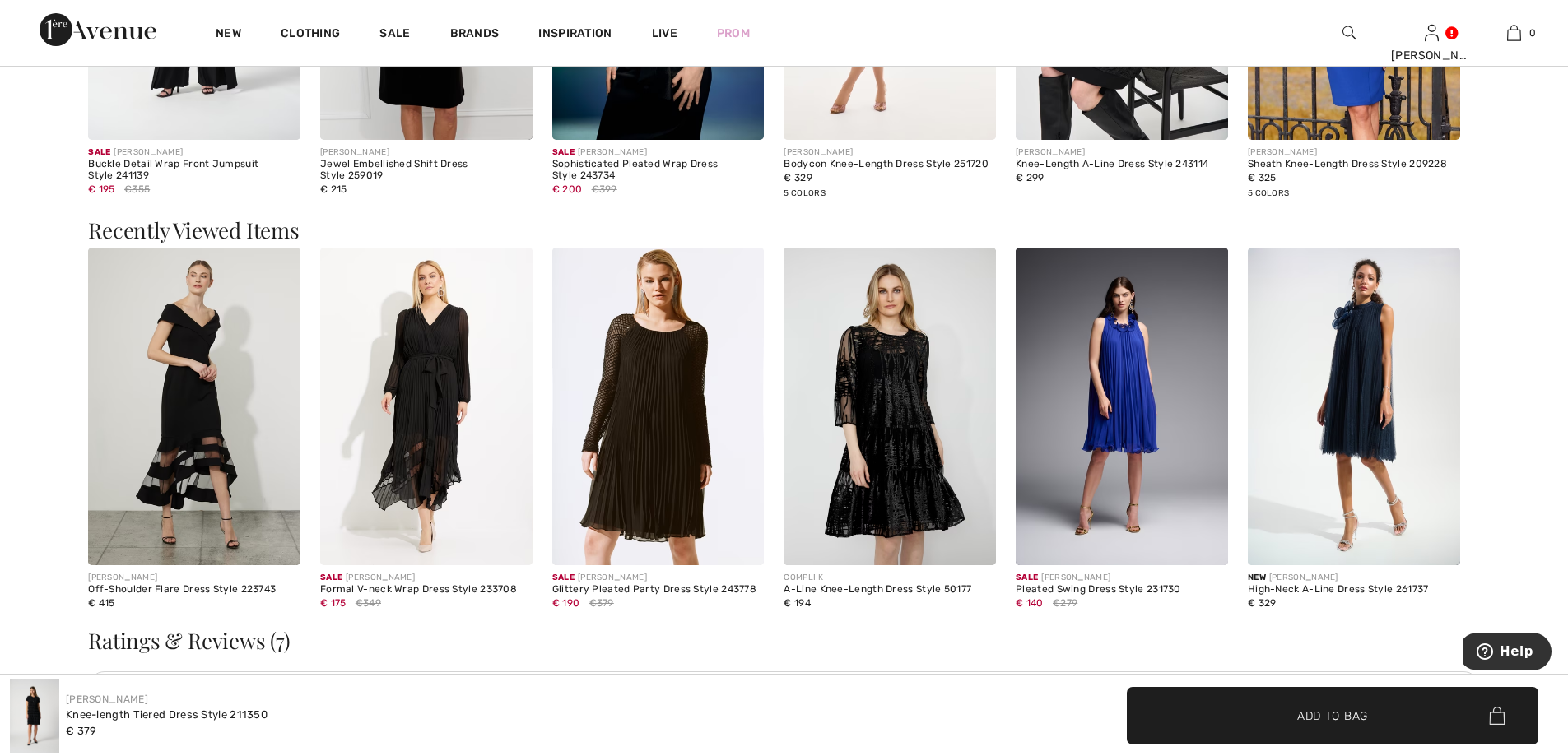
scroll to position [3208, 0]
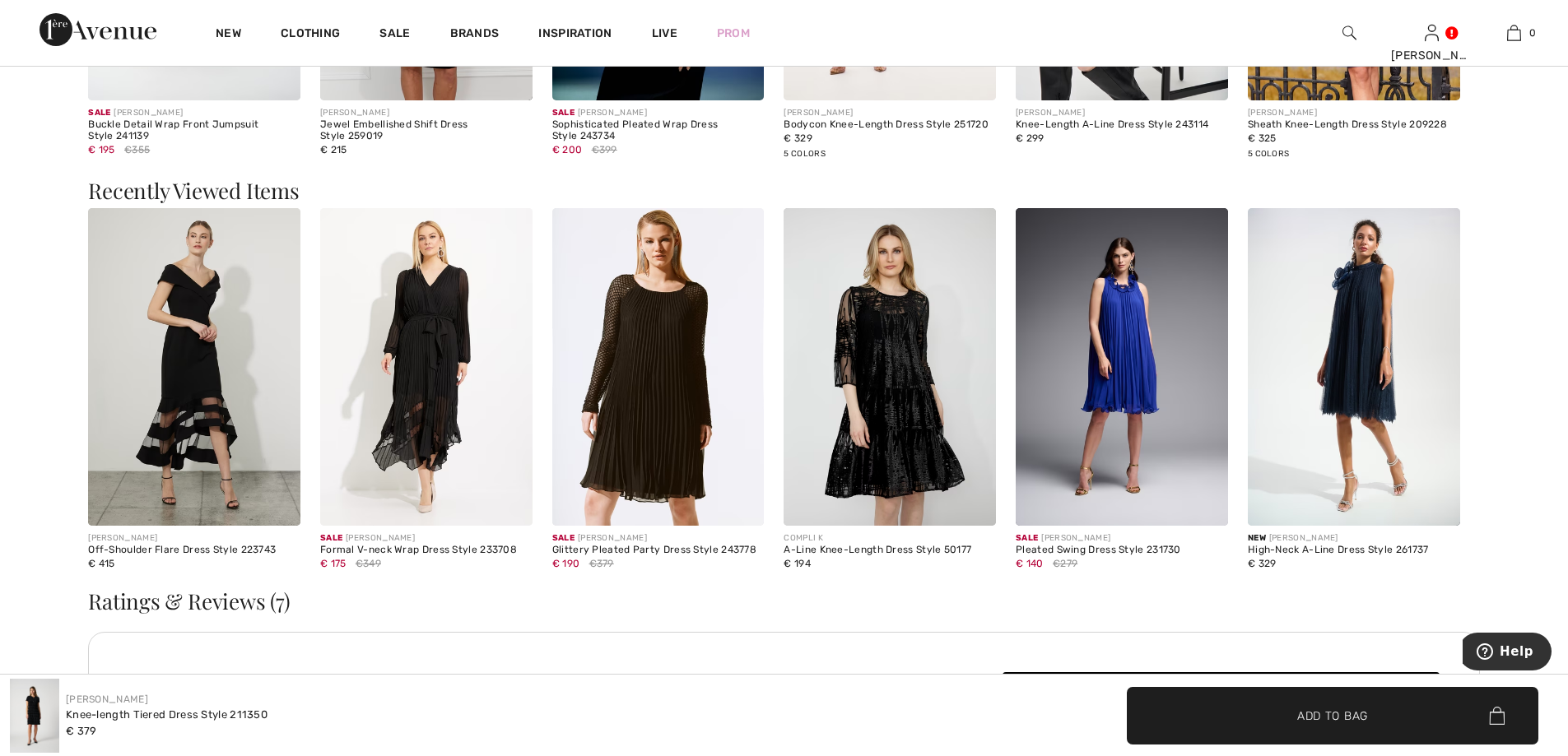
click at [1139, 351] on img at bounding box center [1121, 368] width 212 height 319
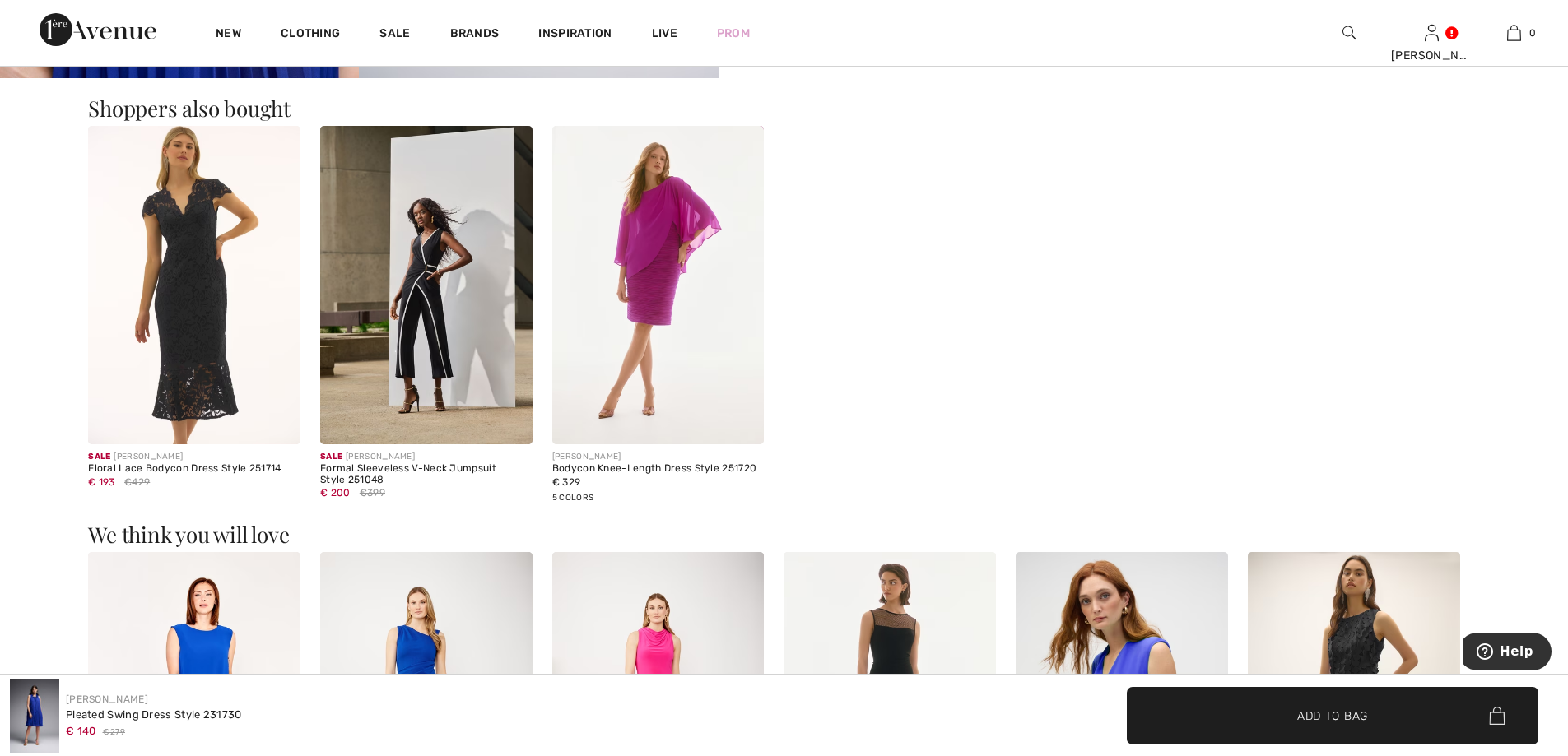
scroll to position [1563, 0]
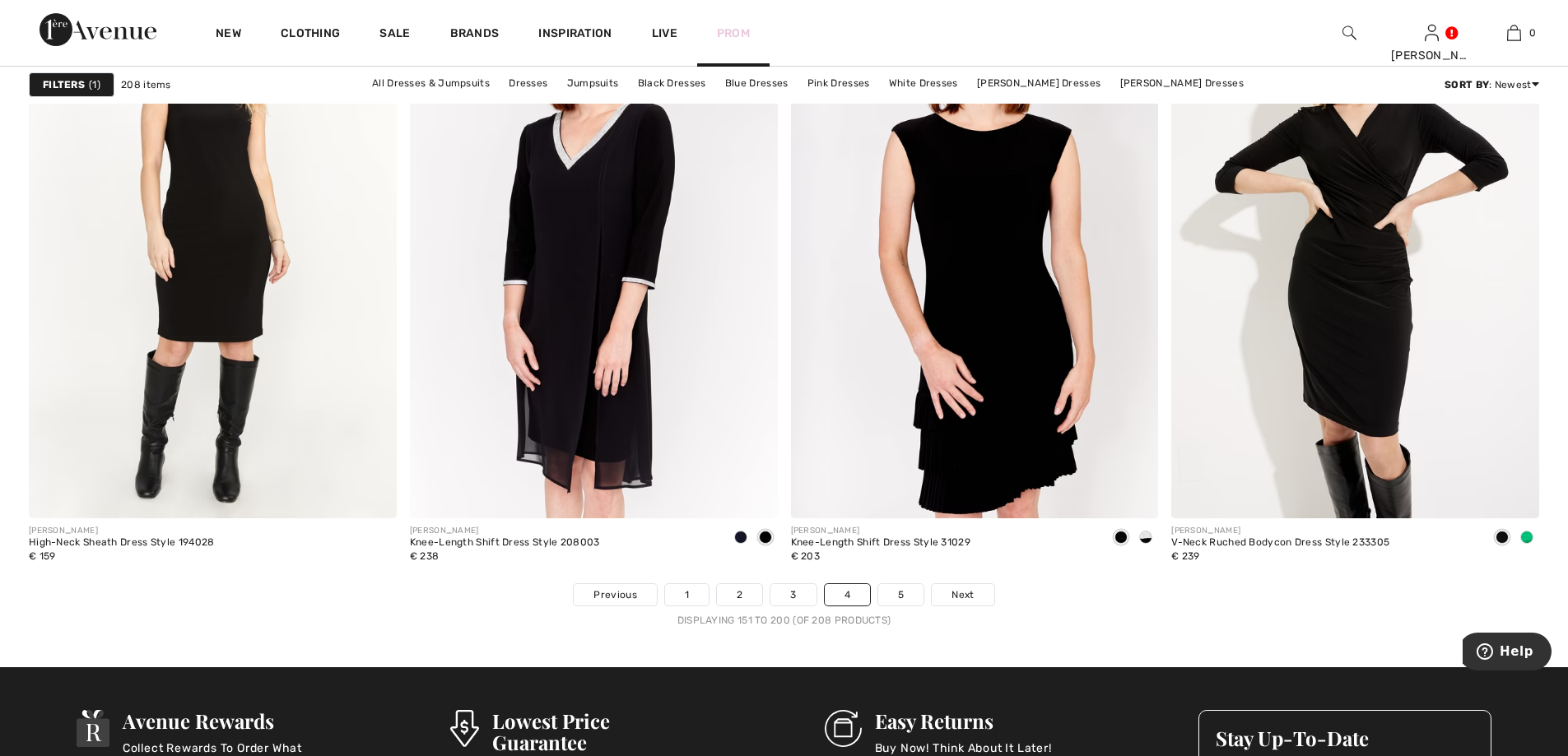
click at [729, 31] on link "Prom" at bounding box center [733, 33] width 33 height 17
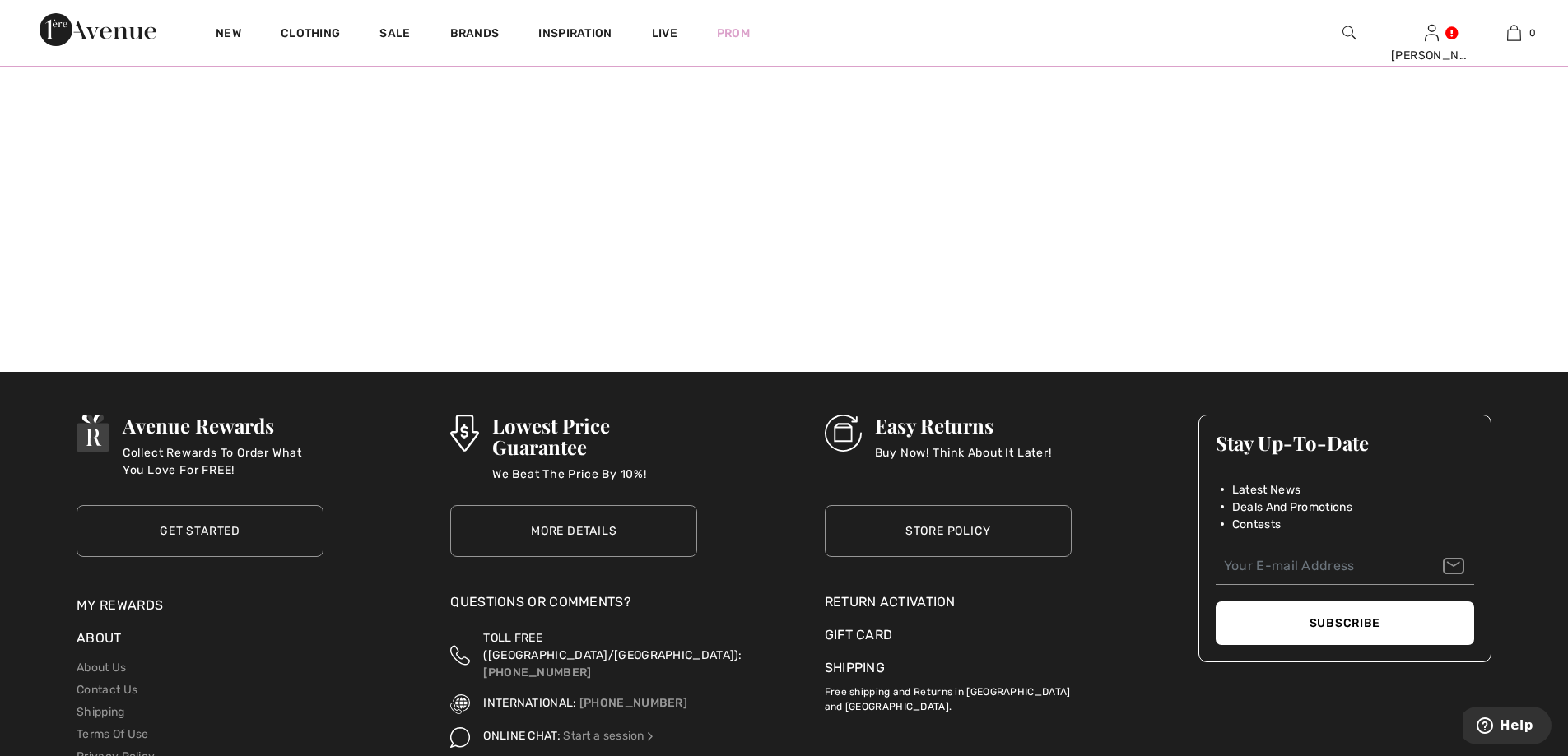
scroll to position [1480, 0]
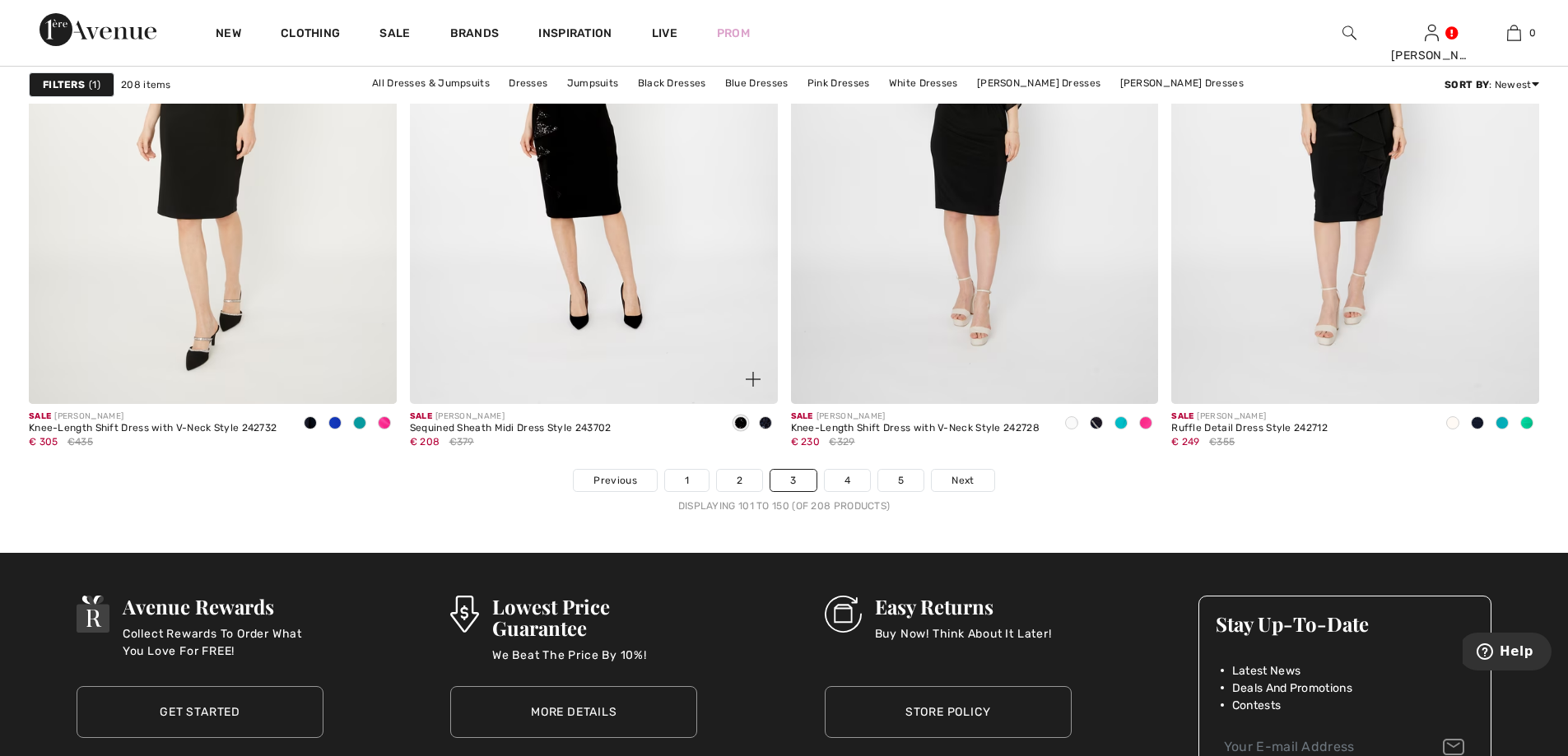
scroll to position [9174, 0]
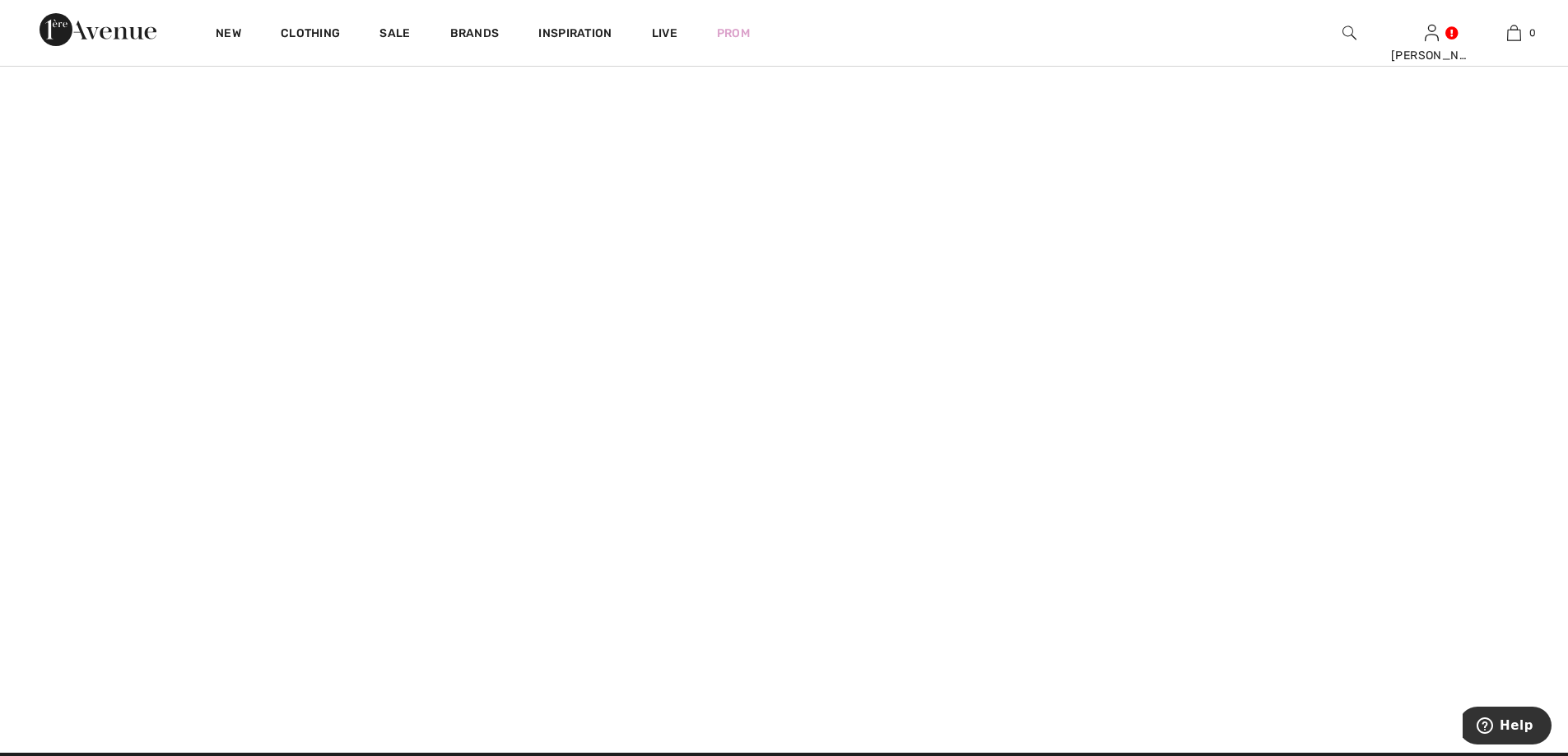
scroll to position [2468, 0]
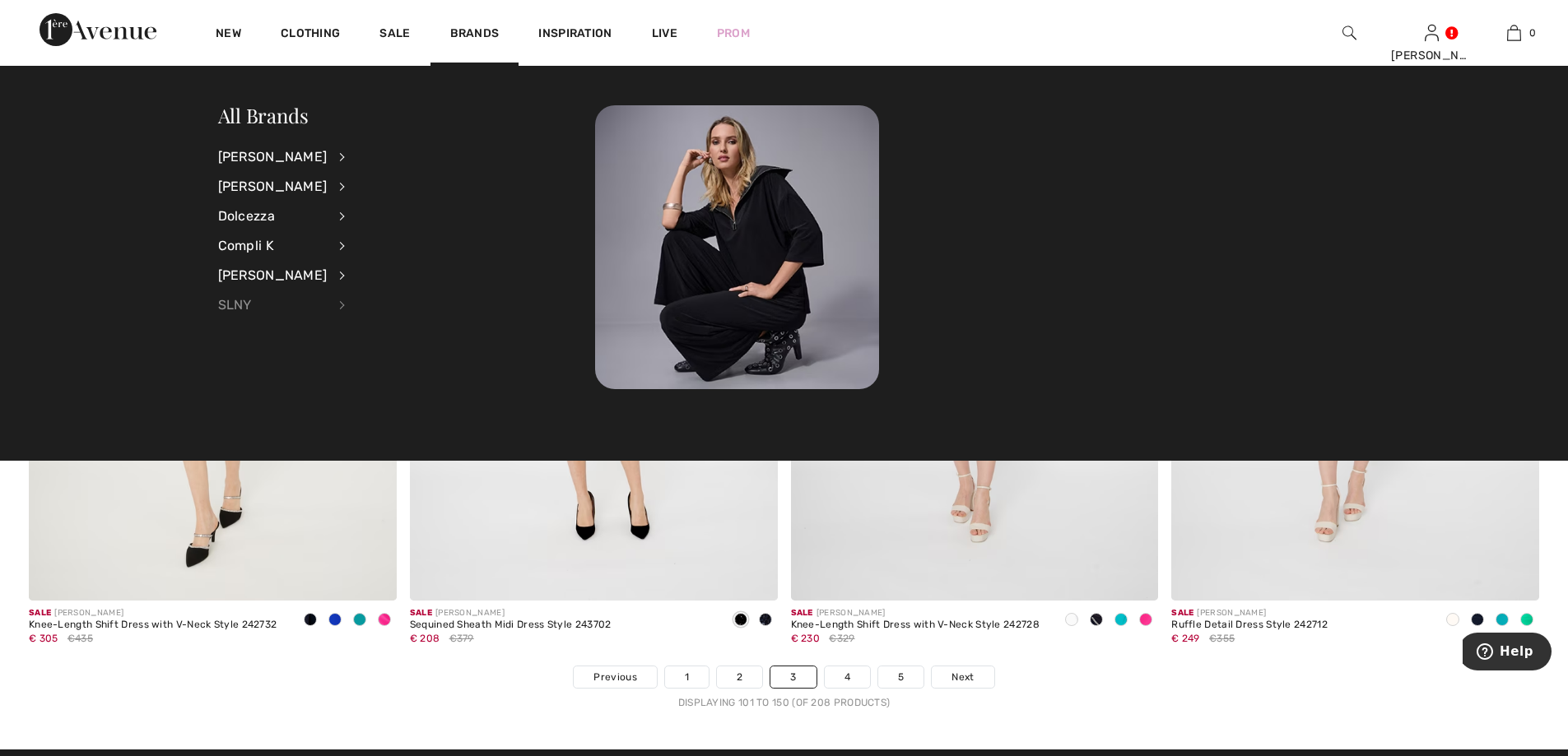
click at [238, 301] on div "SLNY" at bounding box center [273, 305] width 110 height 30
click at [247, 185] on div "[PERSON_NAME]" at bounding box center [273, 187] width 110 height 30
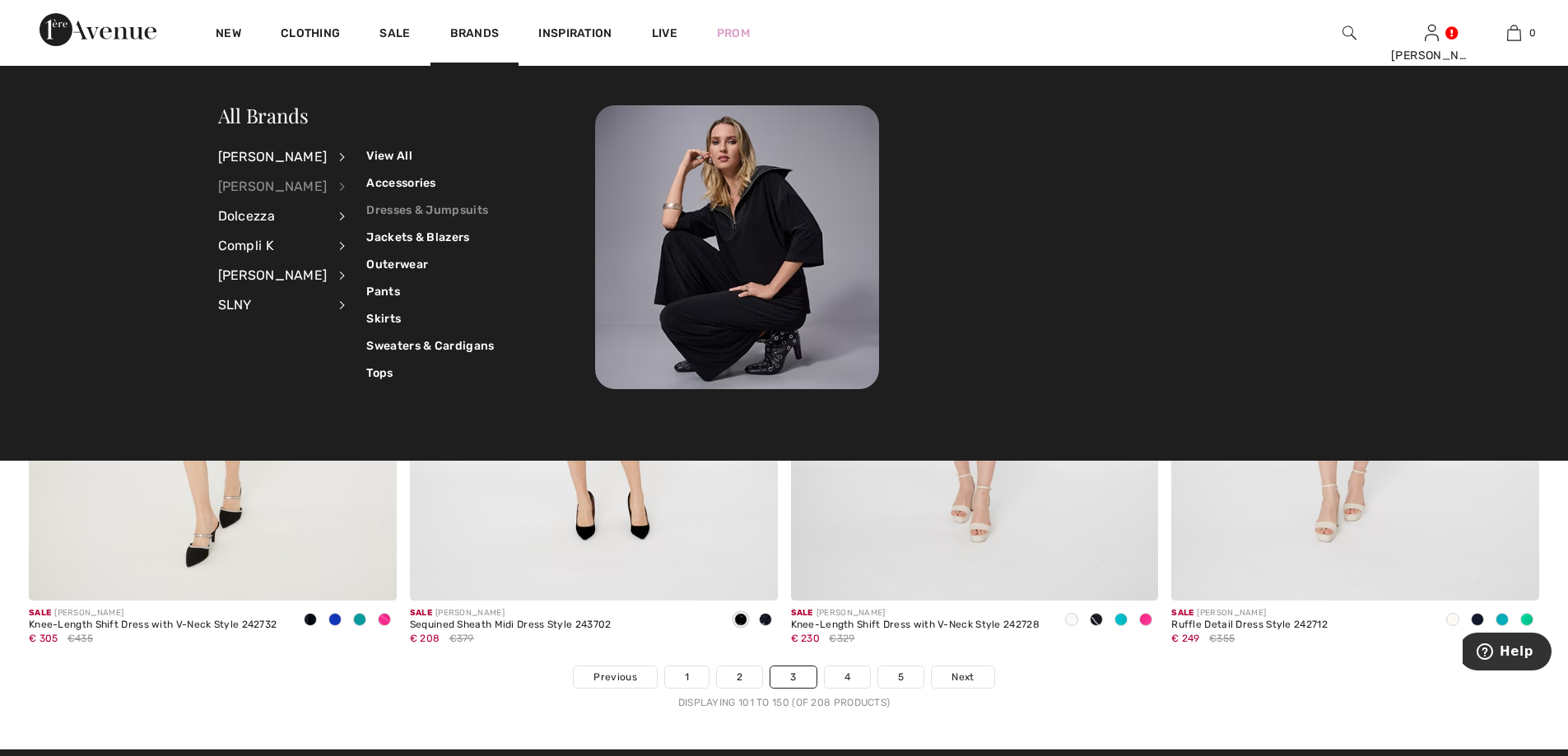
click at [393, 208] on link "Dresses & Jumpsuits" at bounding box center [429, 210] width 128 height 27
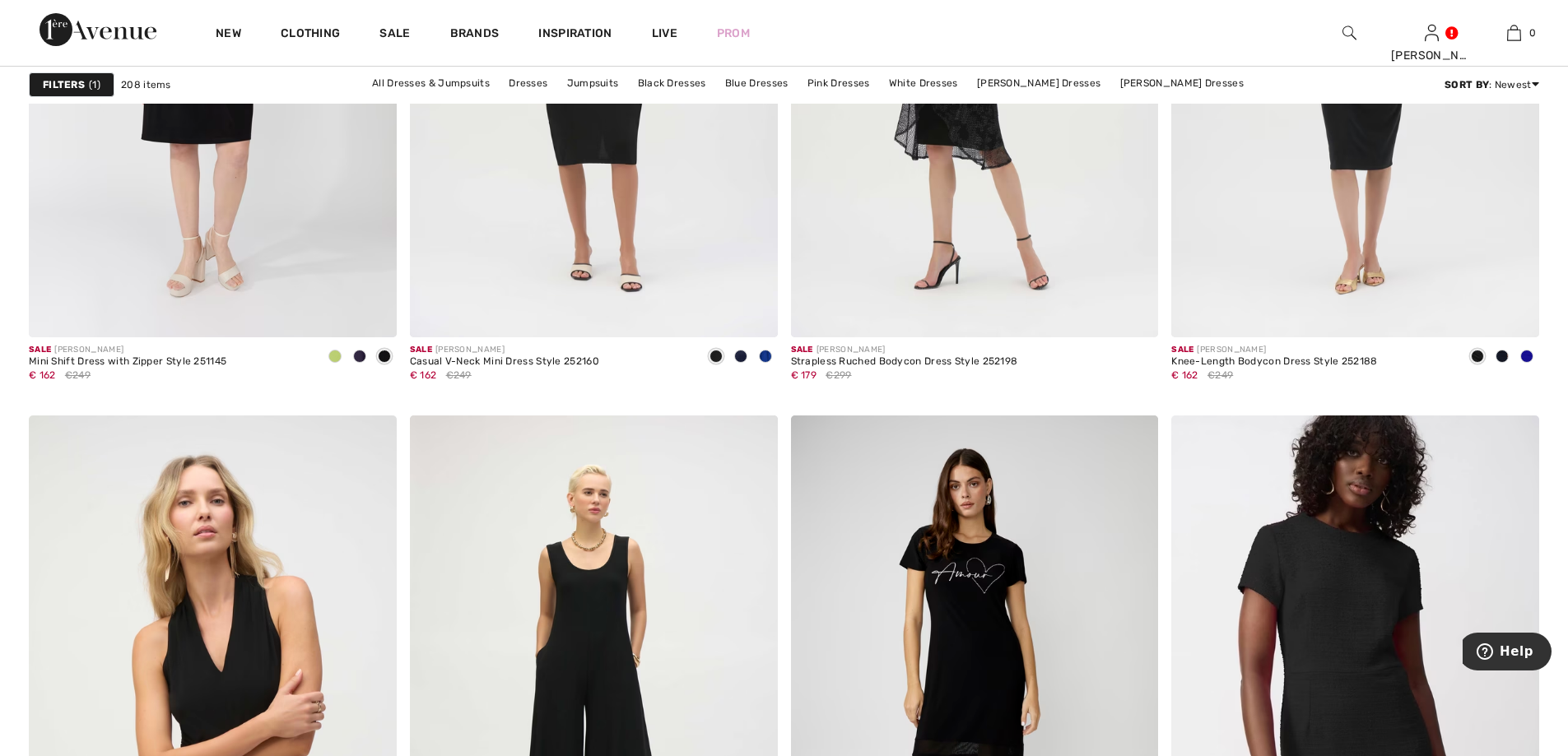
scroll to position [7979, 0]
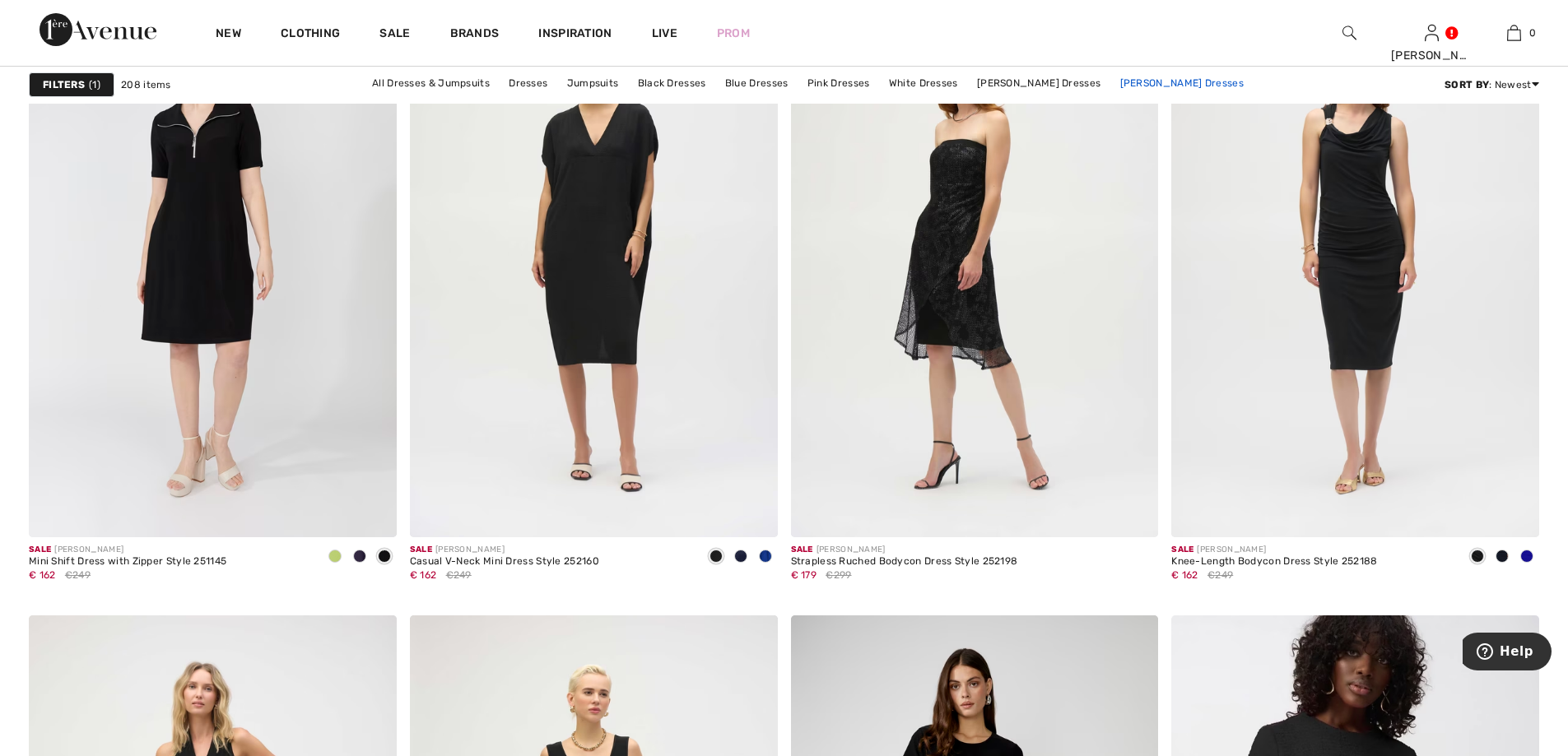
click at [1153, 80] on link "[PERSON_NAME] Dresses" at bounding box center [1181, 83] width 139 height 22
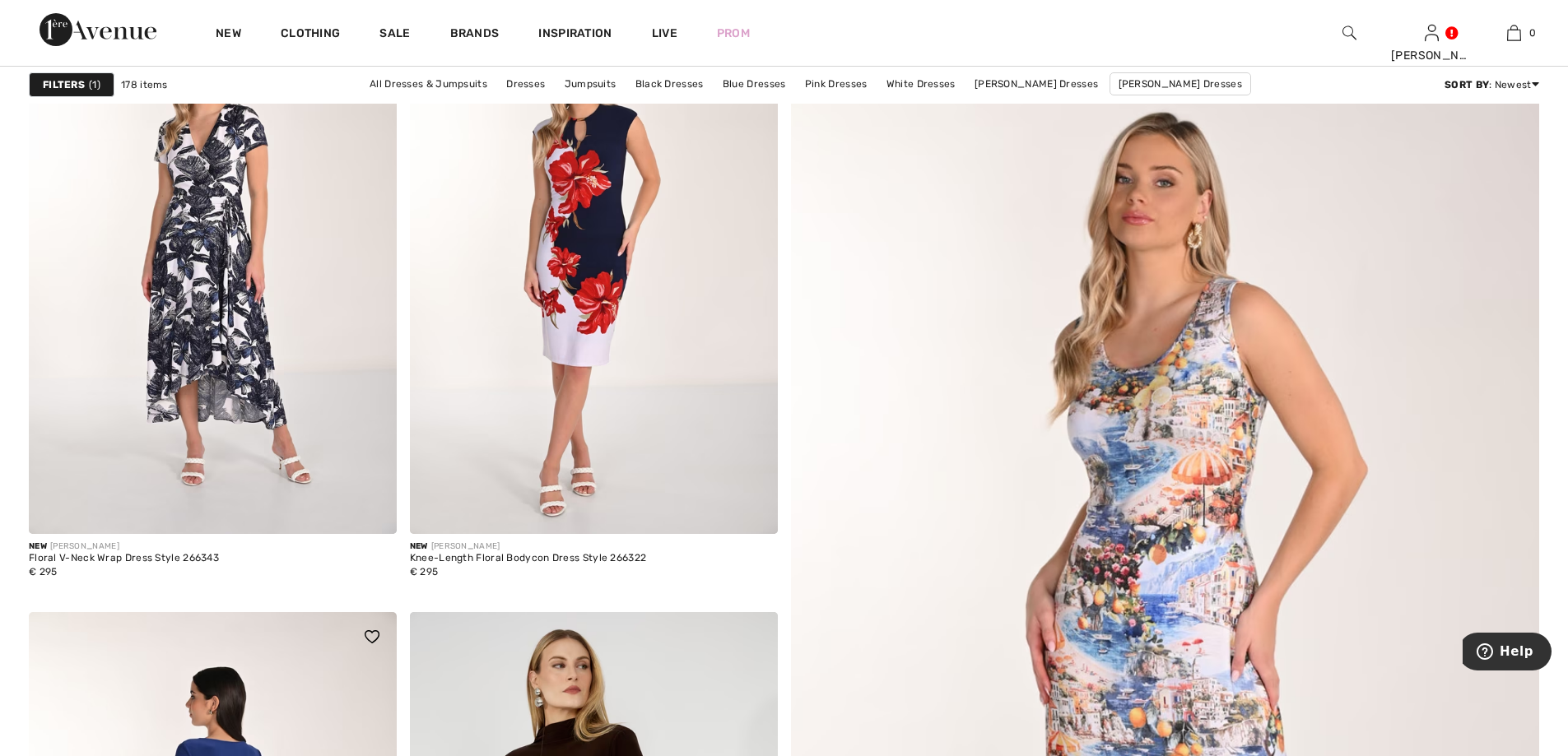
scroll to position [165, 0]
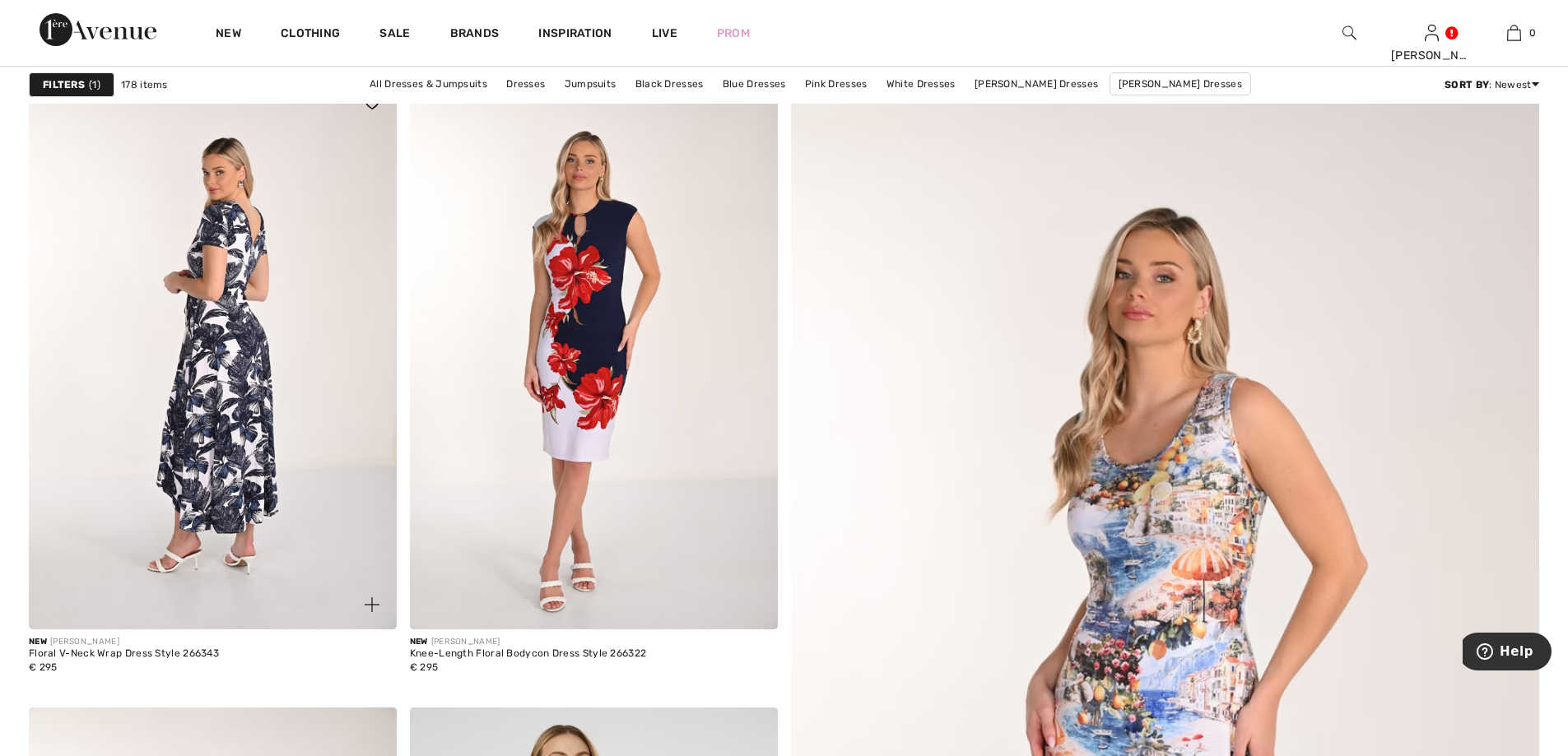
click at [220, 295] on img at bounding box center [213, 353] width 368 height 551
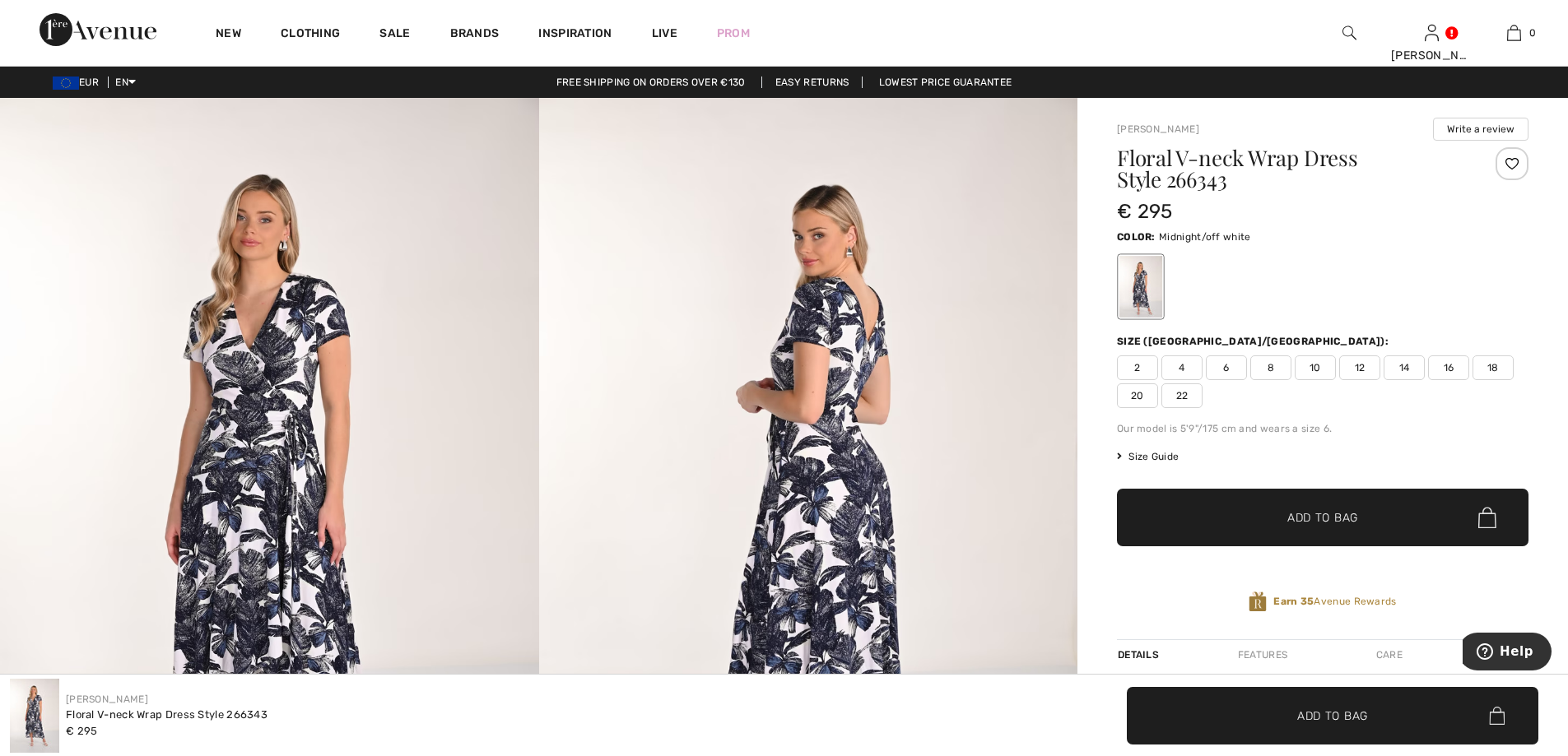
click at [813, 299] on img at bounding box center [808, 501] width 539 height 806
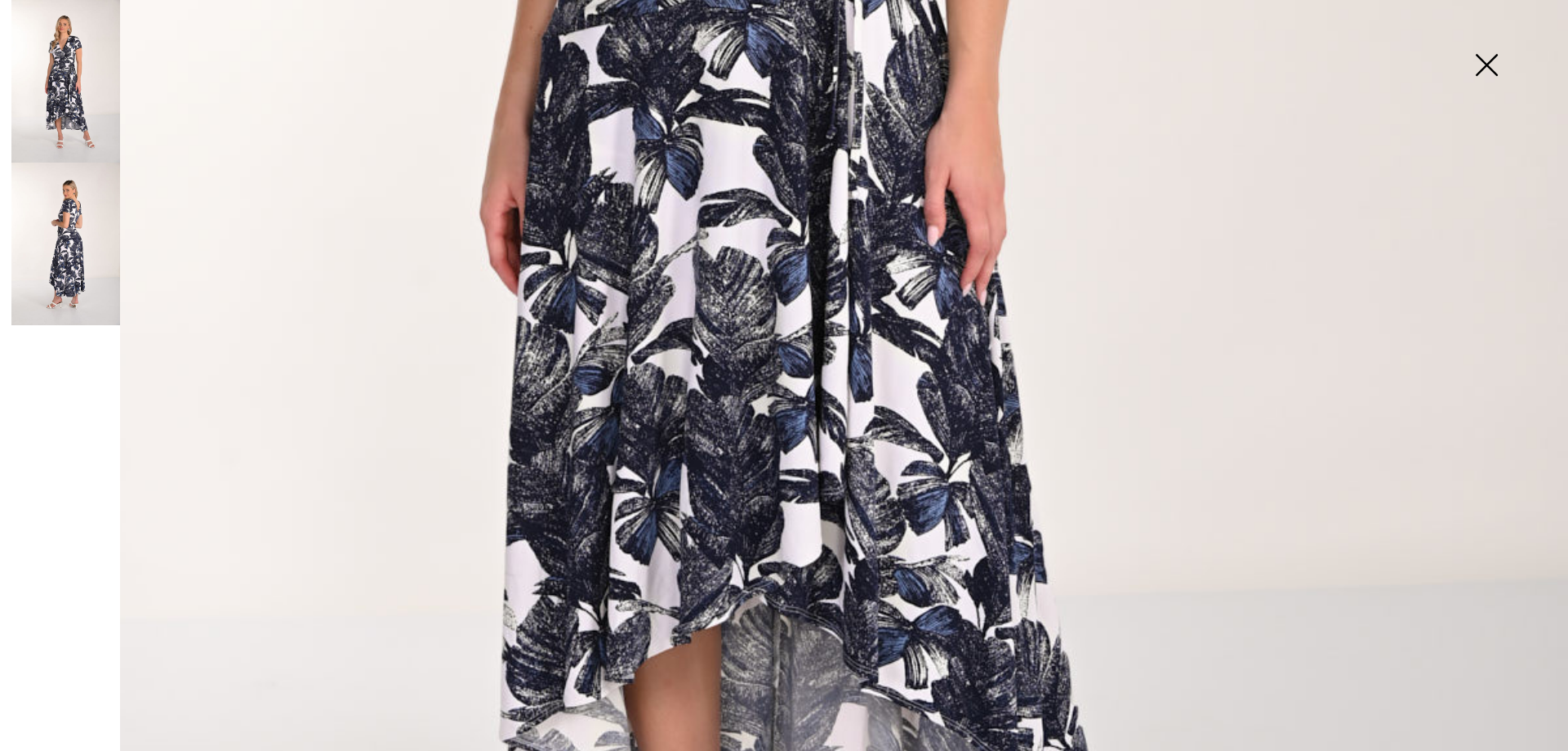
scroll to position [1144, 0]
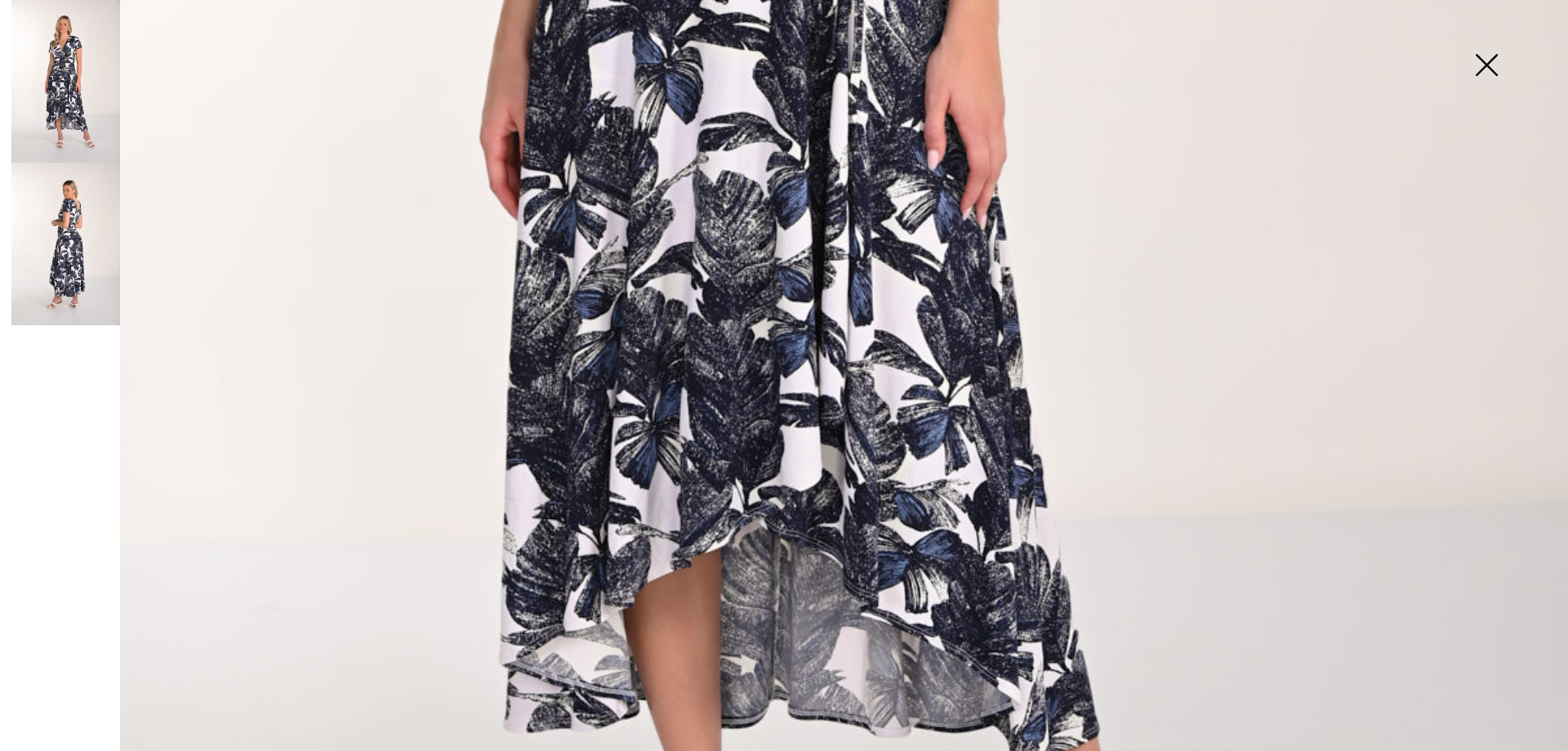
click at [66, 231] on img at bounding box center [66, 244] width 109 height 163
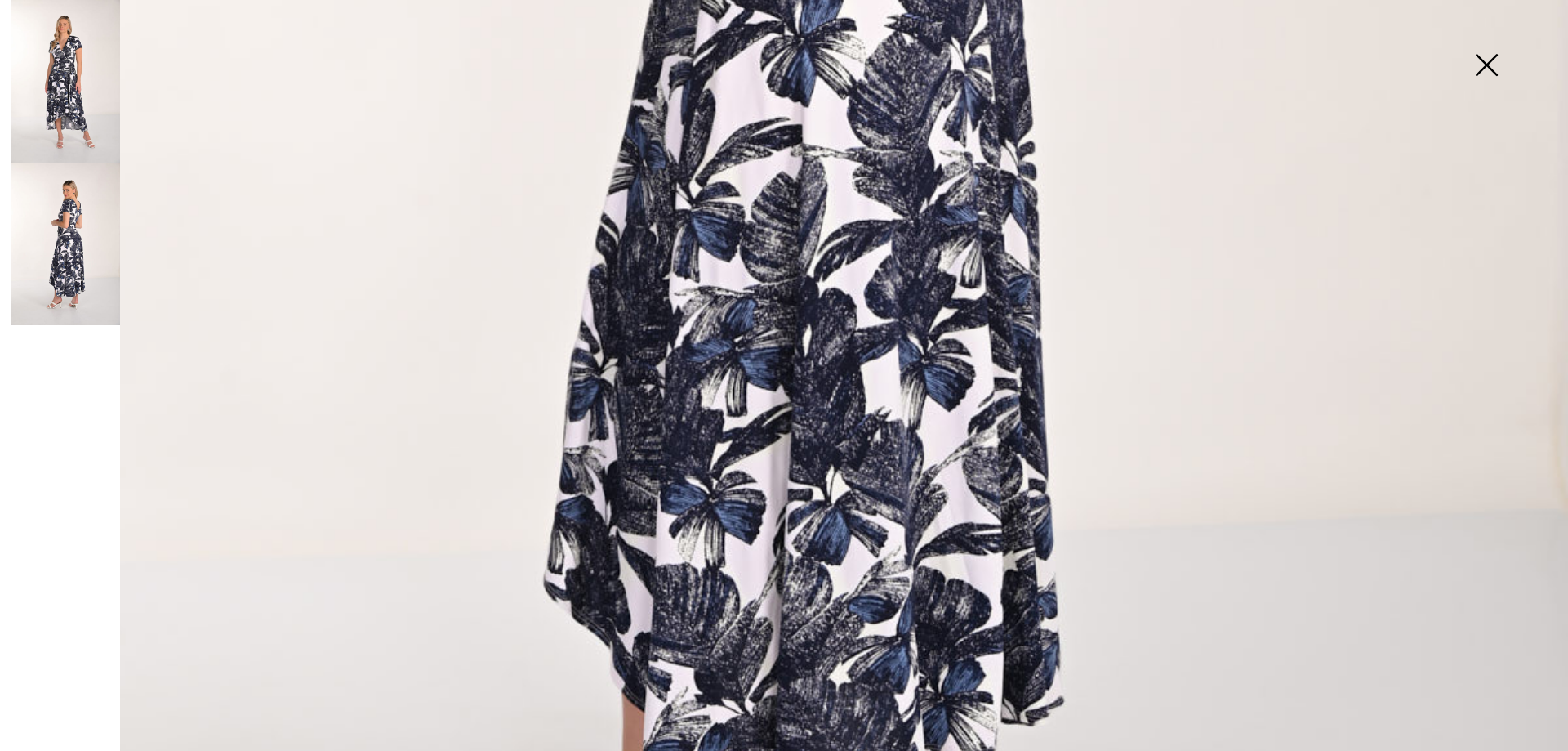
click at [66, 73] on img at bounding box center [66, 81] width 109 height 163
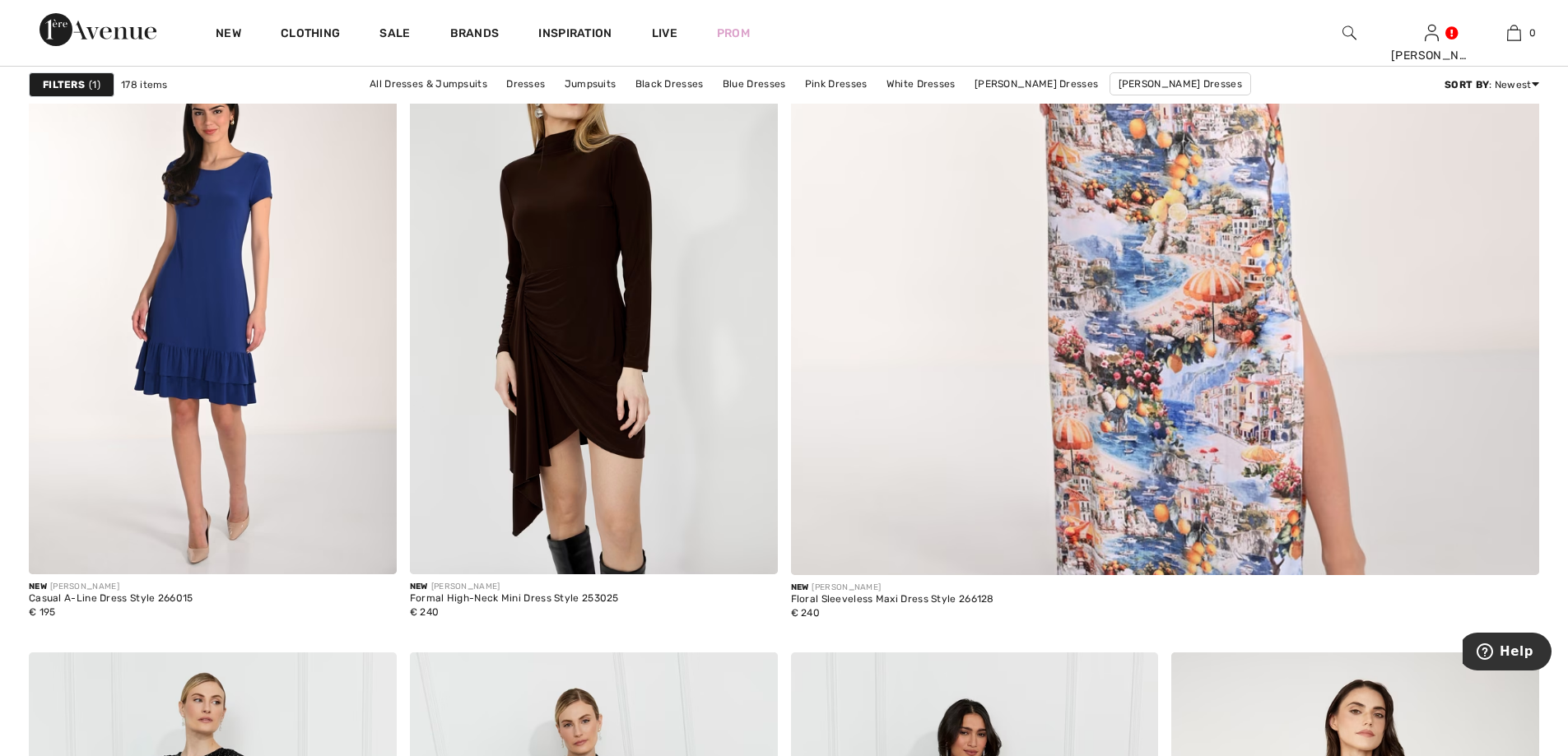
scroll to position [904, 0]
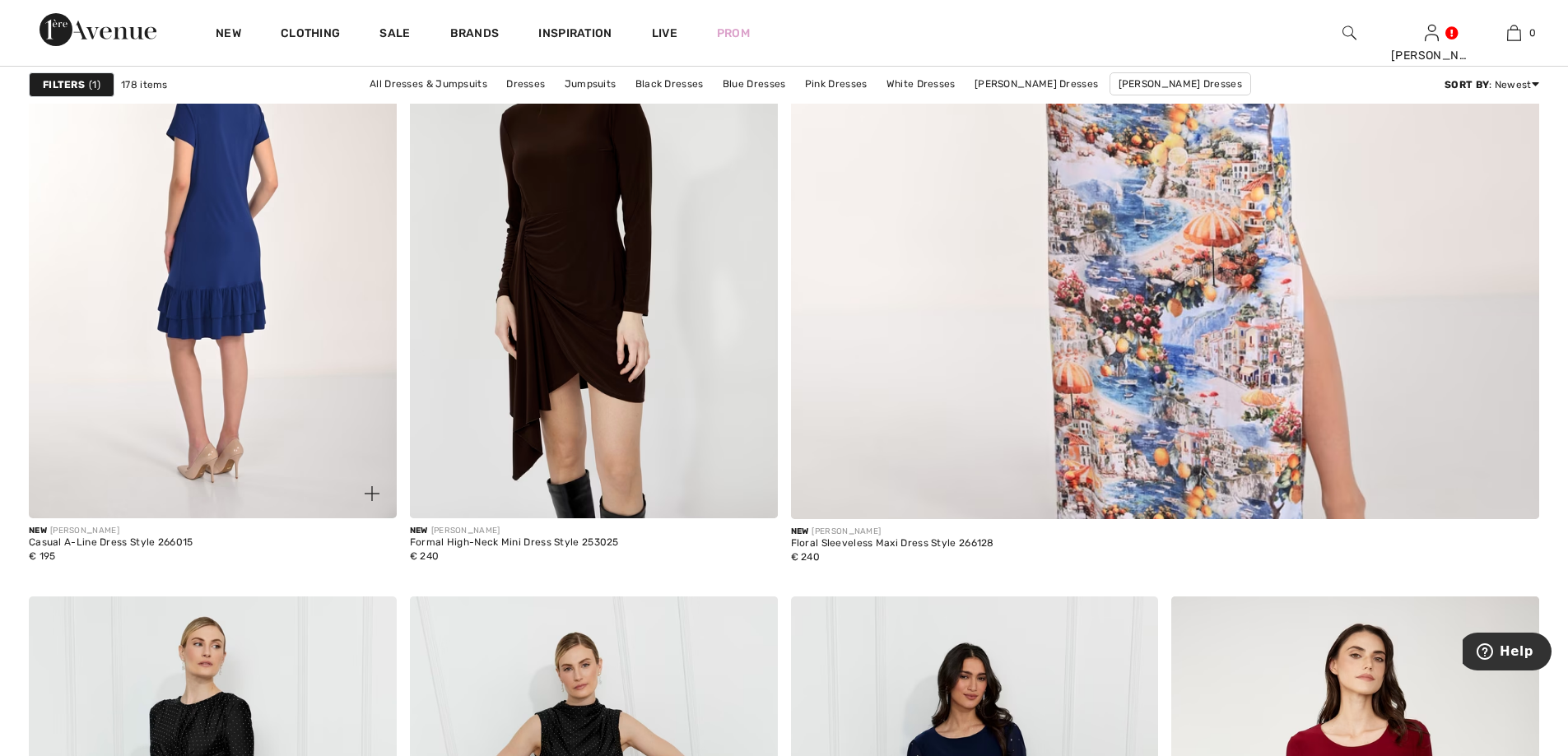
click at [168, 278] on img at bounding box center [213, 243] width 368 height 551
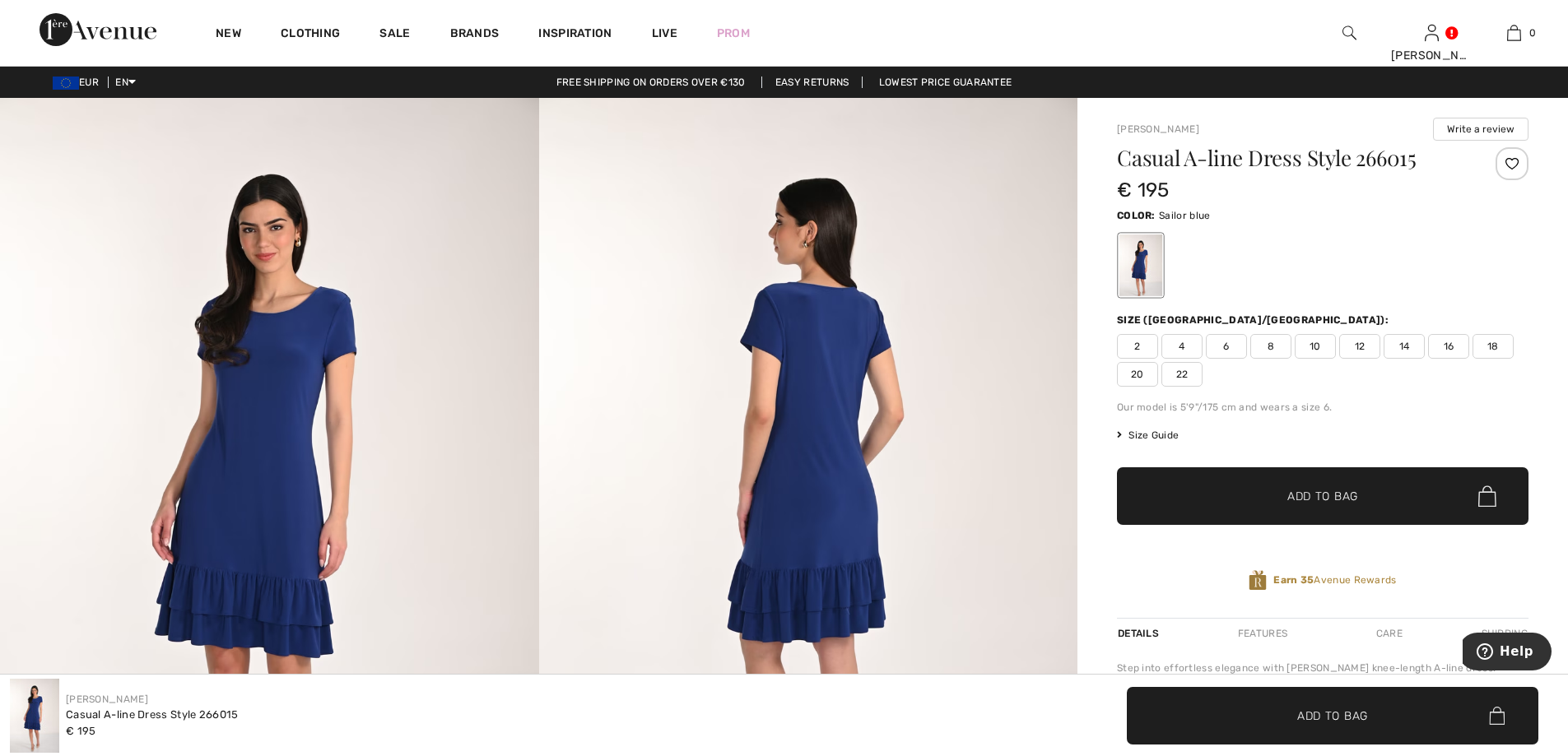
click at [303, 337] on img at bounding box center [269, 501] width 539 height 806
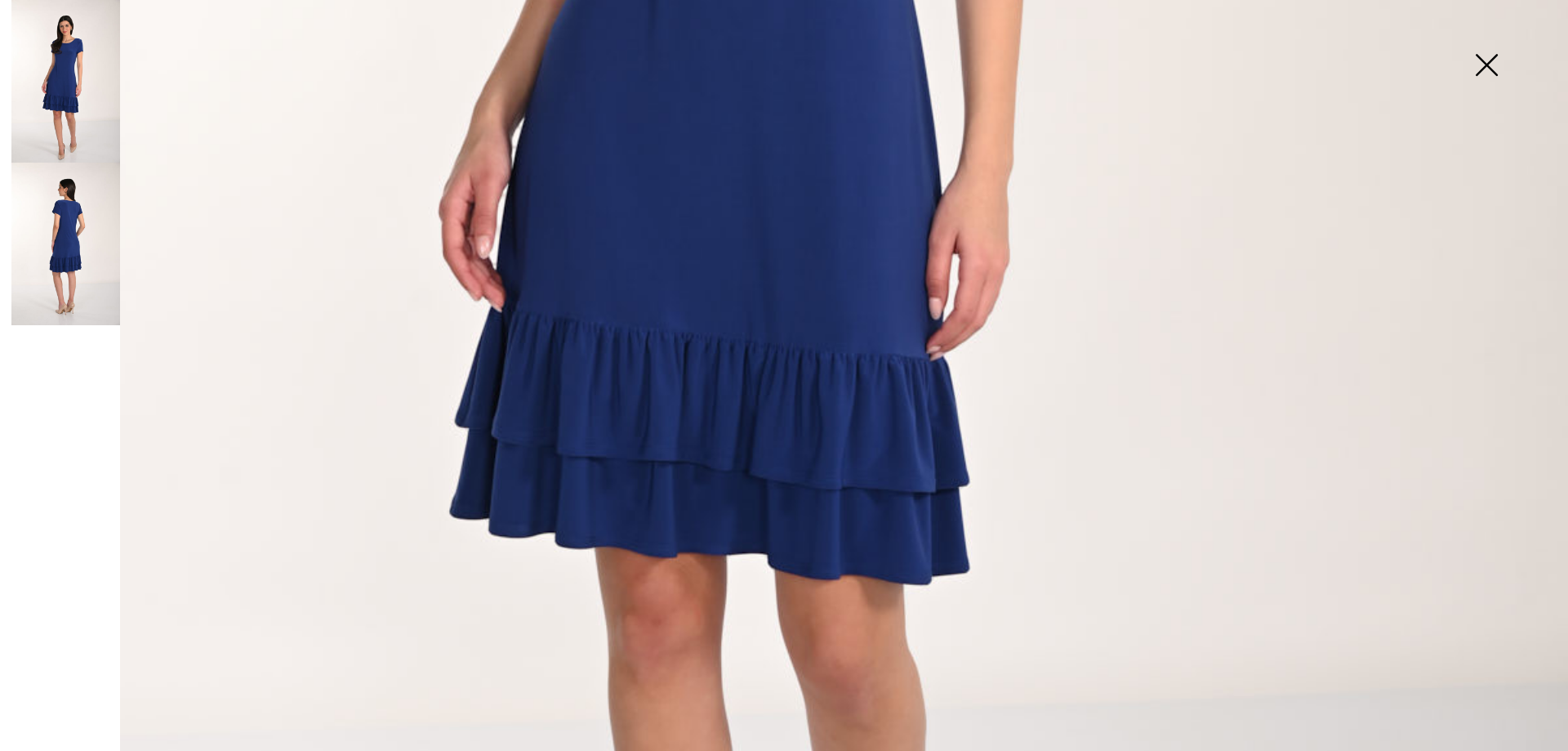
scroll to position [1062, 0]
